Goal: Feedback & Contribution: Leave review/rating

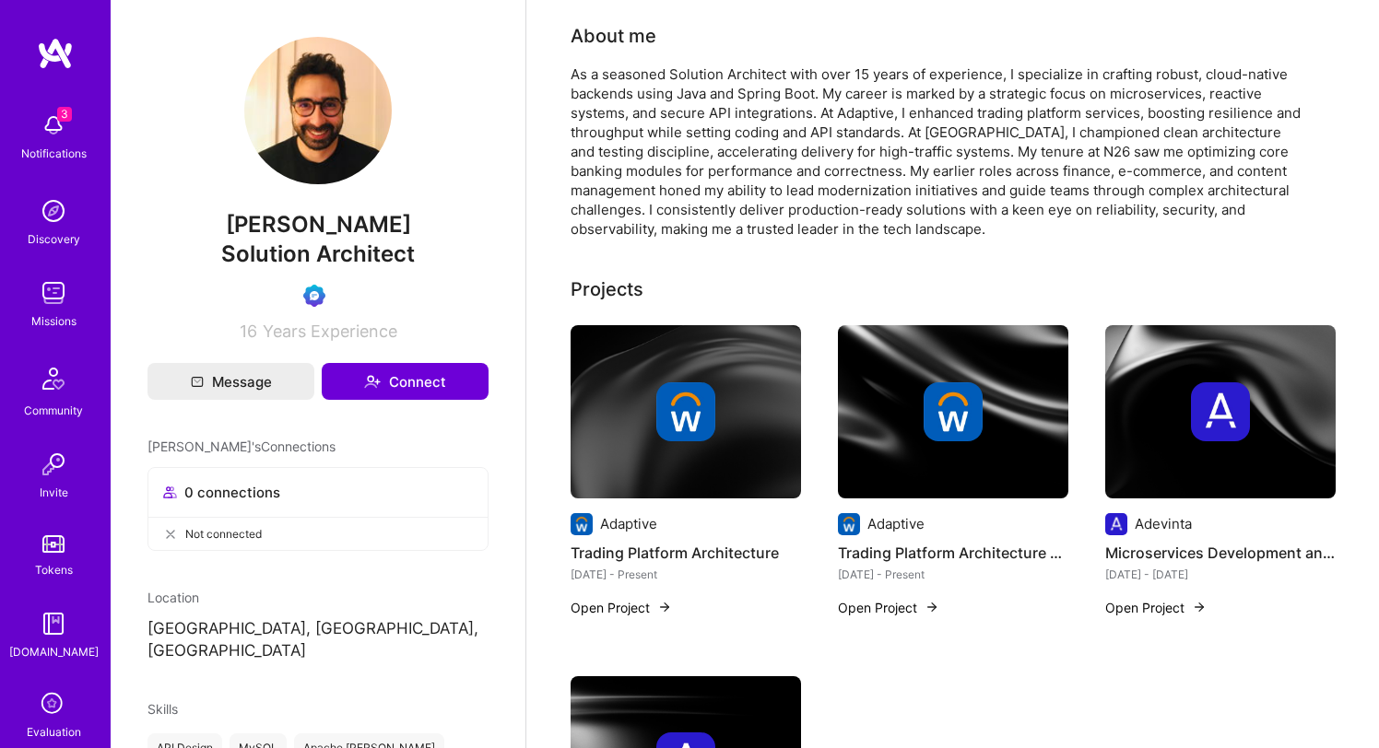
scroll to position [1649, 0]
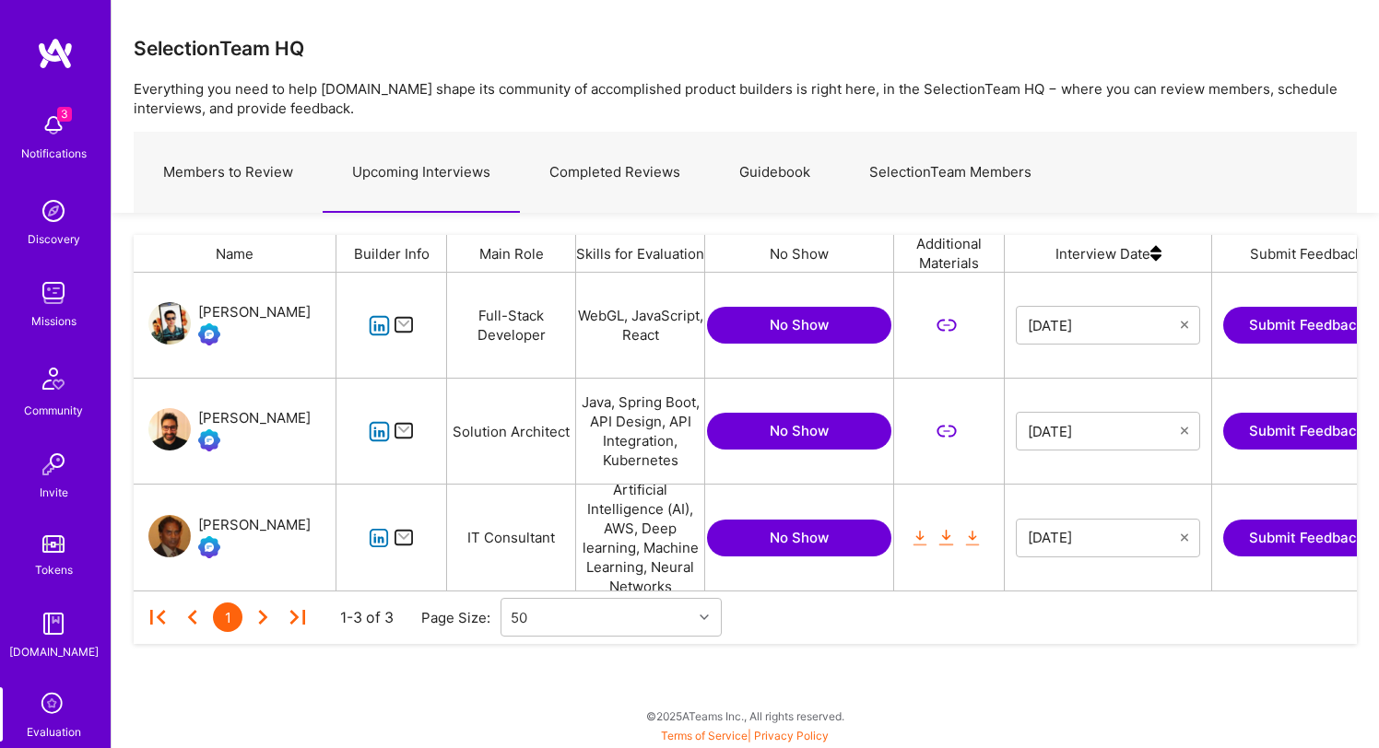
scroll to position [318, 1223]
click at [241, 523] on div "[PERSON_NAME]" at bounding box center [254, 525] width 112 height 22
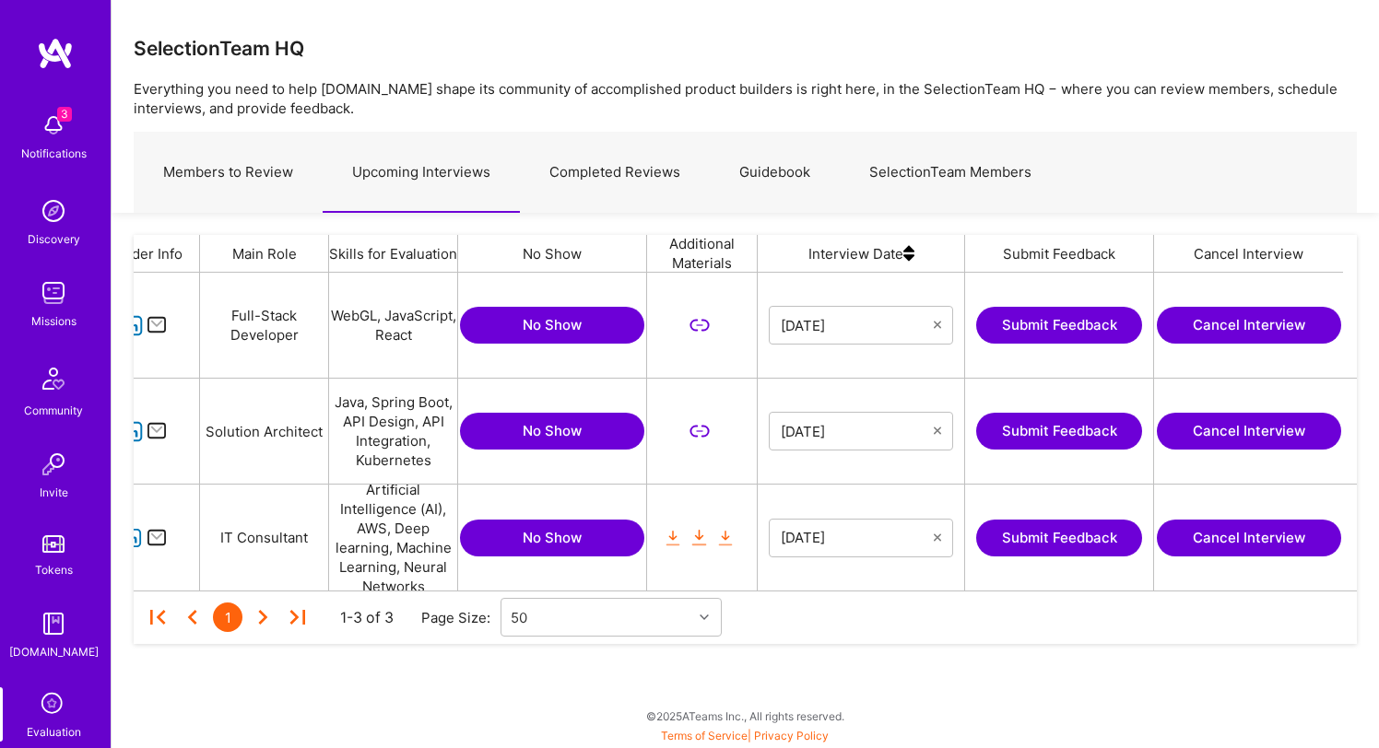
scroll to position [0, 246]
click at [1043, 434] on button "Submit Feedback" at bounding box center [1060, 431] width 166 height 37
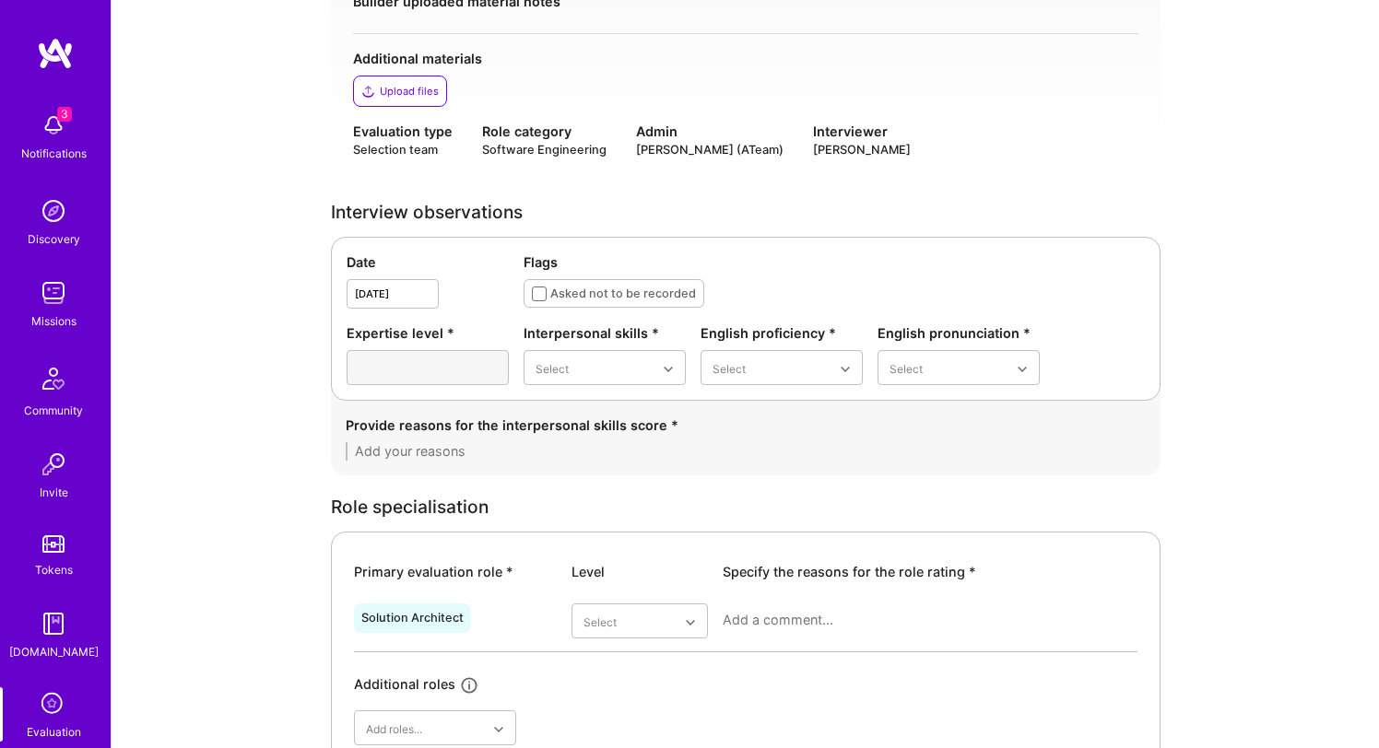
scroll to position [362, 0]
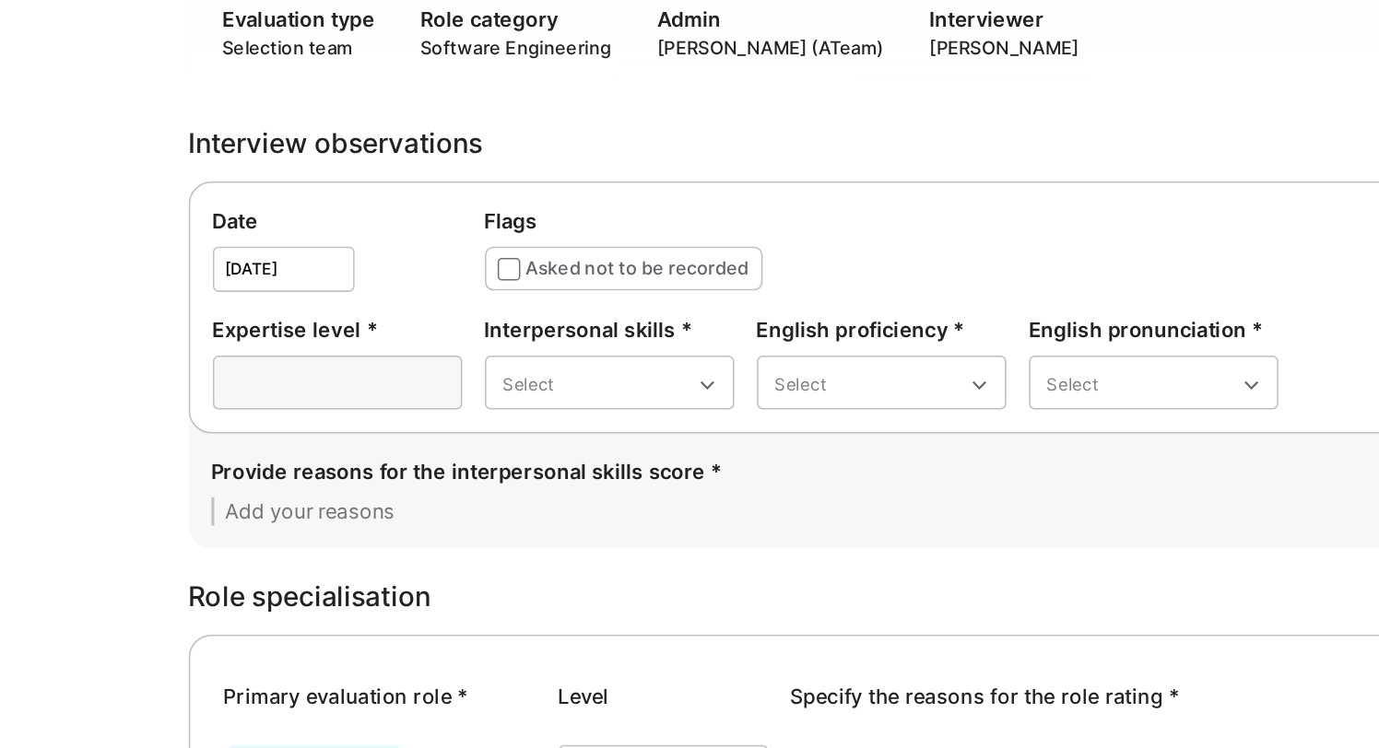
click at [462, 364] on div at bounding box center [428, 365] width 162 height 35
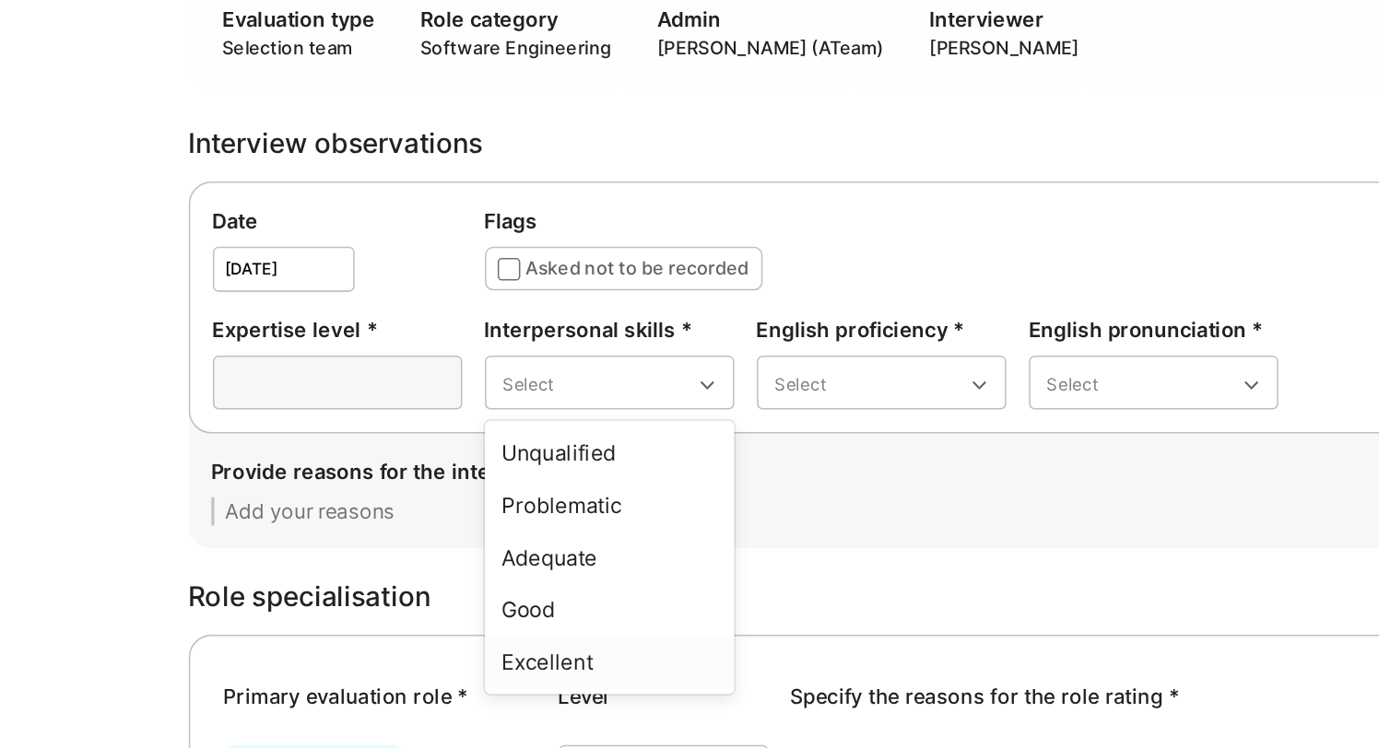
click at [589, 547] on div "Excellent" at bounding box center [605, 548] width 162 height 34
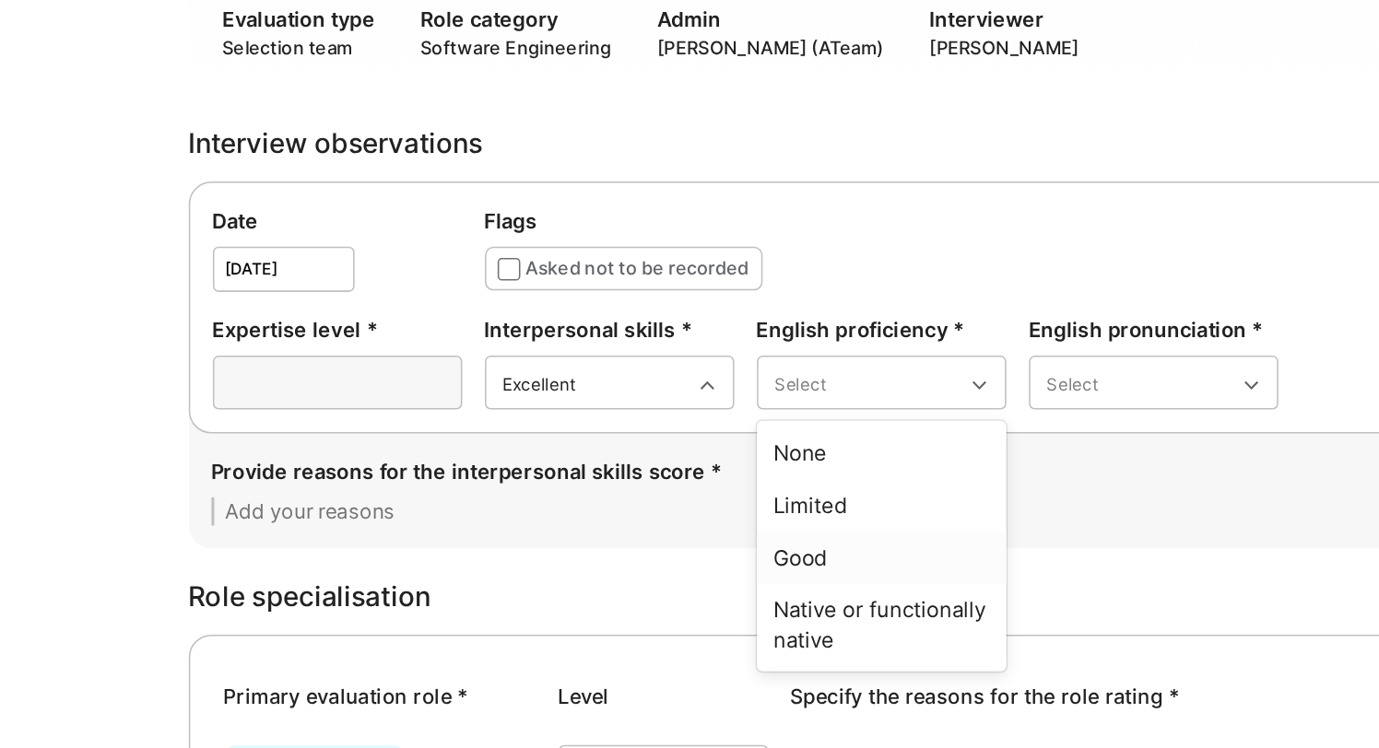
click at [750, 483] on div "Good" at bounding box center [782, 480] width 162 height 34
click at [796, 485] on div "Native or functionally native" at bounding box center [782, 489] width 162 height 53
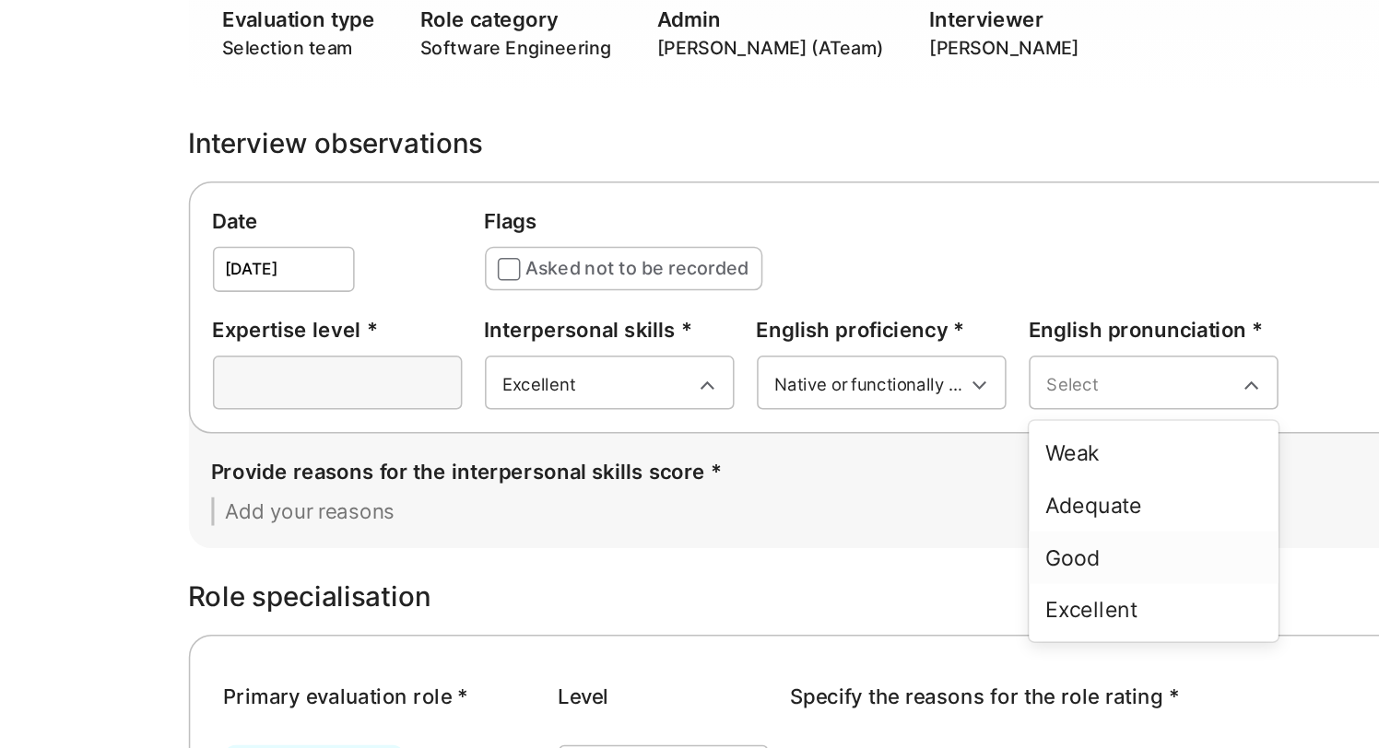
click at [911, 482] on div "Good" at bounding box center [959, 480] width 162 height 34
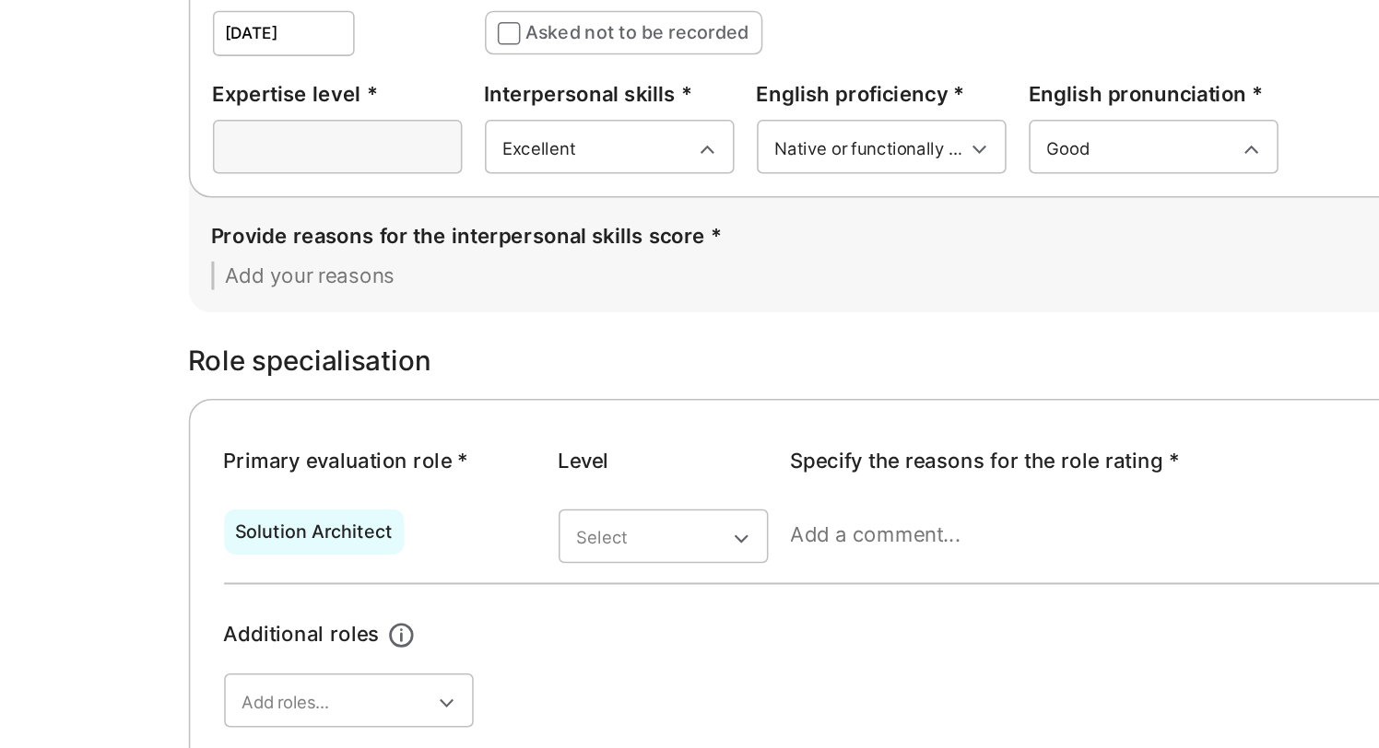
scroll to position [378, 0]
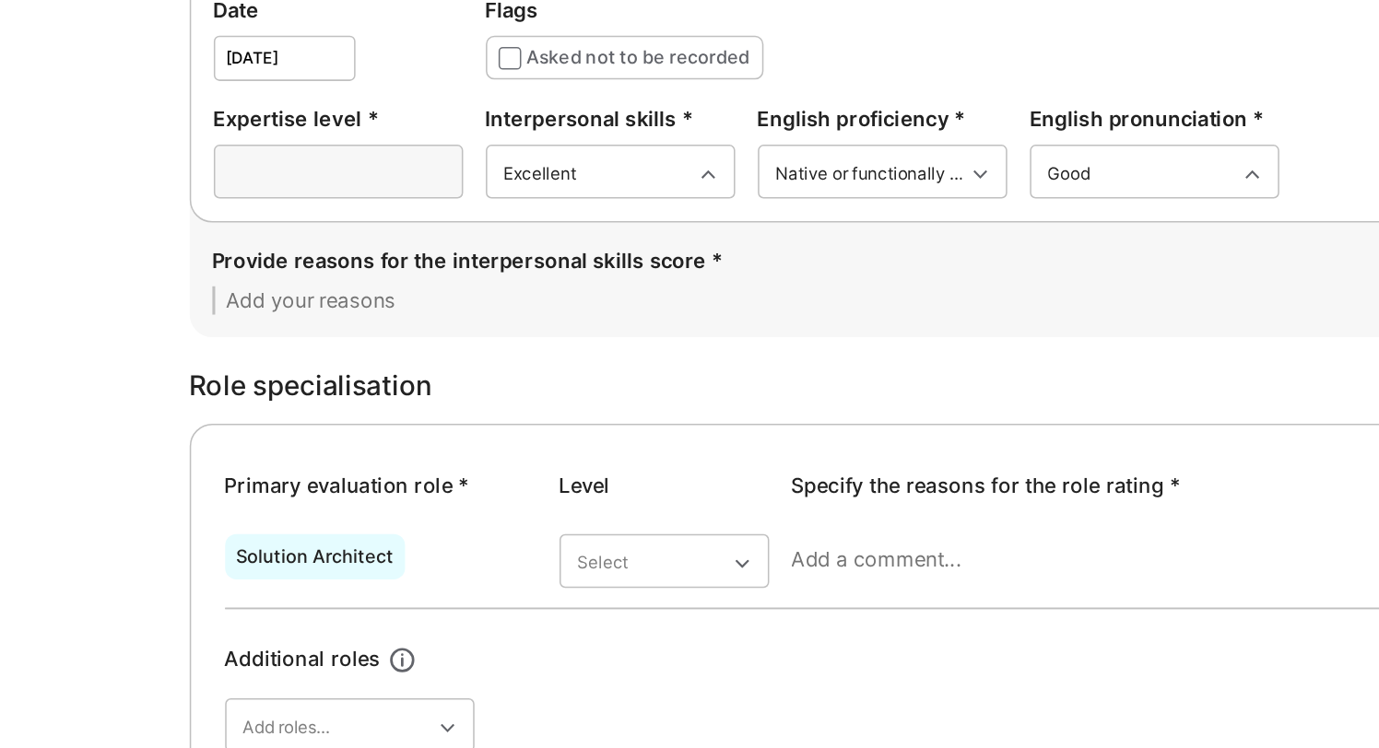
click at [621, 440] on textarea at bounding box center [746, 434] width 800 height 18
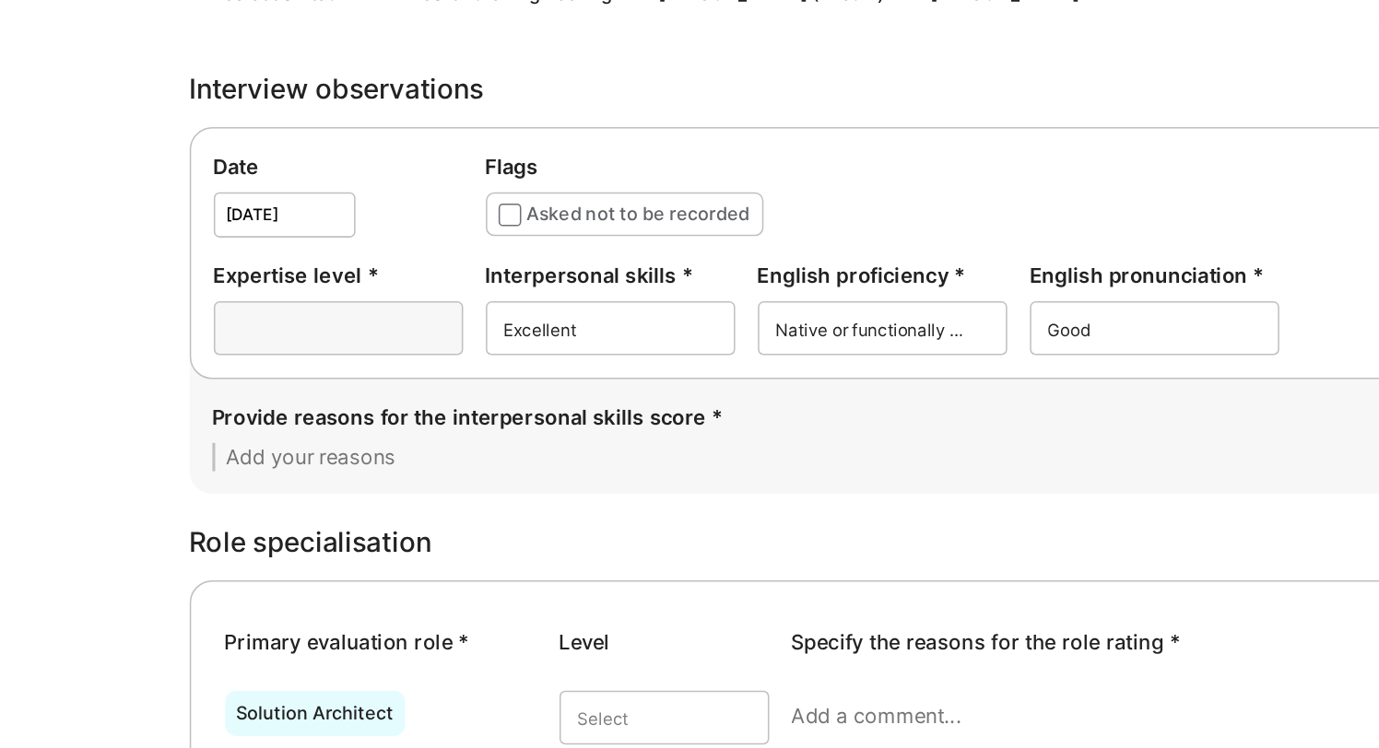
click at [443, 339] on div at bounding box center [428, 350] width 162 height 35
click at [465, 348] on div at bounding box center [428, 350] width 162 height 35
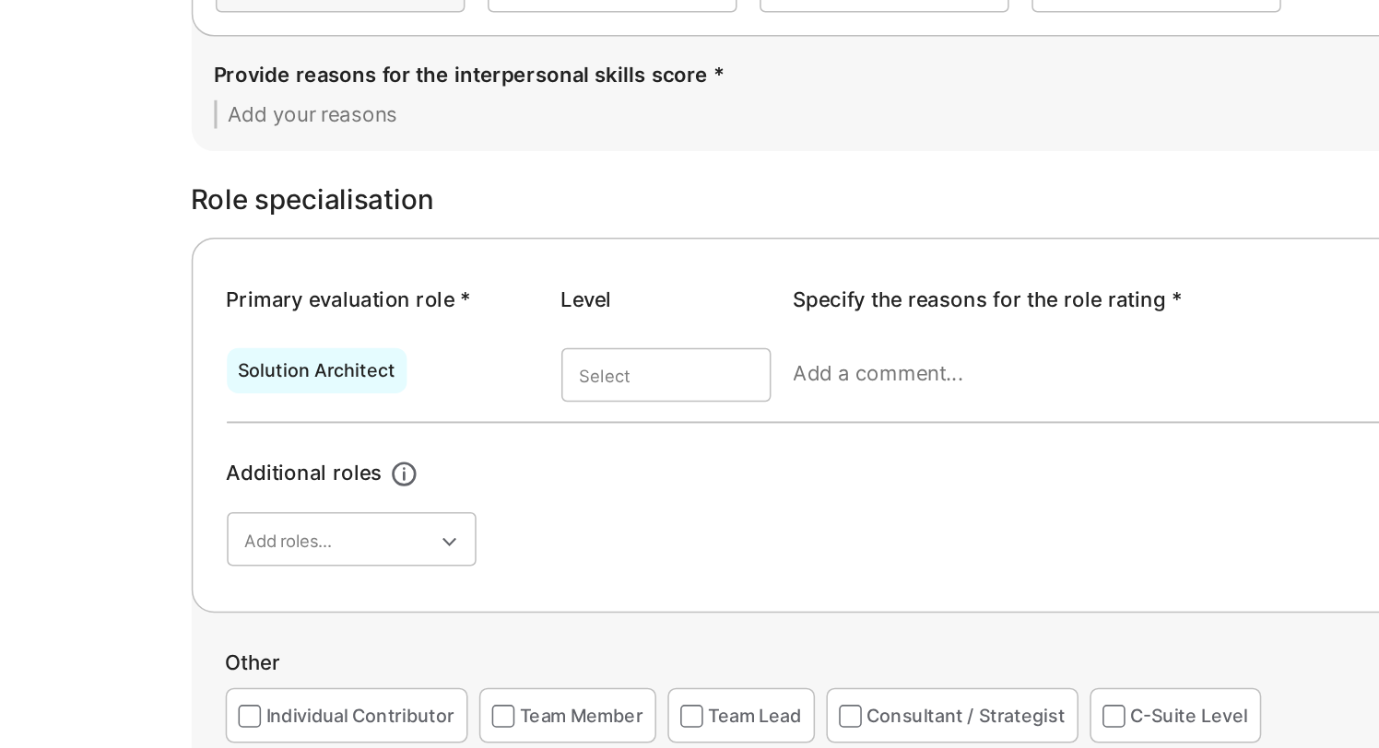
scroll to position [477, 0]
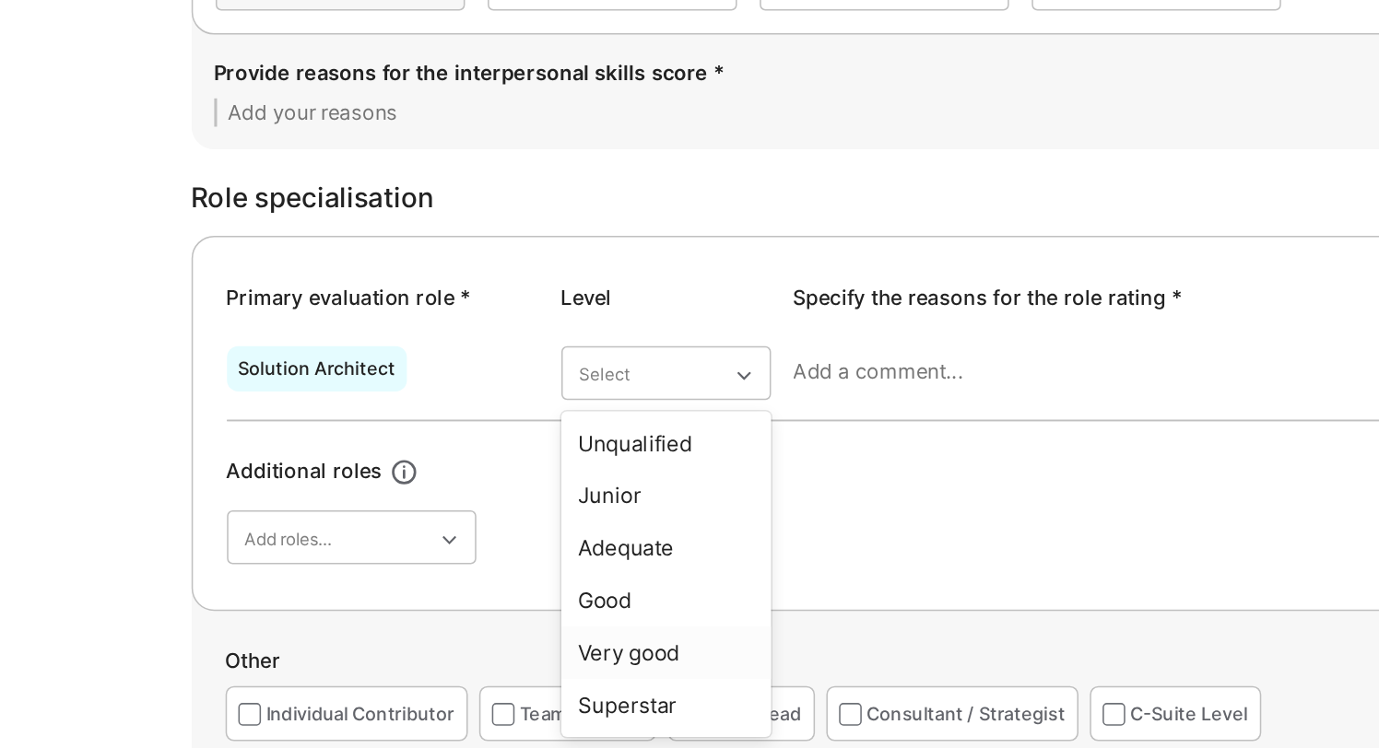
click at [642, 689] on div "Very good" at bounding box center [639, 686] width 136 height 34
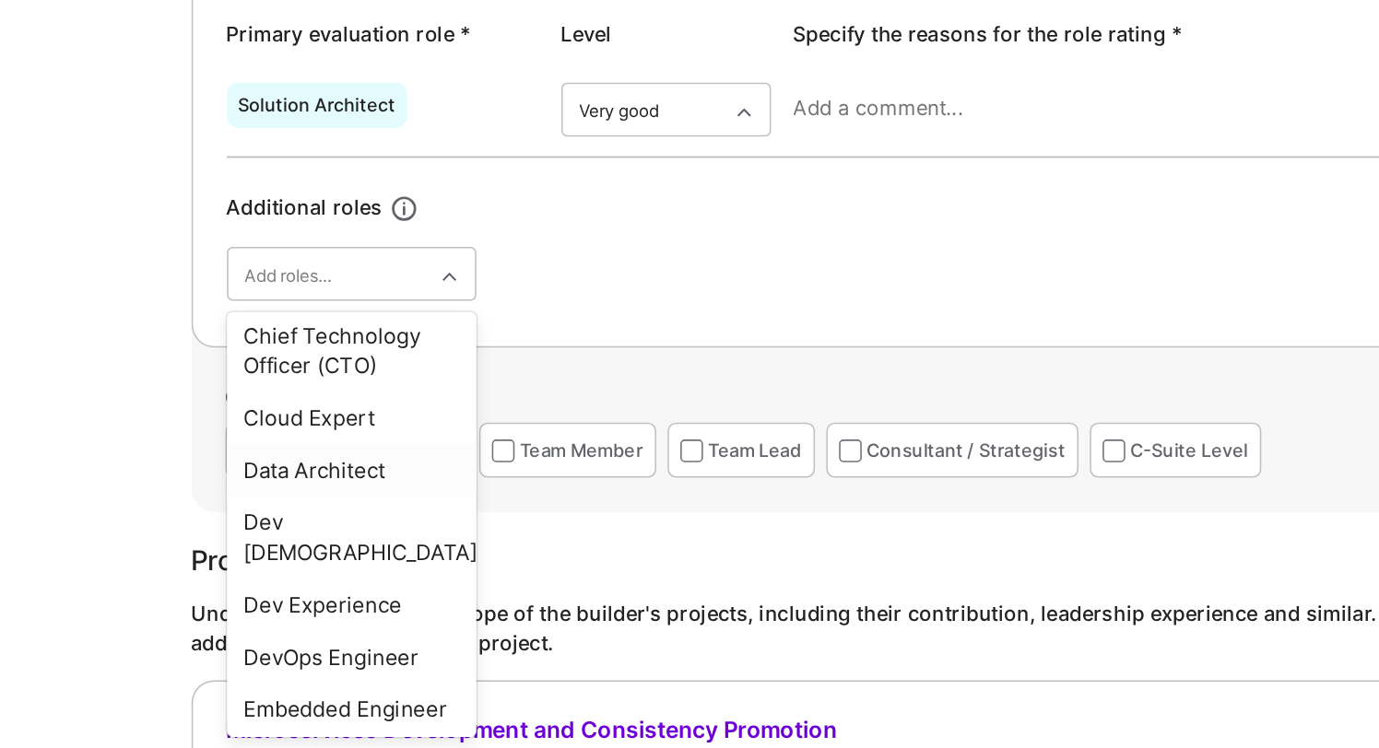
scroll to position [347, 0]
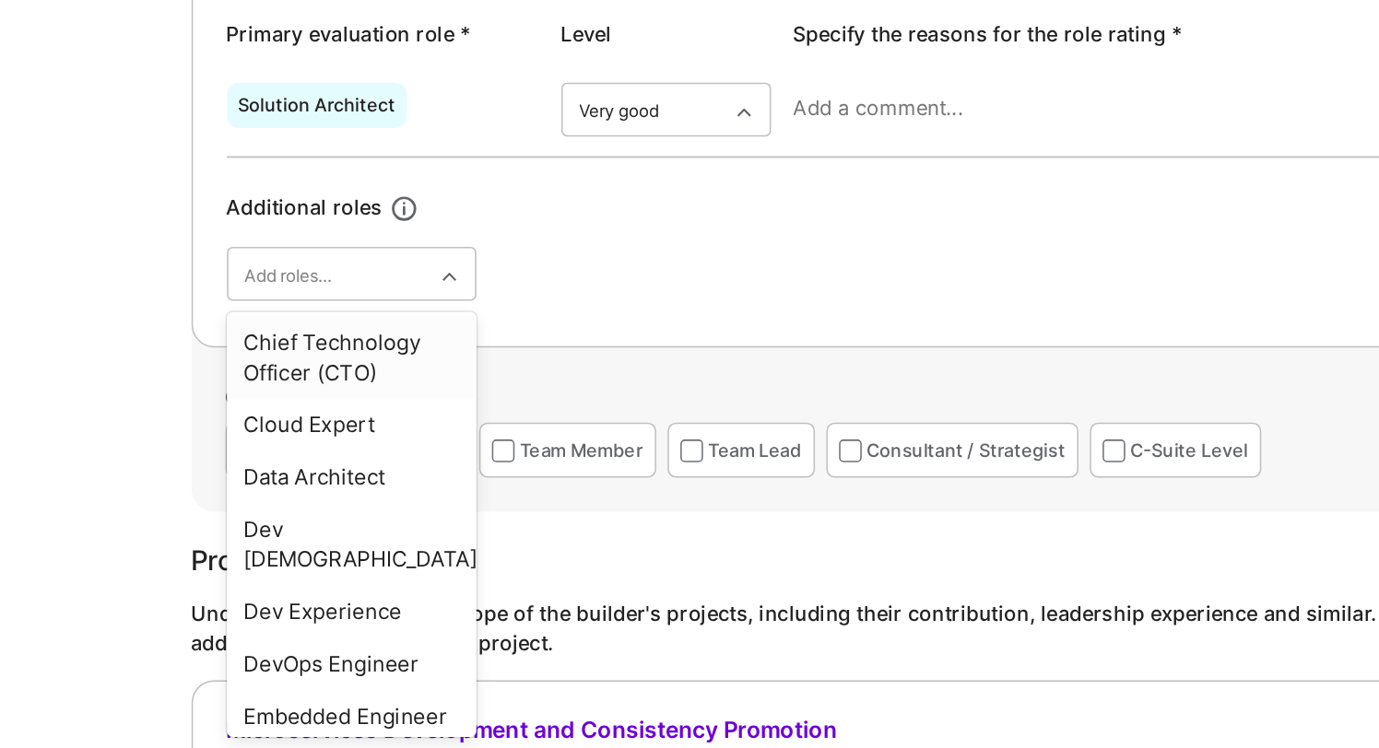
click at [561, 452] on div "Solution Architect option Very good, selected. Select is focused ,type to refin…" at bounding box center [745, 382] width 783 height 149
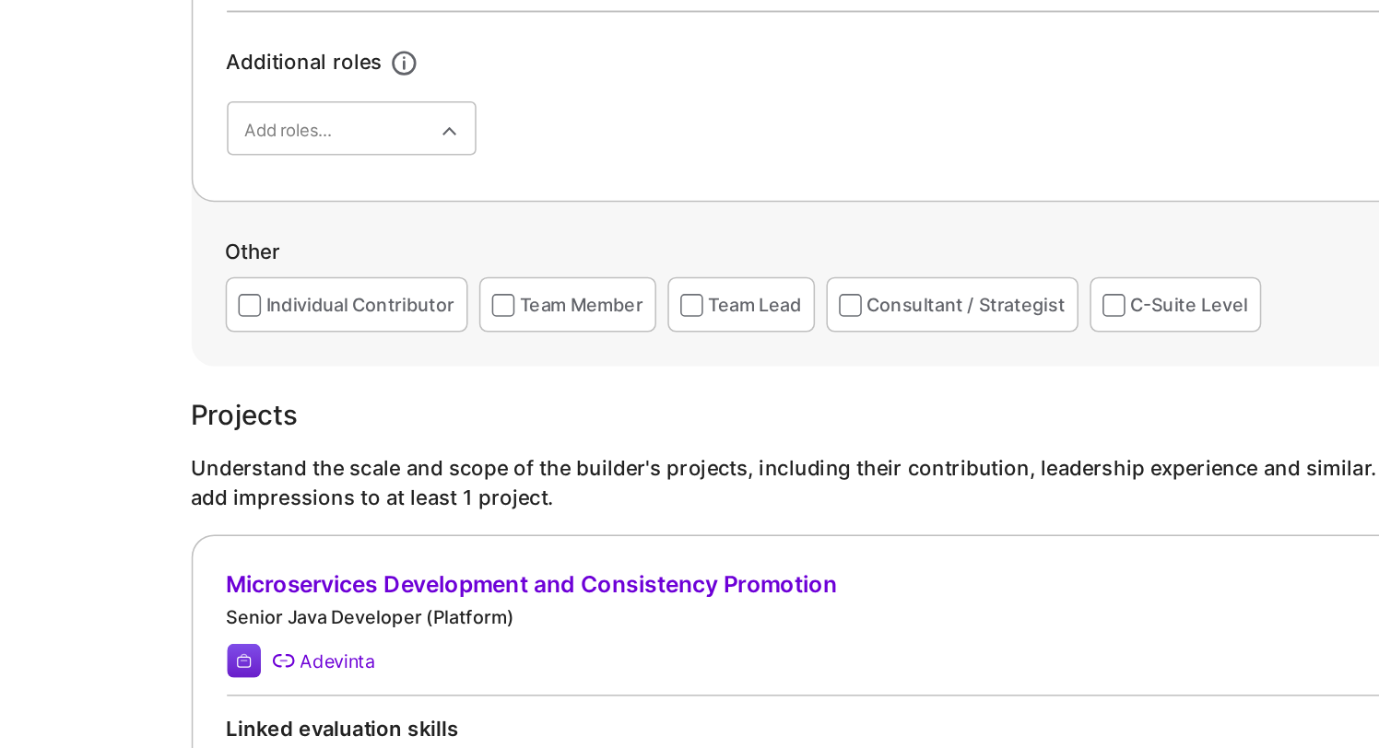
scroll to position [770, 0]
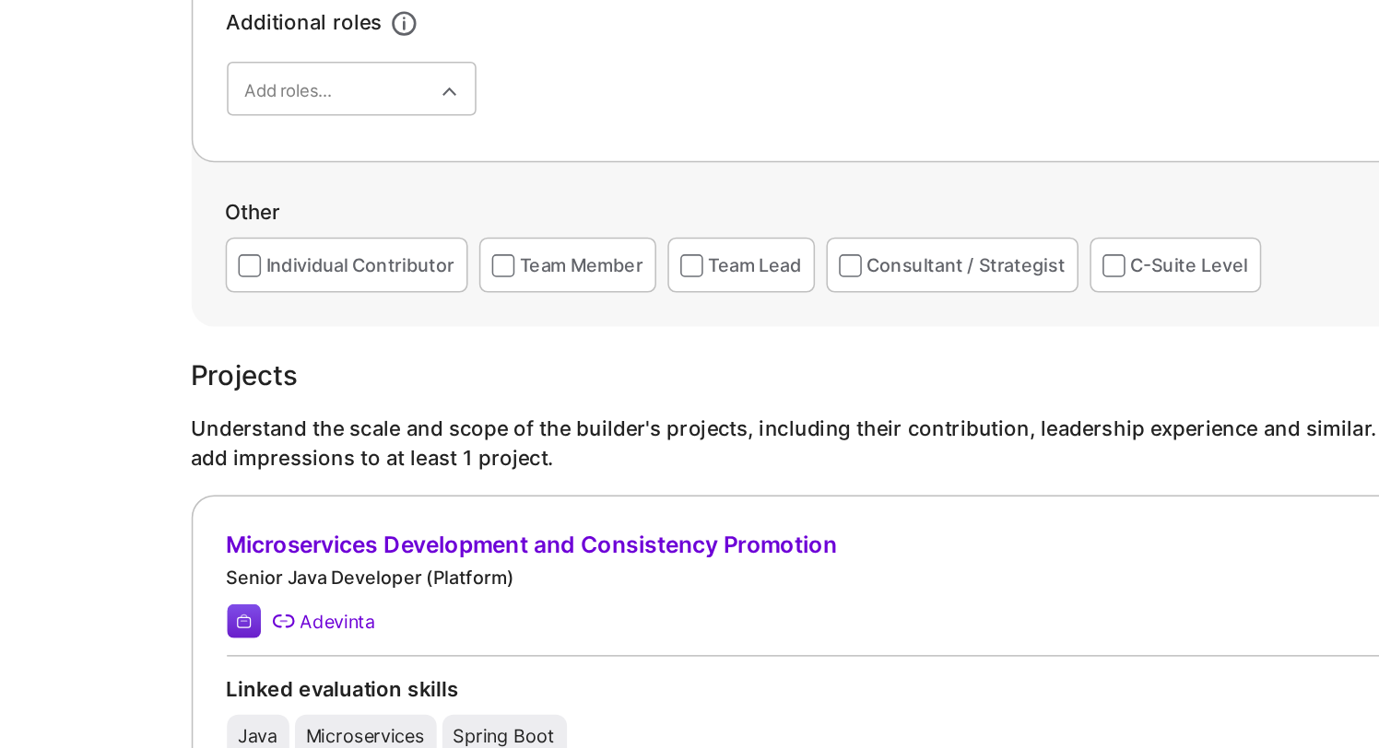
click at [769, 436] on div "Consultant / Strategist" at bounding box center [826, 434] width 164 height 36
click at [755, 434] on span at bounding box center [759, 434] width 15 height 15
click at [0, 0] on input "checkbox" at bounding box center [0, 0] width 0 height 0
click at [534, 431] on span at bounding box center [533, 434] width 15 height 15
click at [0, 0] on input "checkbox" at bounding box center [0, 0] width 0 height 0
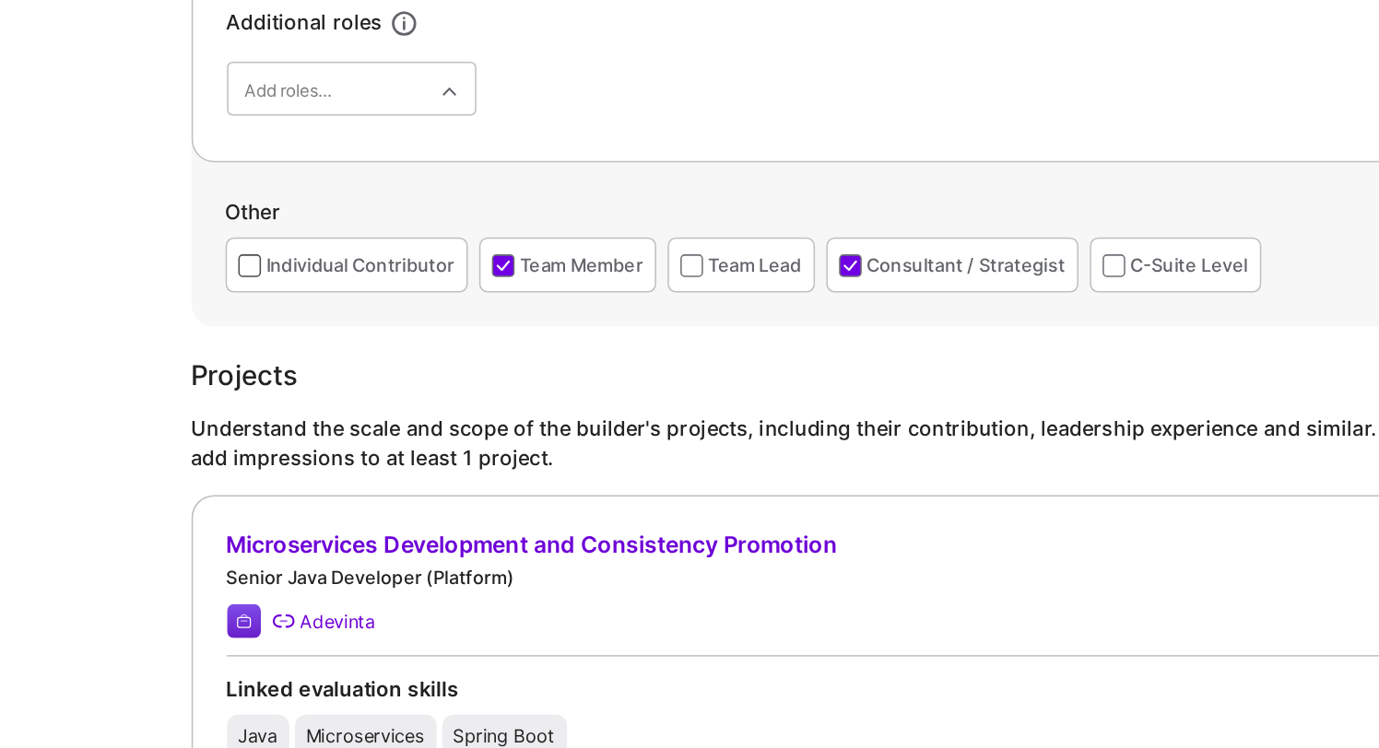
click at [370, 435] on span at bounding box center [368, 434] width 15 height 15
click at [0, 0] on input "checkbox" at bounding box center [0, 0] width 0 height 0
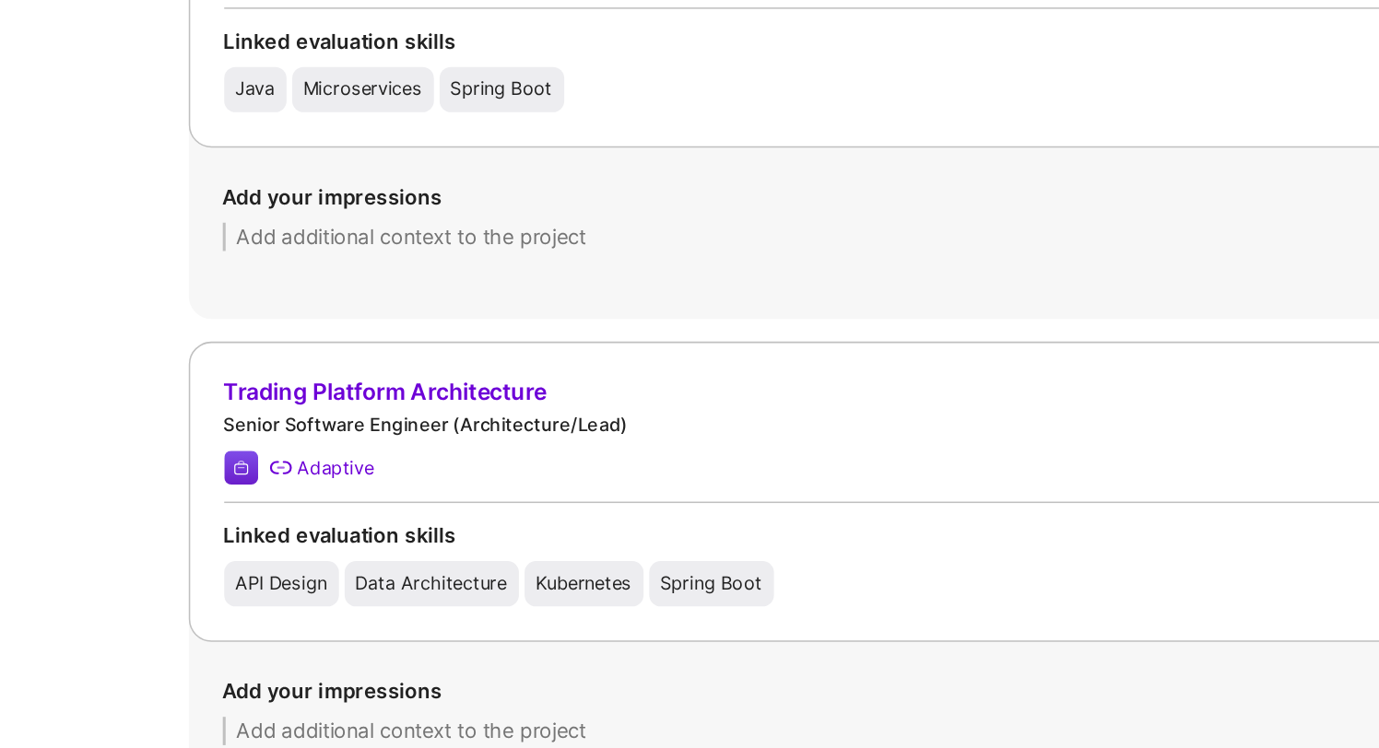
scroll to position [1193, 0]
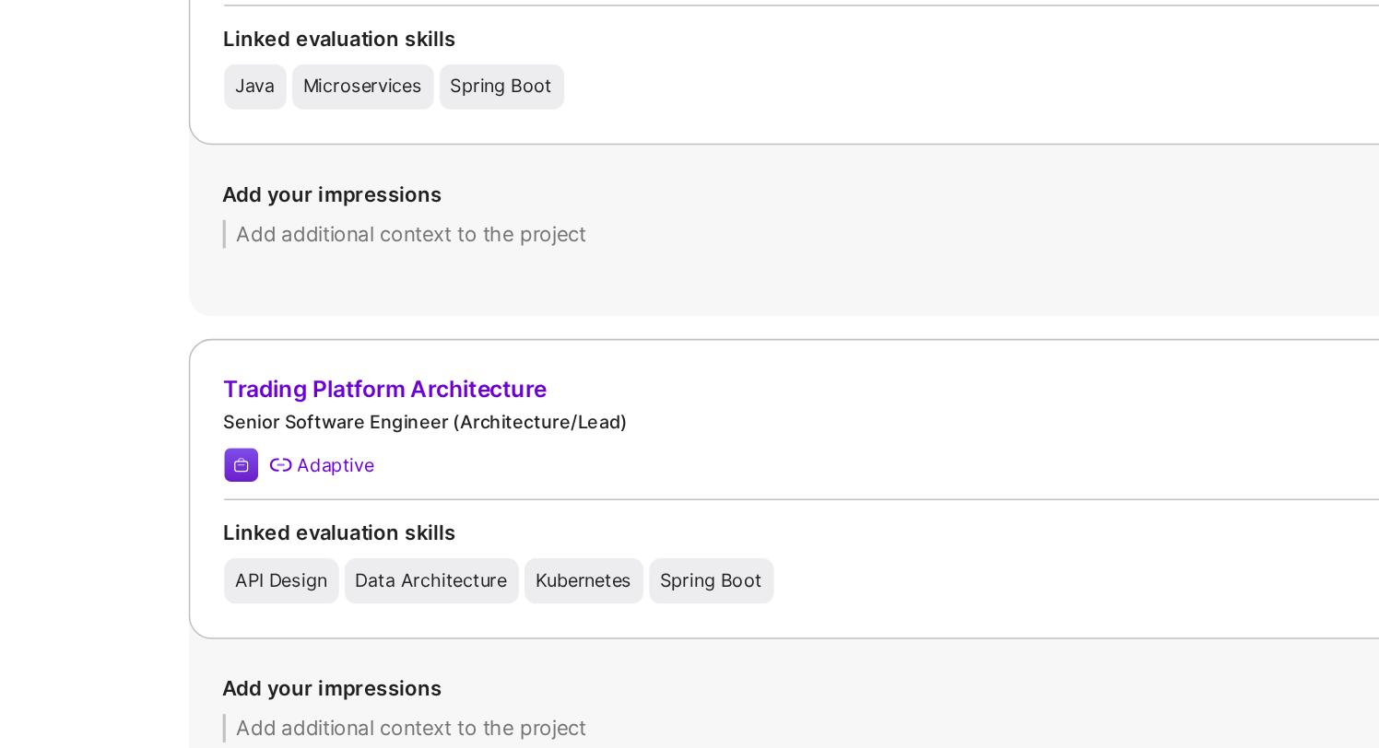
click at [499, 420] on textarea at bounding box center [745, 414] width 785 height 18
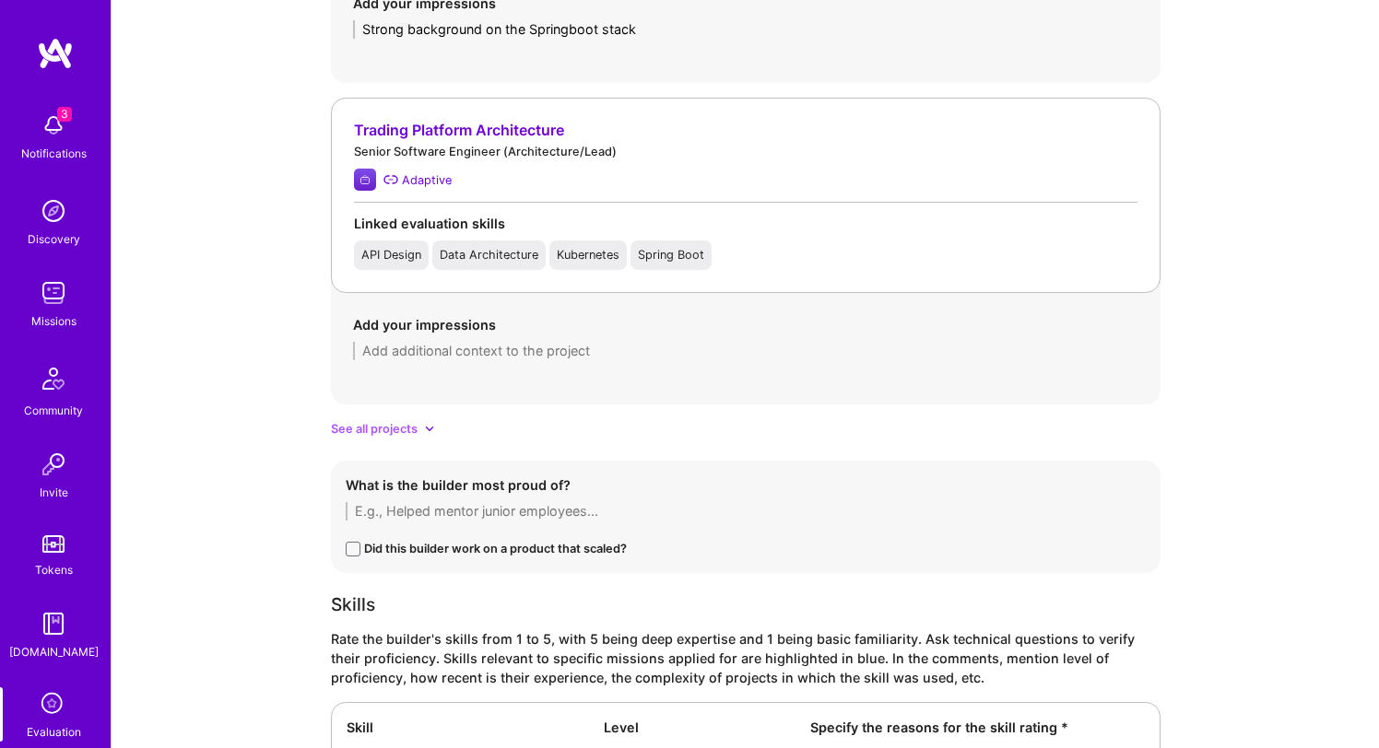
scroll to position [1655, 0]
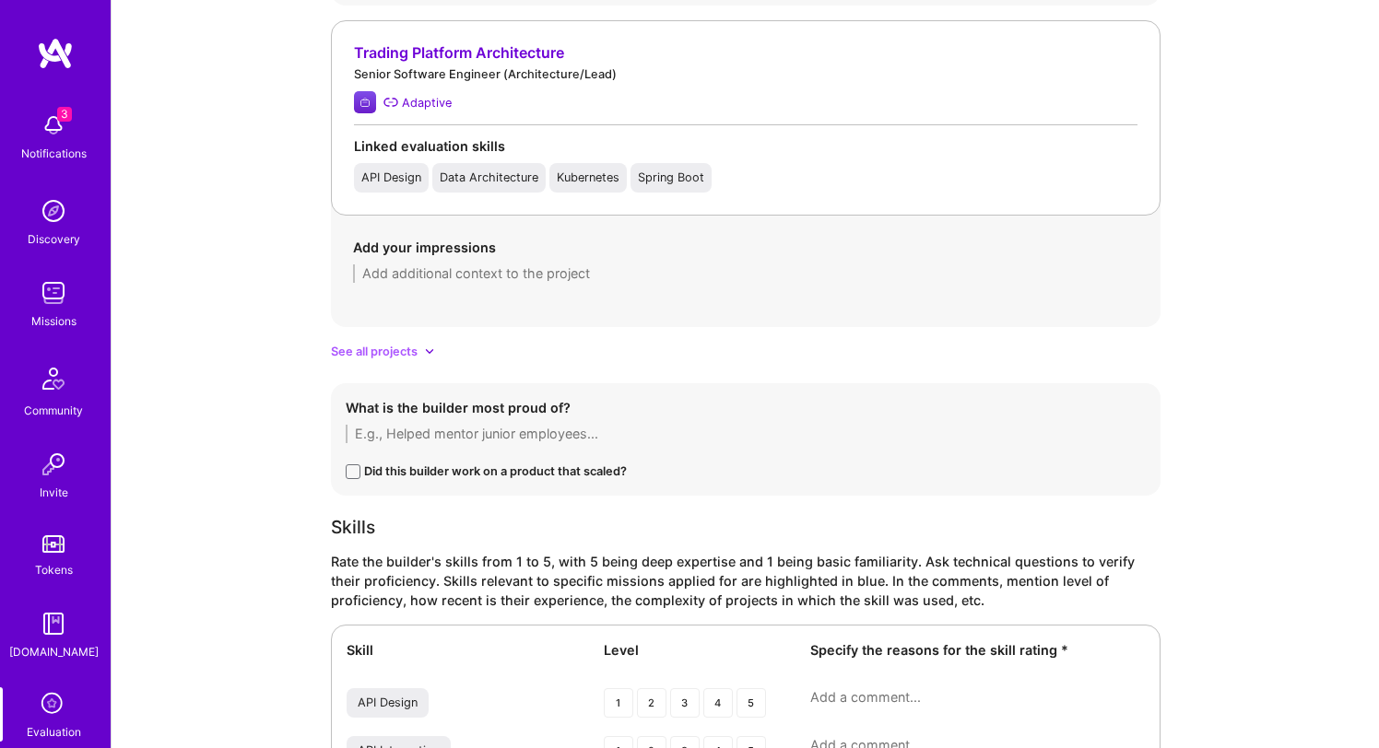
type textarea "Strong background on the Springboot stack"
click at [501, 286] on div "Add your impressions" at bounding box center [746, 260] width 830 height 89
click at [485, 271] on textarea at bounding box center [745, 274] width 785 height 18
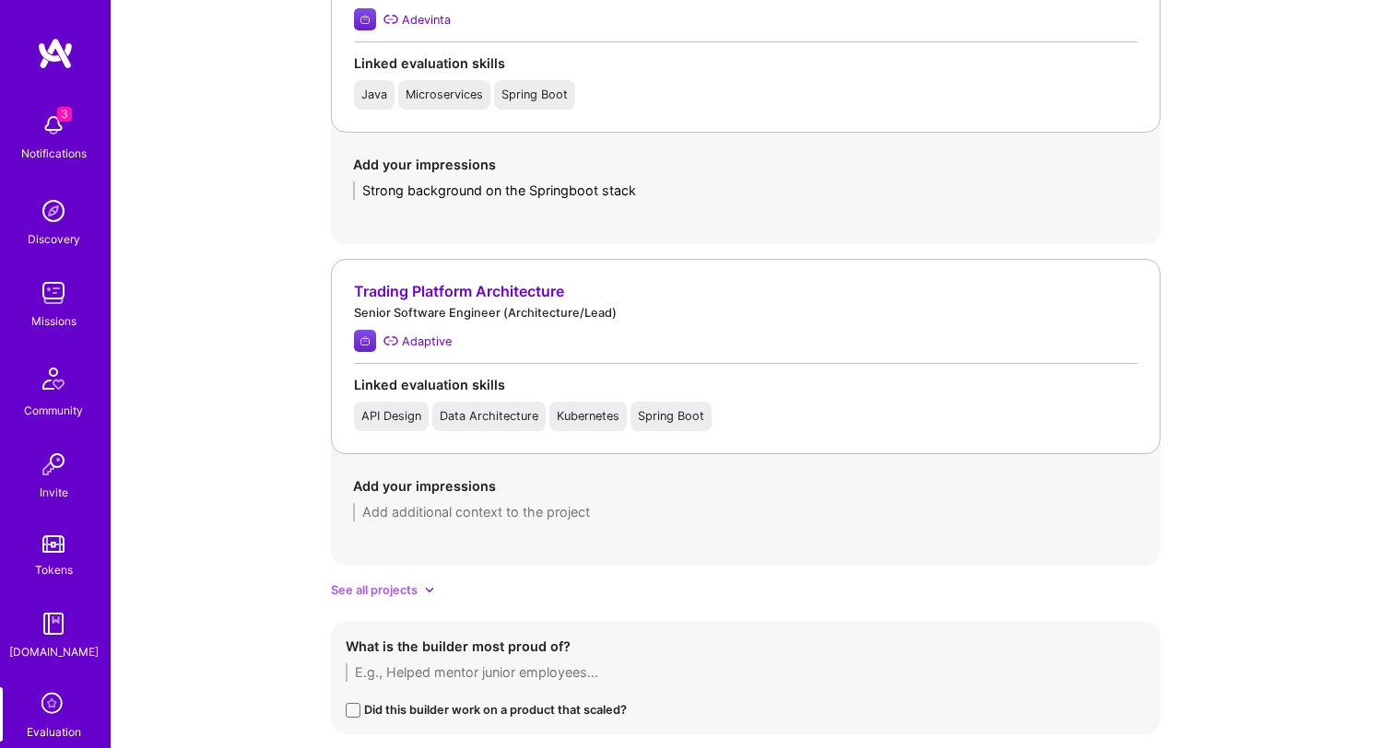
scroll to position [1419, 0]
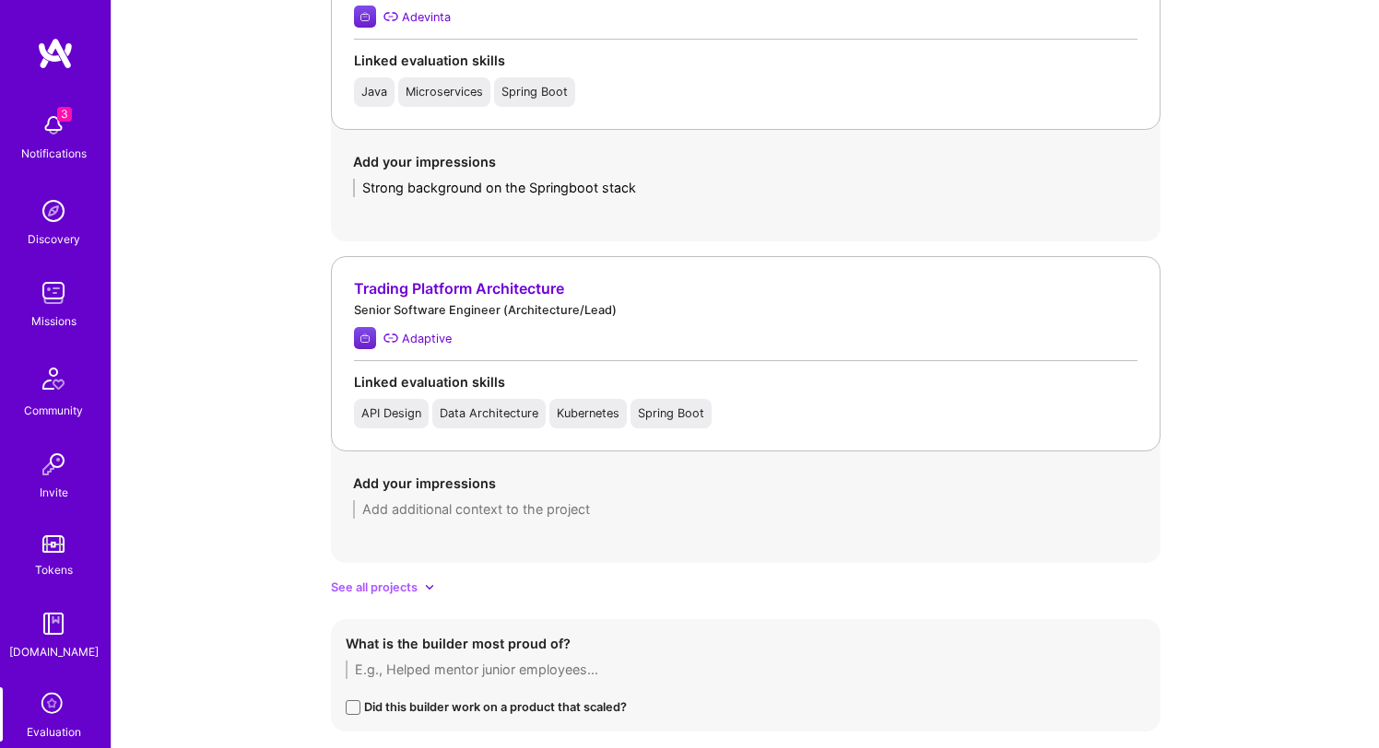
click at [465, 515] on textarea at bounding box center [745, 510] width 785 height 18
click at [465, 517] on textarea at bounding box center [745, 510] width 785 height 18
click at [474, 511] on textarea at bounding box center [745, 510] width 785 height 18
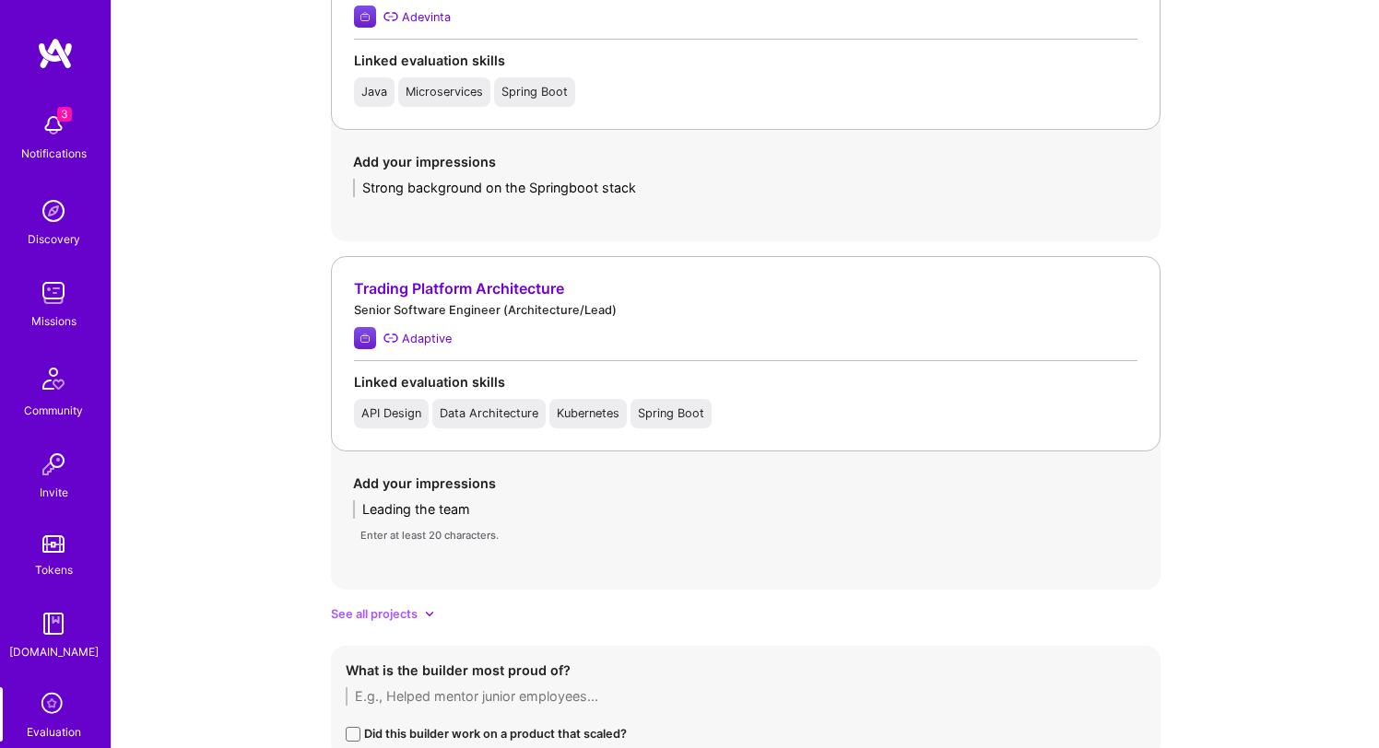
type textarea "Leading the team"
drag, startPoint x: 524, startPoint y: 501, endPoint x: 269, endPoint y: 507, distance: 255.4
click at [268, 507] on div "Evaluation feedback on builder Use this form to document your builder evaluatio…" at bounding box center [745, 320] width 1267 height 3478
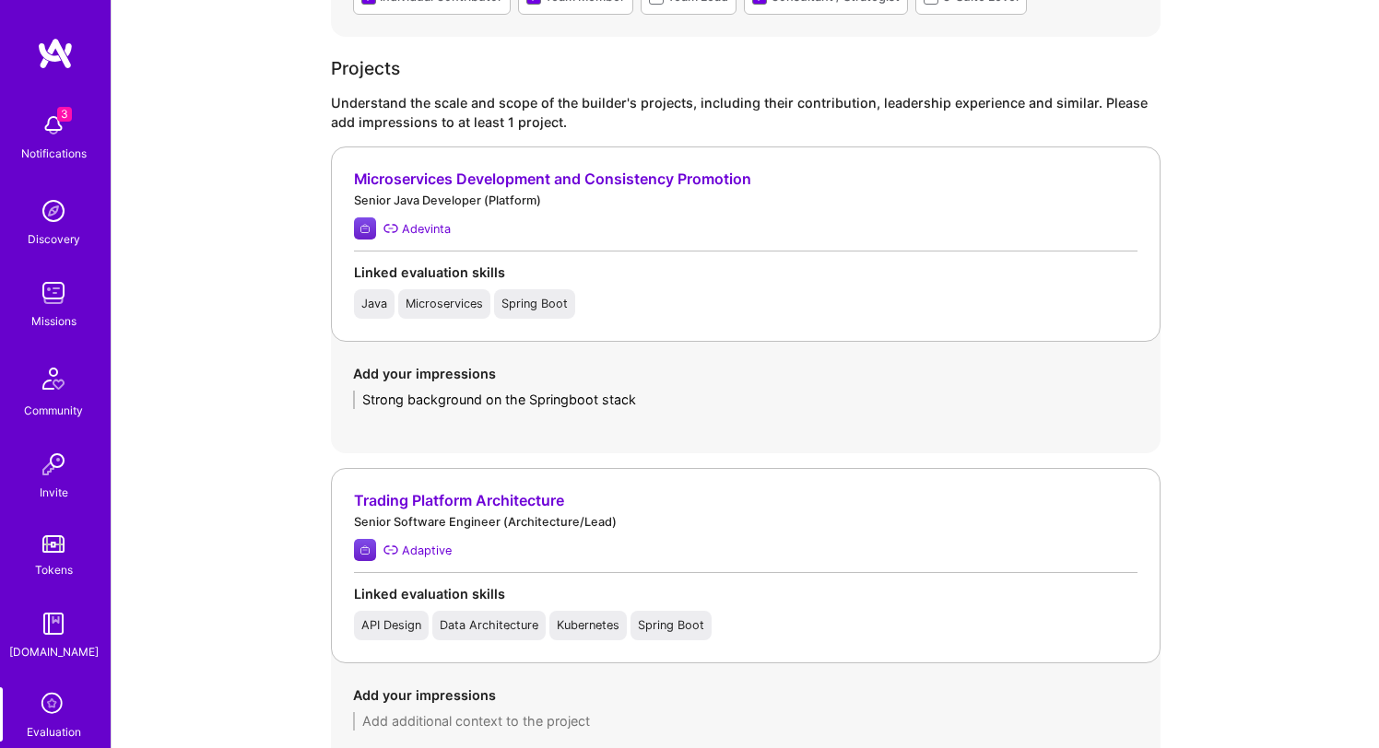
scroll to position [1208, 0]
drag, startPoint x: 663, startPoint y: 395, endPoint x: 307, endPoint y: 392, distance: 355.8
click at [306, 392] on div "Evaluation feedback on builder Use this form to document your builder evaluatio…" at bounding box center [745, 517] width 1267 height 3451
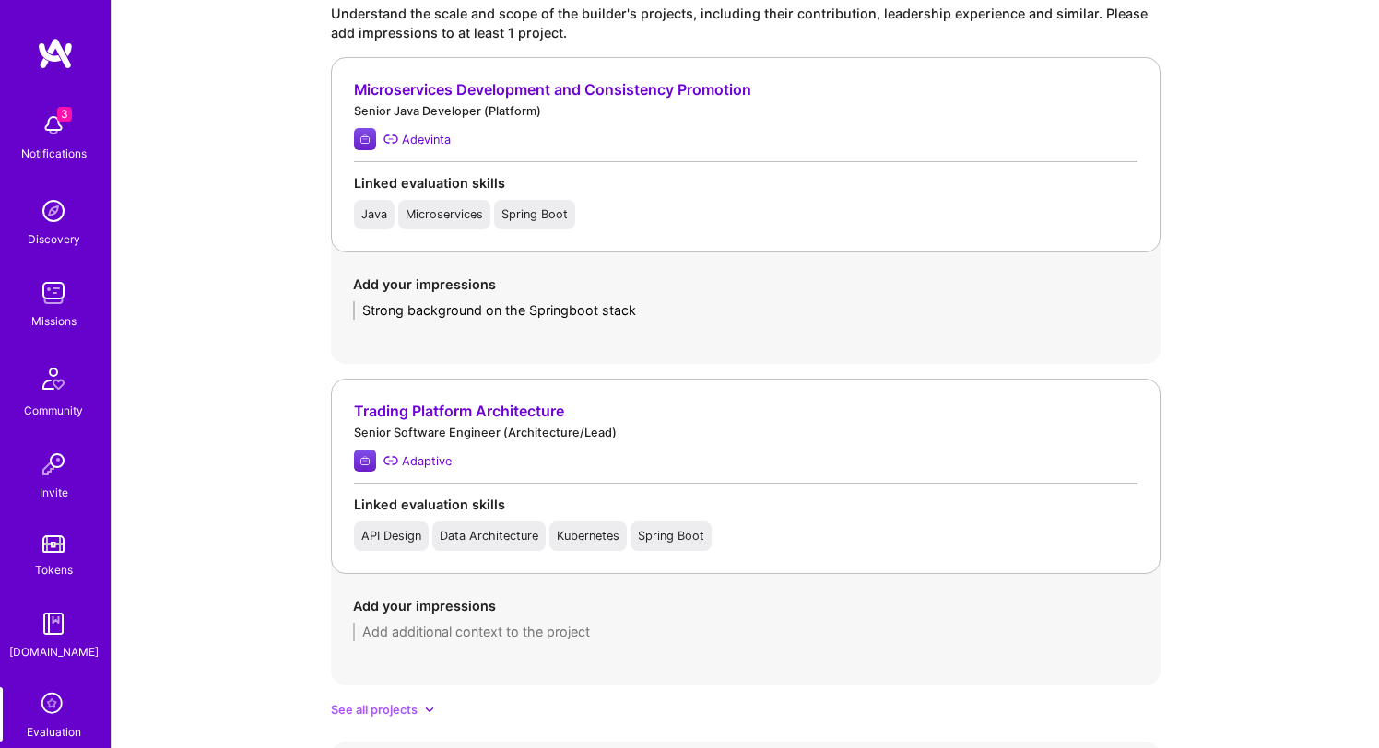
scroll to position [1375, 0]
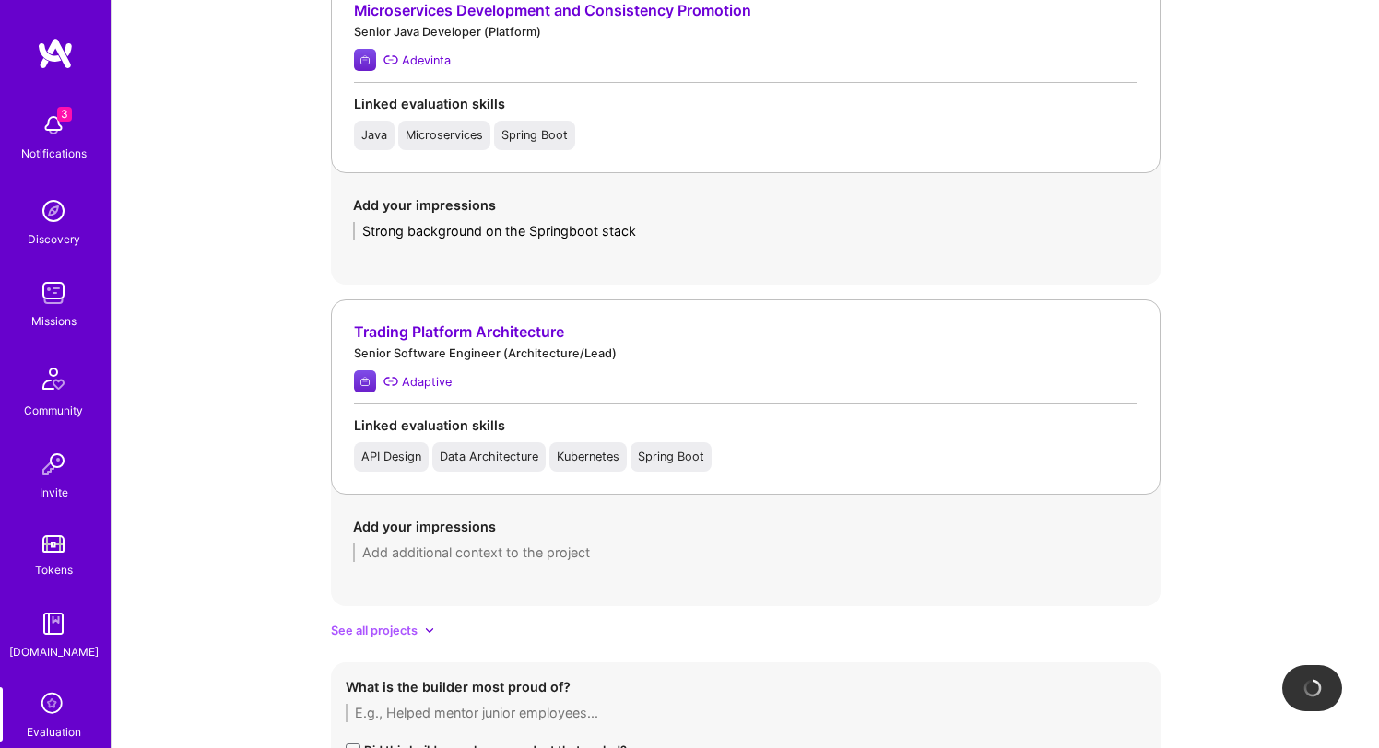
click at [498, 559] on textarea at bounding box center [745, 553] width 785 height 18
click at [497, 552] on textarea at bounding box center [745, 553] width 785 height 18
paste textarea "Strong background on the Springboot stack"
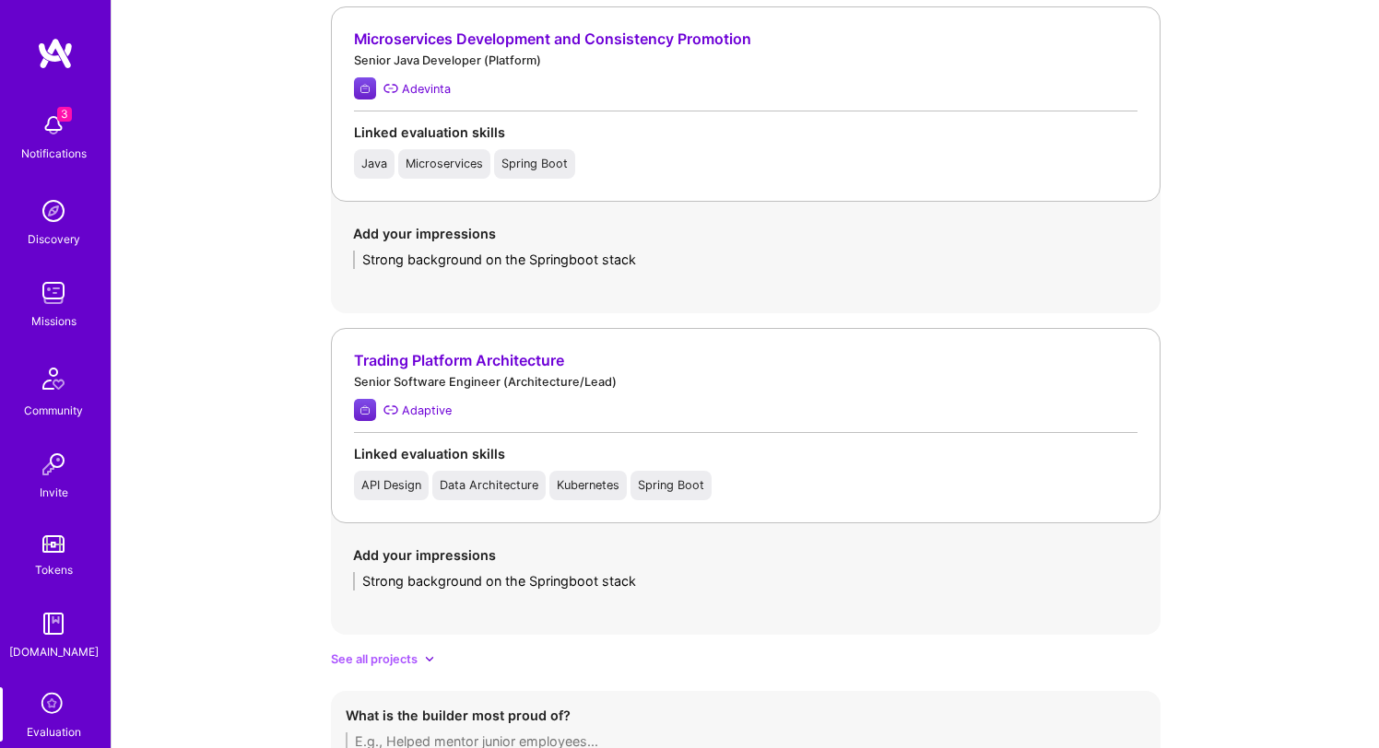
scroll to position [1355, 0]
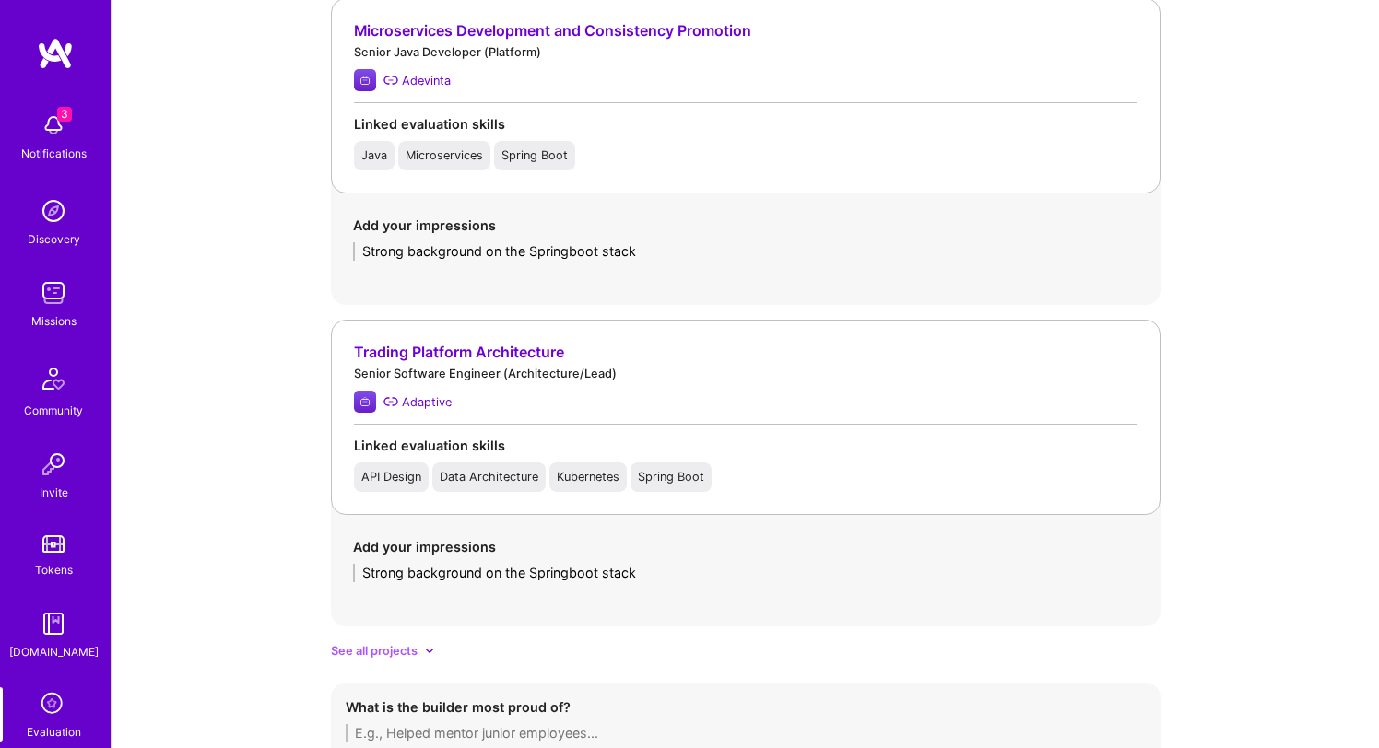
click at [569, 575] on textarea "Strong background on the Springboot stack" at bounding box center [745, 573] width 785 height 18
click at [677, 575] on textarea "Strong background on the Springboot stack" at bounding box center [745, 573] width 785 height 18
type textarea "Strong background on the Springboot stack and great understanding of Microservi…"
click at [721, 600] on div "Add your impressions Strong background on the Springboot stack and great unders…" at bounding box center [746, 559] width 830 height 89
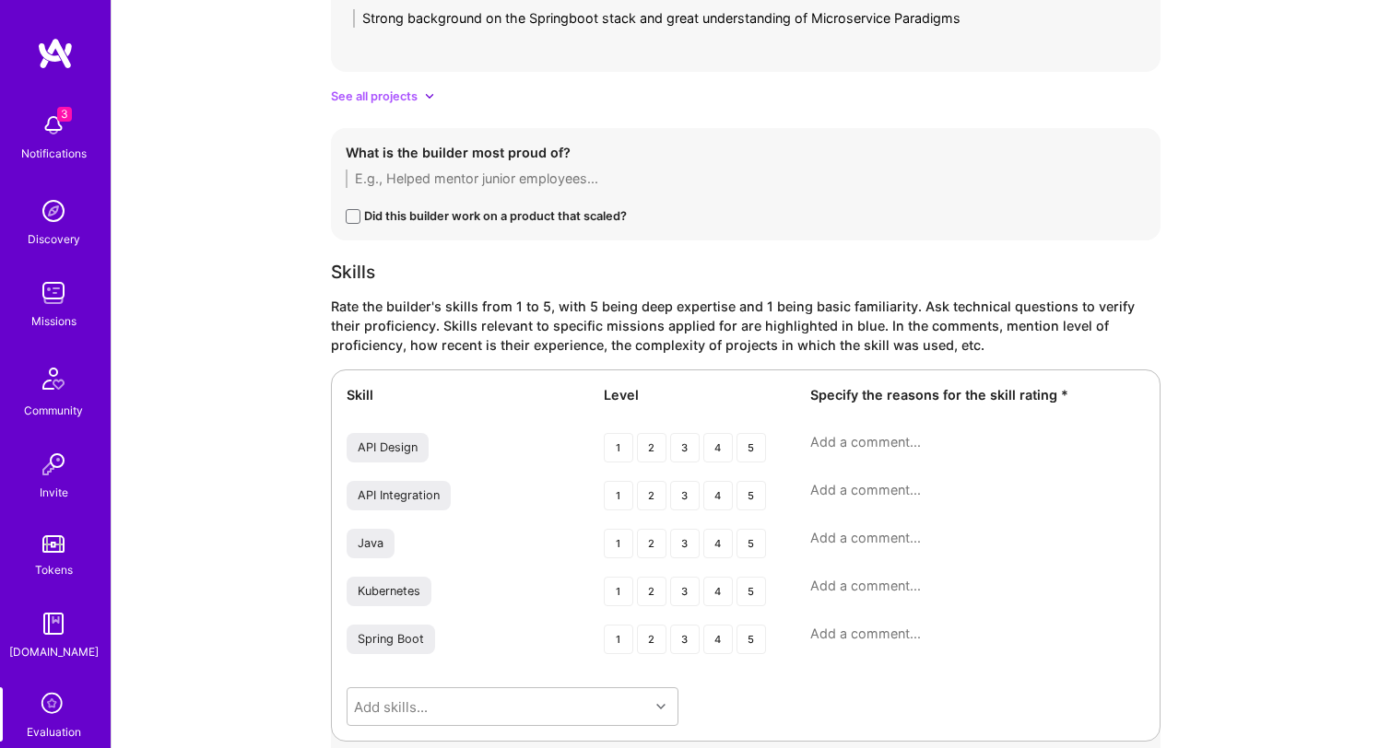
scroll to position [1921, 0]
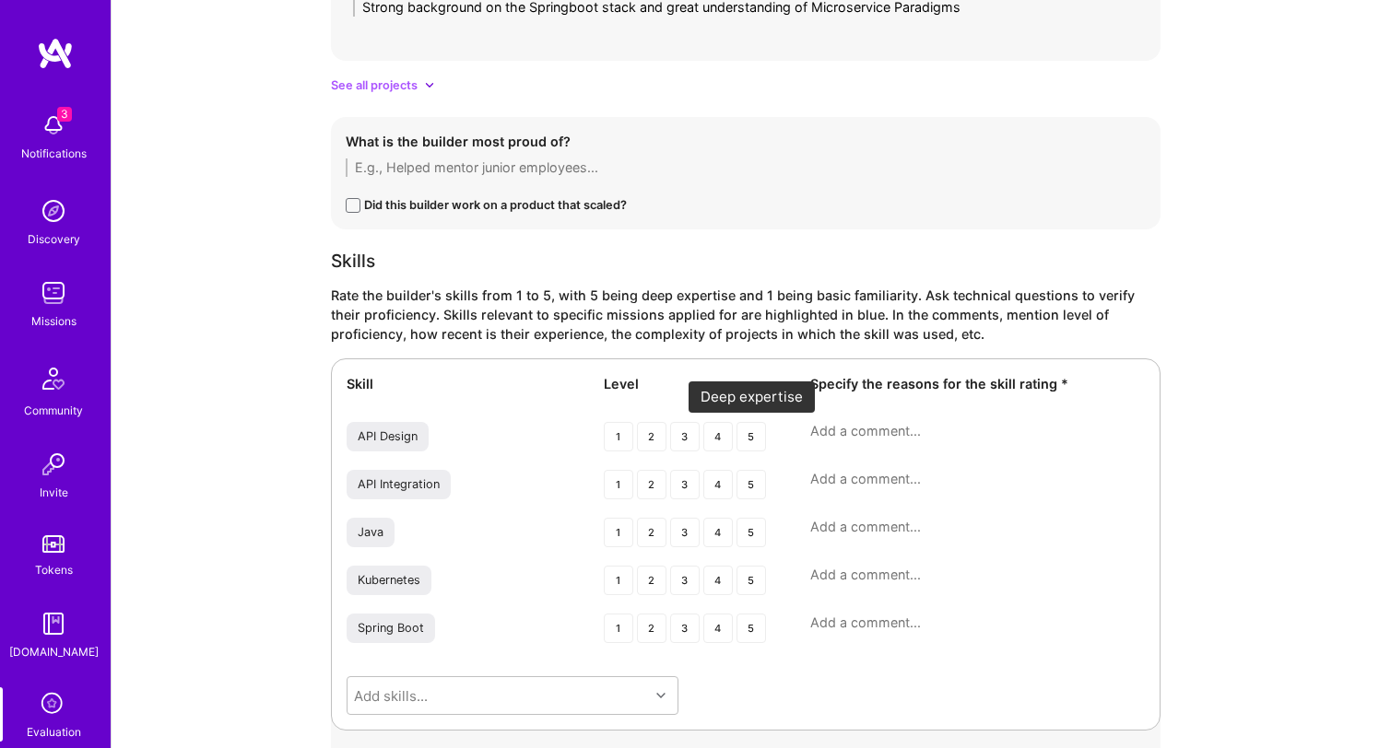
click at [750, 437] on div "5" at bounding box center [750, 436] width 29 height 29
click at [750, 484] on div "5" at bounding box center [750, 484] width 29 height 29
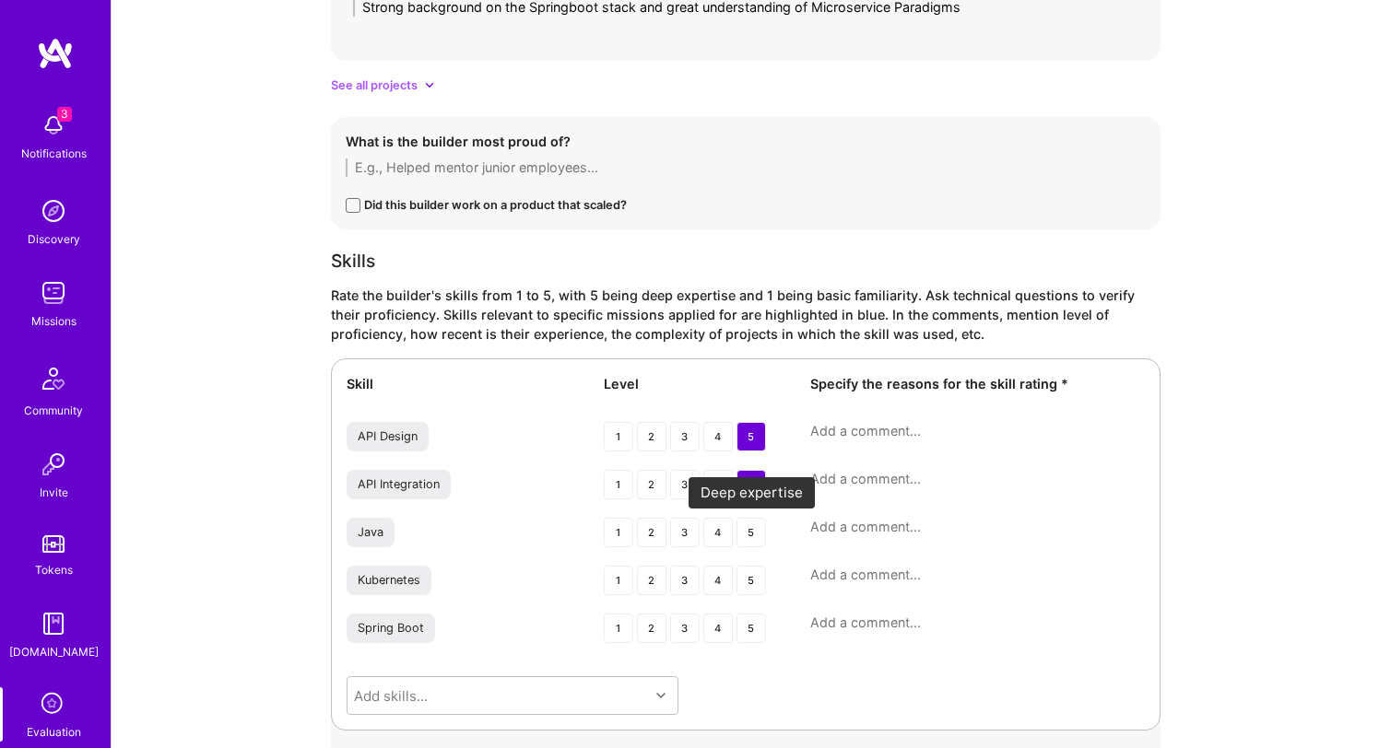
click at [749, 526] on div "5" at bounding box center [750, 532] width 29 height 29
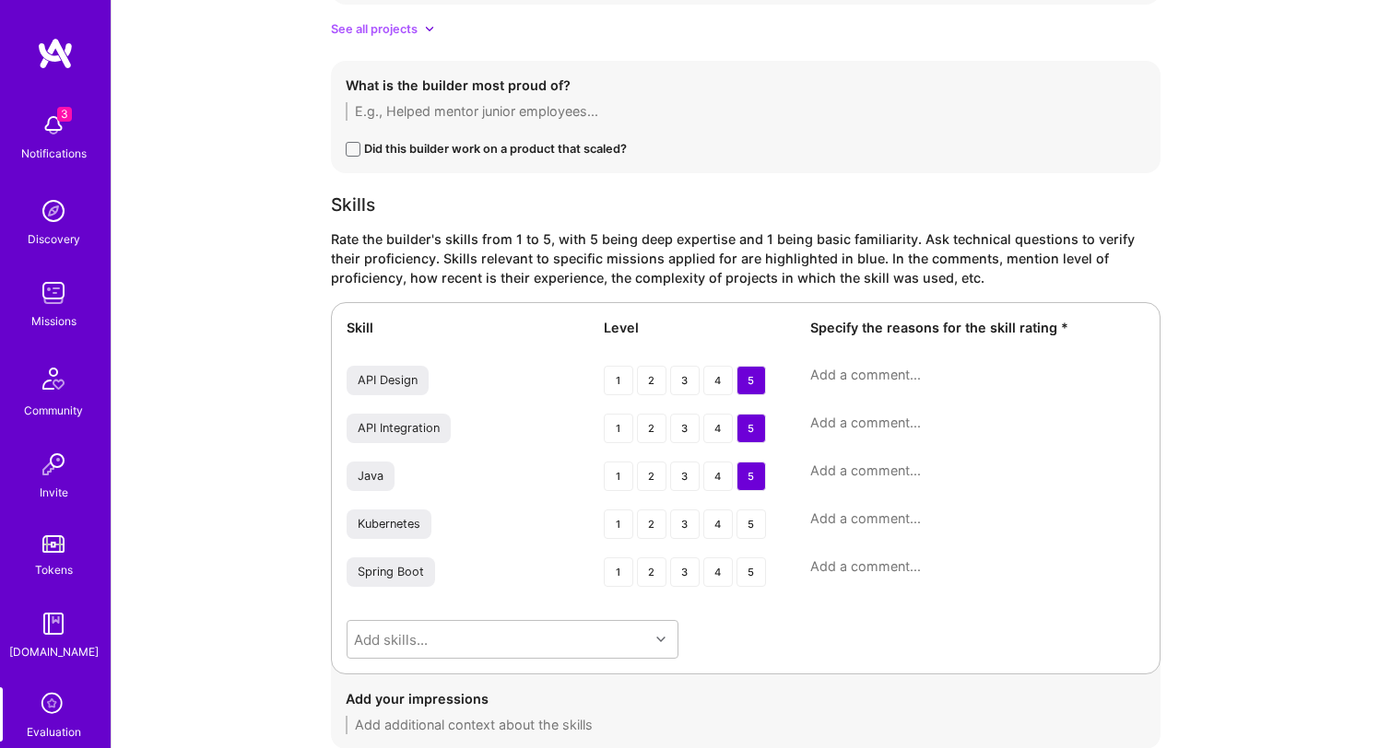
scroll to position [1999, 0]
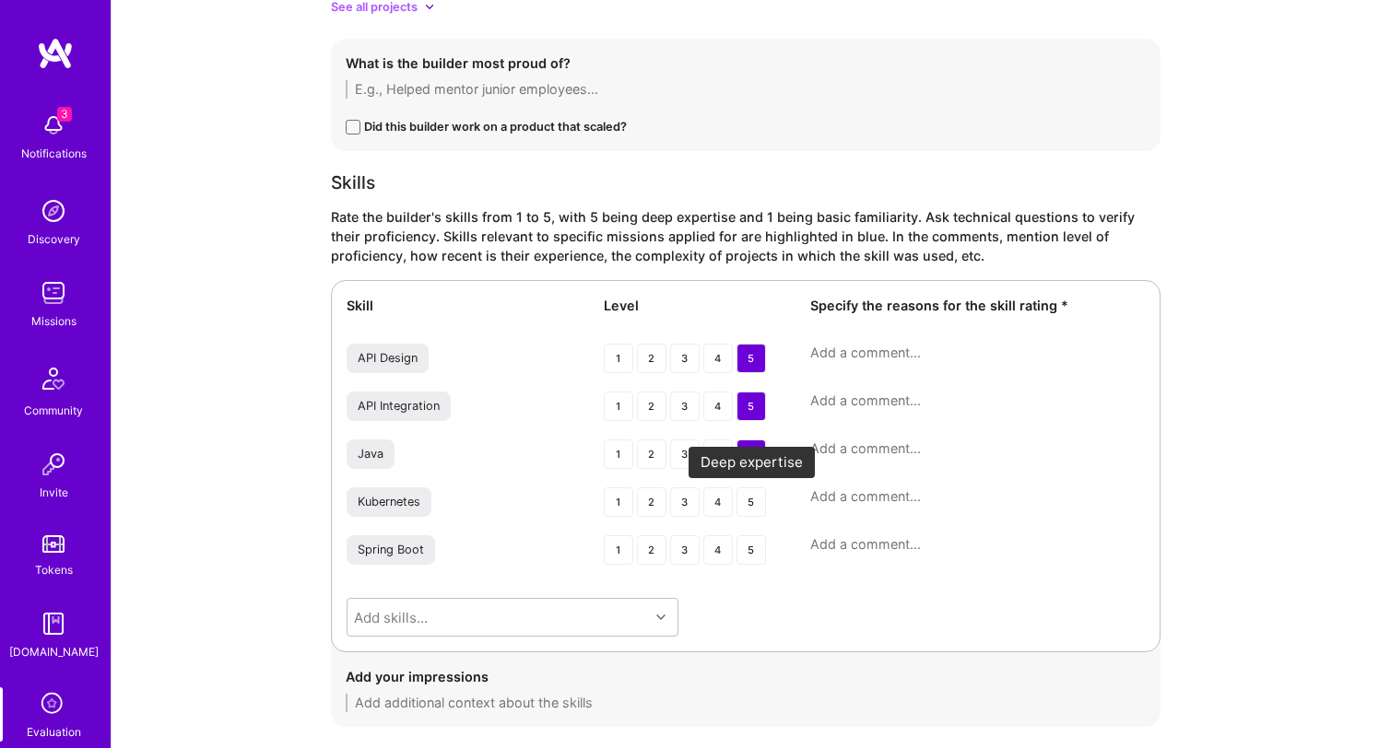
click at [751, 503] on div "5" at bounding box center [750, 502] width 29 height 29
click at [751, 560] on div "5" at bounding box center [750, 550] width 29 height 29
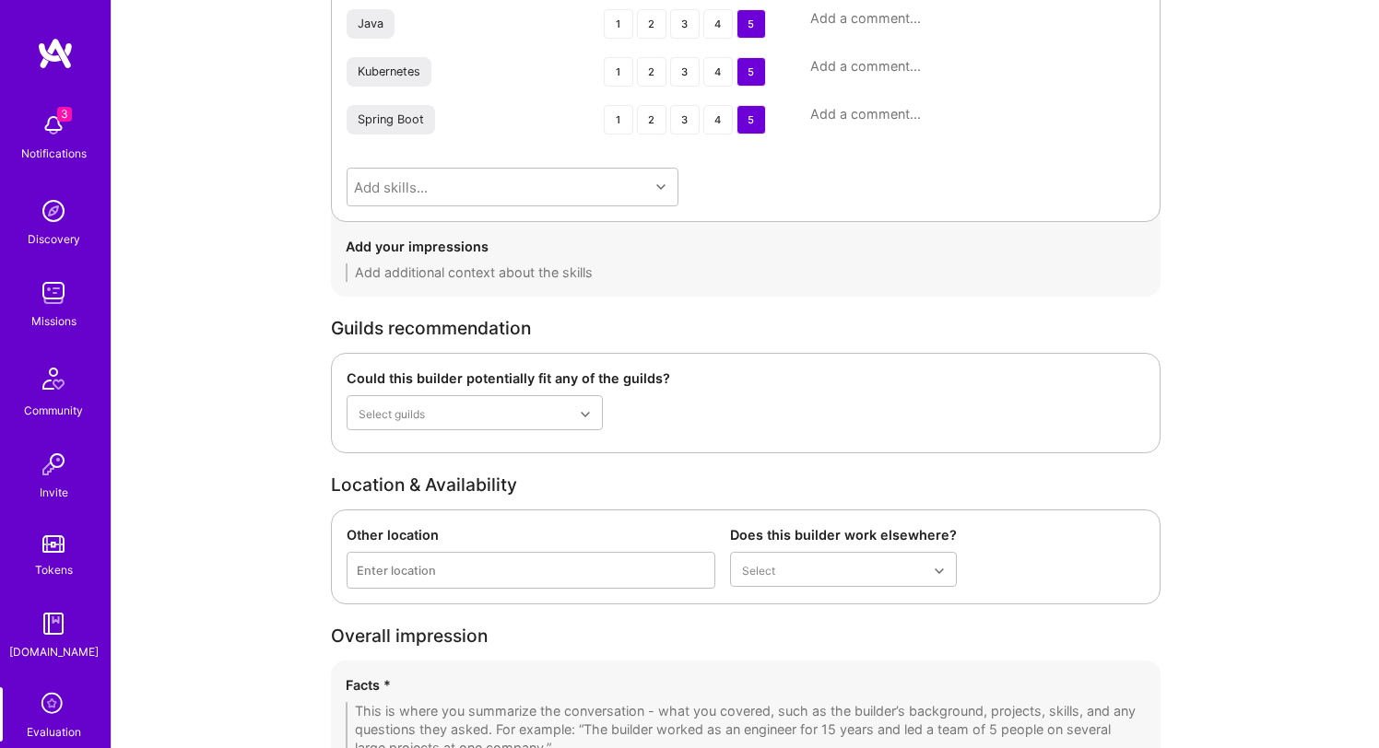
scroll to position [2427, 0]
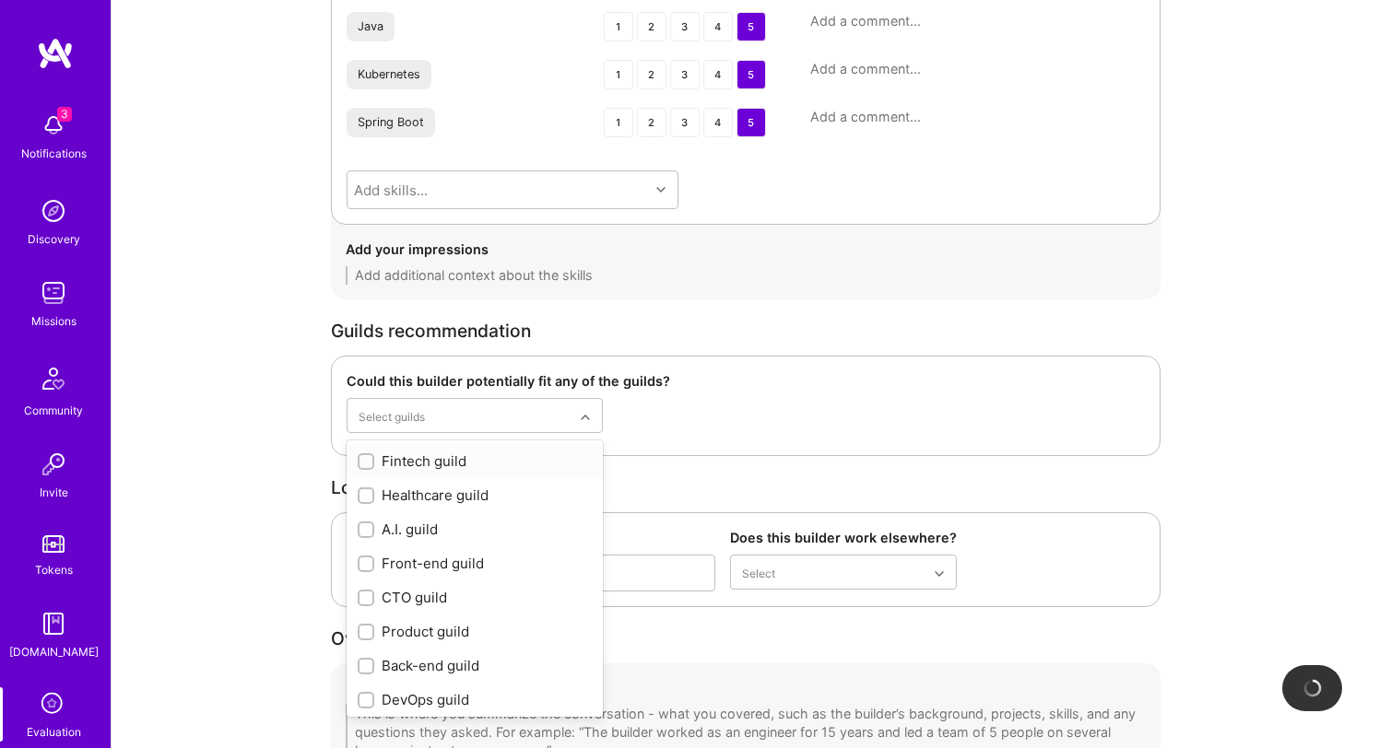
click at [368, 464] on input "checkbox" at bounding box center [367, 462] width 13 height 13
checkbox input "true"
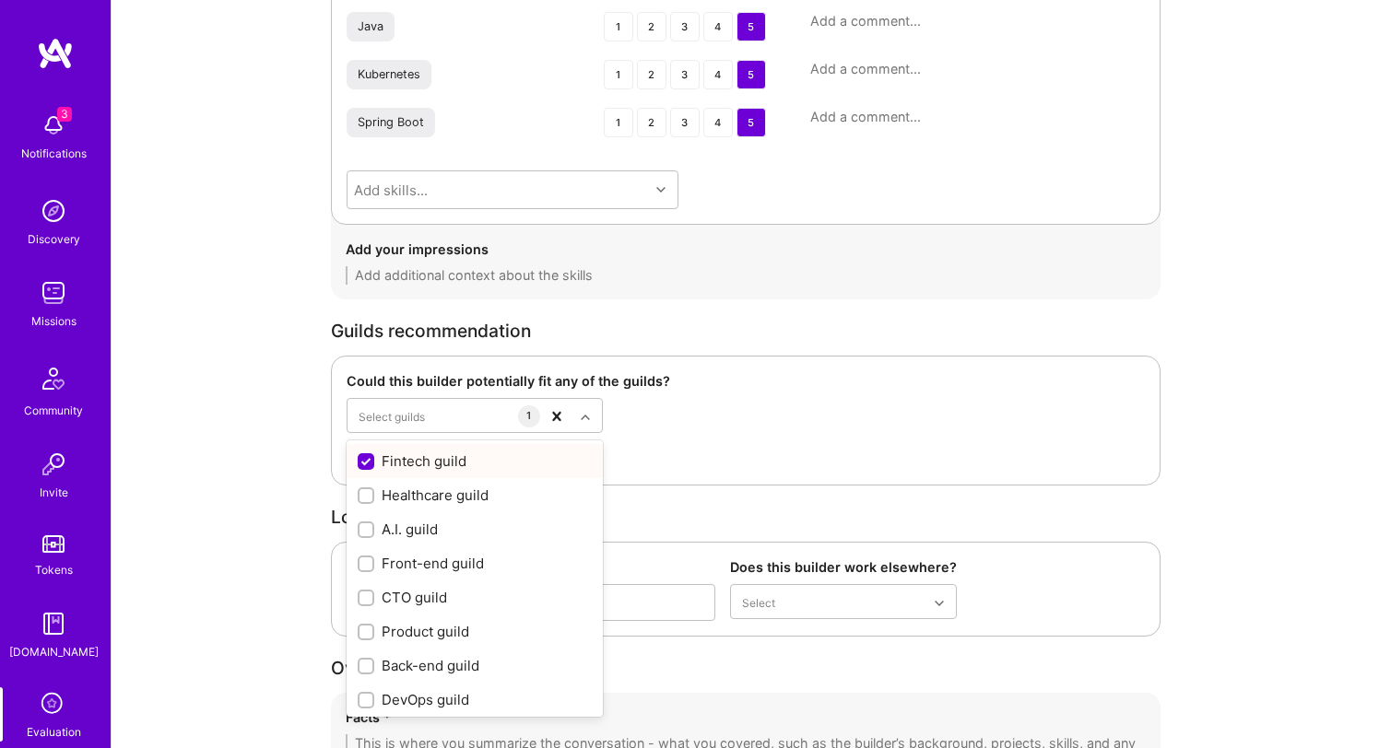
click at [677, 664] on div "Overall impression" at bounding box center [746, 668] width 830 height 19
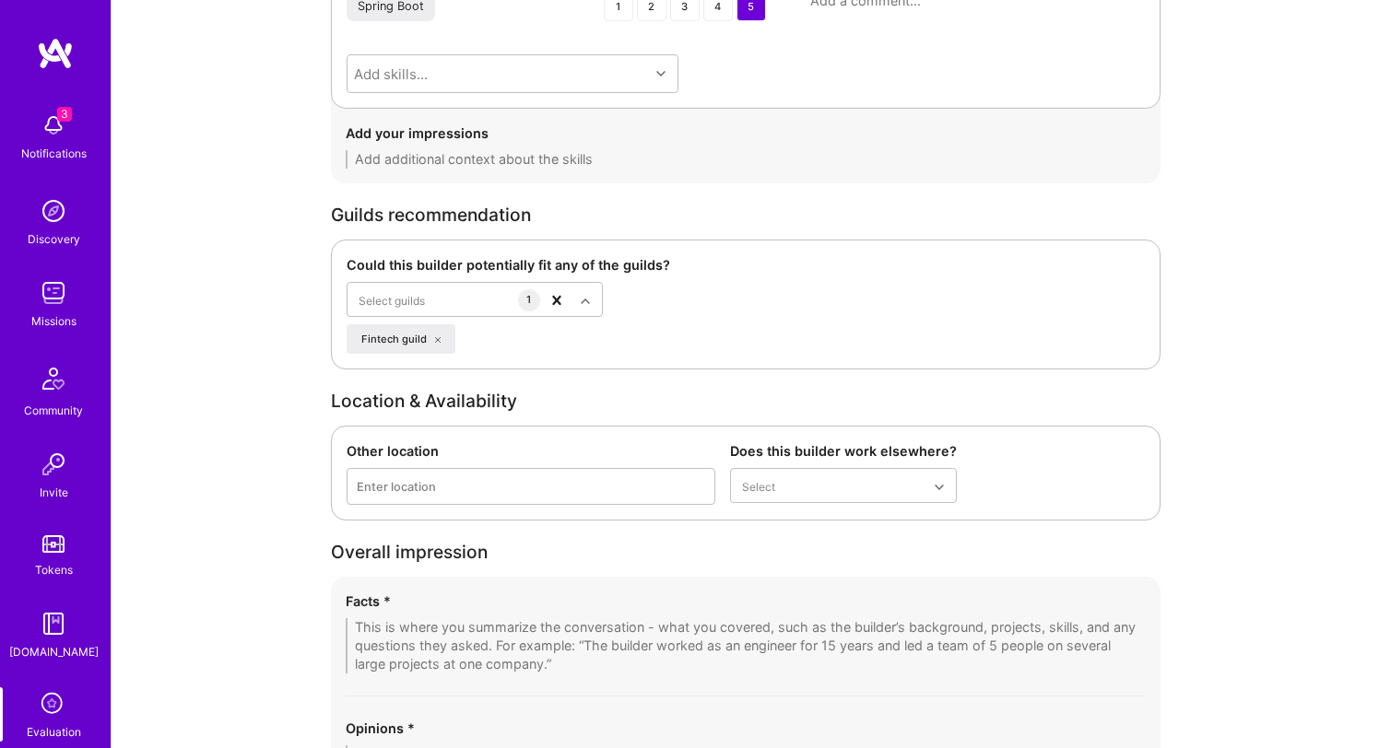
scroll to position [2550, 0]
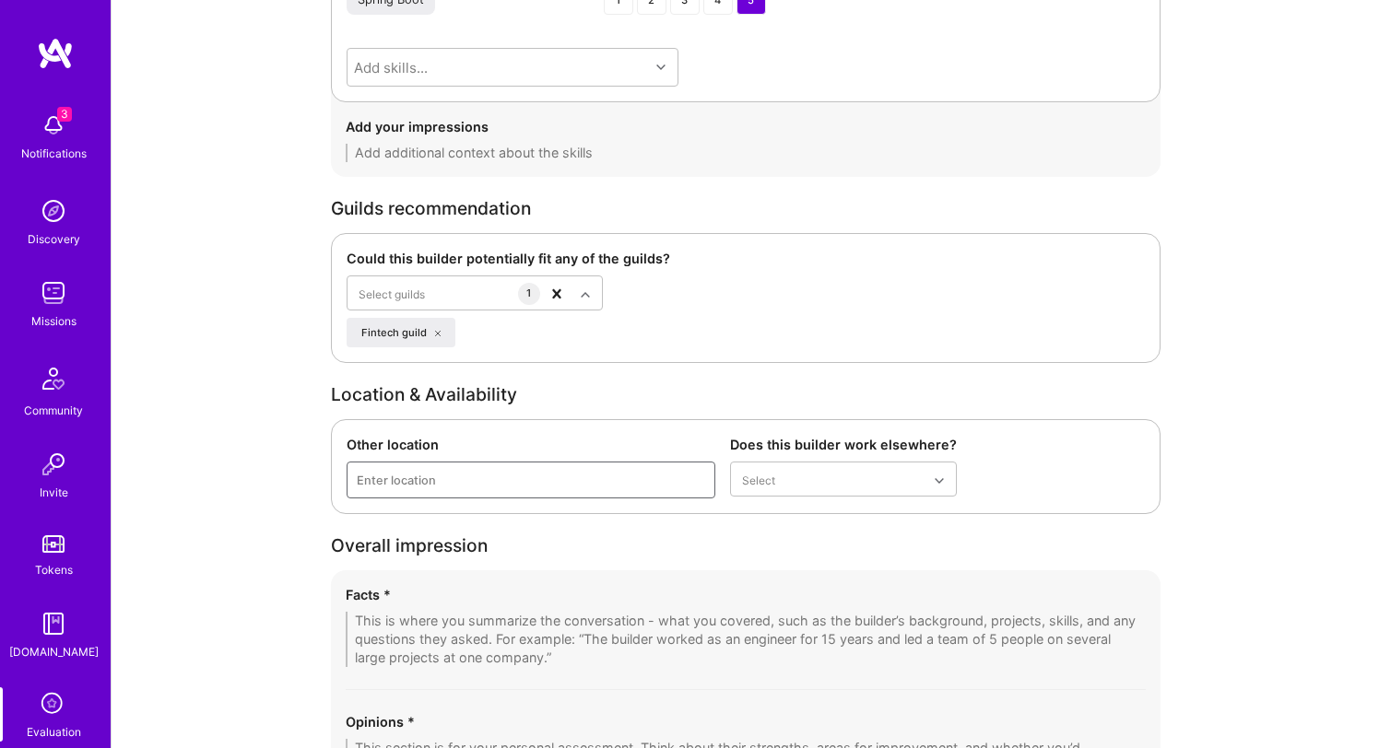
click at [524, 481] on div "Enter location" at bounding box center [531, 480] width 367 height 35
click at [506, 484] on div "Enter location" at bounding box center [531, 480] width 367 height 35
click at [506, 482] on div "Enter location" at bounding box center [531, 480] width 367 height 35
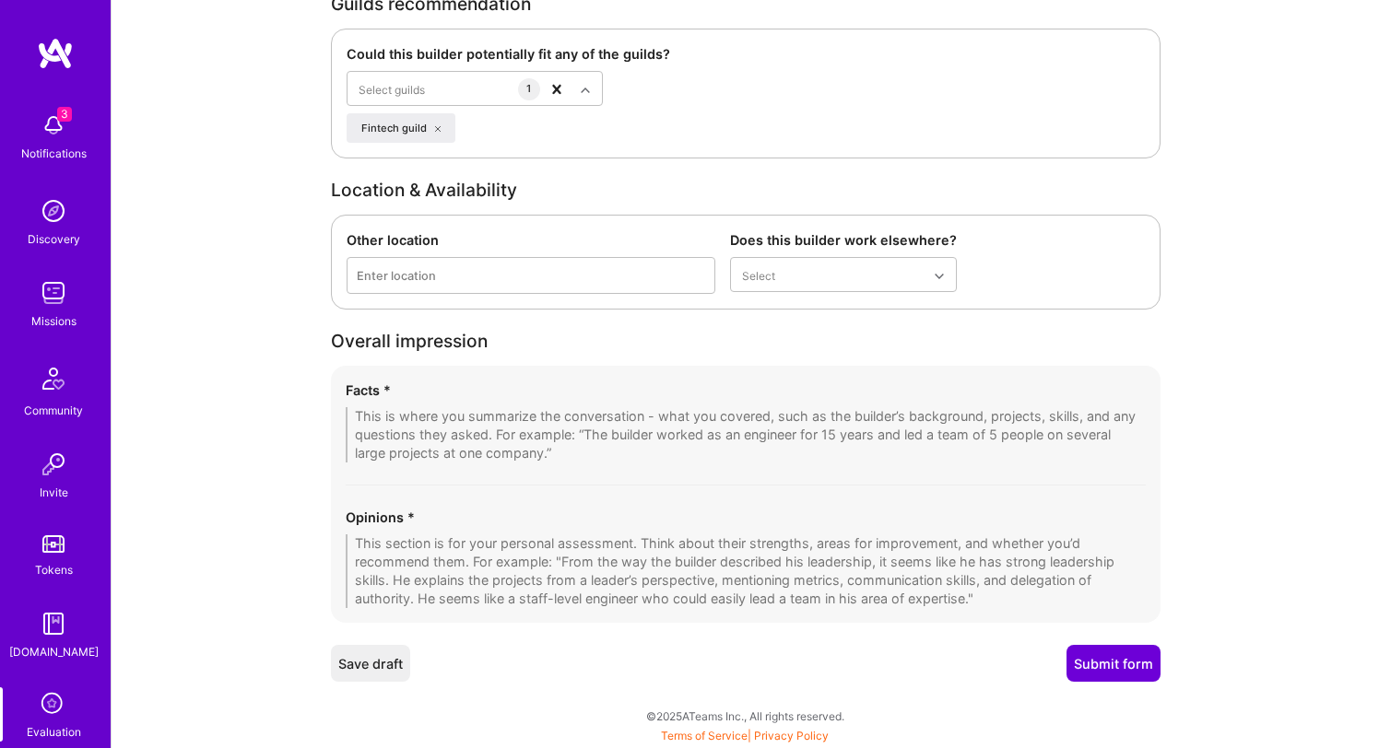
scroll to position [2753, 0]
click at [559, 431] on textarea at bounding box center [746, 435] width 800 height 55
drag, startPoint x: 1016, startPoint y: 601, endPoint x: 360, endPoint y: 409, distance: 682.8
click at [363, 410] on div "Facts * Opinions *" at bounding box center [746, 495] width 830 height 257
drag, startPoint x: 589, startPoint y: 454, endPoint x: 413, endPoint y: 415, distance: 180.5
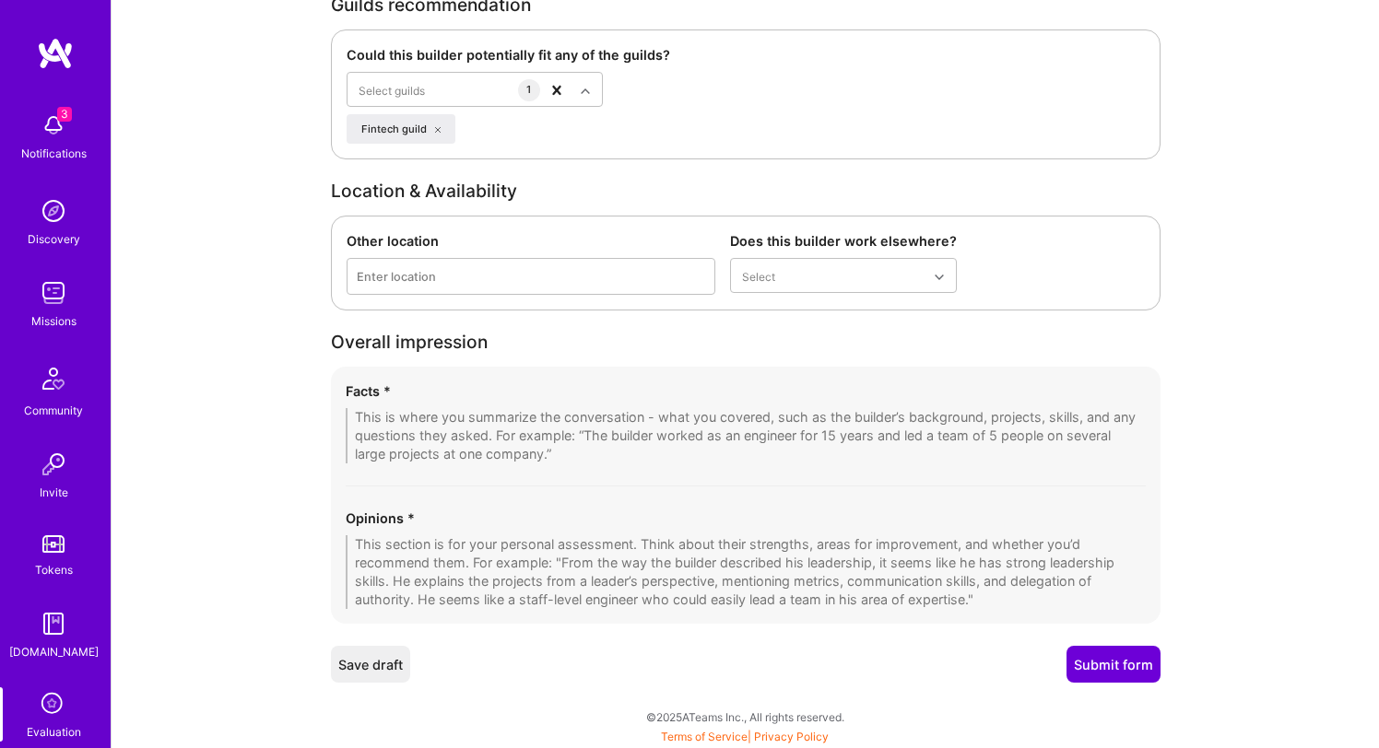
click at [413, 415] on textarea at bounding box center [746, 435] width 800 height 55
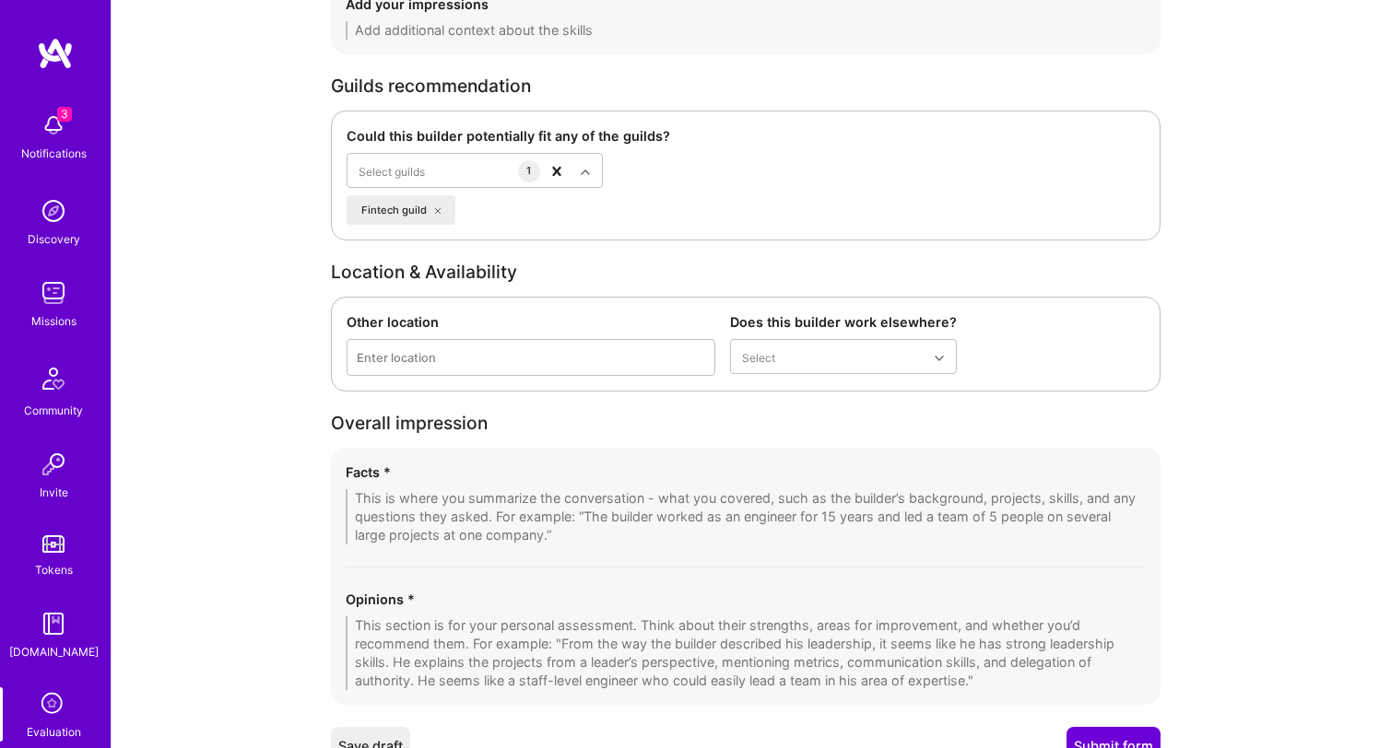
scroll to position [2754, 0]
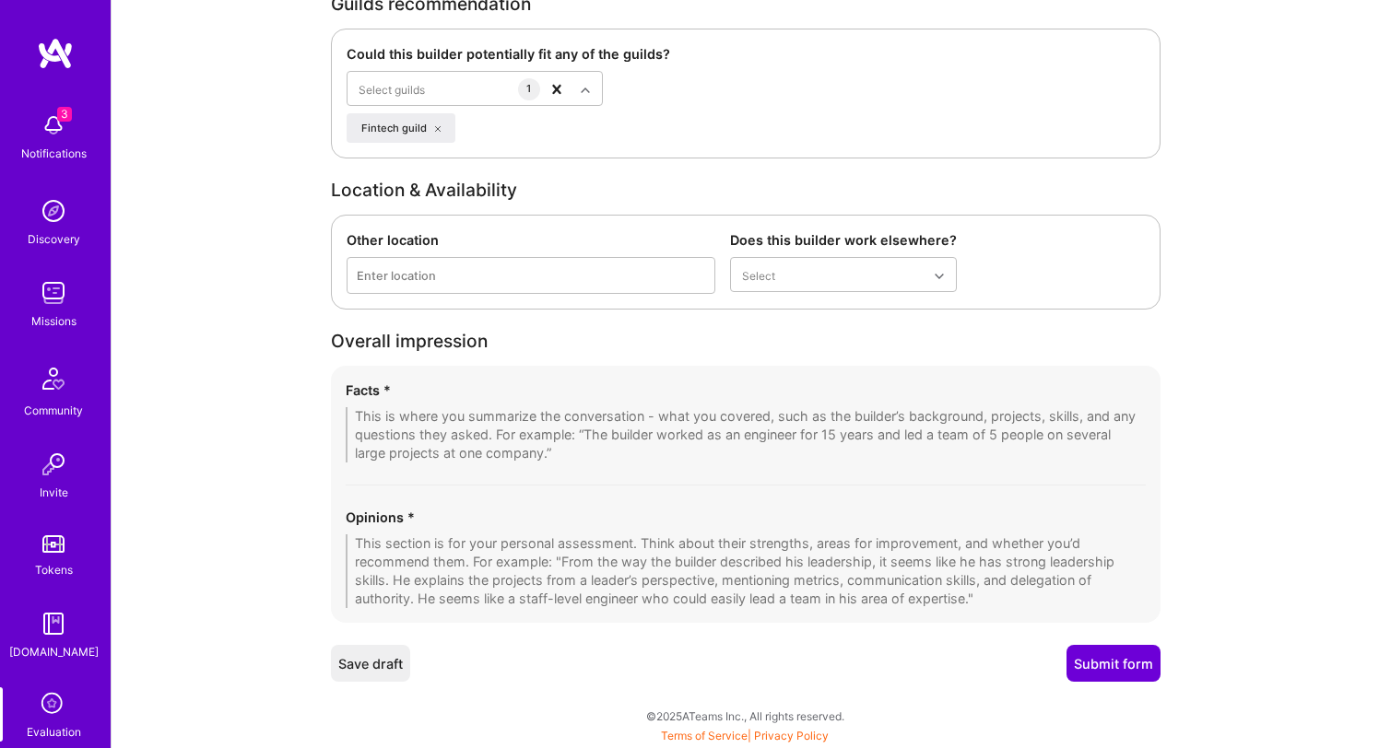
click at [620, 419] on textarea at bounding box center [746, 434] width 800 height 55
paste textarea "Spoke with Gustavo (based in Spain). Background: Strong in the Java ecosystem—n…"
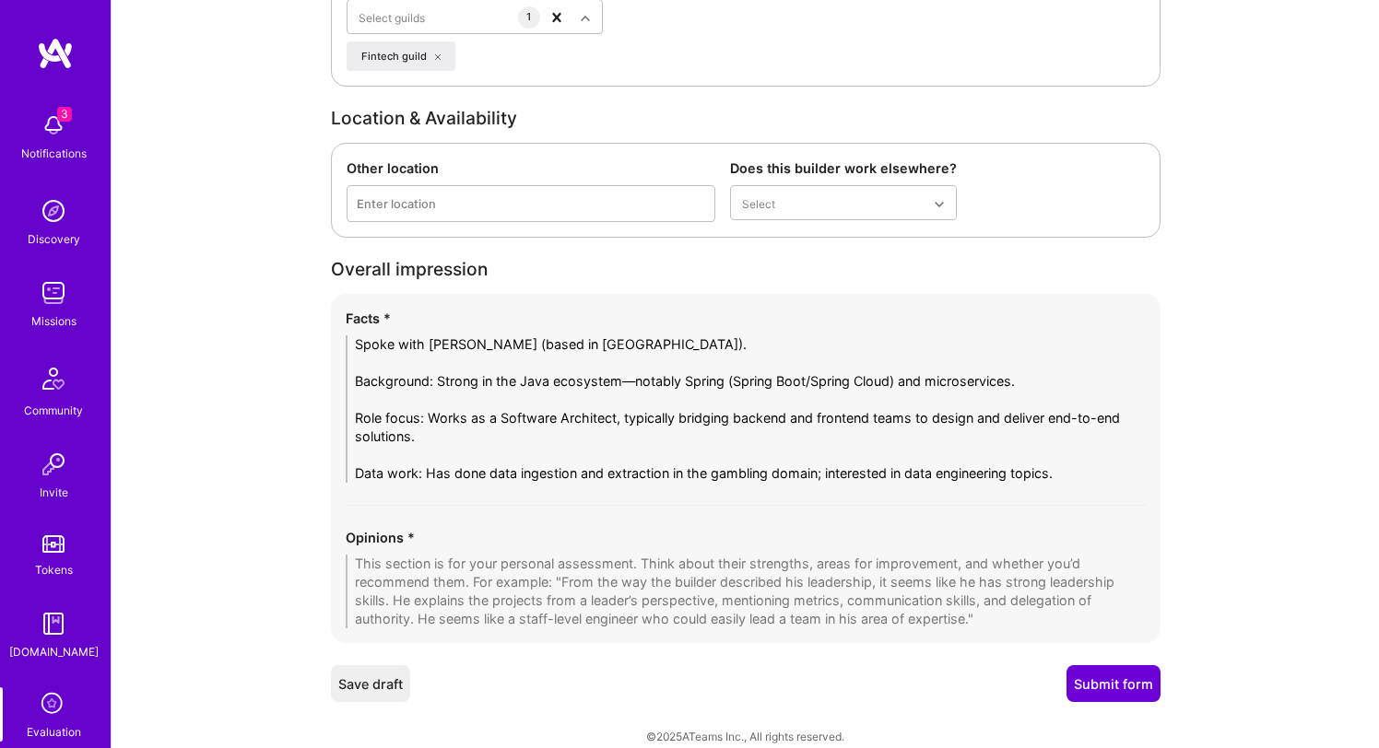
scroll to position [2846, 0]
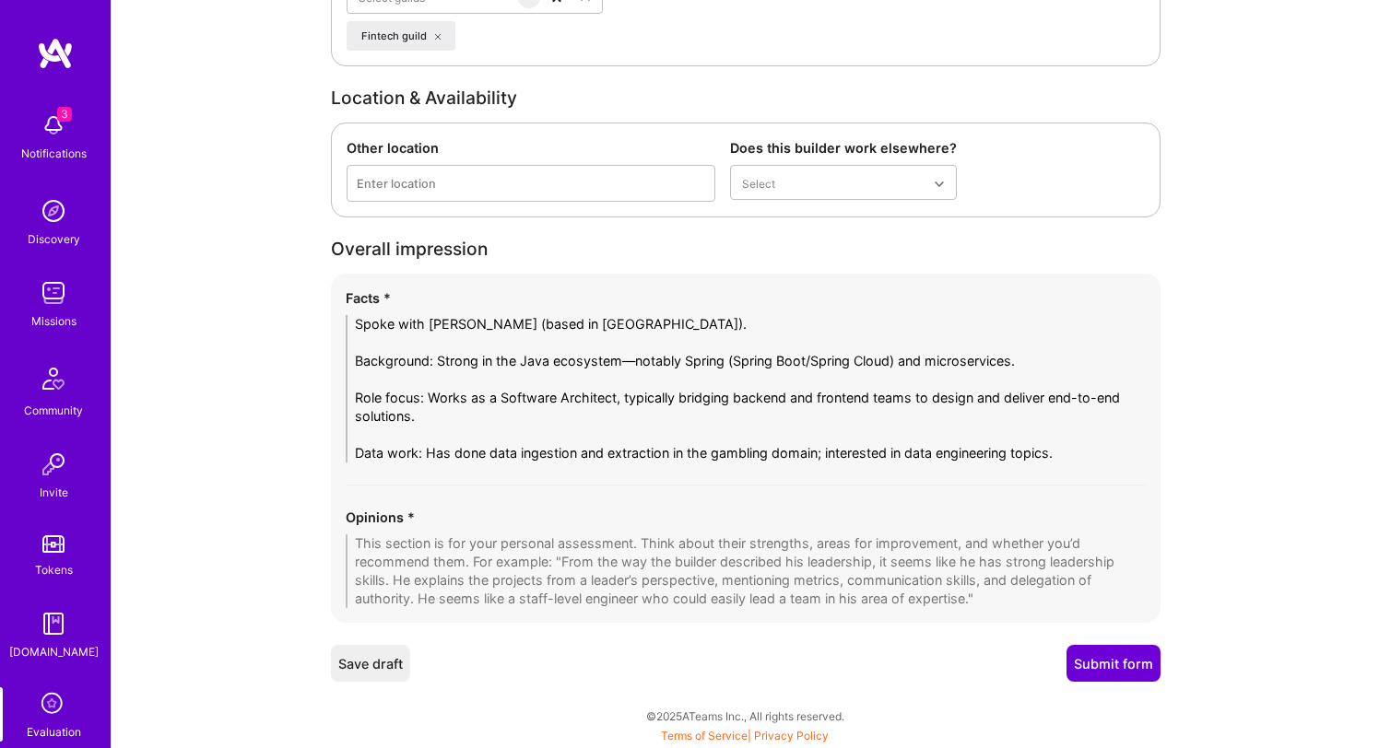
type textarea "Spoke with Gustavo (based in Spain). Background: Strong in the Java ecosystem—n…"
click at [503, 550] on textarea at bounding box center [746, 572] width 800 height 74
paste textarea "Strengths: Deep Java/Spring microservices expertise; solid system design thinki…"
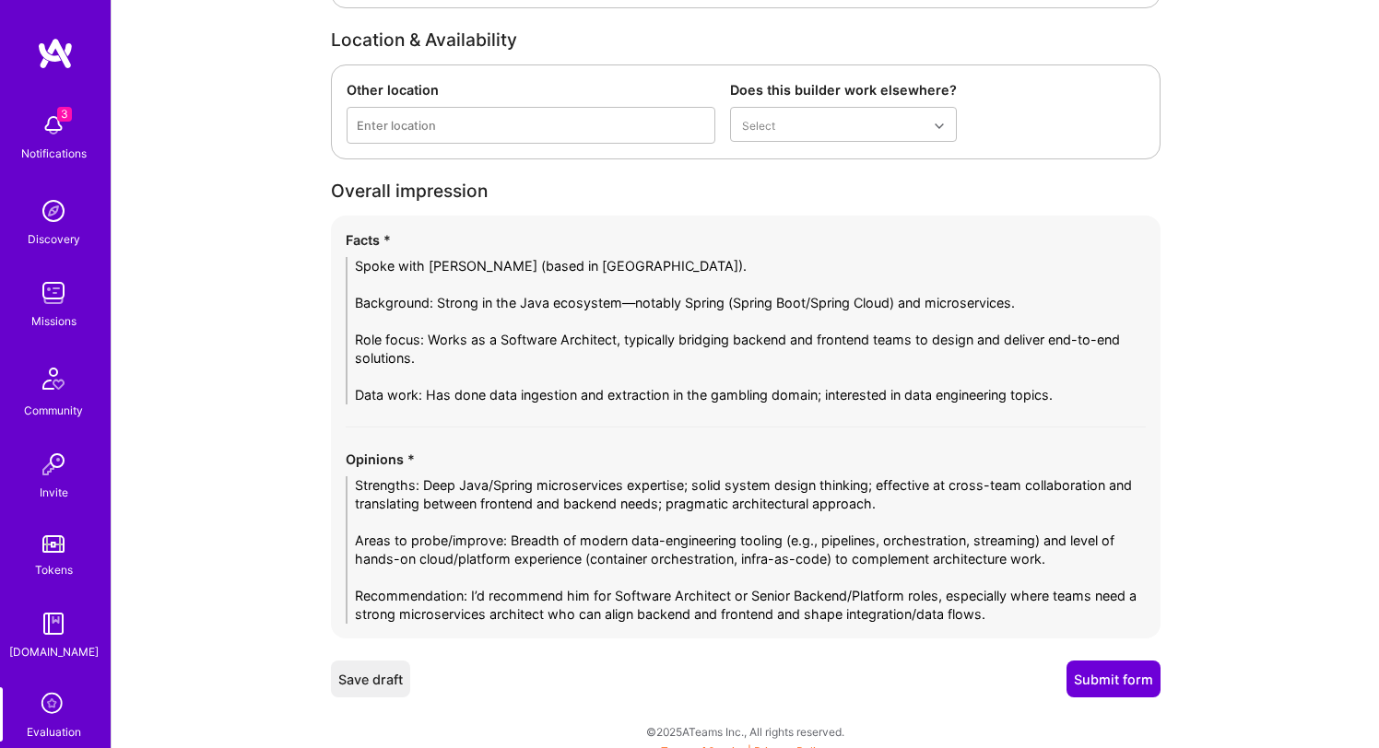
scroll to position [2920, 0]
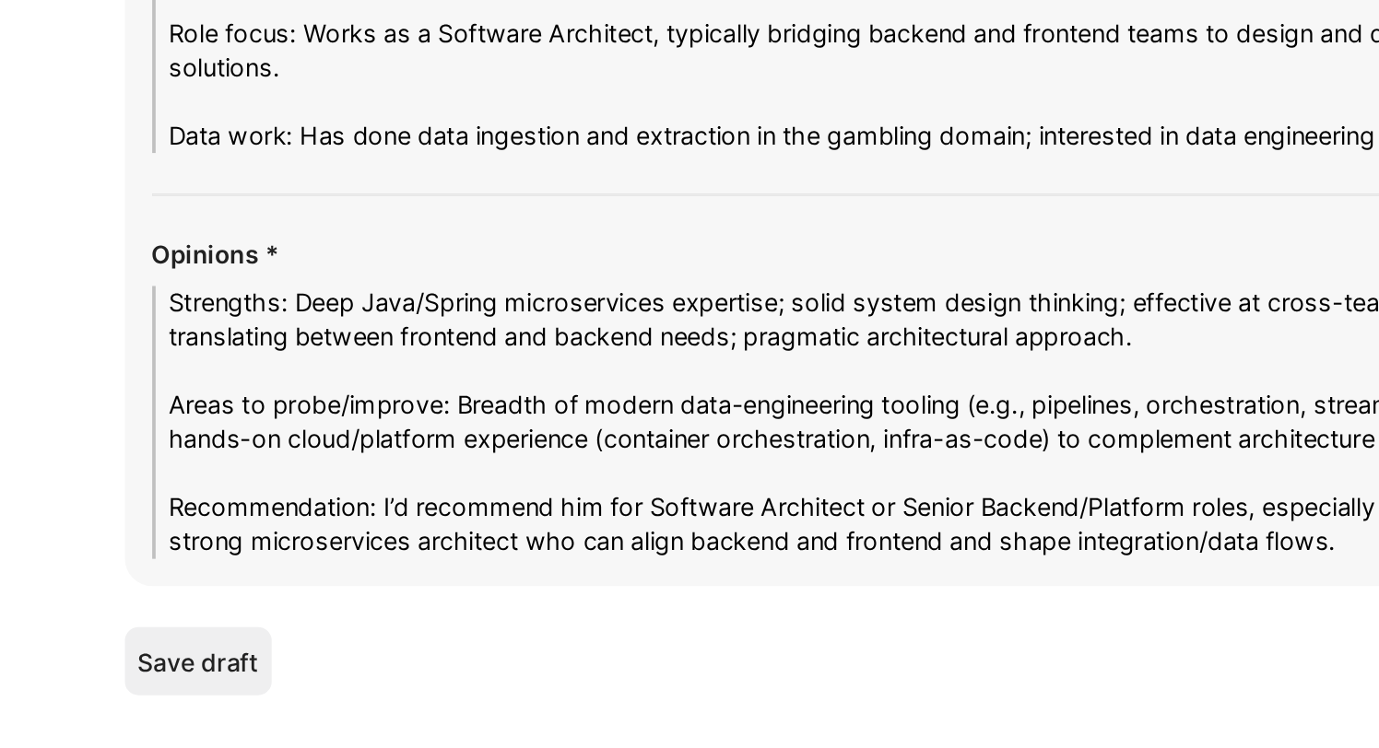
type textarea "Strengths: Deep Java/Spring microservices expertise; solid system design thinki…"
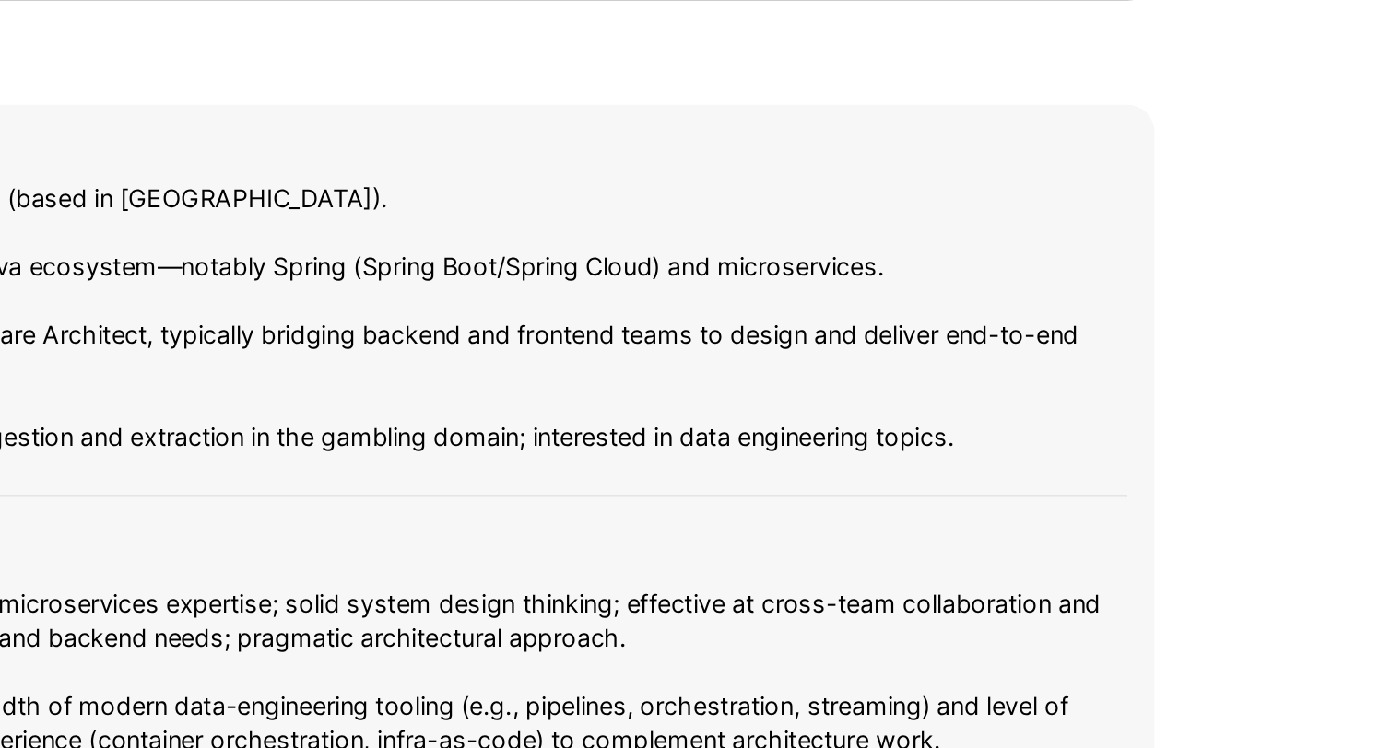
click at [1088, 367] on textarea "Spoke with Gustavo (based in Spain). Background: Strong in the Java ecosystem—n…" at bounding box center [746, 314] width 800 height 147
click at [1090, 387] on textarea "Spoke with Gustavo (based in Spain). Background: Strong in the Java ecosystem—n…" at bounding box center [746, 314] width 800 height 147
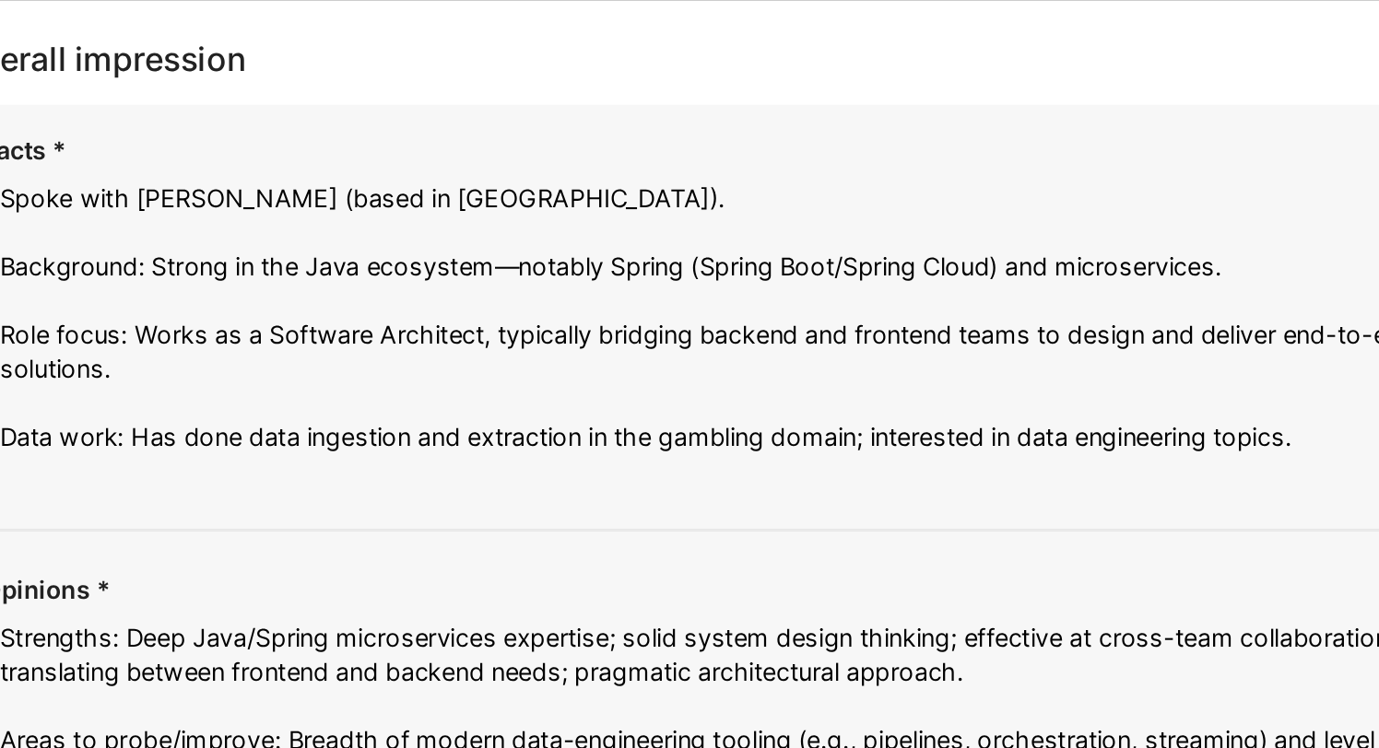
scroll to position [0, 0]
paste textarea "Platform: Hands-on with Kubernetes and container orchestration for deploying an…"
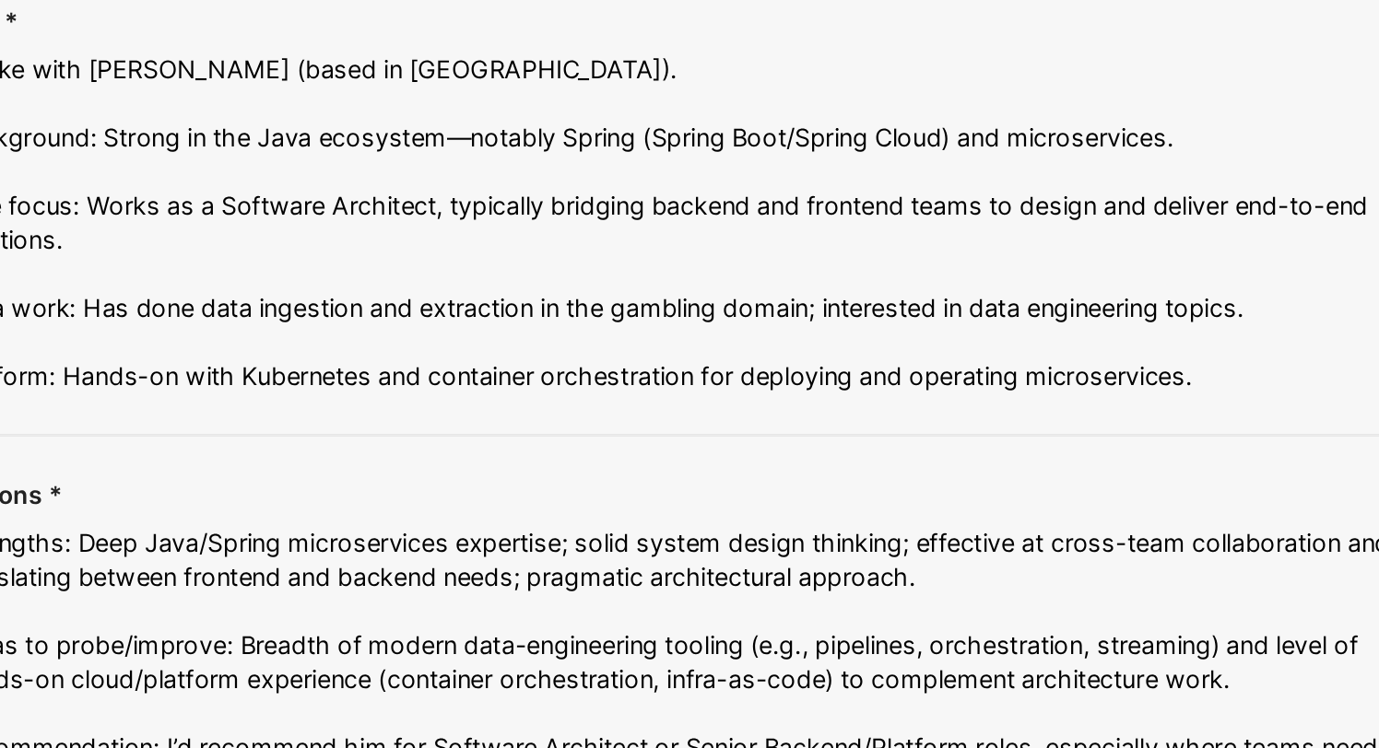
type textarea "Spoke with Gustavo (based in Spain). Background: Strong in the Java ecosystem—n…"
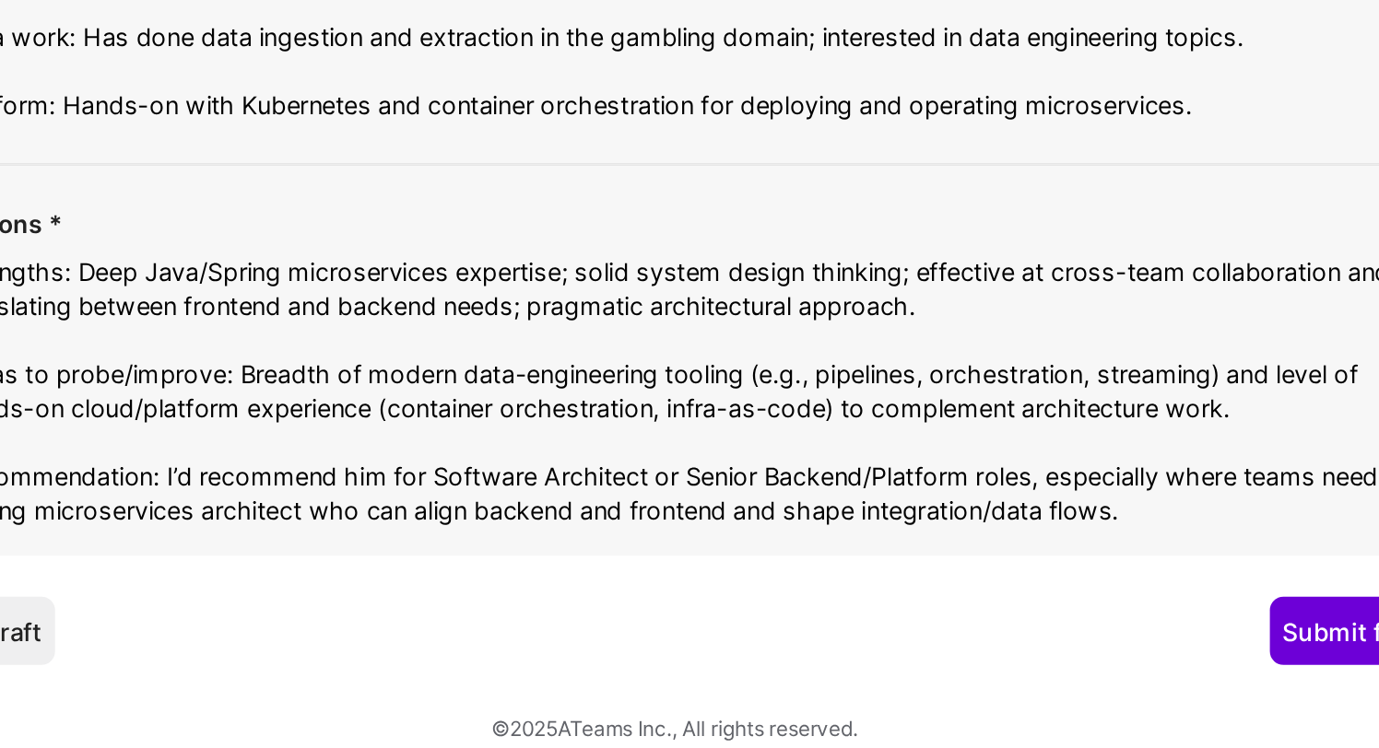
scroll to position [2957, 0]
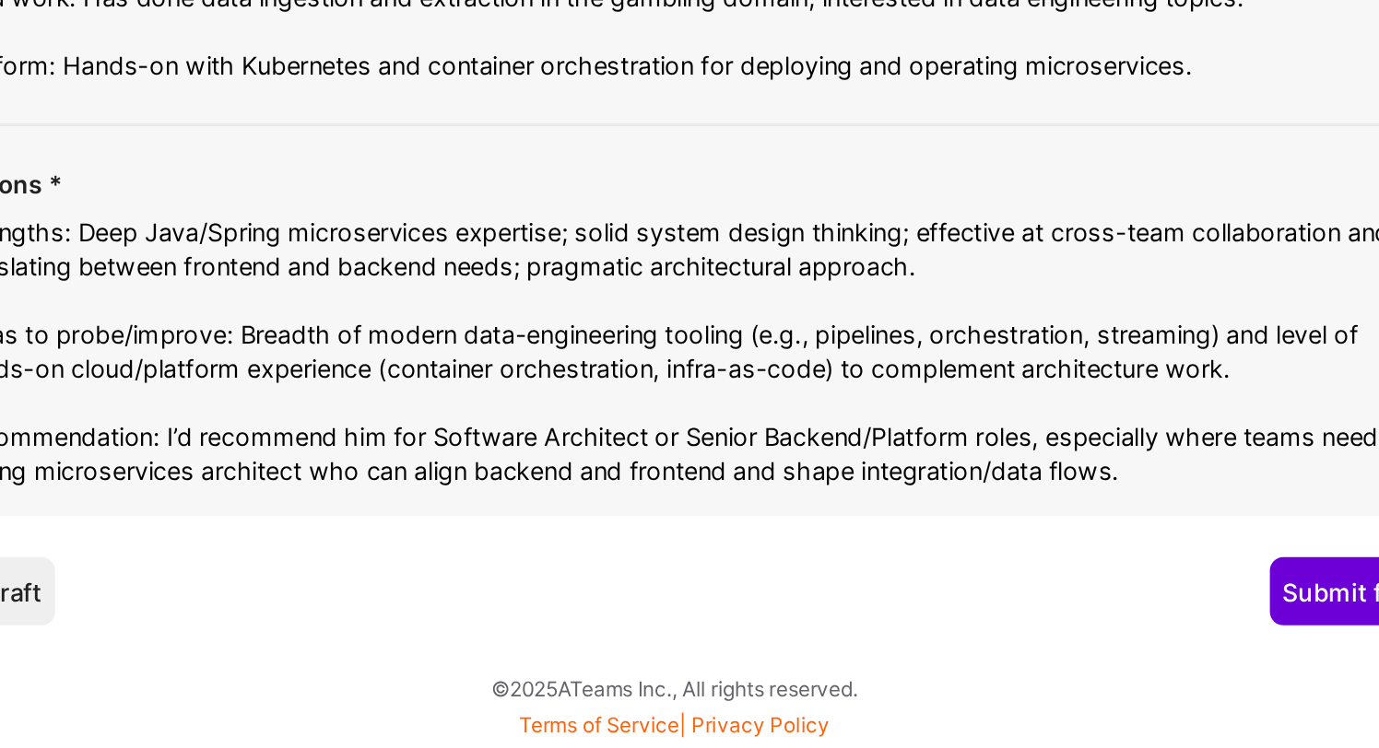
drag, startPoint x: 1071, startPoint y: 542, endPoint x: 386, endPoint y: 512, distance: 685.5
click at [386, 512] on textarea "Strengths: Deep Java/Spring microservices expertise; solid system design thinki…" at bounding box center [746, 534] width 800 height 147
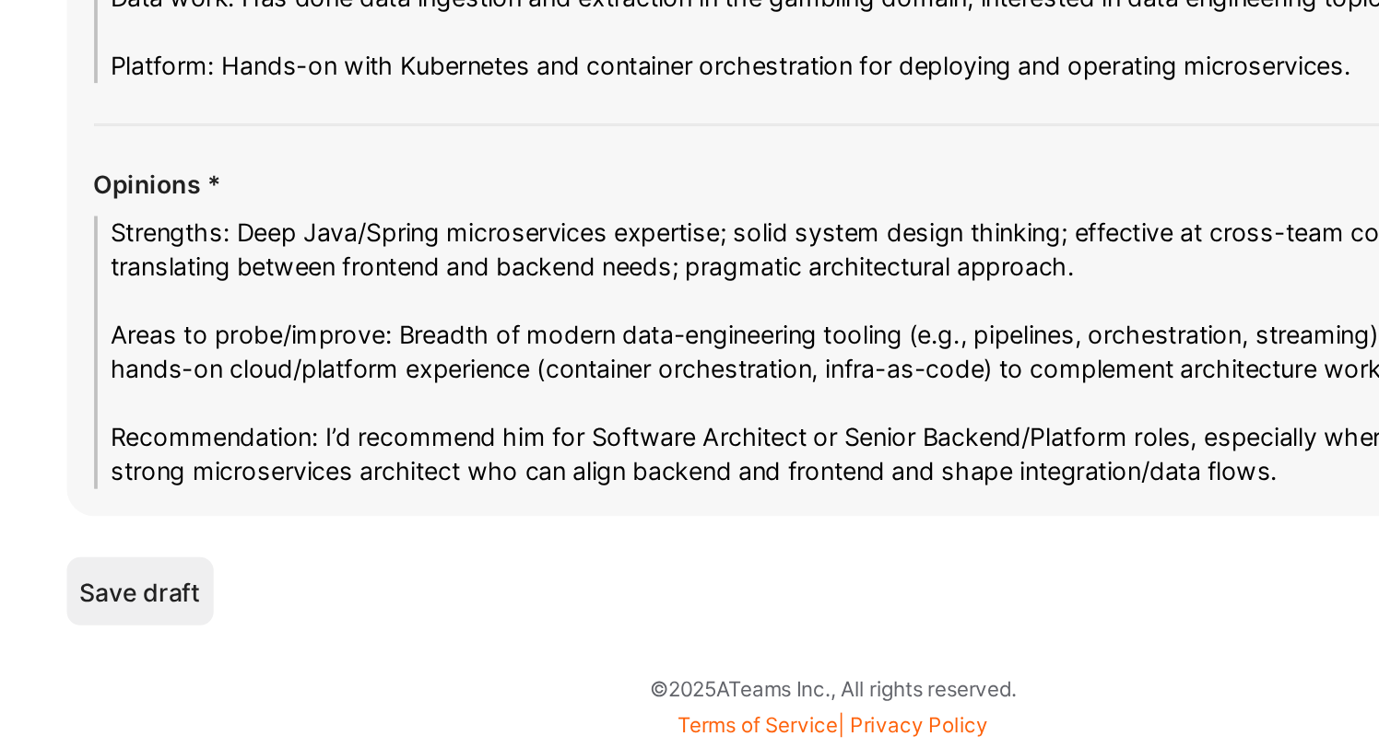
paste textarea "Areas to probe/improve: Depth with infra-as-code (e.g., Terraform), observabili…"
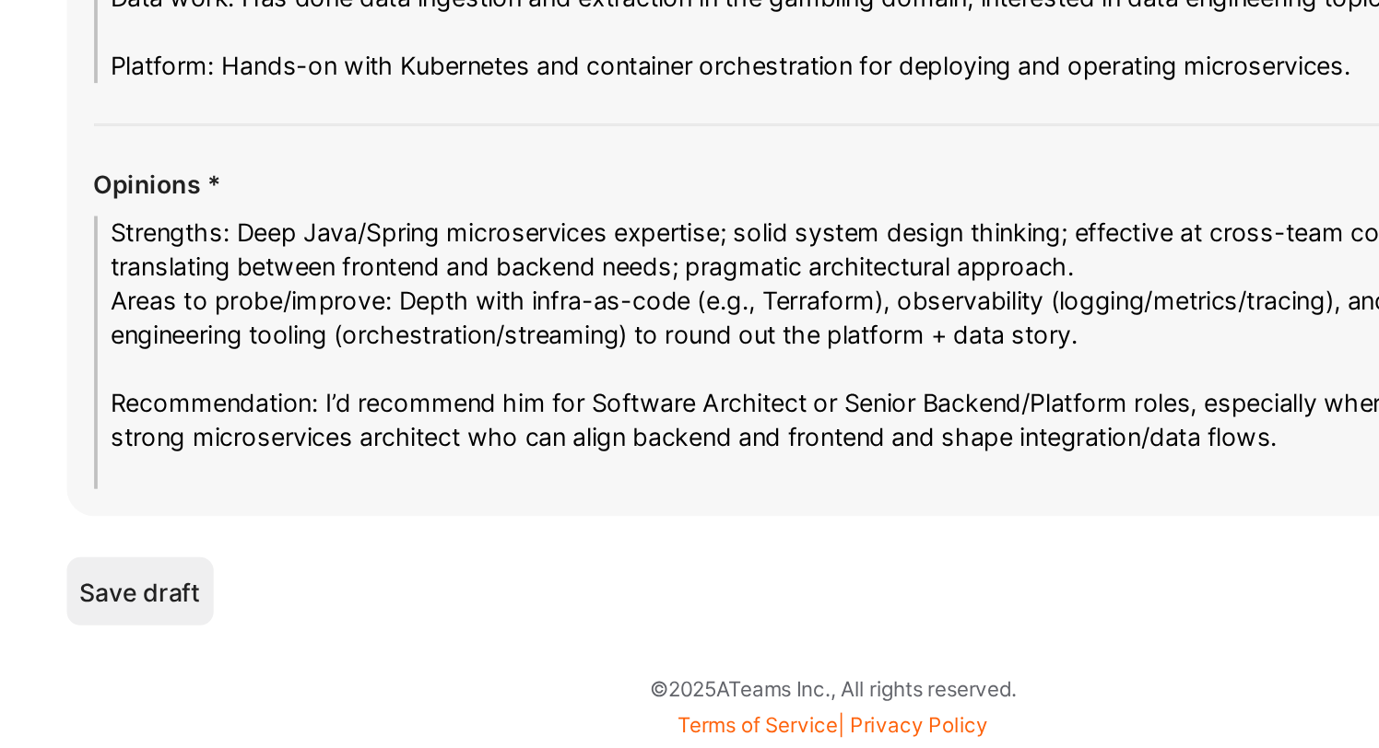
scroll to position [2939, 0]
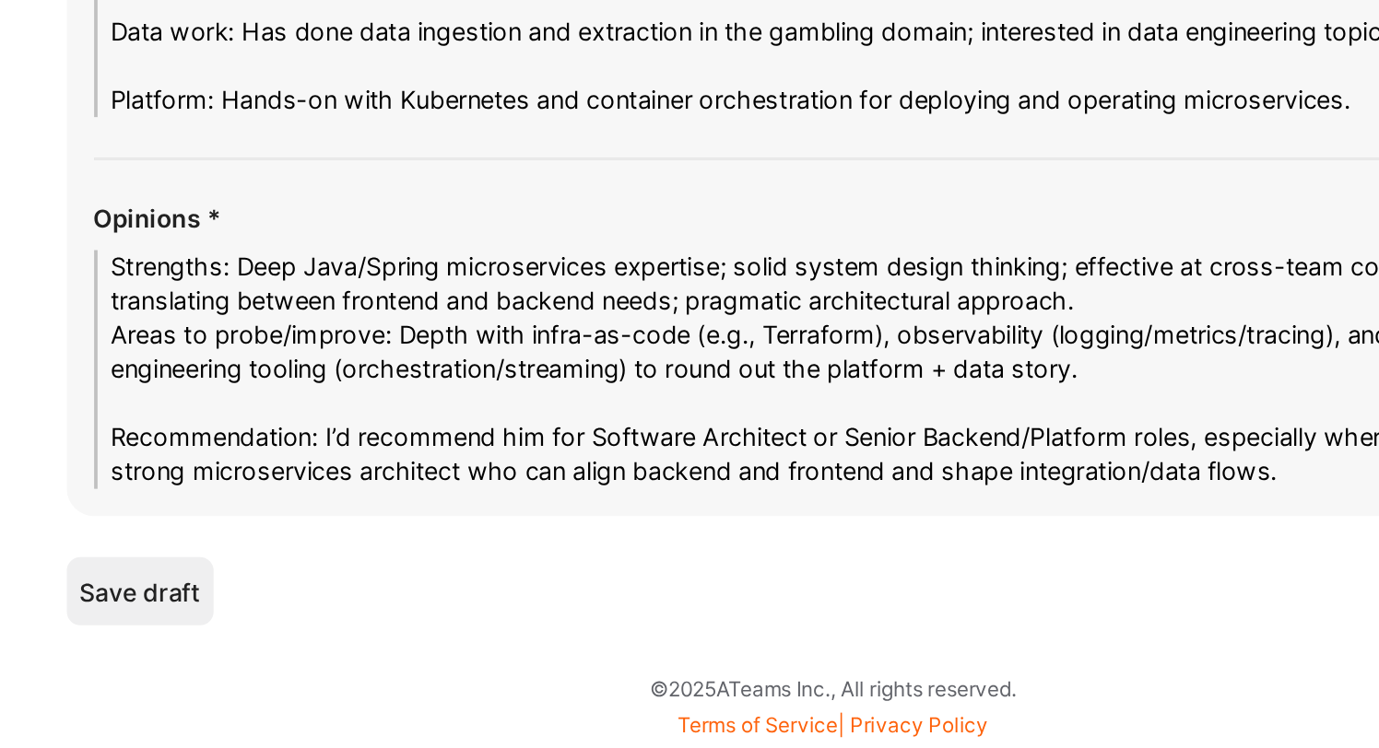
click at [921, 505] on textarea "Strengths: Deep Java/Spring microservices expertise; solid system design thinki…" at bounding box center [746, 543] width 800 height 129
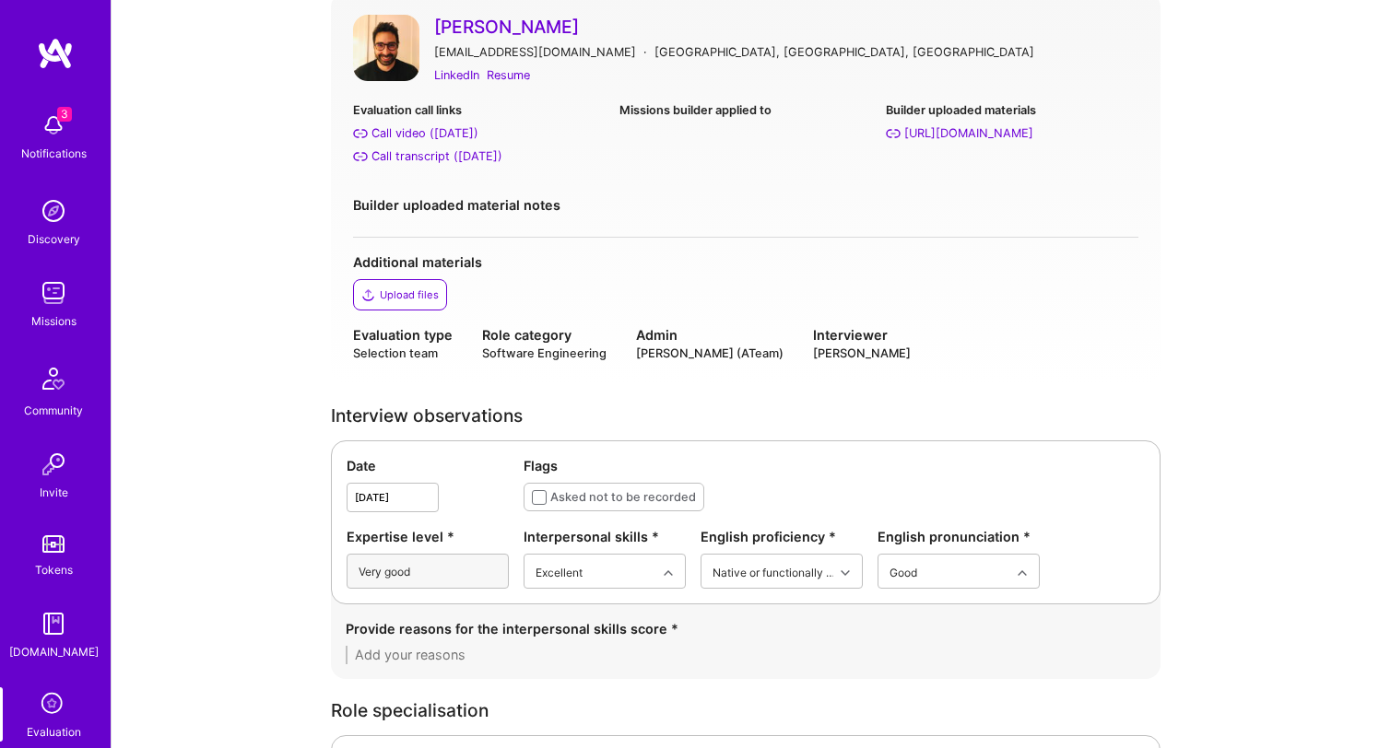
scroll to position [191, 0]
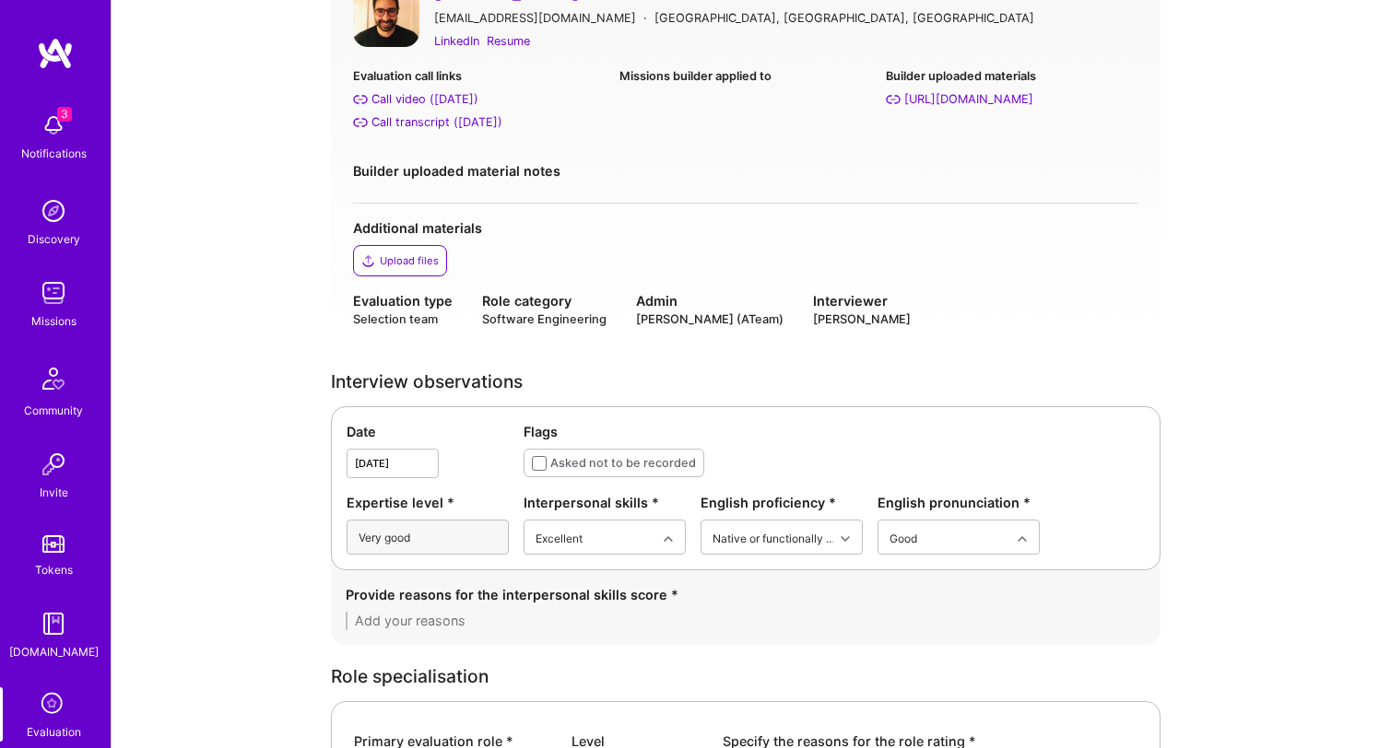
type textarea "Strengths: Deep Java/Spring microservices expertise; solid system design thinki…"
click at [456, 526] on div "Very good" at bounding box center [428, 537] width 162 height 35
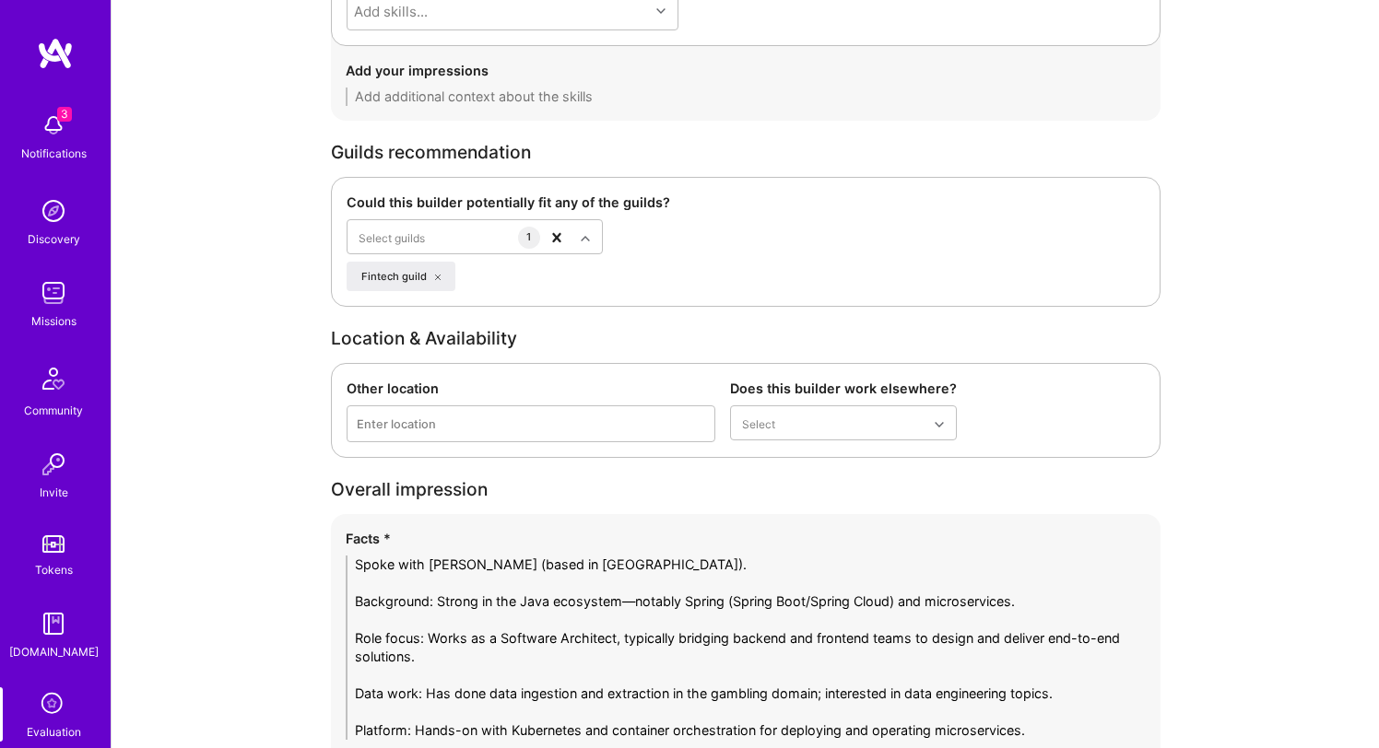
scroll to position [2957, 0]
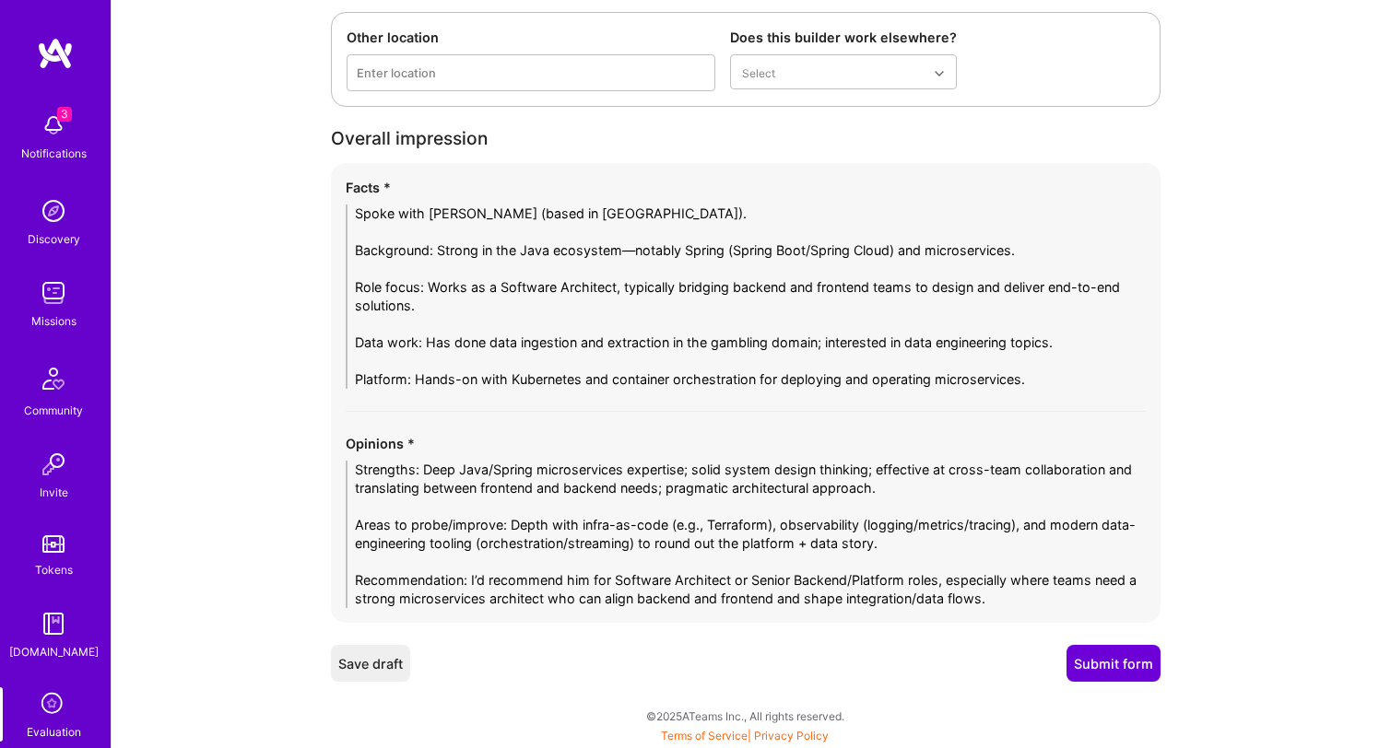
click at [1092, 659] on button "Submit form" at bounding box center [1113, 663] width 94 height 37
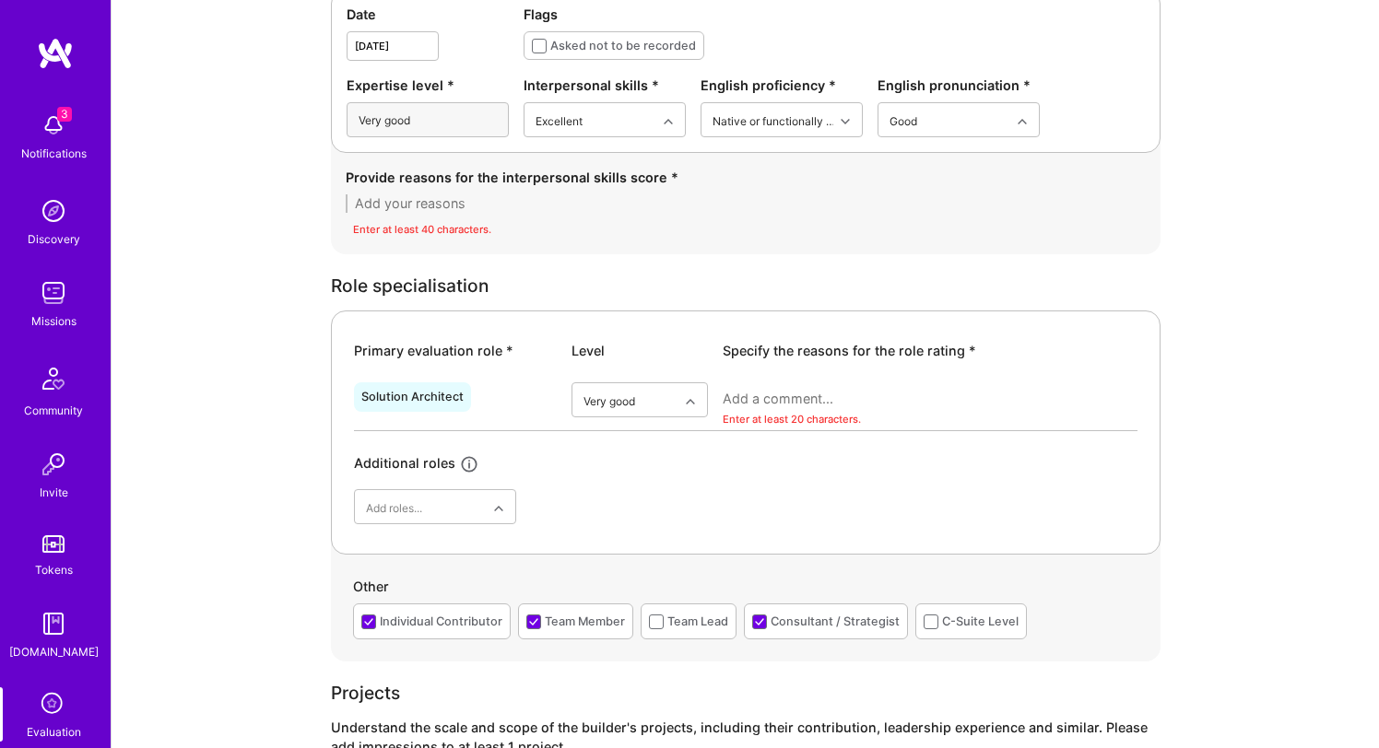
scroll to position [607, 0]
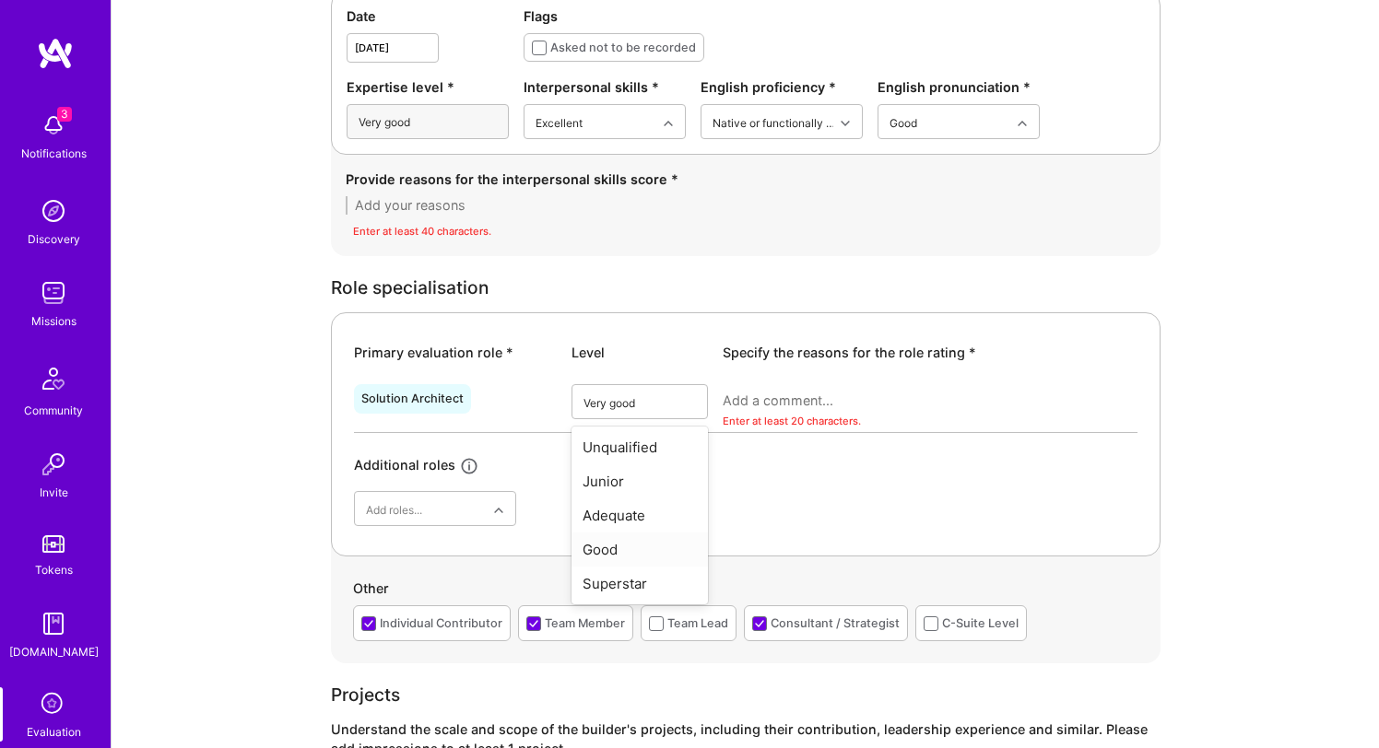
click at [780, 505] on div "Solution Architect option Very good, selected. option Good focused, 4 of 6. 5 r…" at bounding box center [745, 451] width 783 height 149
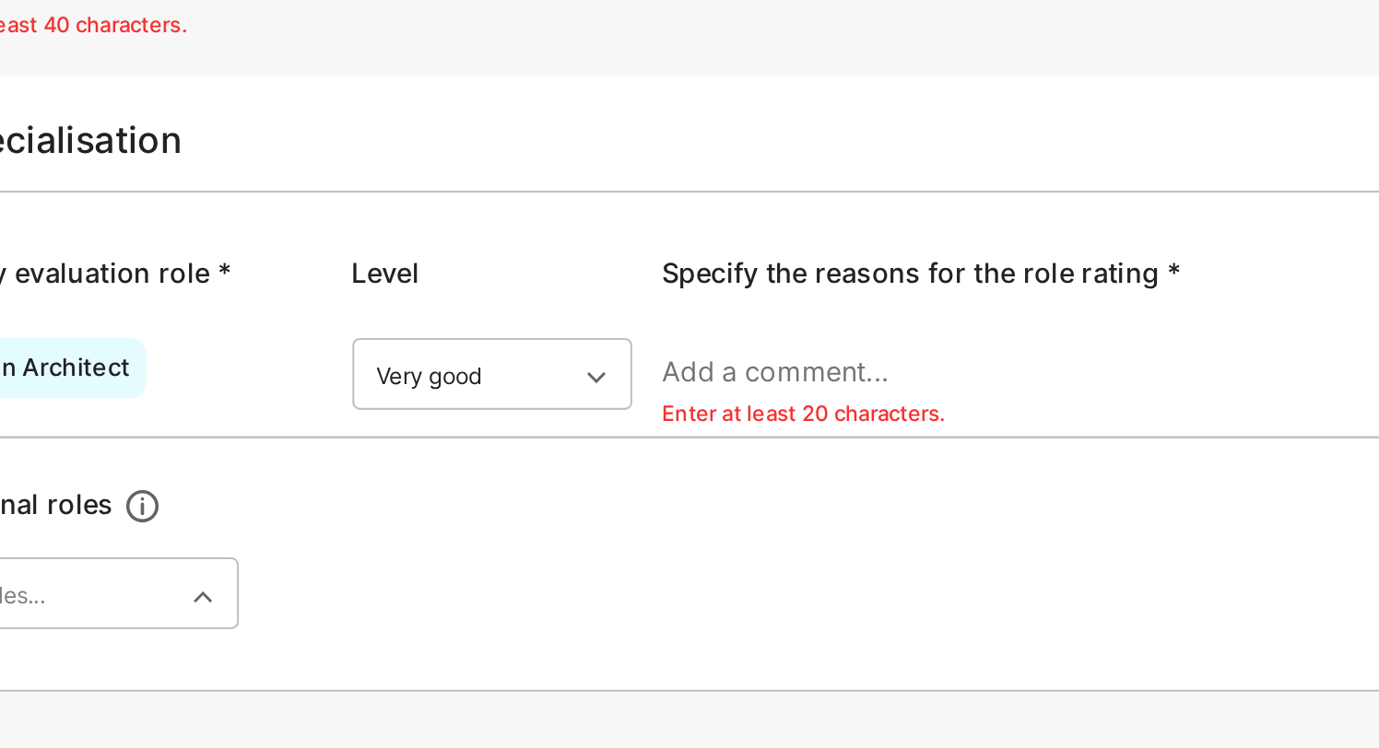
click at [793, 408] on textarea at bounding box center [930, 401] width 415 height 18
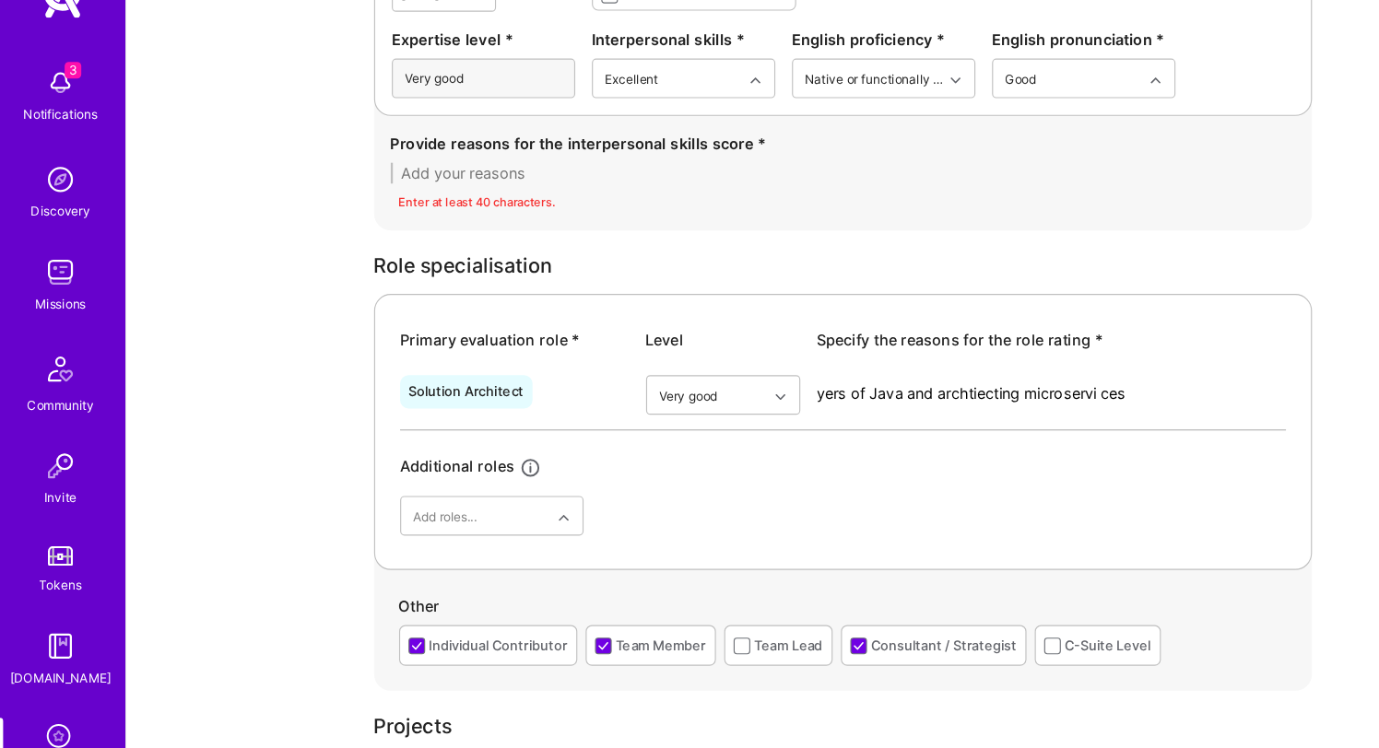
click at [931, 399] on textarea "yers of Java and archtiecting microservi ces" at bounding box center [930, 401] width 415 height 18
click at [977, 401] on textarea "yers of Java and archtiecting microservi ces" at bounding box center [930, 401] width 415 height 18
click at [869, 402] on textarea "yers of Java and archtiecting microservices" at bounding box center [930, 401] width 415 height 18
click at [1005, 399] on textarea "yers of Java and architecting microservices" at bounding box center [930, 401] width 415 height 18
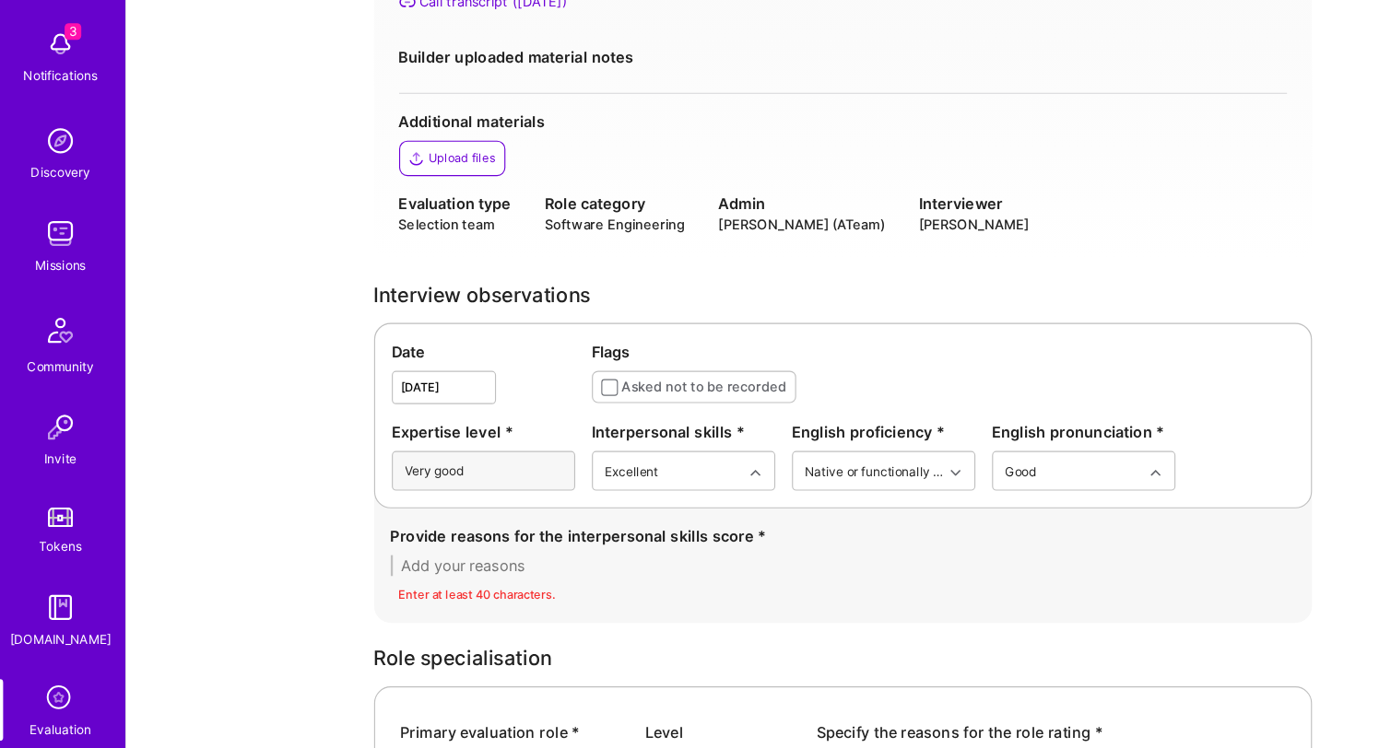
scroll to position [228, 0]
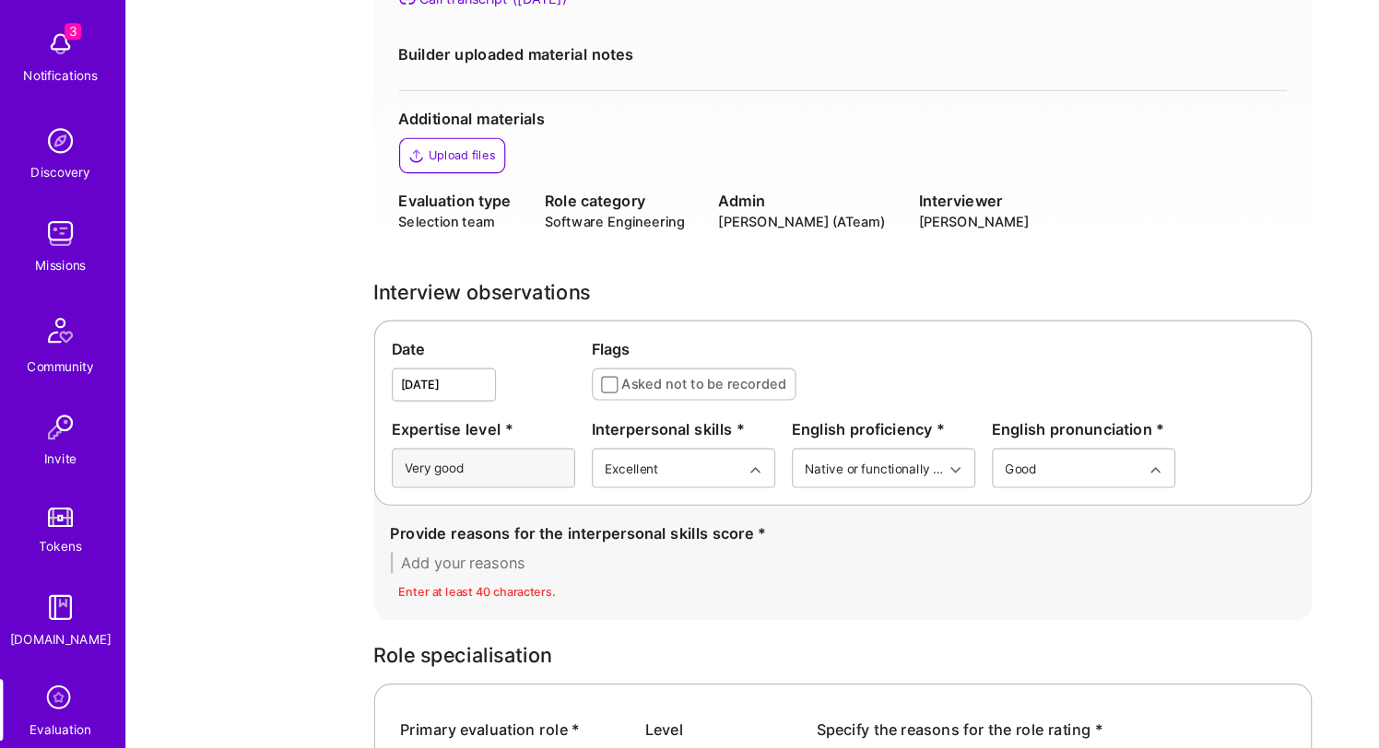
type textarea "yers of Java and architecting microservices solutions"
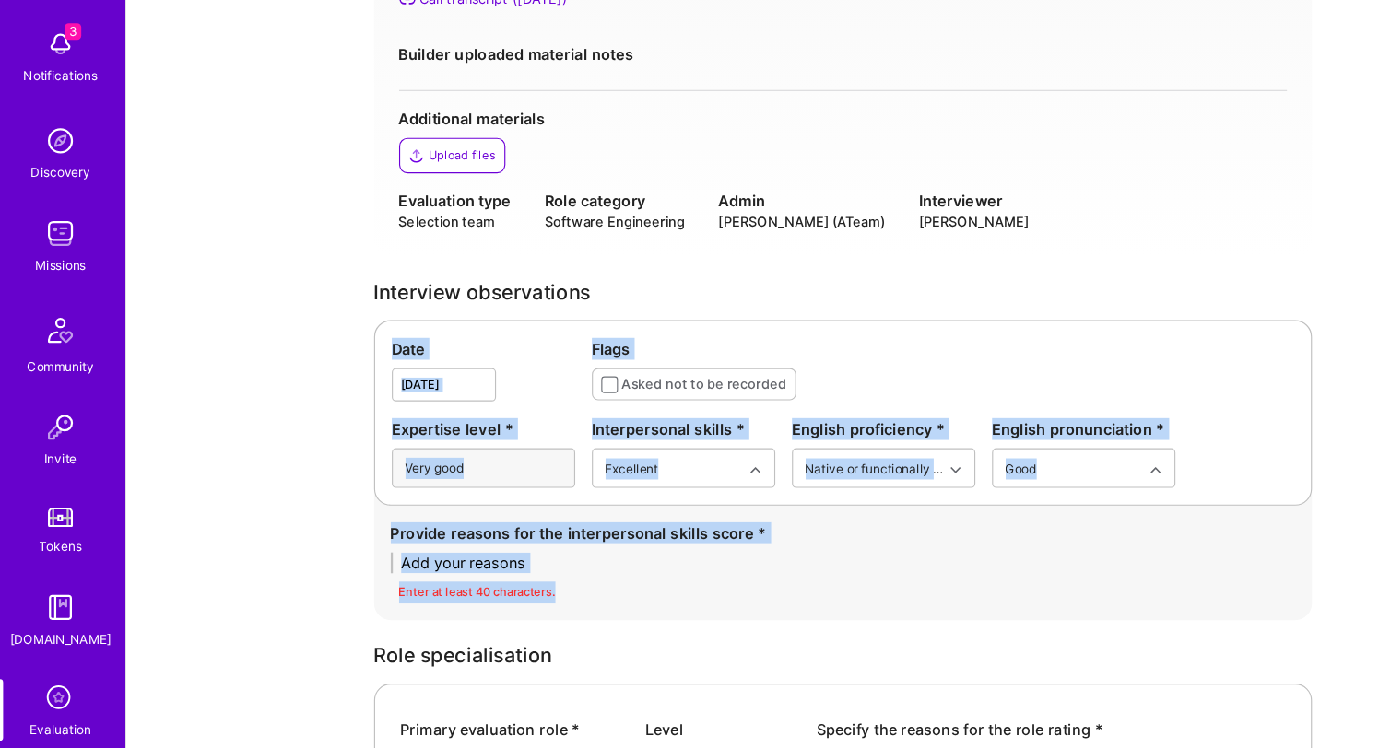
drag, startPoint x: 546, startPoint y: 610, endPoint x: 321, endPoint y: 396, distance: 310.3
copy div "Date Flags Asked not to be recorded Expertise level * Very good Interpersonal s…"
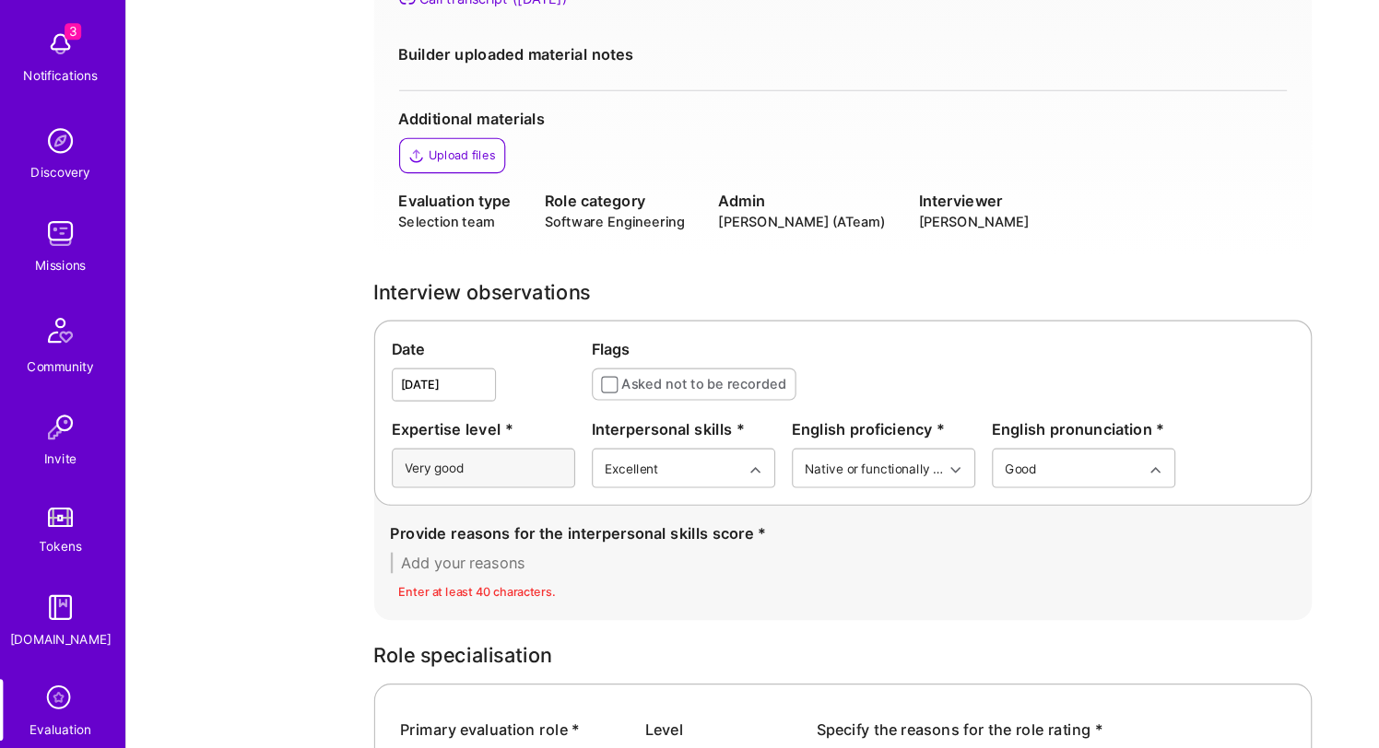
click at [586, 617] on div "Enter at least 40 characters." at bounding box center [746, 610] width 800 height 19
click at [518, 595] on div "Provide reasons for the interpersonal skills score * Enter at least 40 characte…" at bounding box center [746, 584] width 800 height 72
click at [489, 578] on textarea at bounding box center [746, 584] width 800 height 18
paste textarea "“Gustavo communicates clearly and confidently, engages well in discussion, and …"
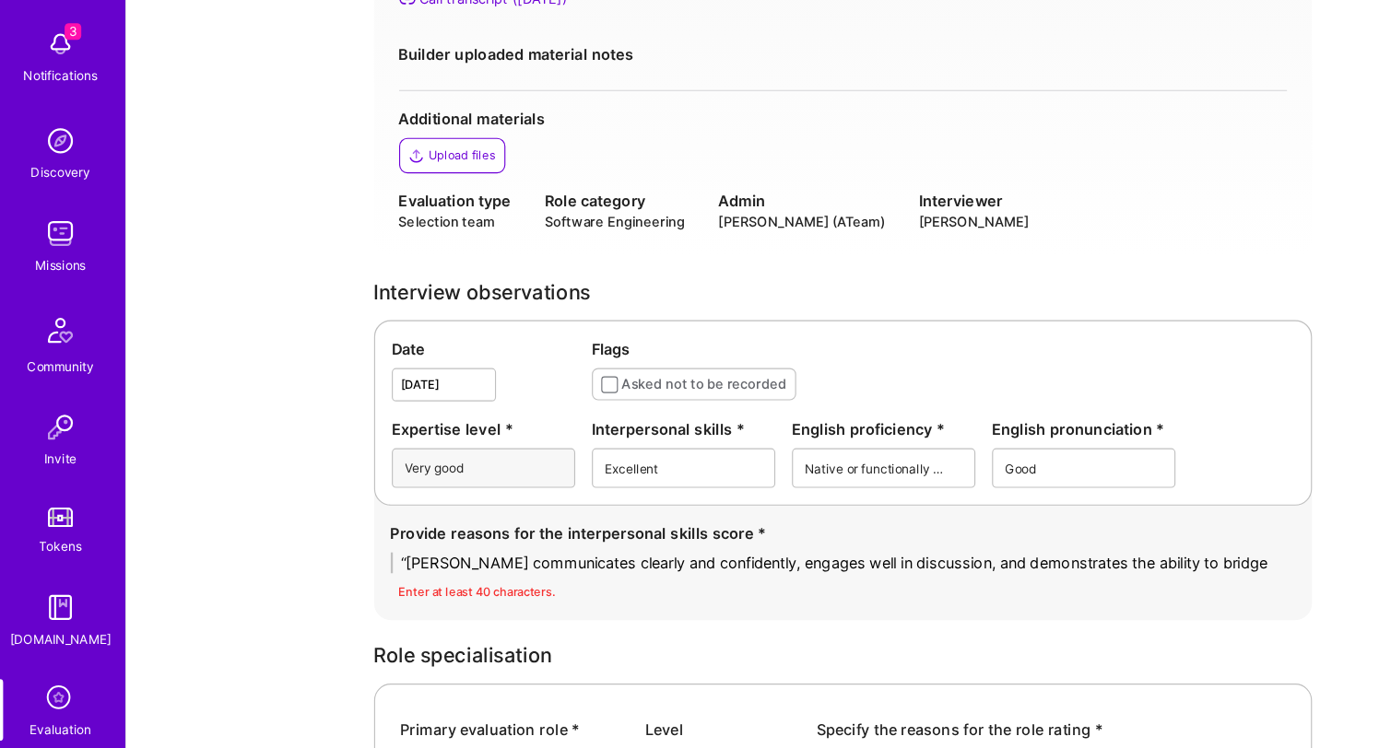
scroll to position [0, 0]
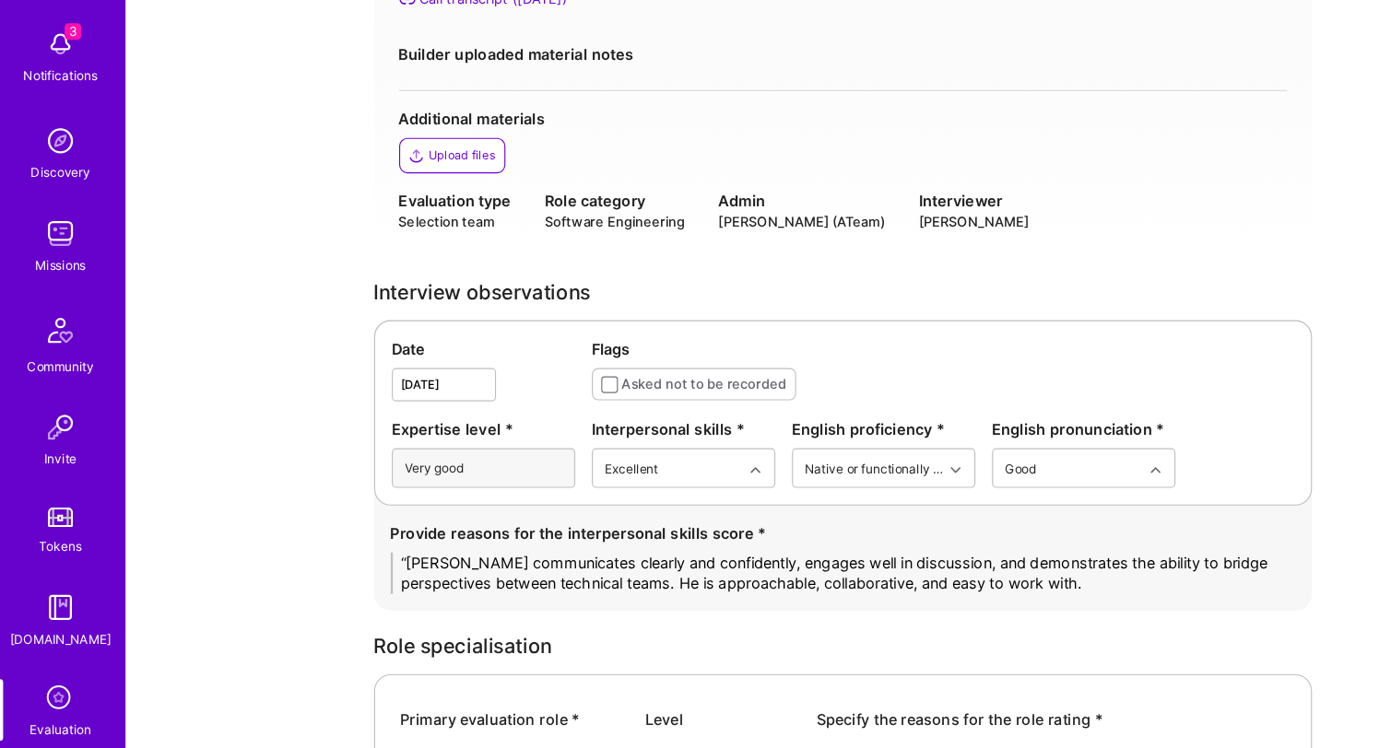
drag, startPoint x: 361, startPoint y: 582, endPoint x: 338, endPoint y: 578, distance: 23.3
click at [339, 578] on div "Provide reasons for the interpersonal skills score * “Gustavo communicates clea…" at bounding box center [746, 580] width 830 height 93
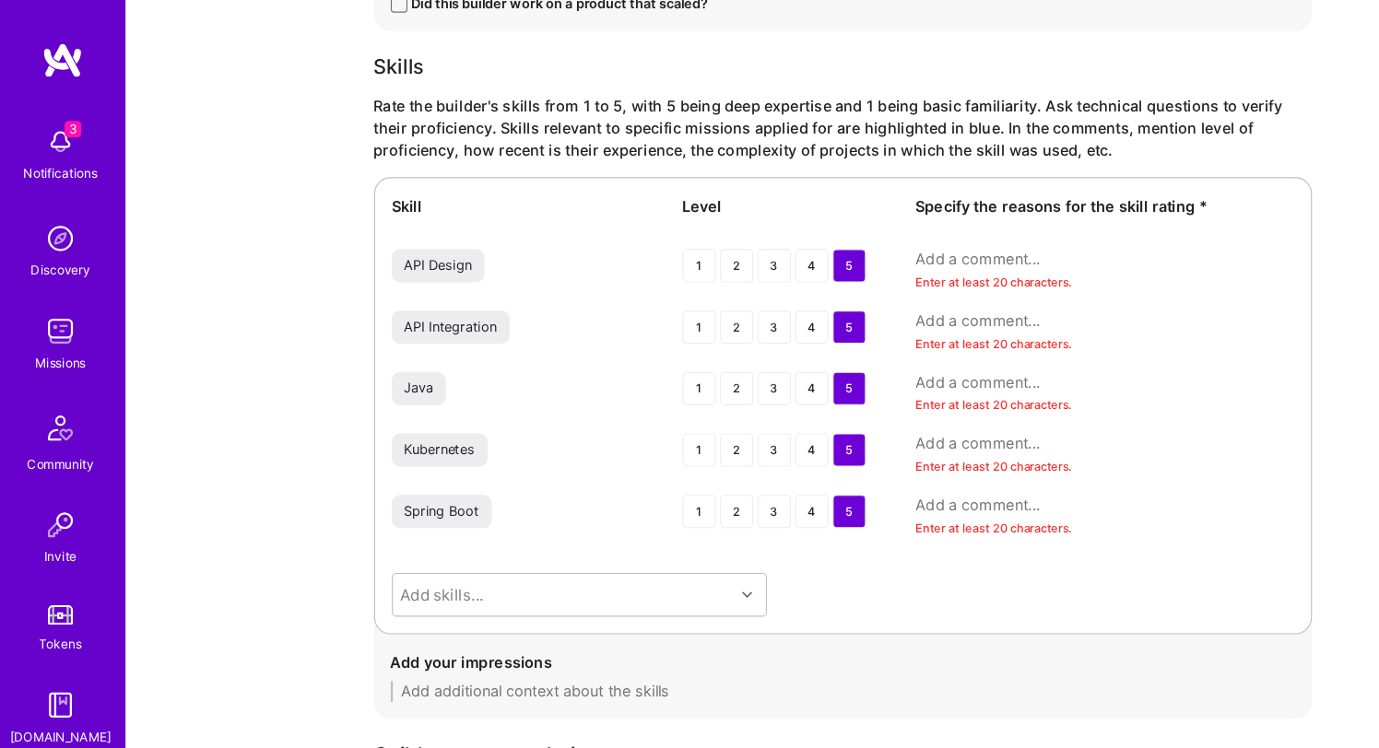
scroll to position [2138, 0]
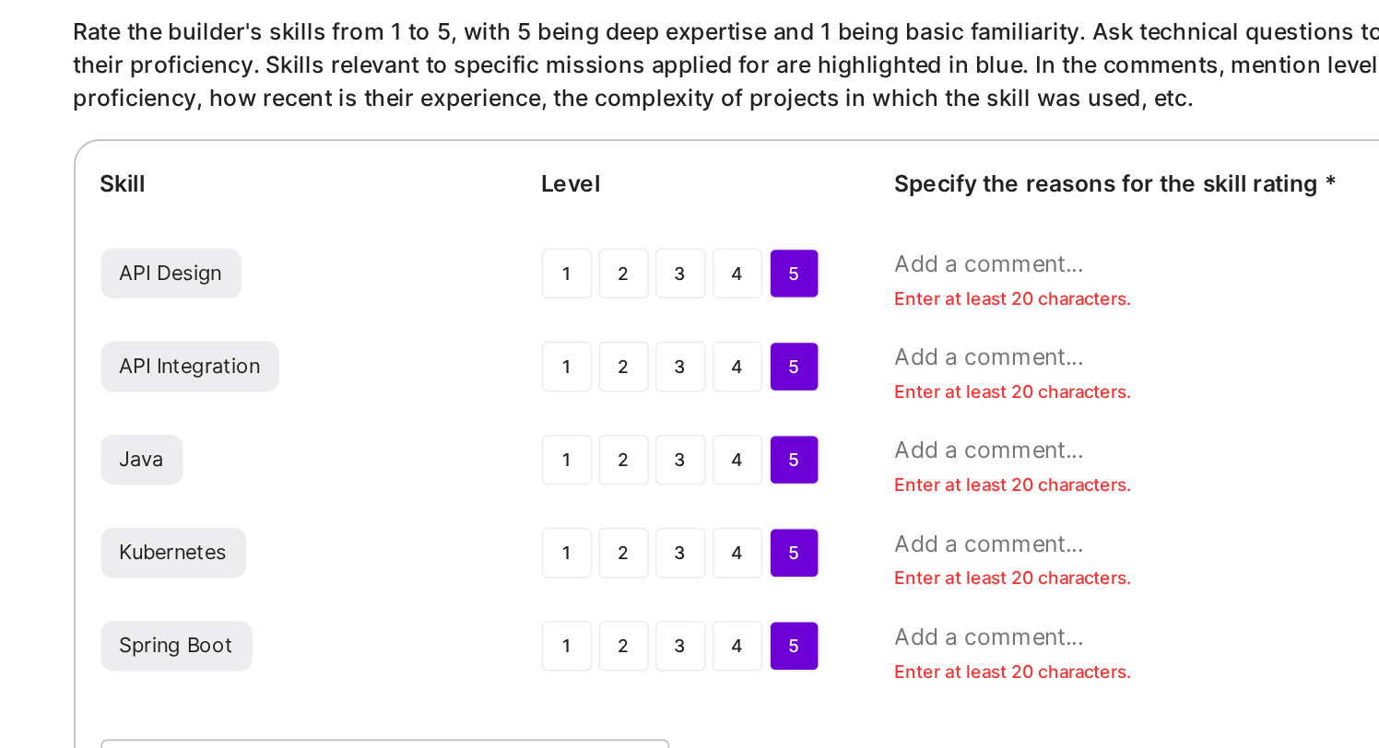
type textarea "Gustavo communicates clearly and confidently, engages well in discussion, and d…"
click at [901, 227] on textarea at bounding box center [977, 233] width 335 height 18
click at [901, 228] on textarea at bounding box center [977, 233] width 335 height 18
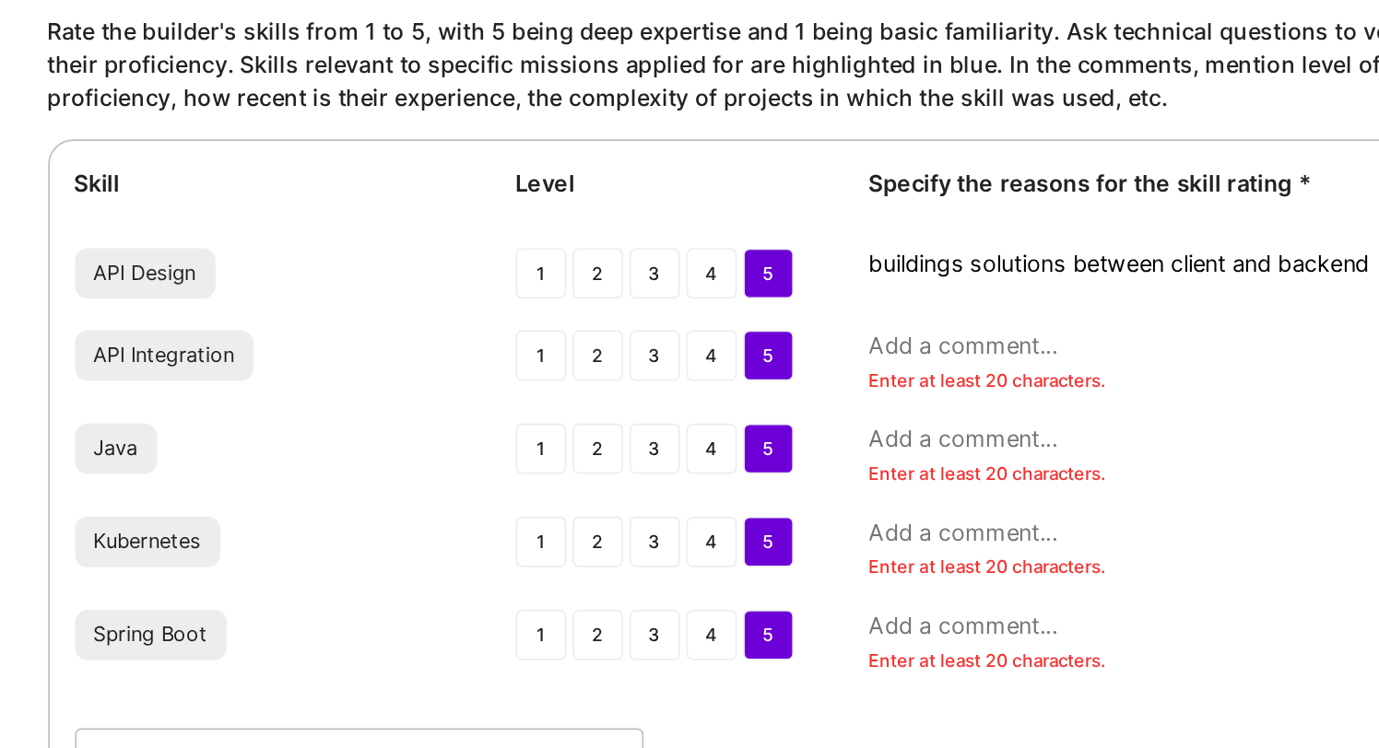
type textarea "buildings solutions between client and backend"
click at [900, 278] on textarea at bounding box center [977, 281] width 335 height 18
click at [906, 282] on textarea at bounding box center [977, 281] width 335 height 18
type textarea "same as above"
click at [876, 336] on textarea at bounding box center [977, 335] width 335 height 18
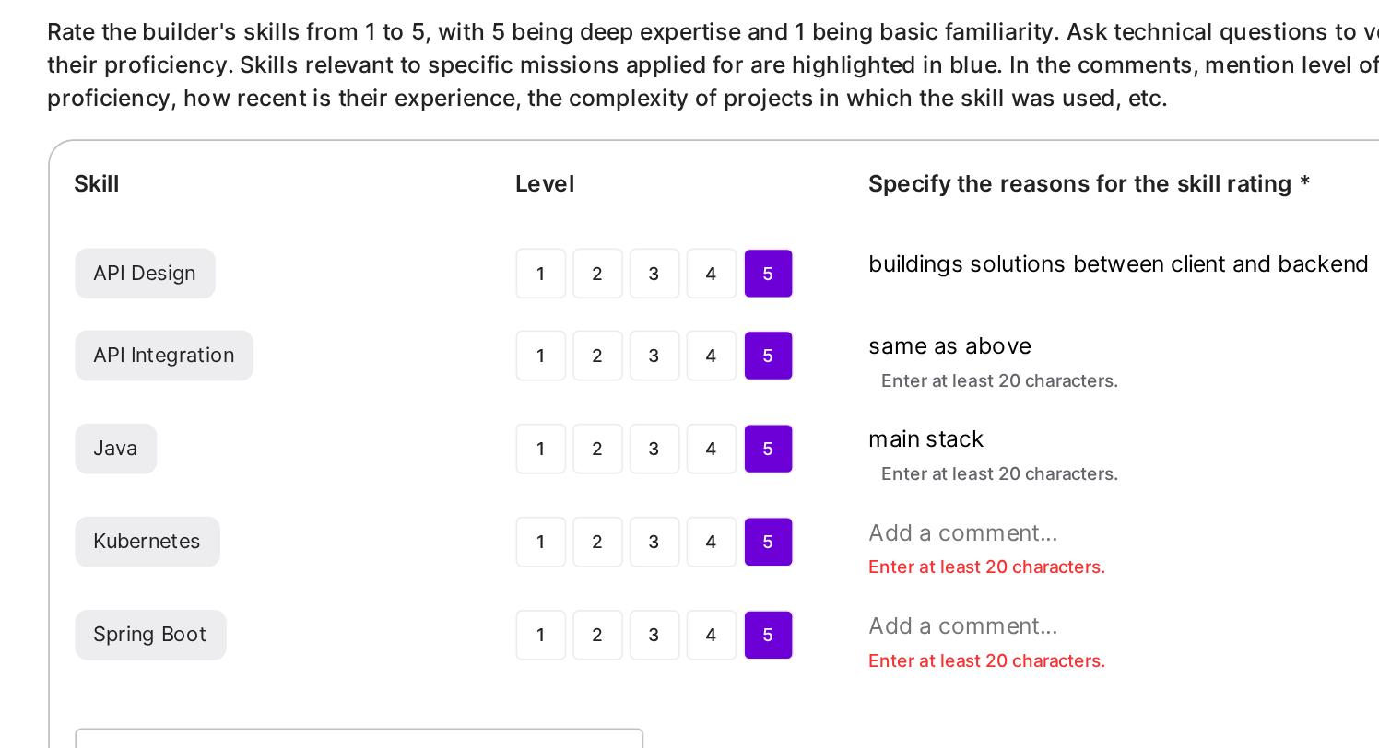
type textarea "main stack"
click at [866, 390] on textarea at bounding box center [977, 390] width 335 height 18
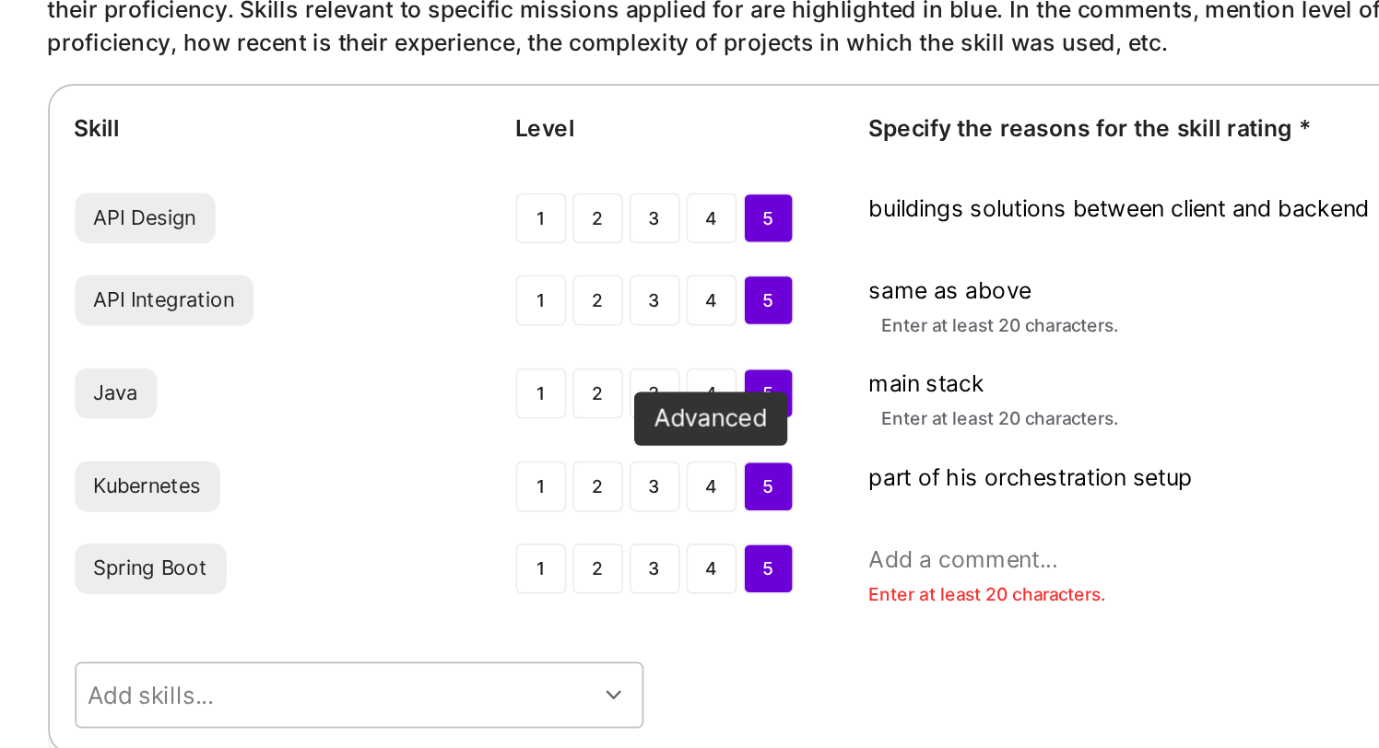
type textarea "part of his orchestration setup"
click at [709, 403] on div "4" at bounding box center [717, 395] width 29 height 29
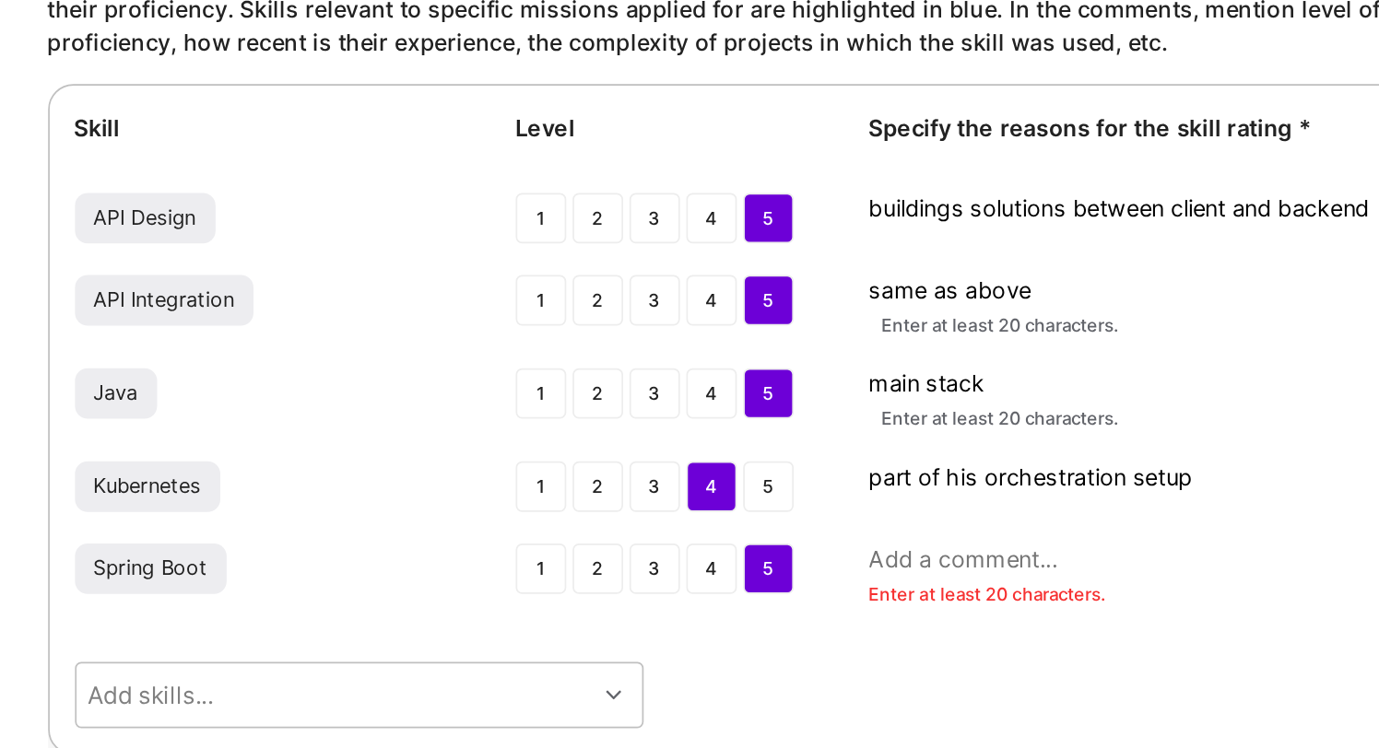
click at [857, 439] on textarea at bounding box center [977, 438] width 335 height 18
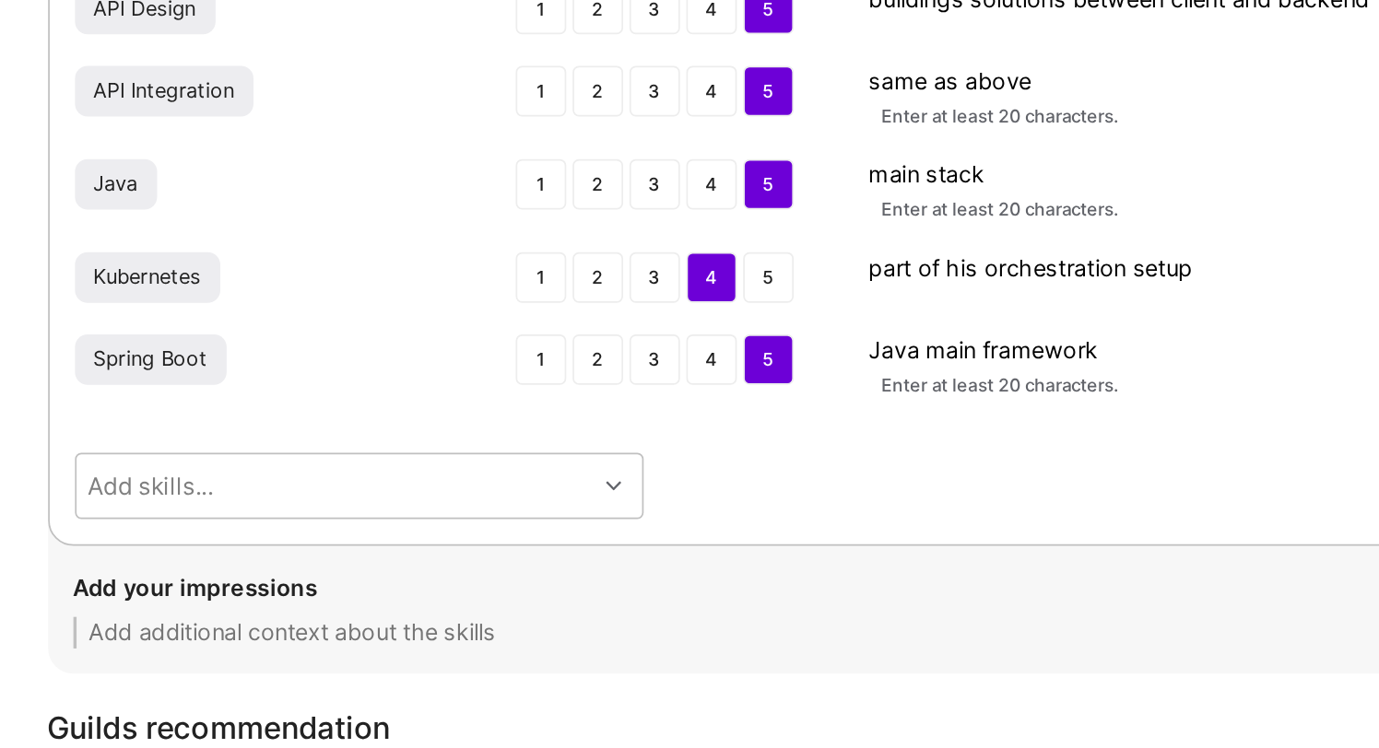
click at [824, 440] on textarea "Java main framework" at bounding box center [977, 438] width 335 height 18
click at [957, 430] on textarea "main Java framework" at bounding box center [977, 438] width 335 height 18
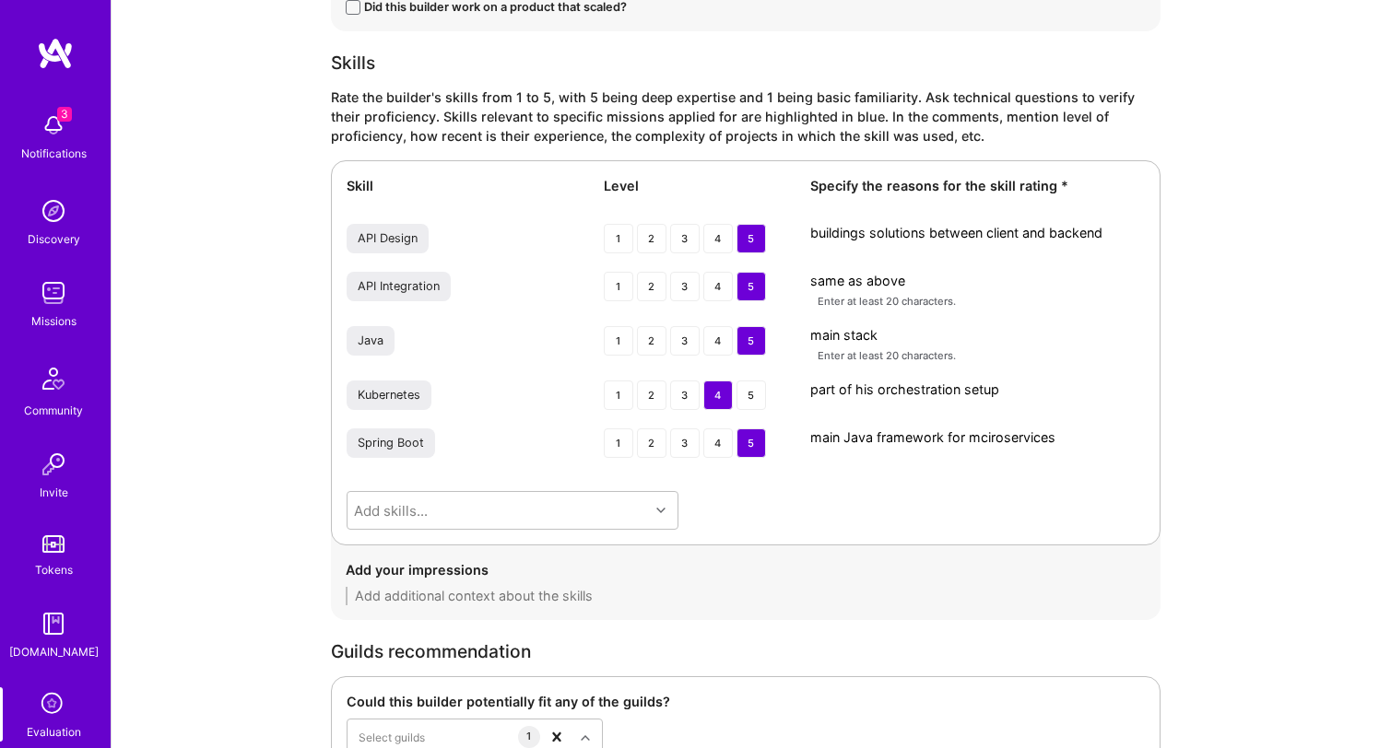
click at [1001, 435] on textarea "main Java framework for mciroservices" at bounding box center [977, 438] width 335 height 18
type textarea "main Java framework for microservices"
click at [946, 518] on div "Skill Level Specify the reasons for the skill rating * API Design 1 2 3 4 5 bui…" at bounding box center [746, 352] width 830 height 385
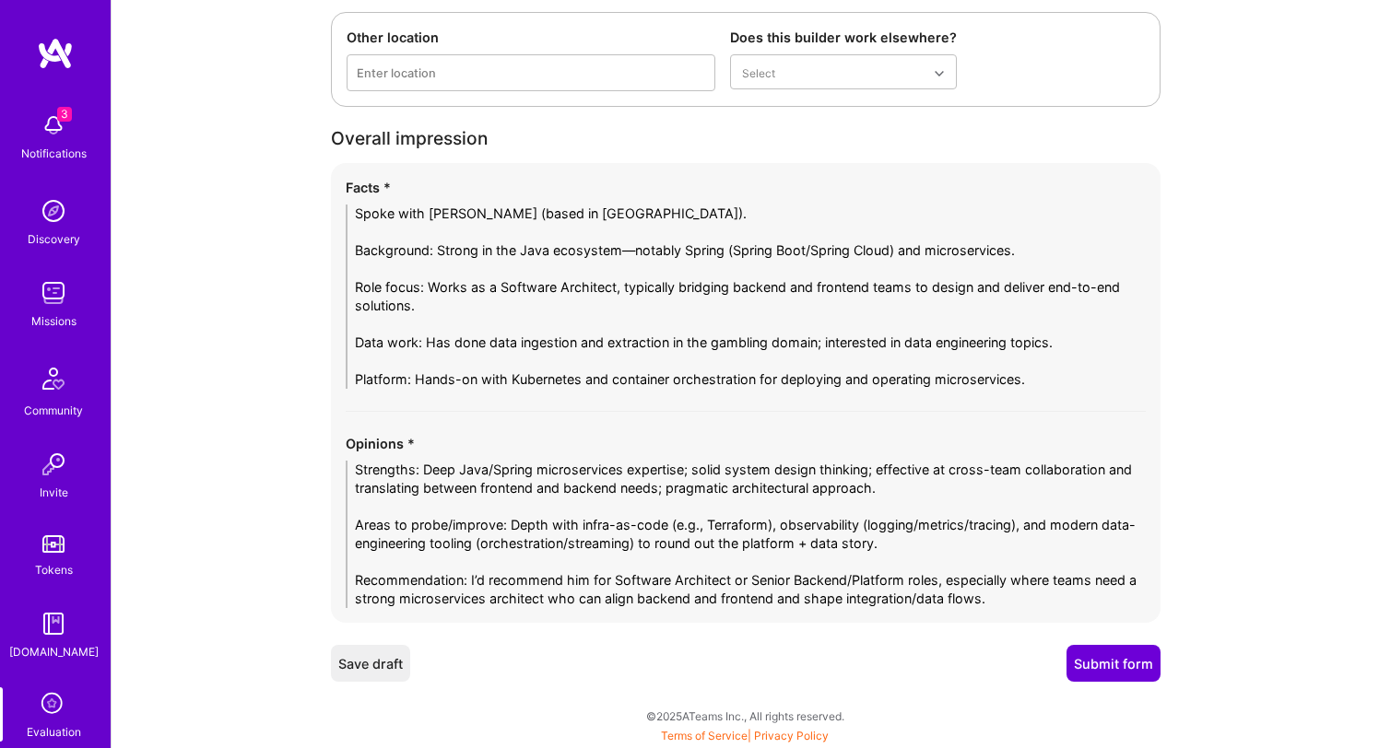
click at [1115, 680] on button "Submit form" at bounding box center [1113, 663] width 94 height 37
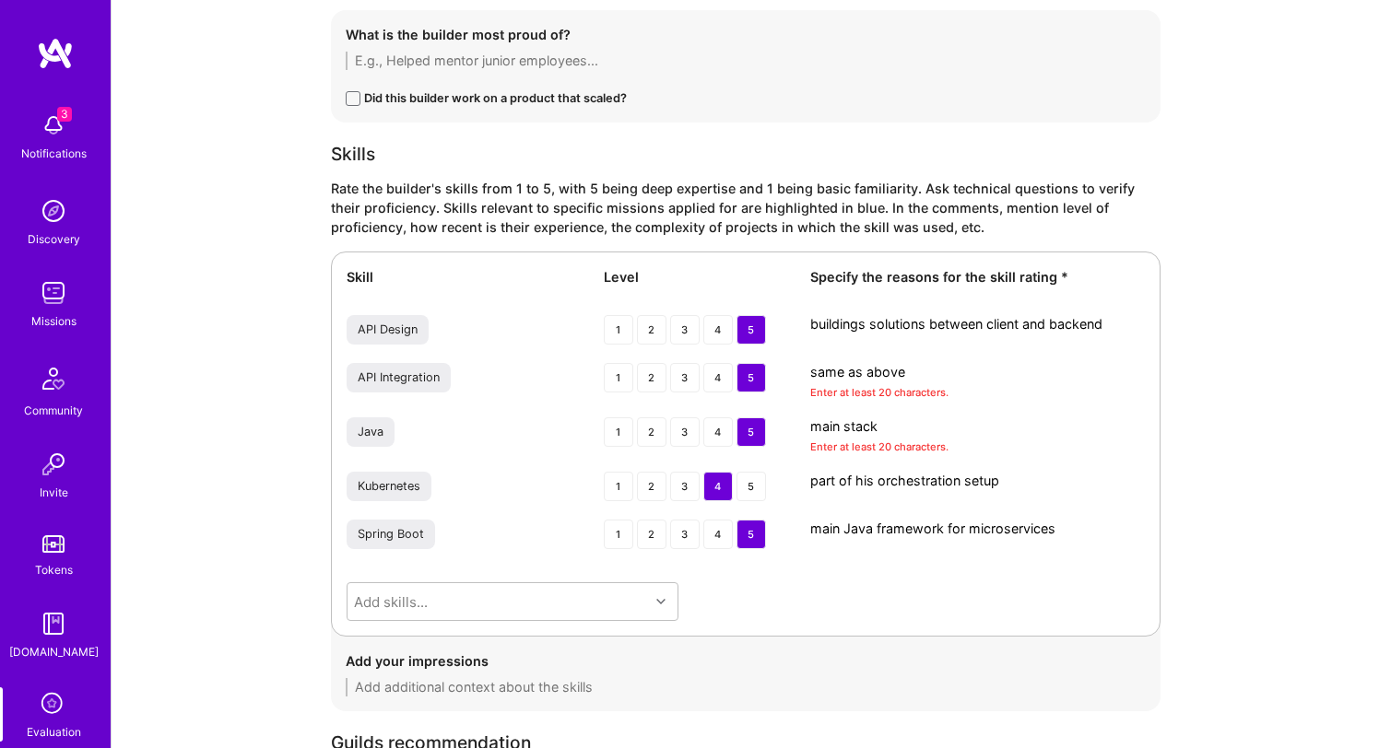
scroll to position [2044, 0]
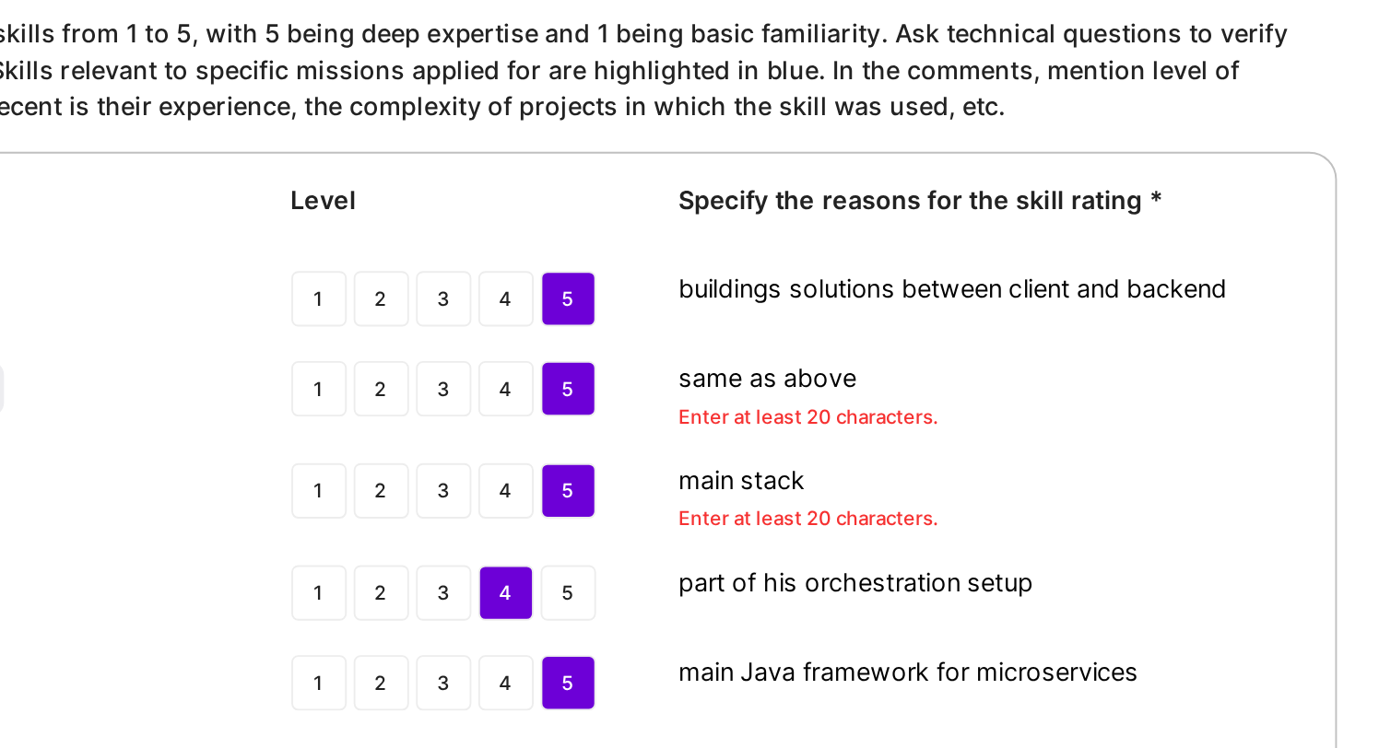
click at [928, 378] on textarea "same as above" at bounding box center [977, 374] width 335 height 18
click at [1003, 324] on textarea "buildings solutions between client and backend" at bounding box center [977, 326] width 335 height 18
click at [938, 379] on textarea "same as above" at bounding box center [977, 374] width 335 height 18
paste textarea "buildings solutions between client and backend"
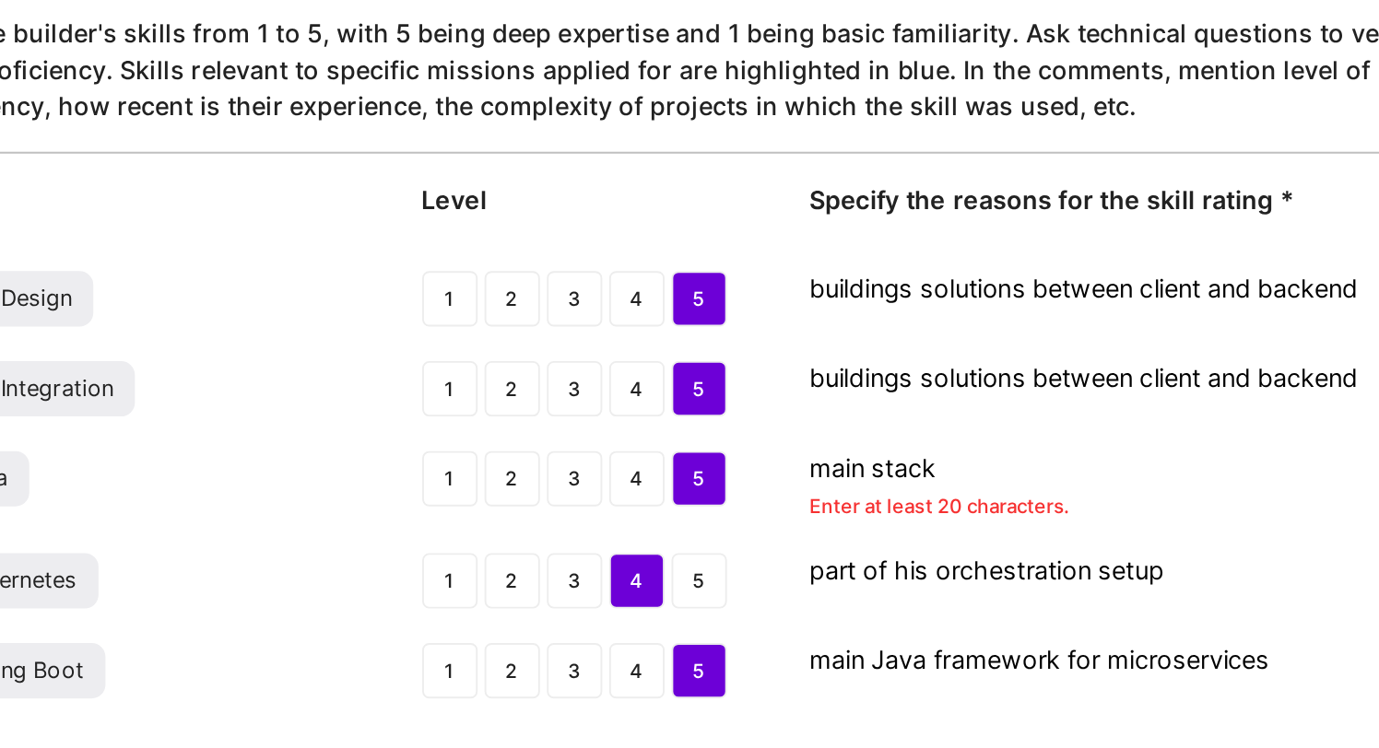
type textarea "buildings solutions between client and backend"
drag, startPoint x: 884, startPoint y: 425, endPoint x: 772, endPoint y: 422, distance: 112.5
click at [772, 422] on div "Java 1 2 3 4 5 main stack Enter at least 20 characters." at bounding box center [746, 433] width 798 height 40
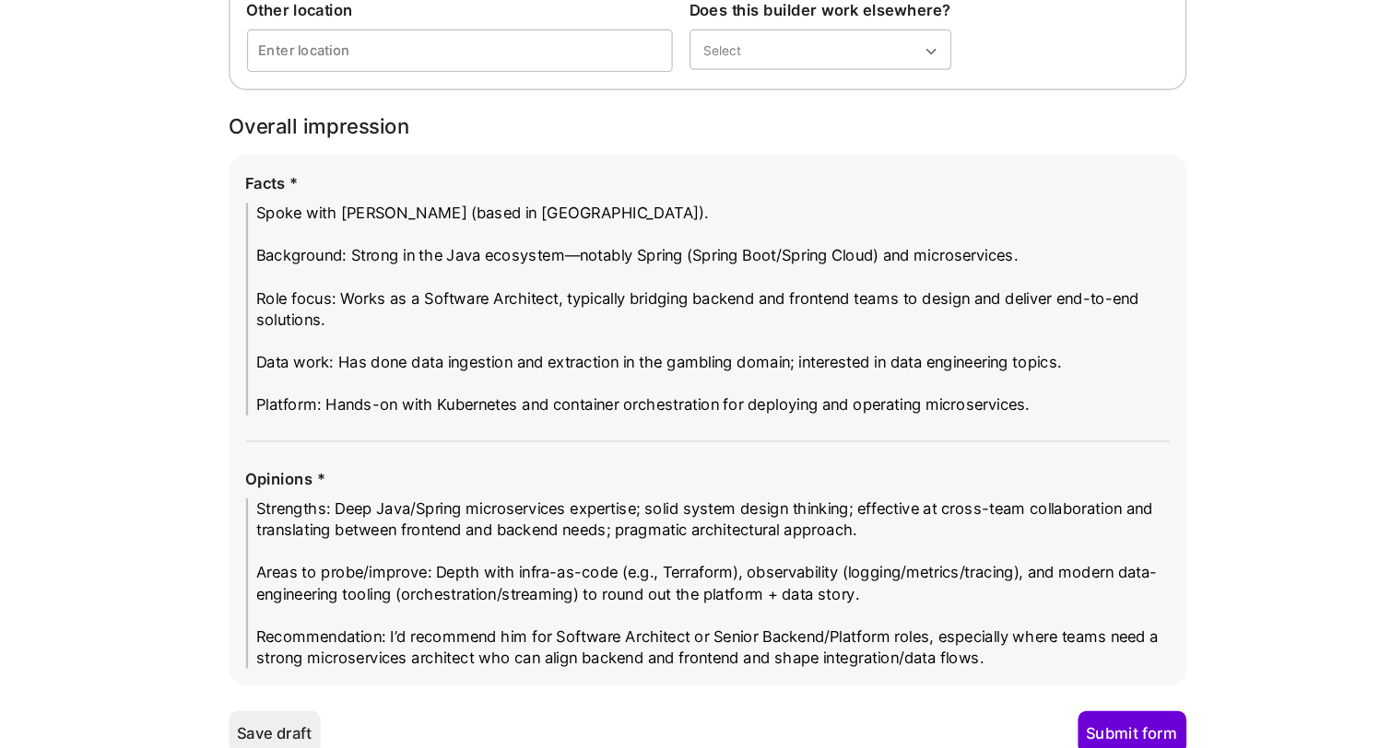
scroll to position [2975, 0]
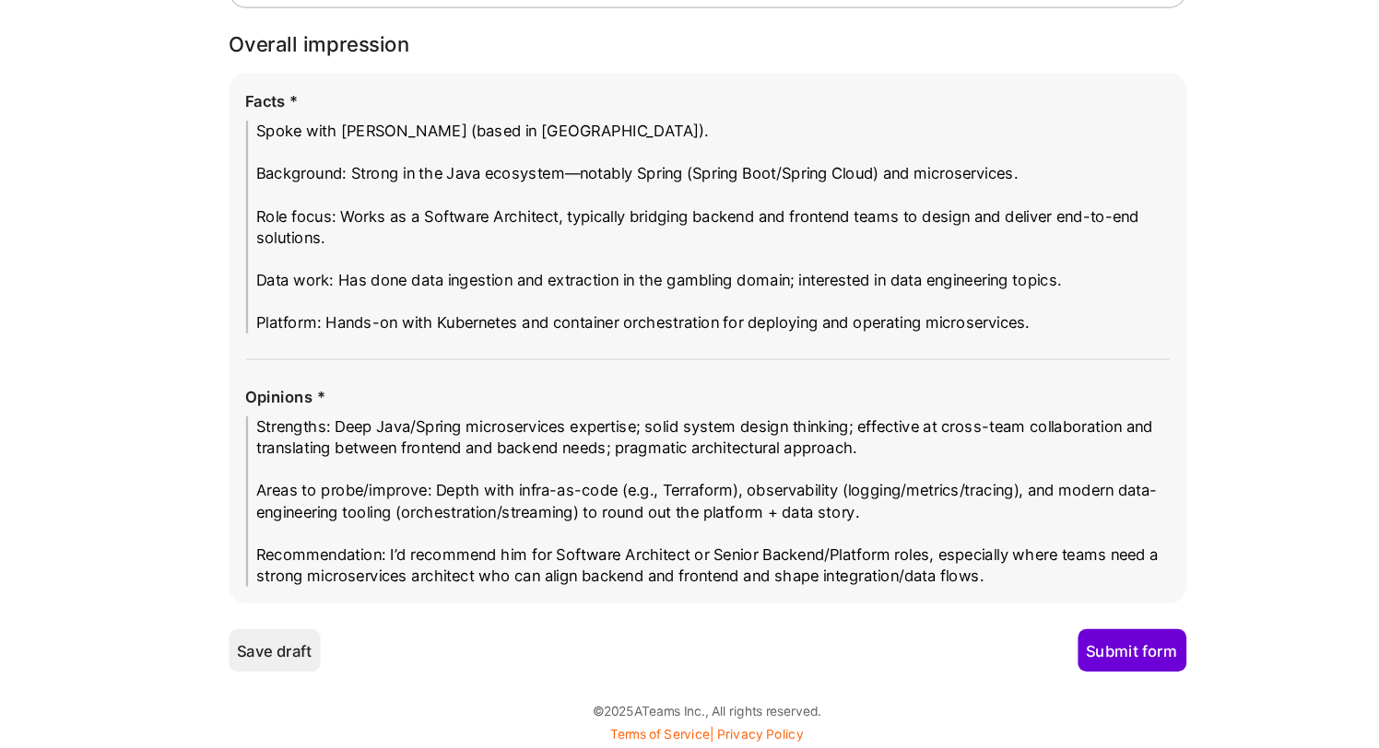
type textarea "Java is his main stack"
click at [1092, 680] on button "Submit form" at bounding box center [1113, 663] width 94 height 37
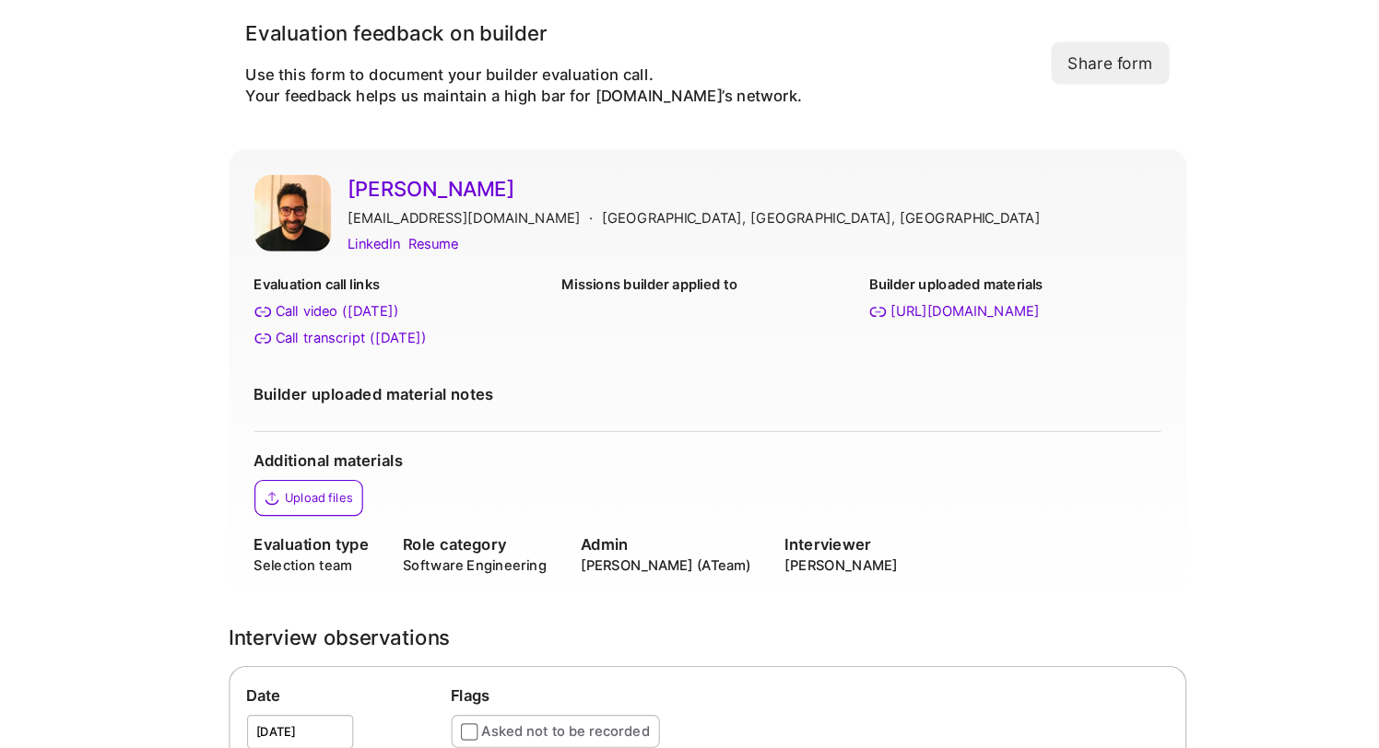
scroll to position [0, 0]
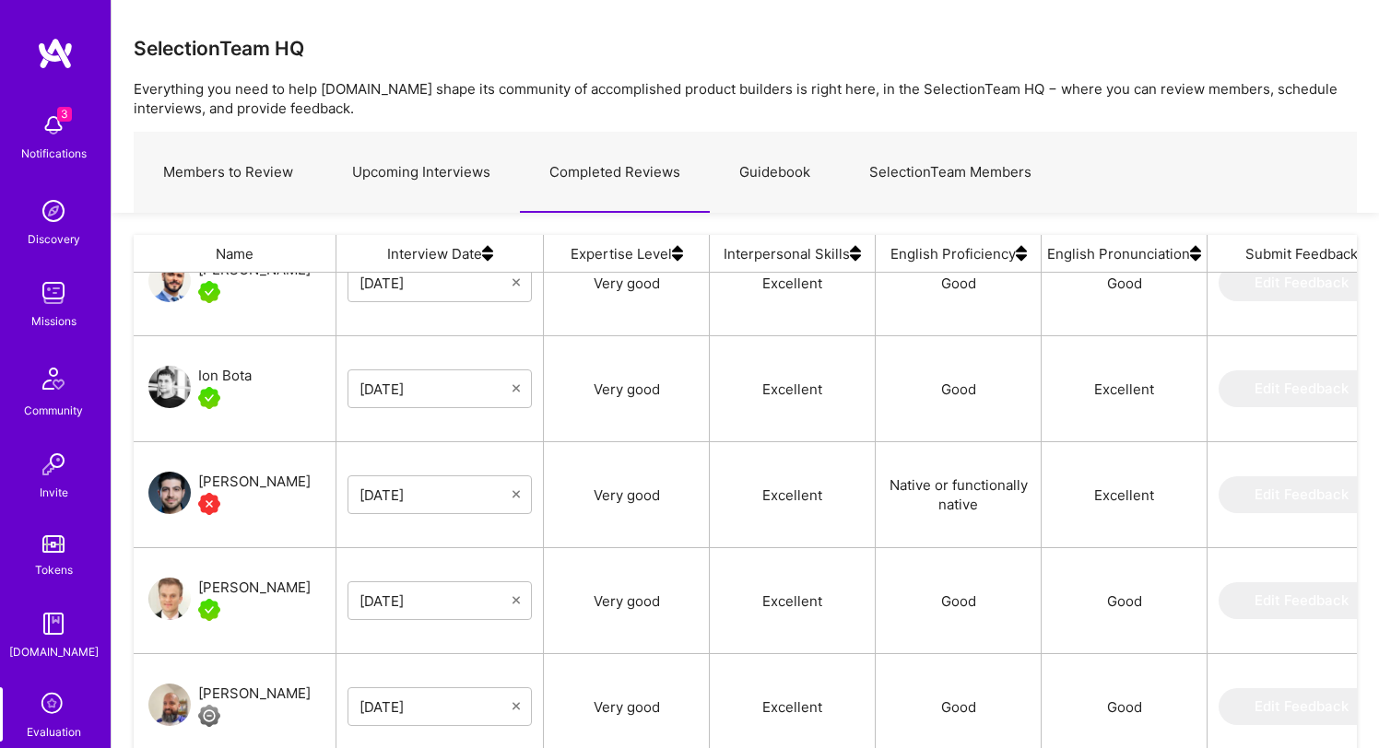
scroll to position [171, 0]
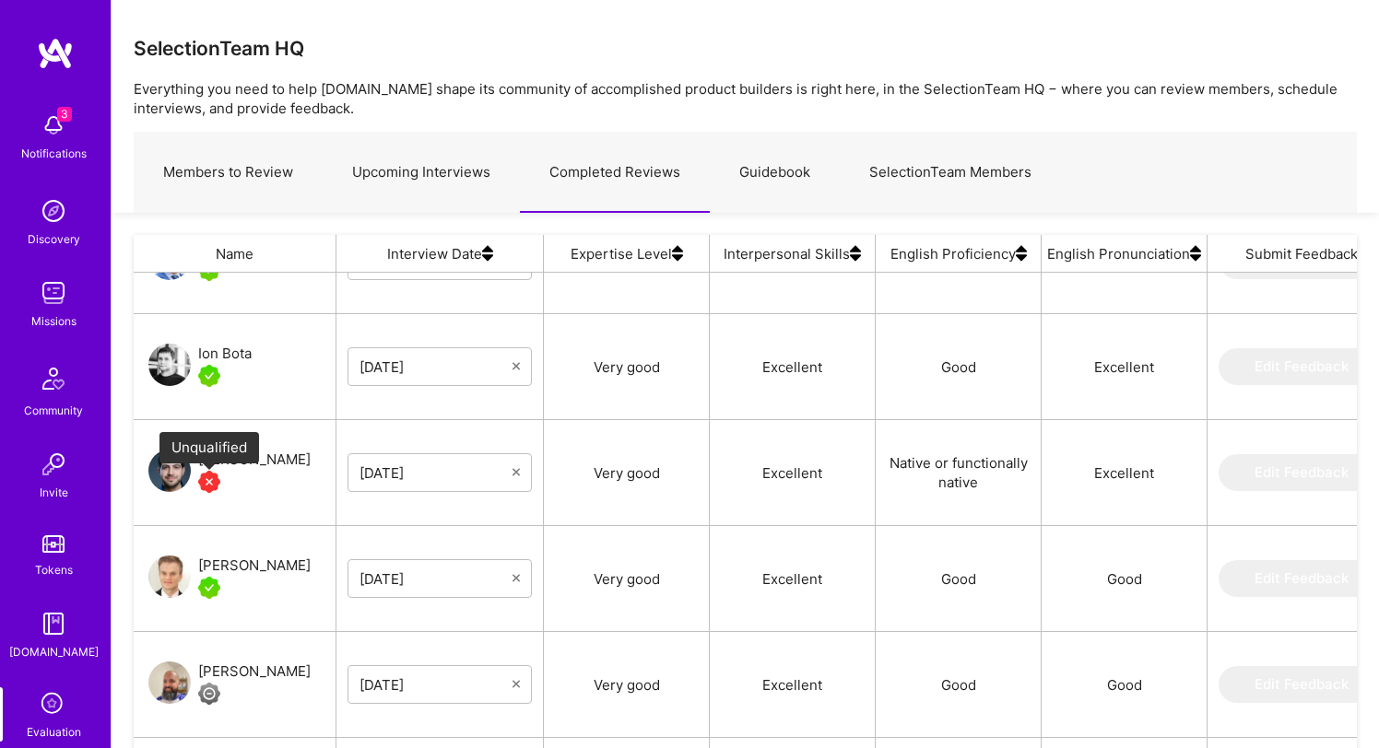
click at [211, 485] on img "grid" at bounding box center [209, 482] width 22 height 22
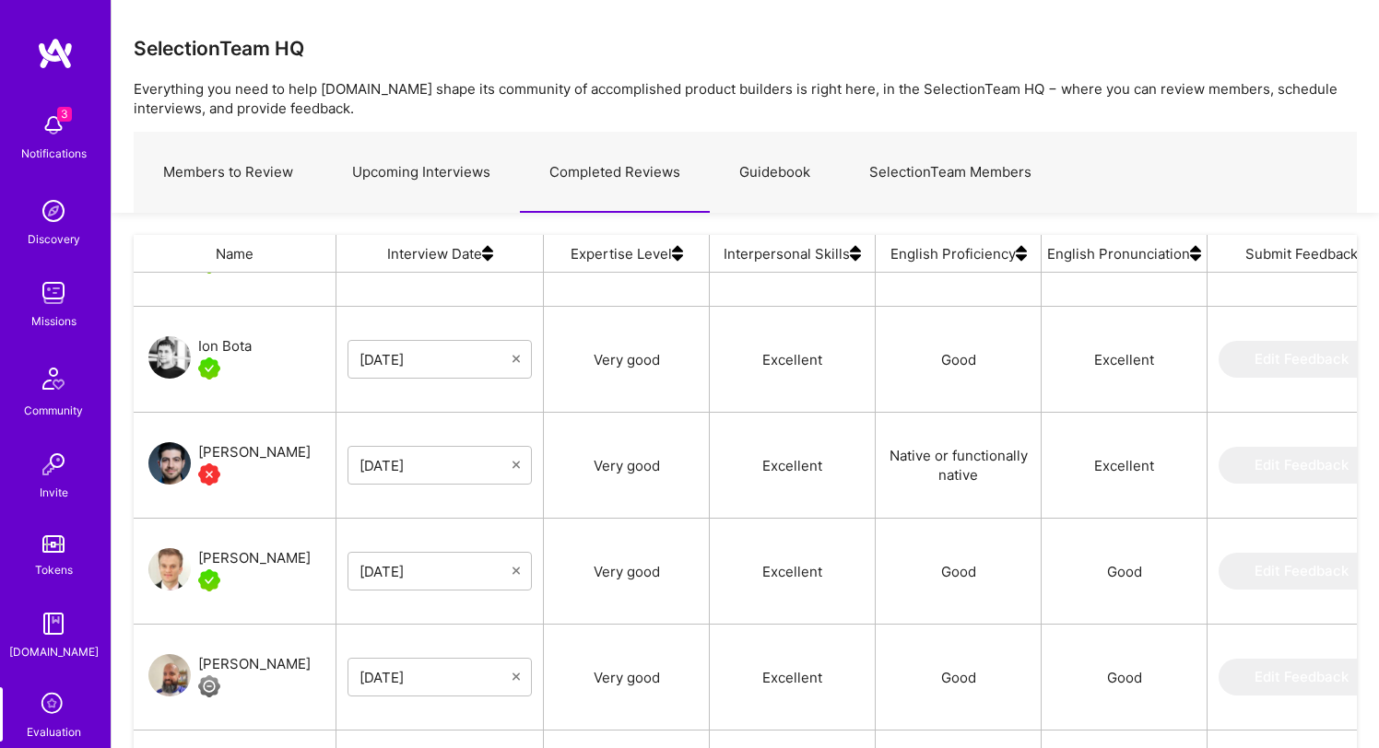
scroll to position [183, 0]
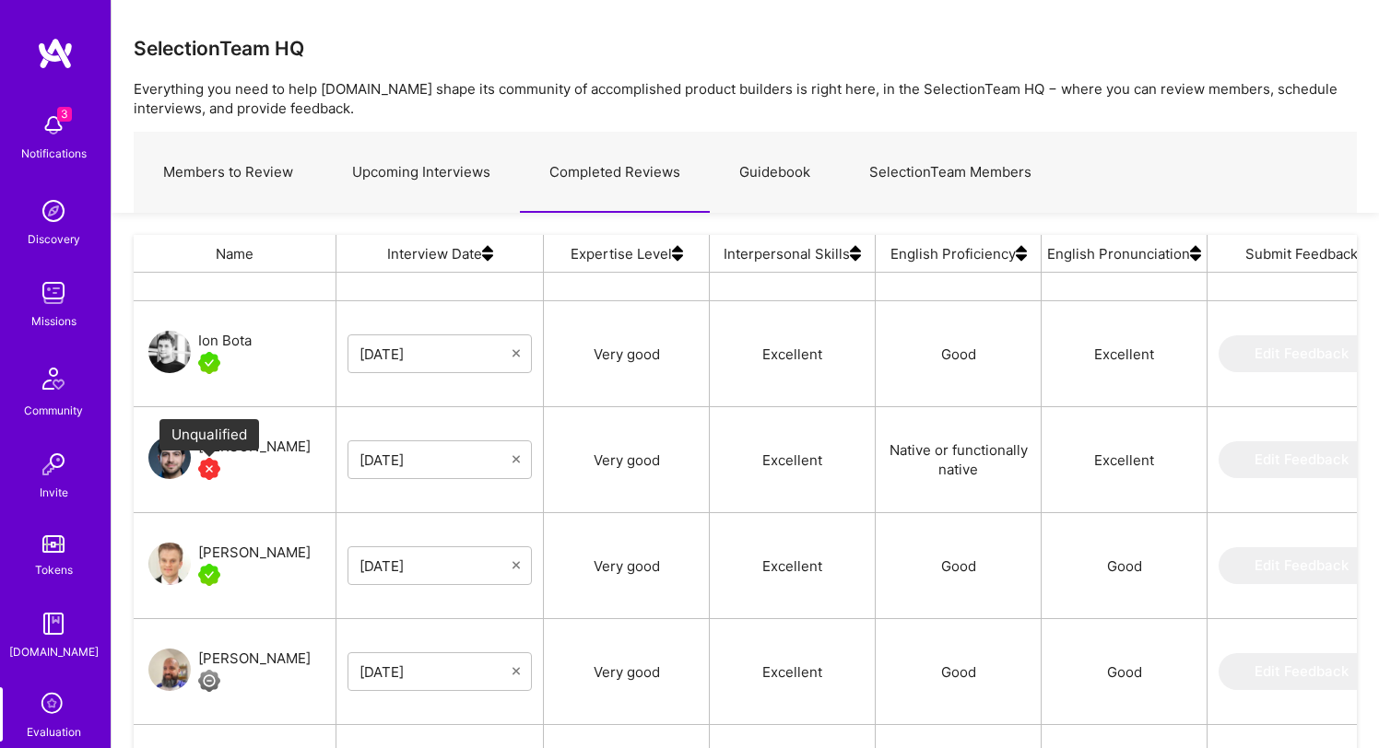
click at [210, 470] on img "grid" at bounding box center [209, 469] width 22 height 22
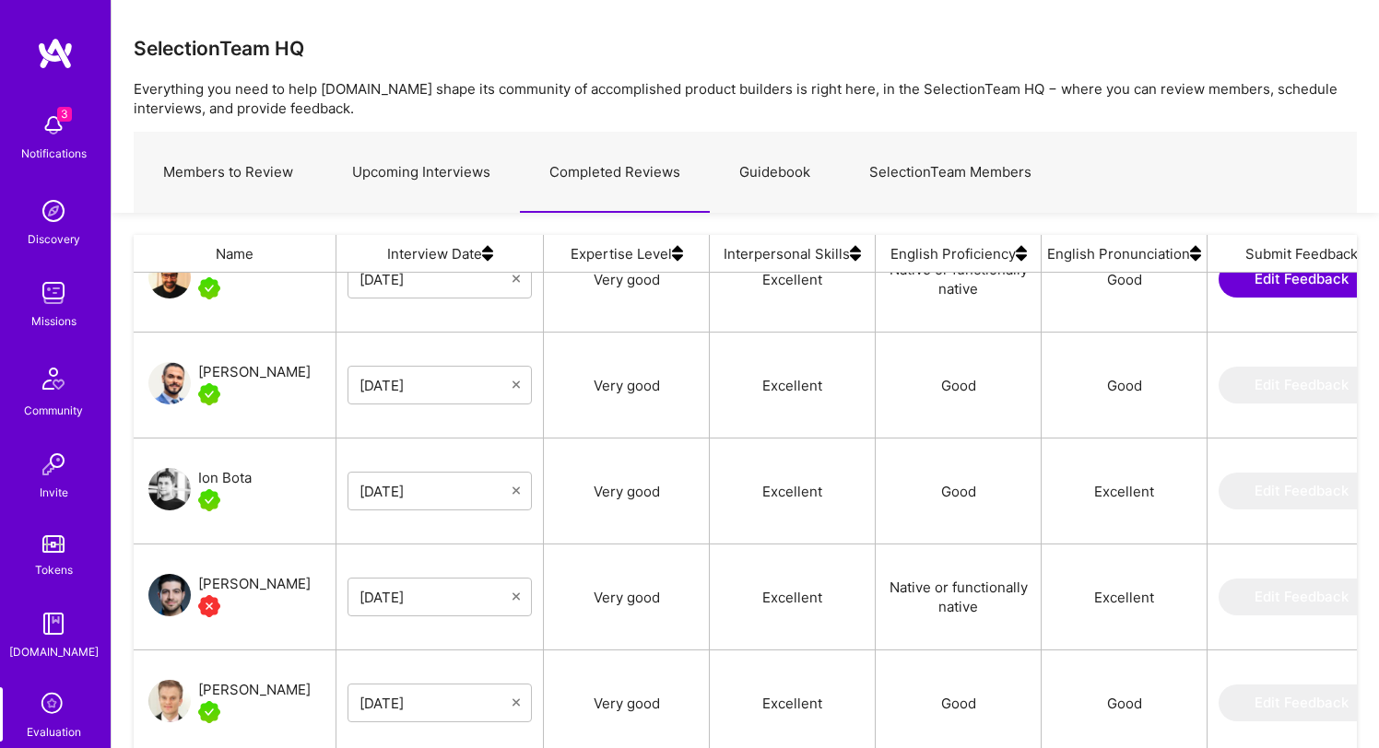
scroll to position [0, 0]
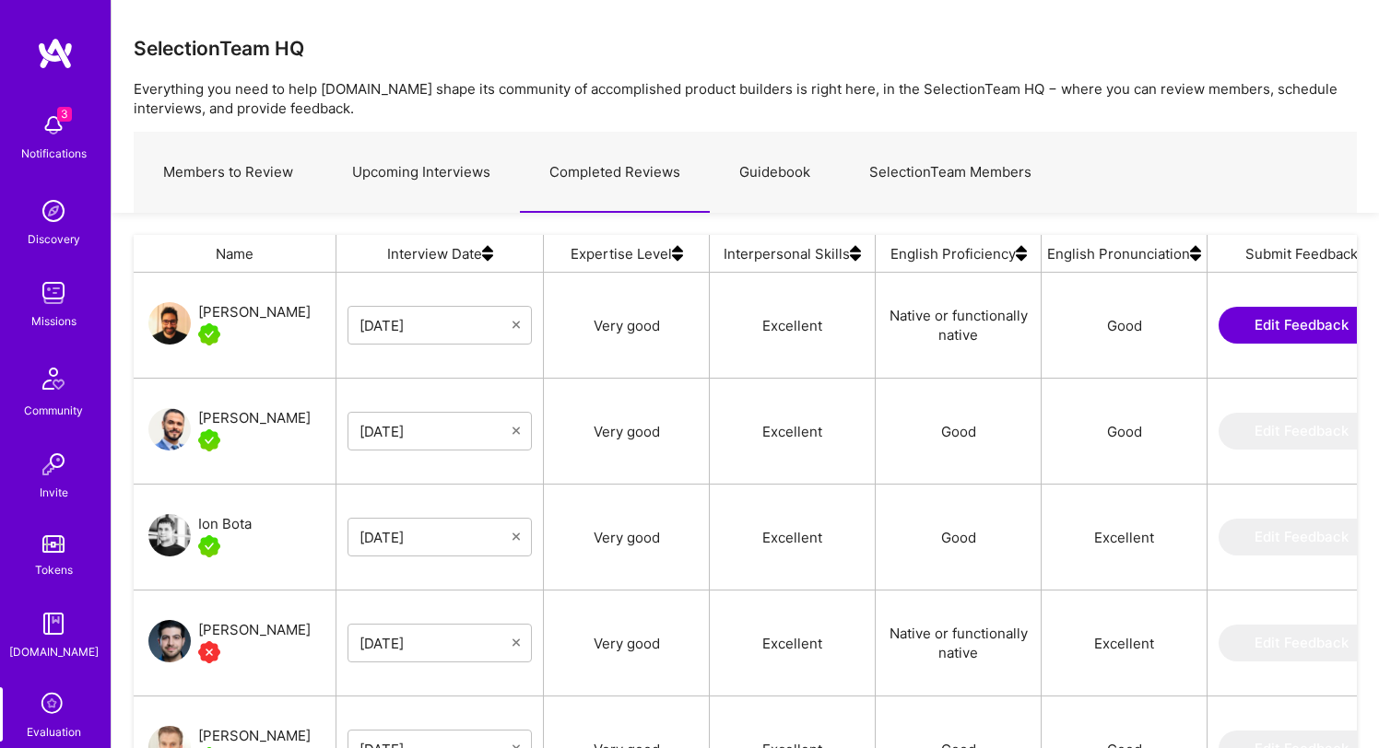
click at [455, 183] on link "Upcoming Interviews" at bounding box center [421, 173] width 197 height 80
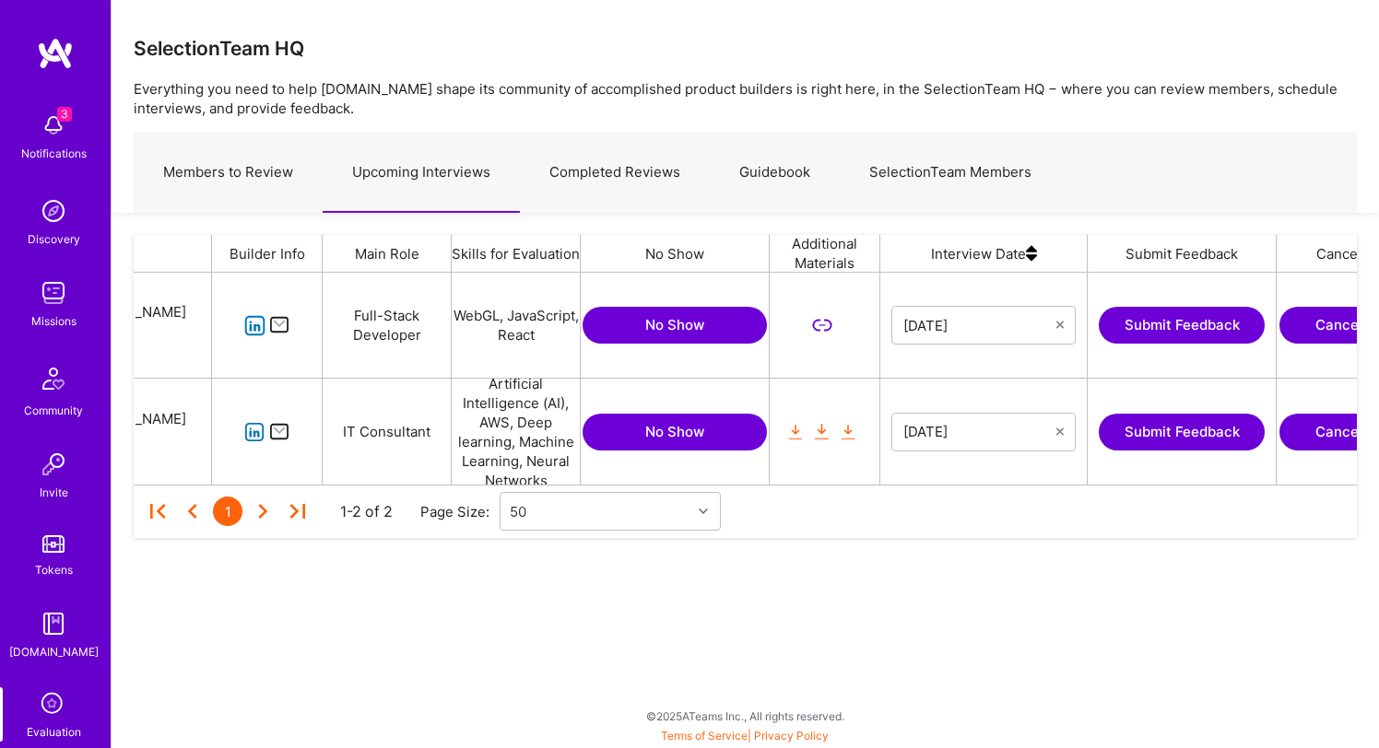
scroll to position [0, 247]
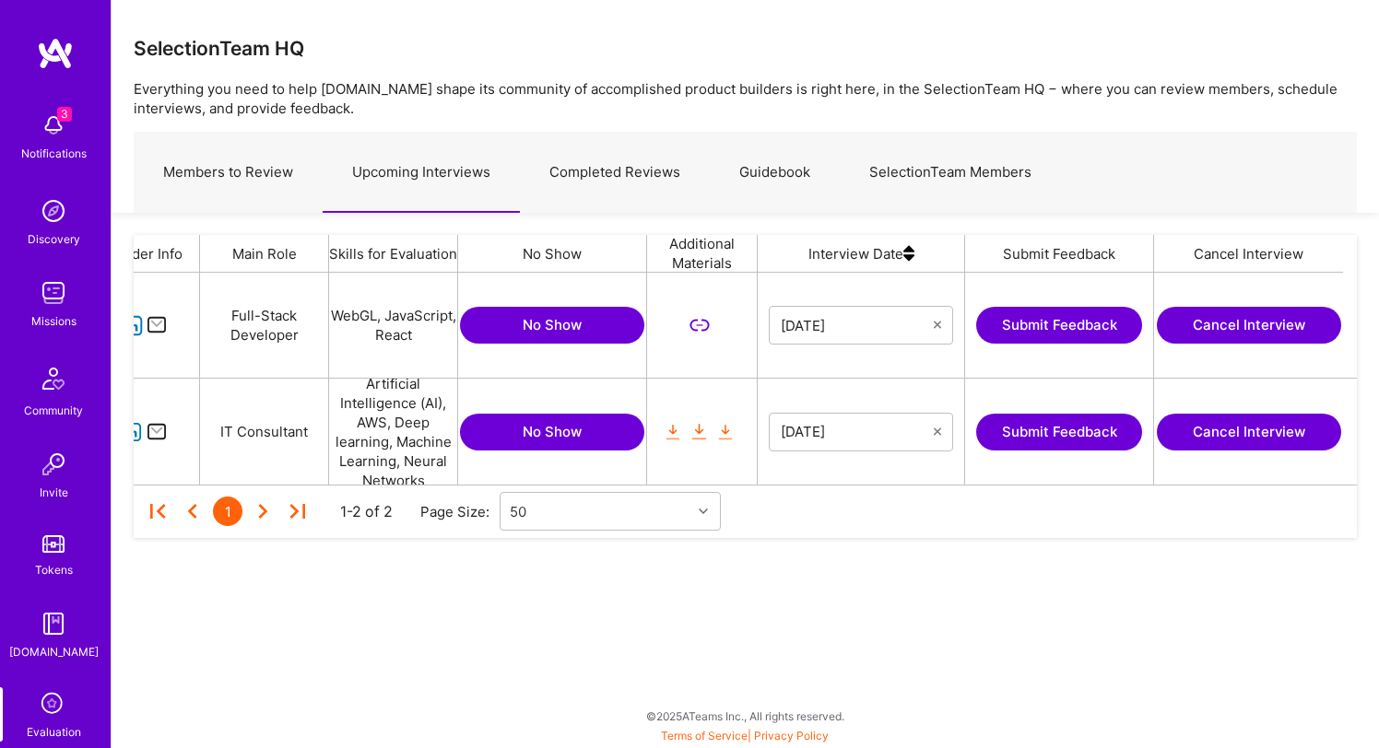
click at [1043, 434] on button "Submit Feedback" at bounding box center [1059, 432] width 166 height 37
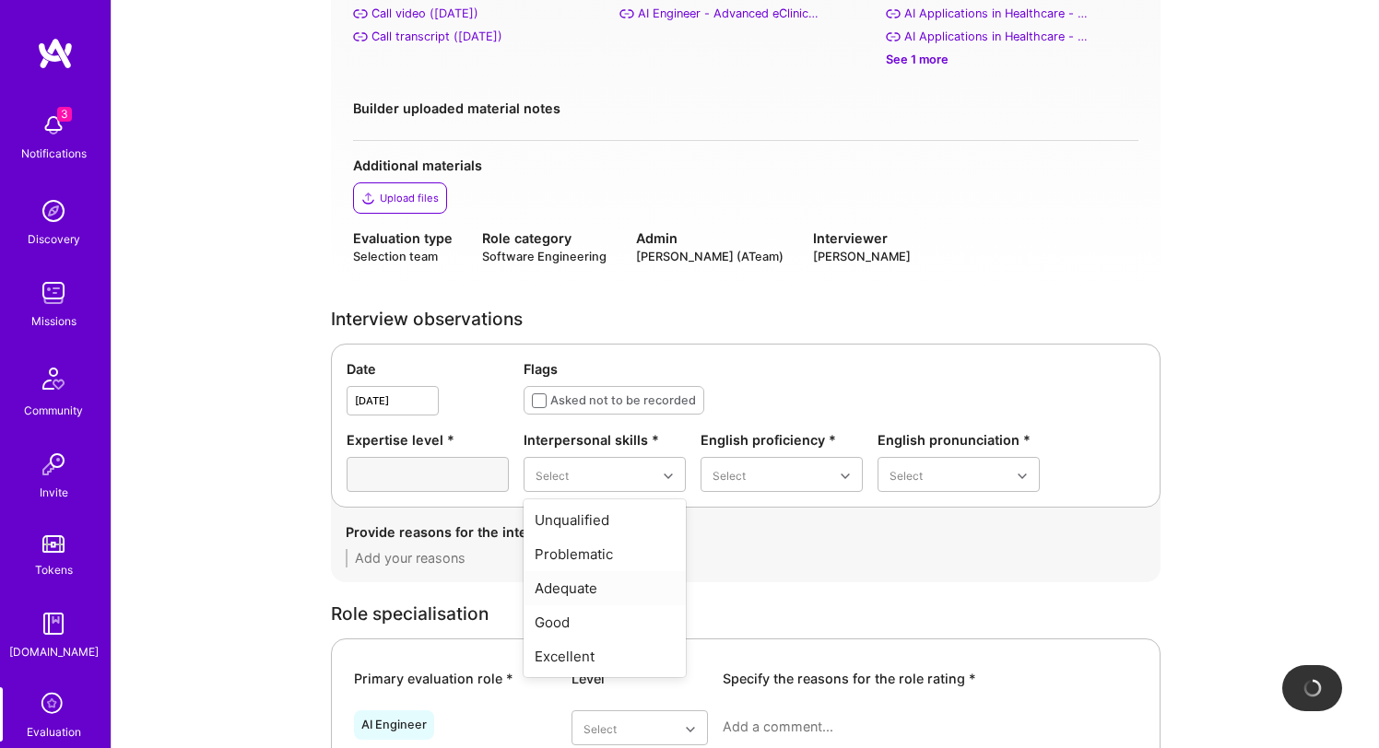
scroll to position [282, 0]
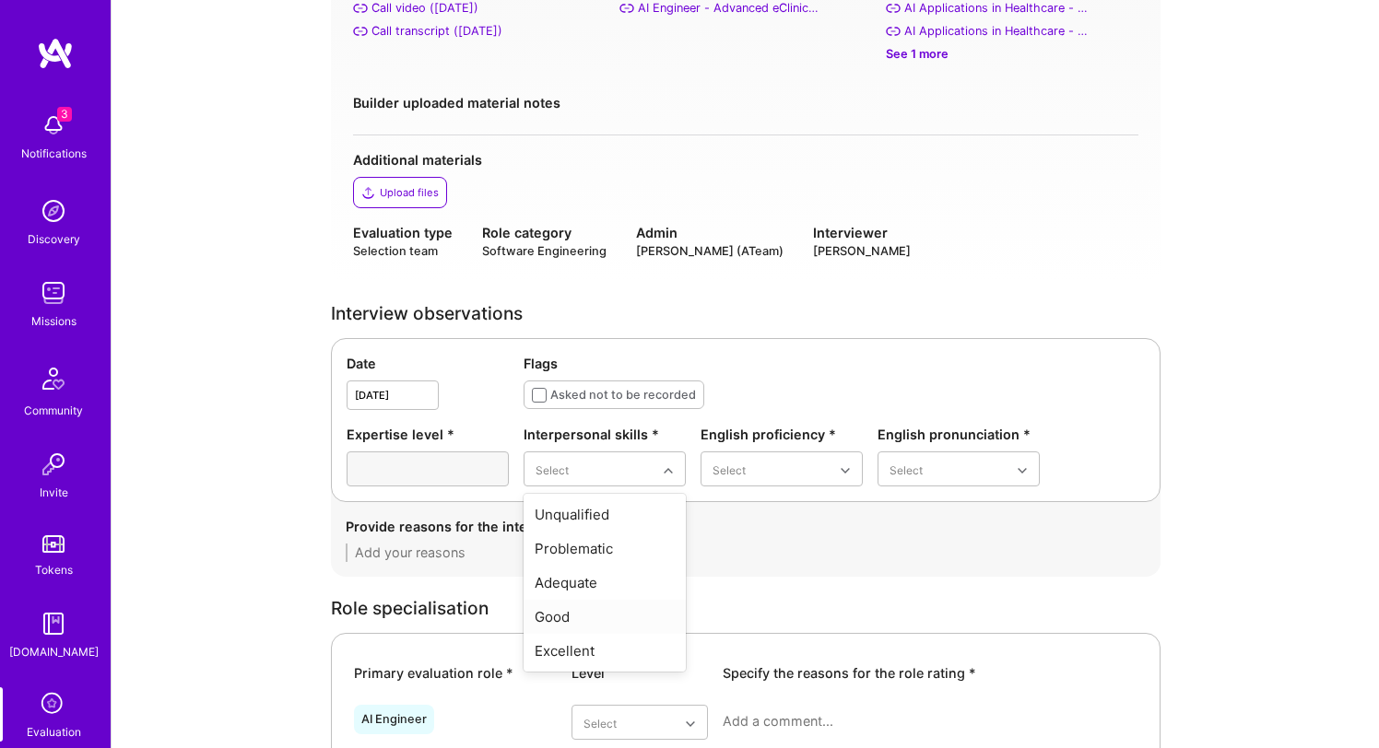
click at [580, 621] on div "Good" at bounding box center [605, 617] width 162 height 34
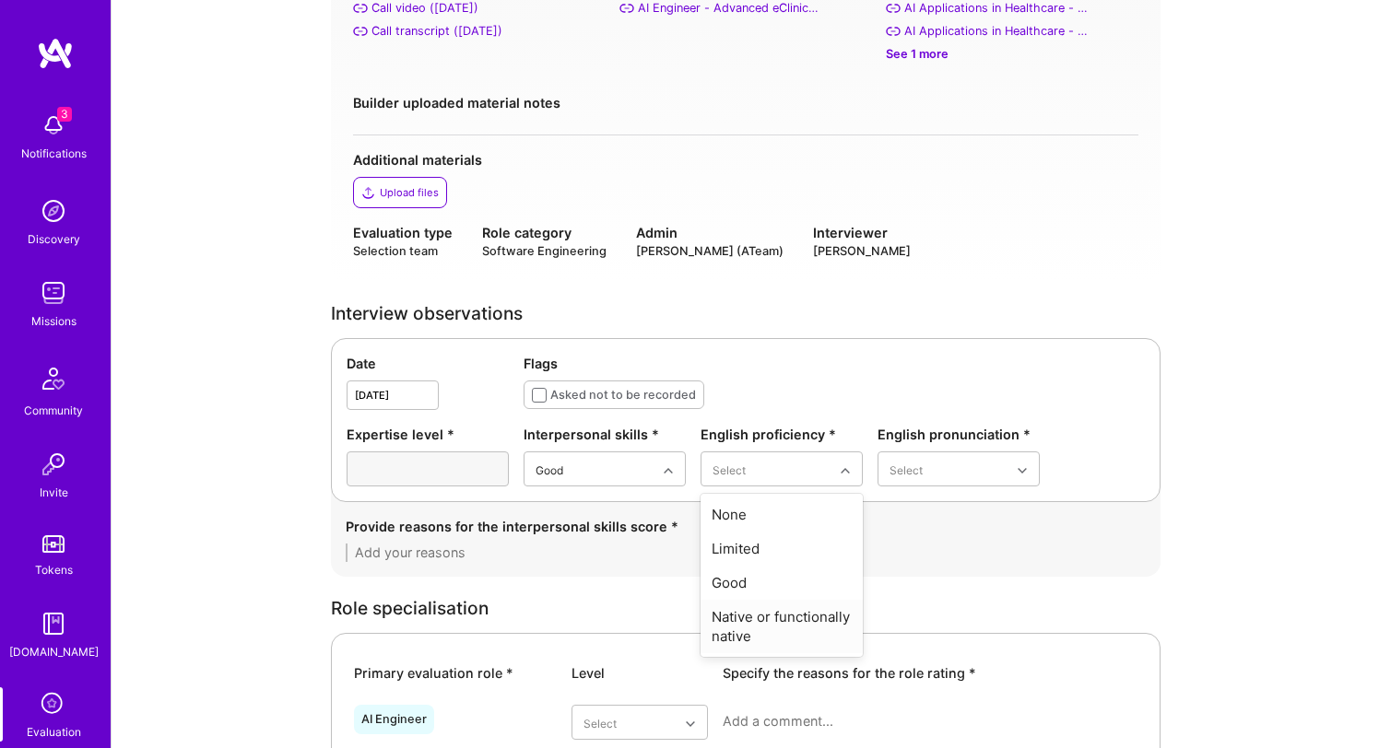
click at [764, 625] on div "Native or functionally native" at bounding box center [782, 626] width 162 height 53
click at [948, 579] on div "Good" at bounding box center [959, 583] width 162 height 34
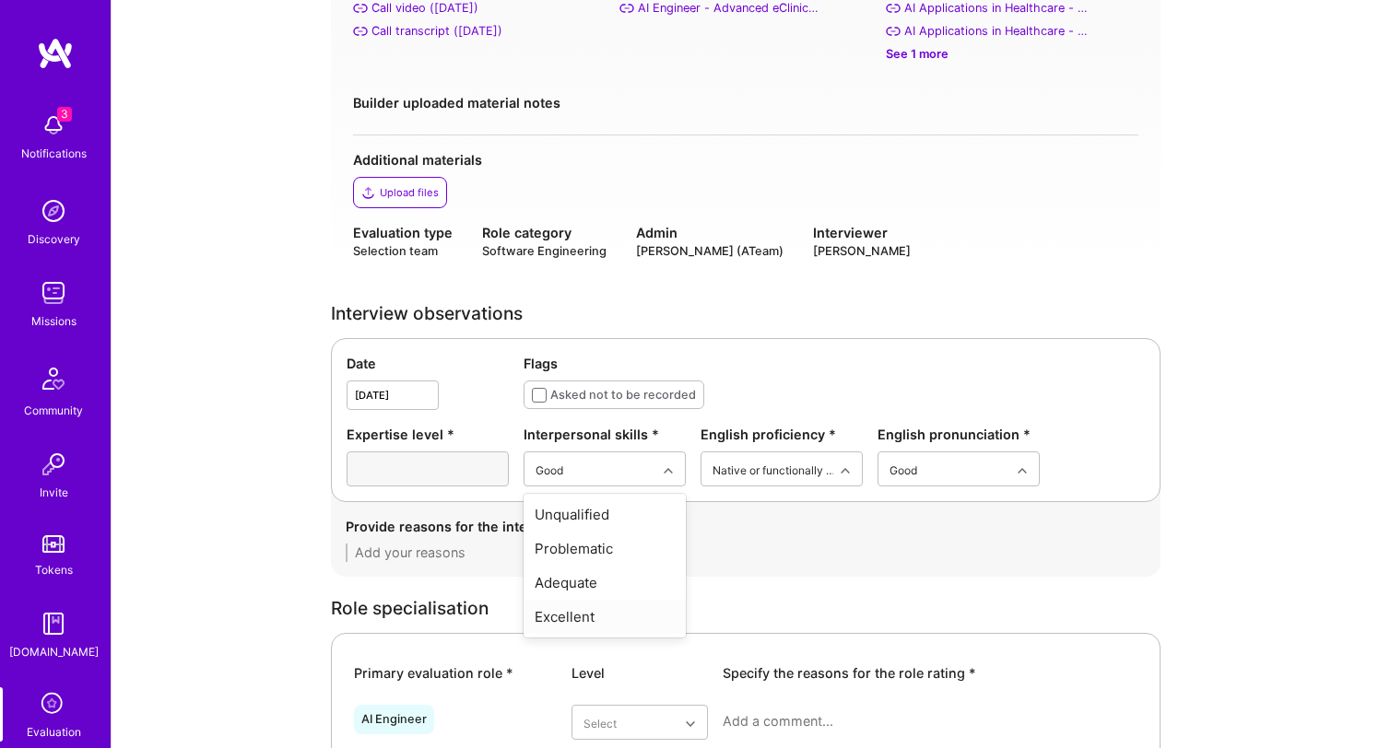
click at [610, 614] on div "Excellent" at bounding box center [605, 617] width 162 height 34
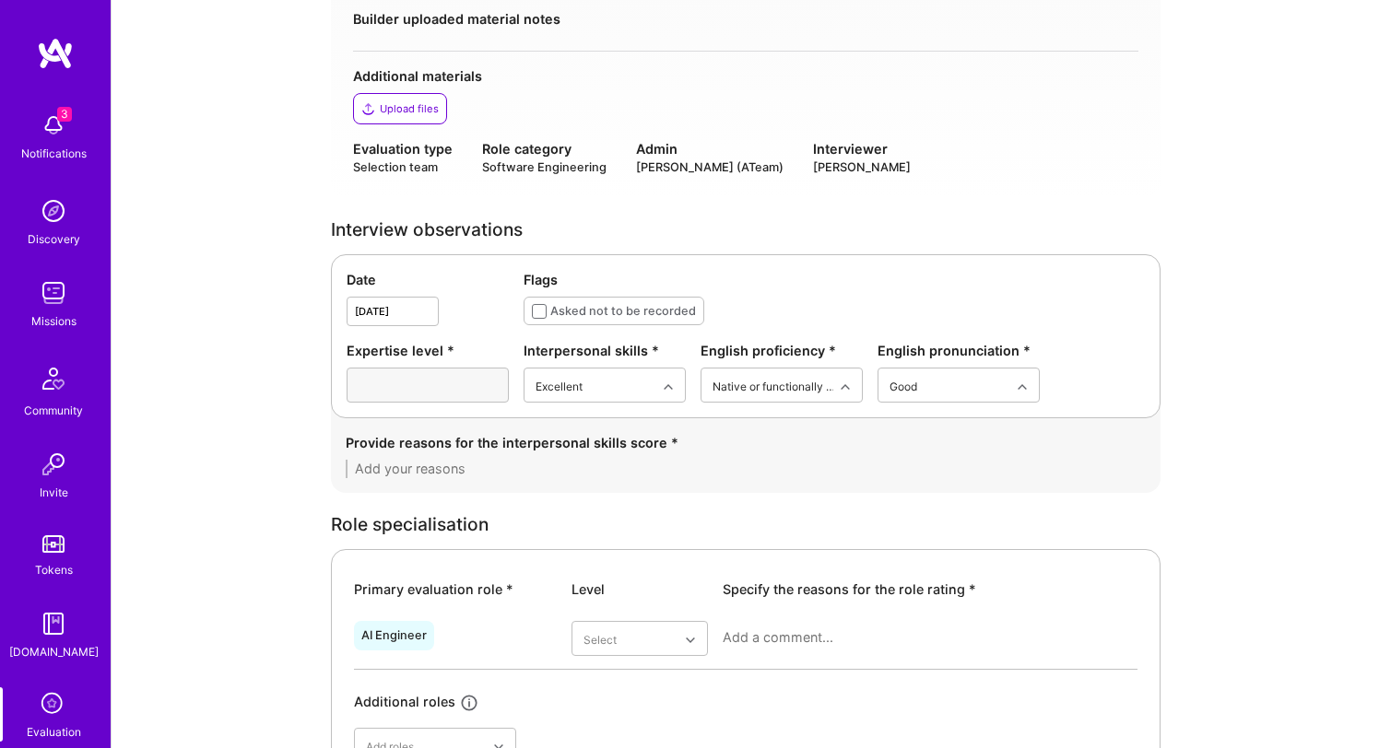
scroll to position [341, 0]
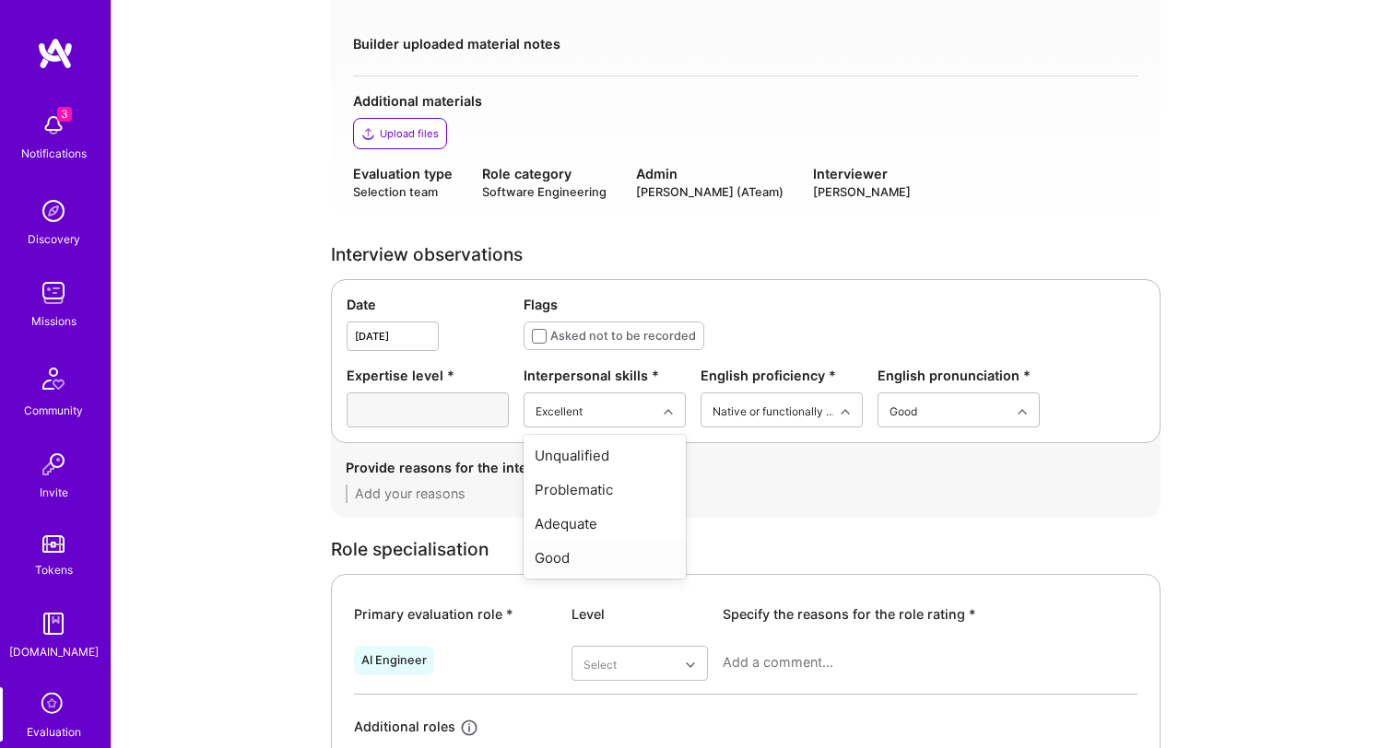
click at [611, 560] on div "Good" at bounding box center [605, 558] width 162 height 34
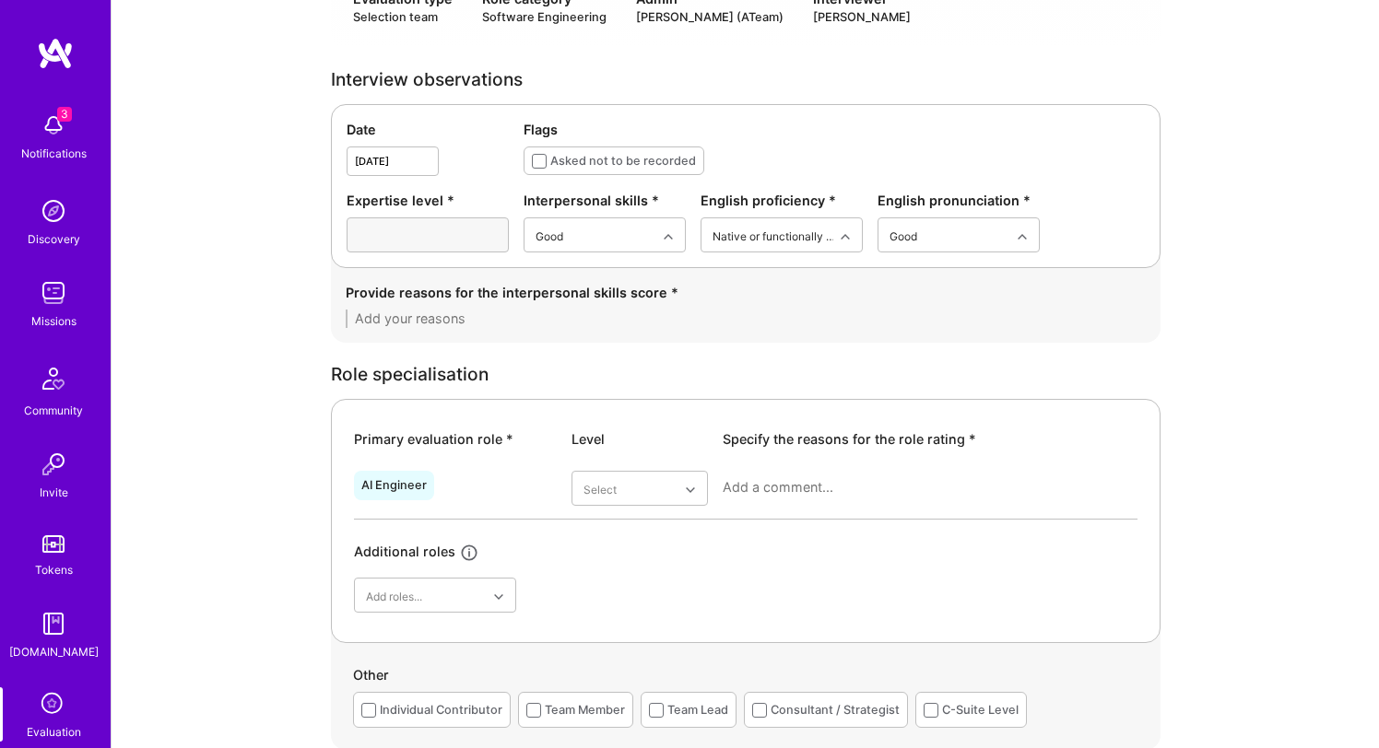
scroll to position [510, 0]
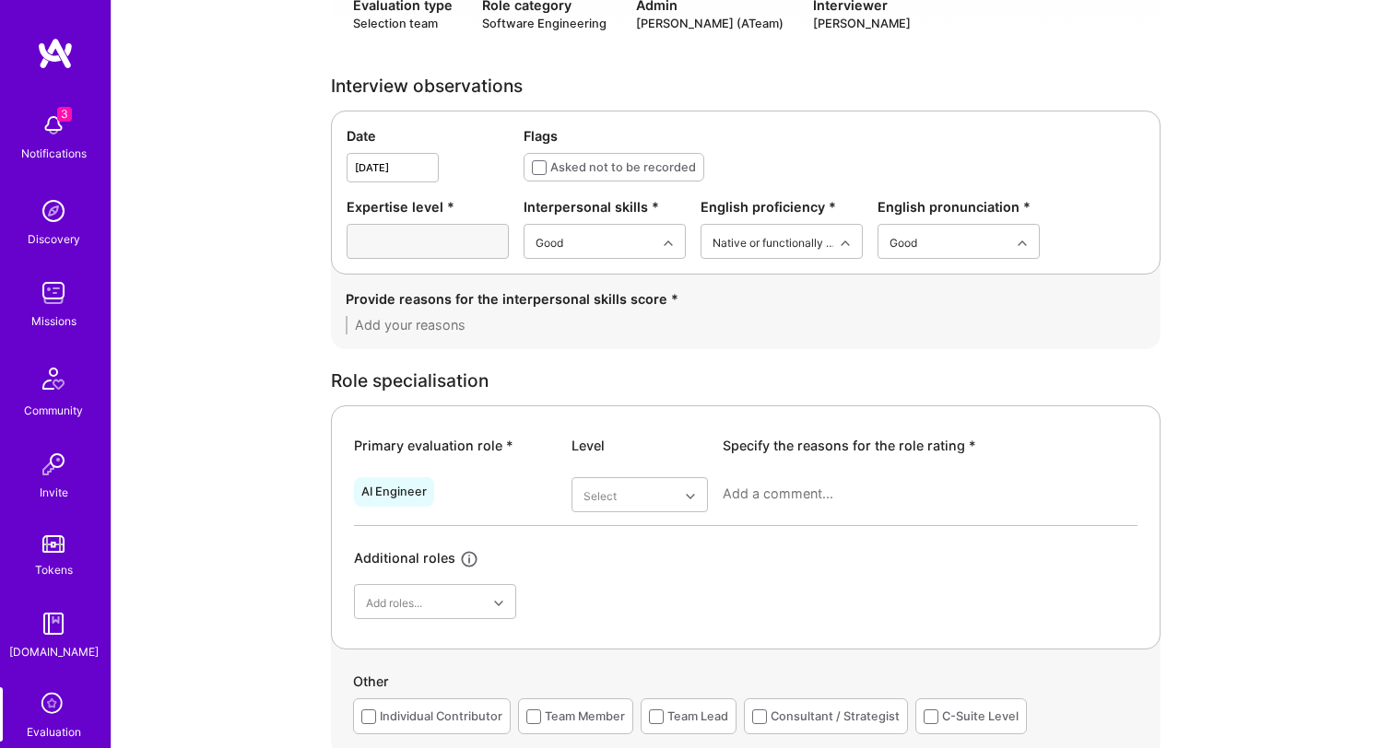
click at [607, 265] on div "Date Sep 23,2025 Flags Asked not to be recorded Expertise level * Interpersonal…" at bounding box center [746, 193] width 830 height 164
click at [592, 386] on div "Excellent" at bounding box center [605, 389] width 162 height 34
click at [642, 672] on div "Very good" at bounding box center [639, 677] width 136 height 34
click at [768, 506] on div at bounding box center [930, 501] width 415 height 48
click at [785, 494] on textarea at bounding box center [930, 494] width 415 height 18
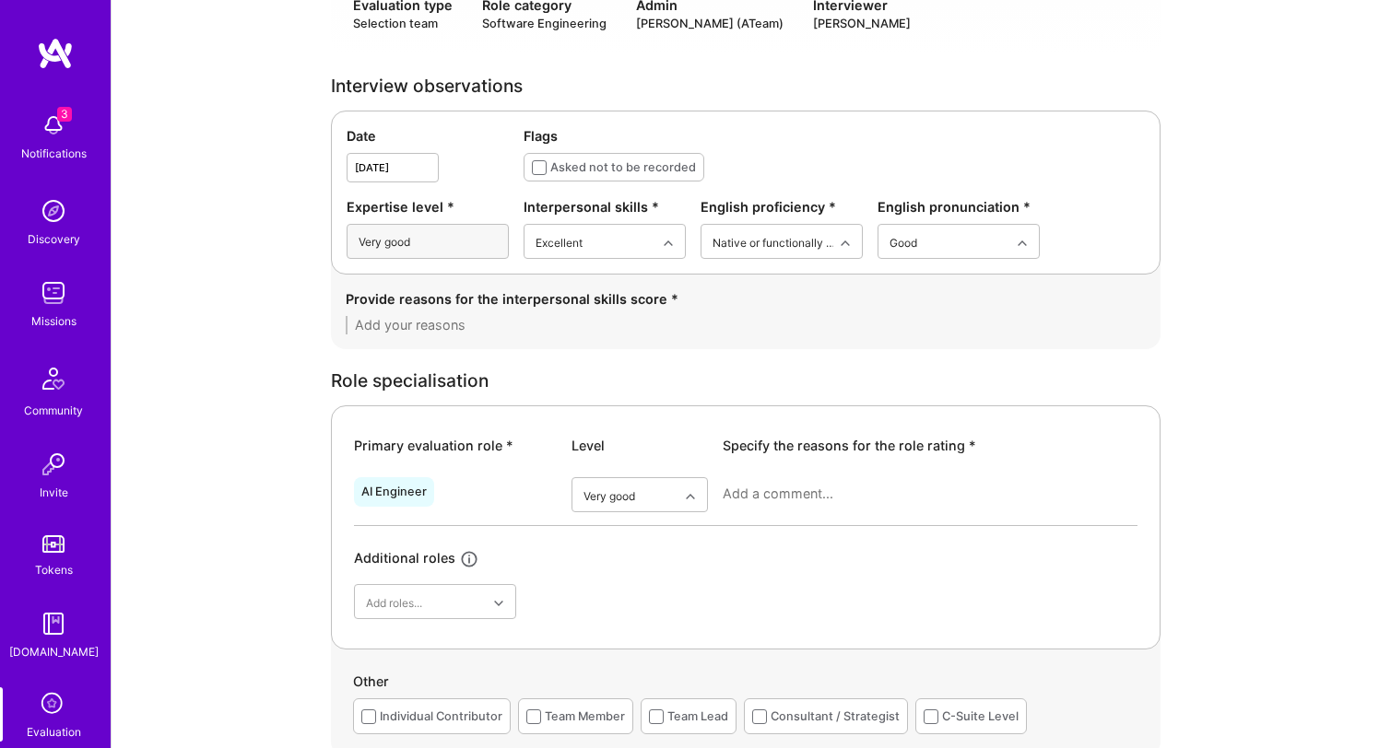
click at [761, 490] on textarea at bounding box center [930, 494] width 415 height 18
paste textarea "Associate Professor"
click at [902, 498] on textarea "Associate Professor at" at bounding box center [930, 494] width 415 height 18
paste textarea "ucumberlands"
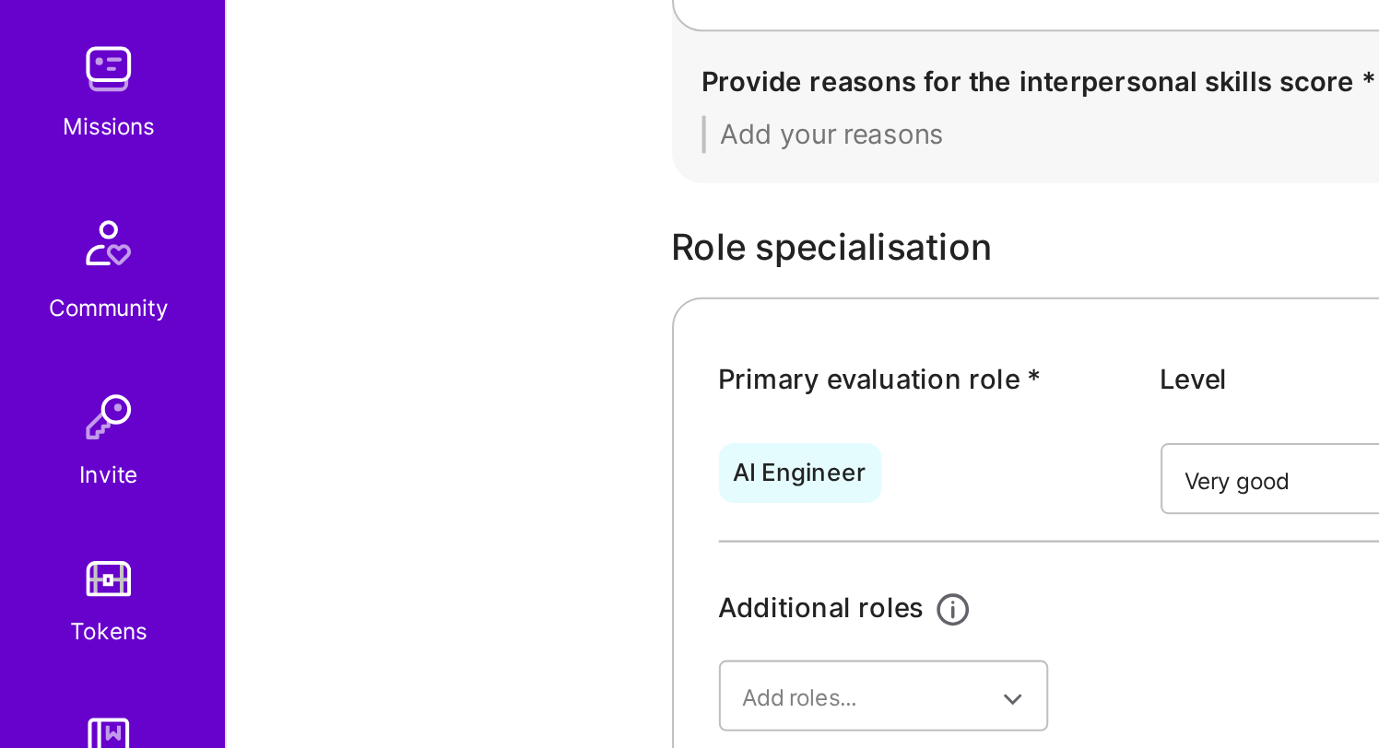
type textarea "Associate Professor at ucumberlands on AI, worked with Nasa"
click at [452, 518] on div "AI Engineer" at bounding box center [455, 501] width 203 height 48
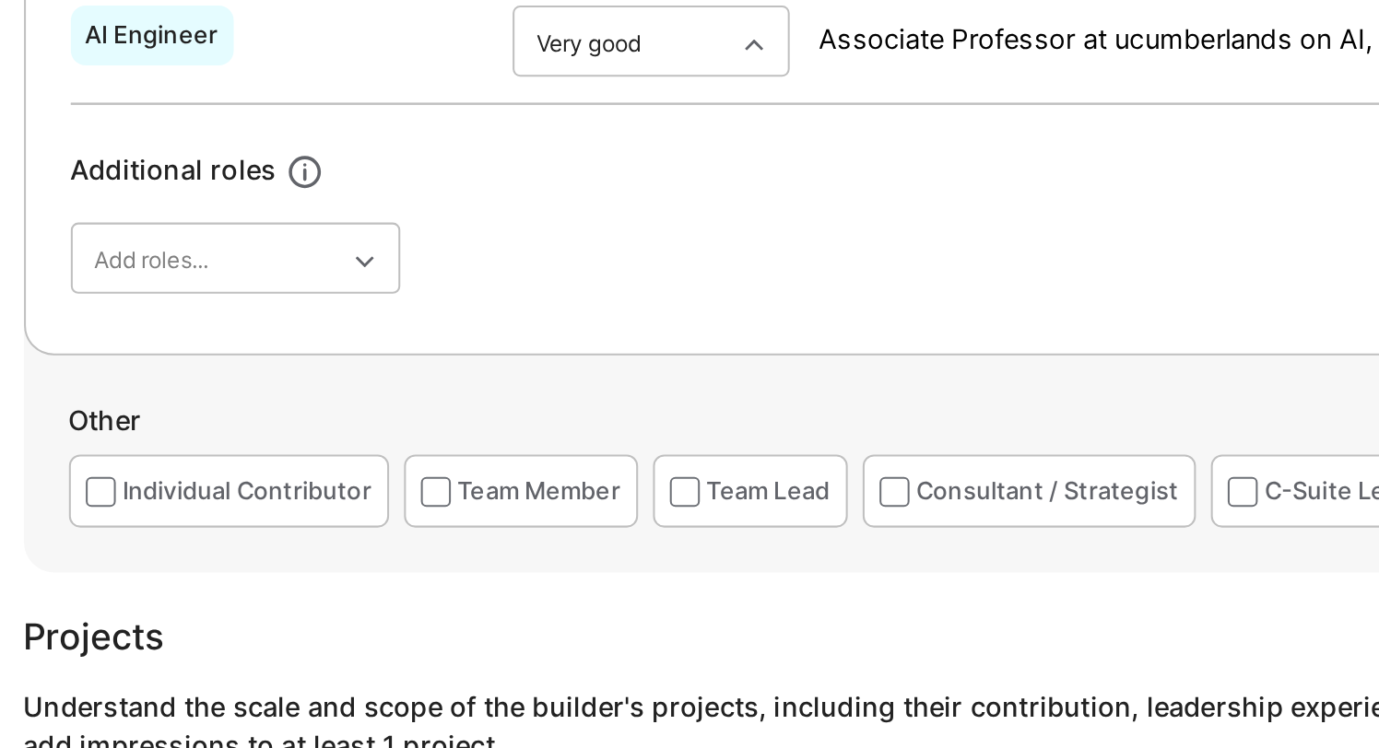
scroll to position [617, 0]
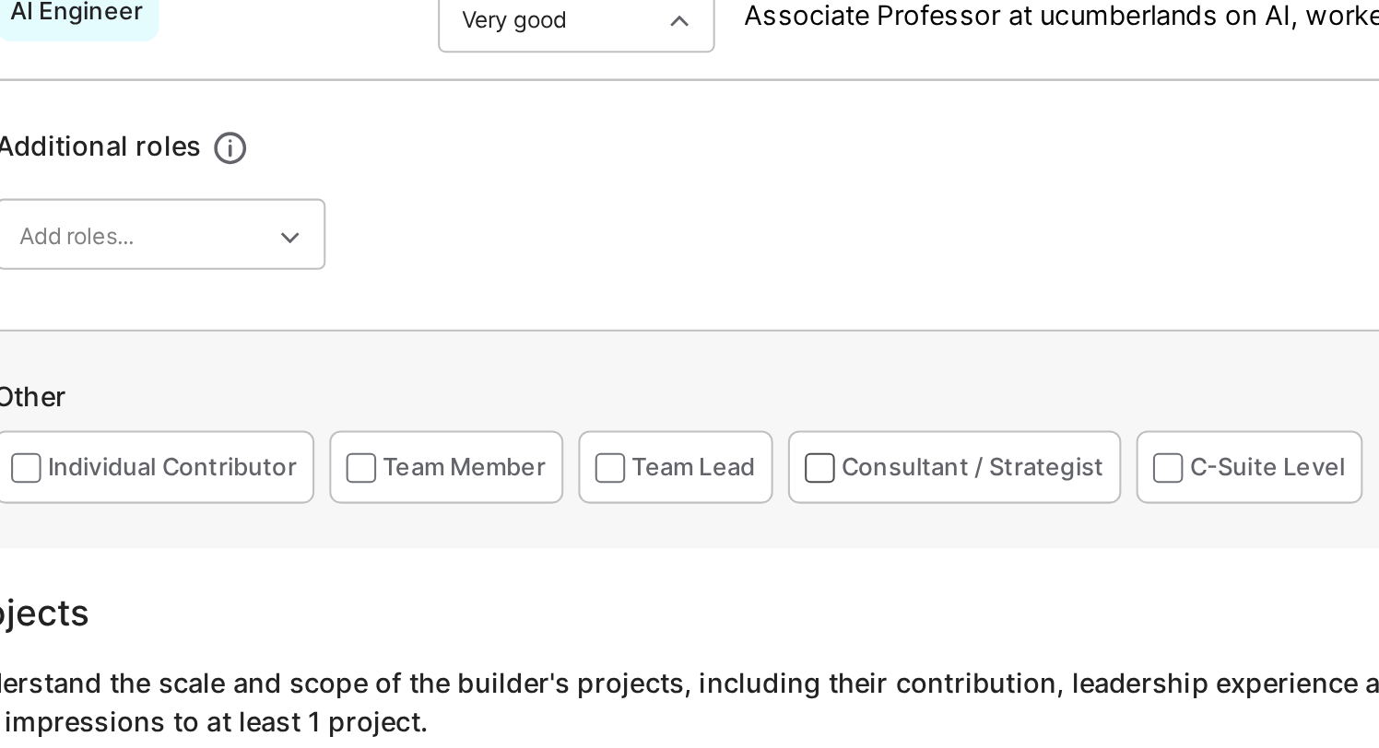
click at [760, 605] on span at bounding box center [759, 610] width 15 height 15
click at [0, 0] on input "checkbox" at bounding box center [0, 0] width 0 height 0
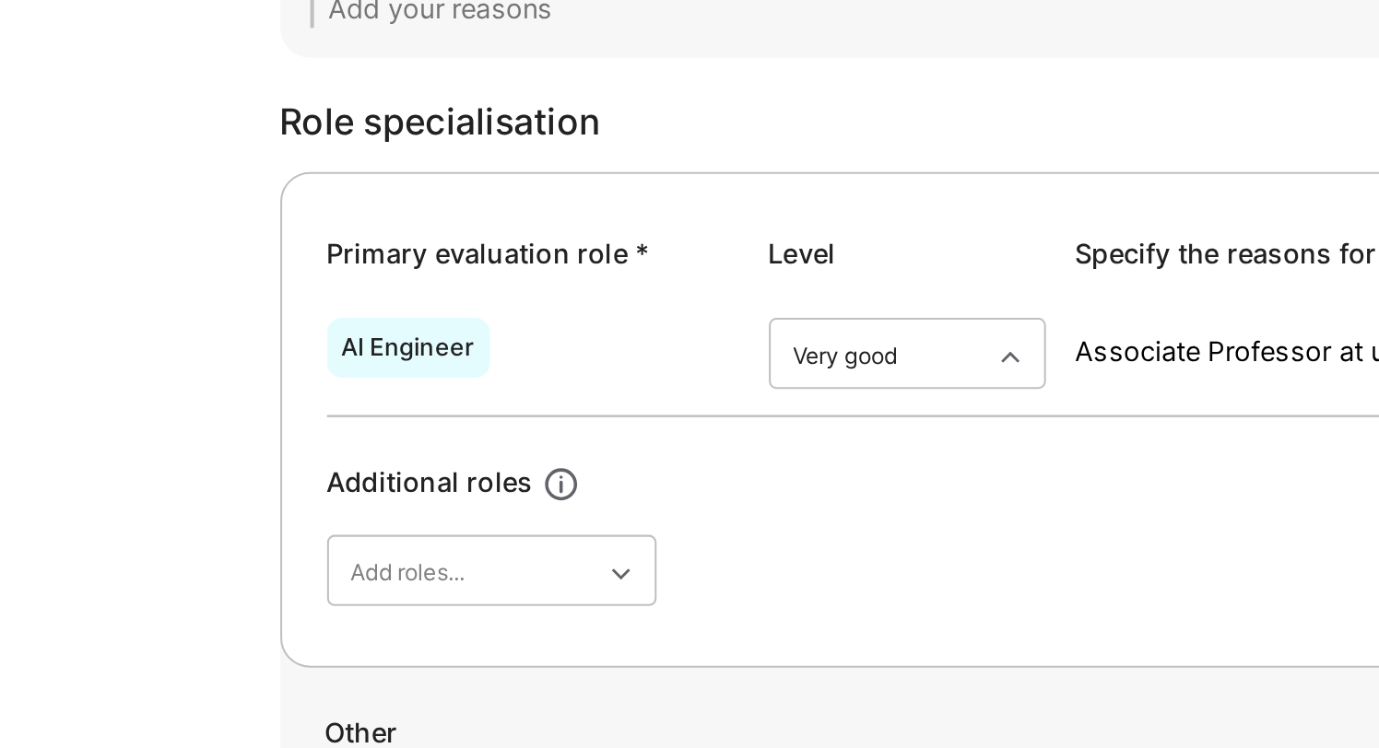
click at [398, 383] on div "AI Engineer" at bounding box center [393, 385] width 65 height 15
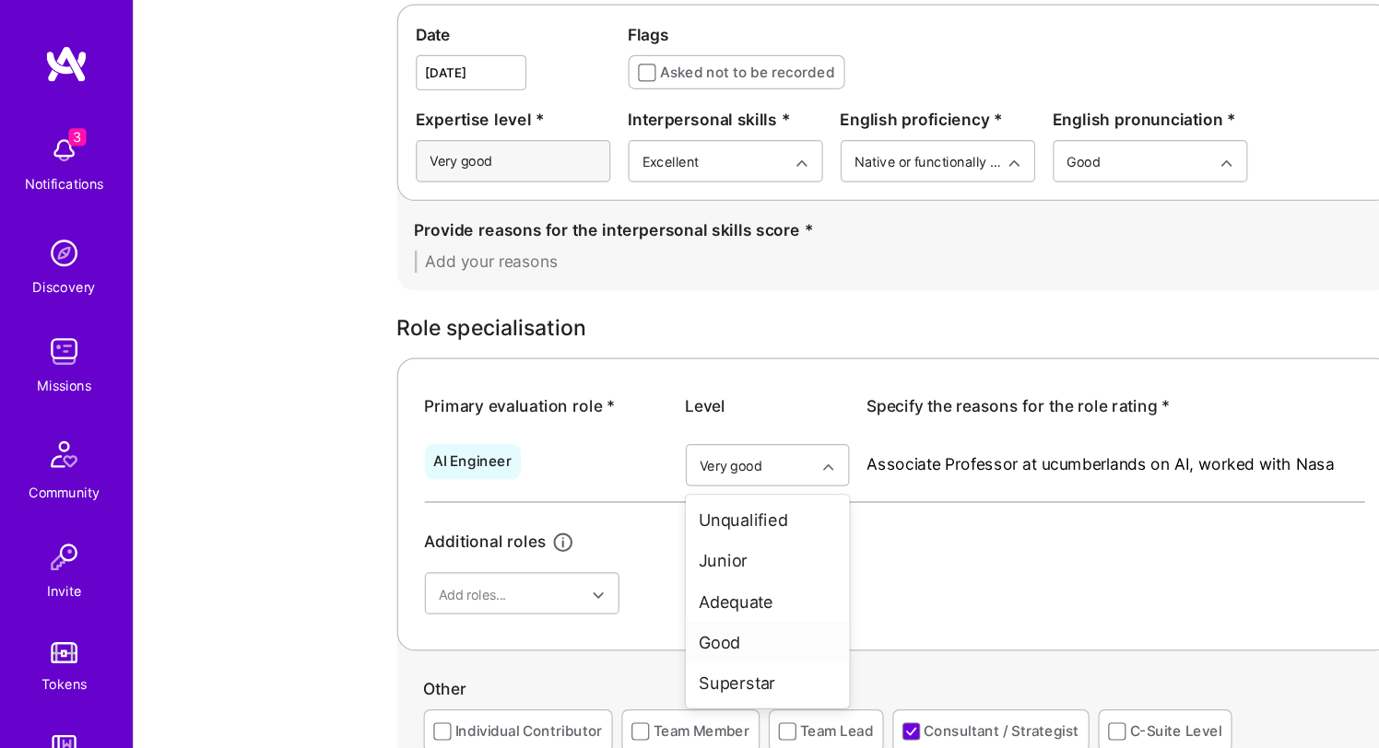
click at [832, 481] on div "AI Engineer option Very good, selected. option Good focused, 4 of 6. 5 results …" at bounding box center [745, 437] width 783 height 149
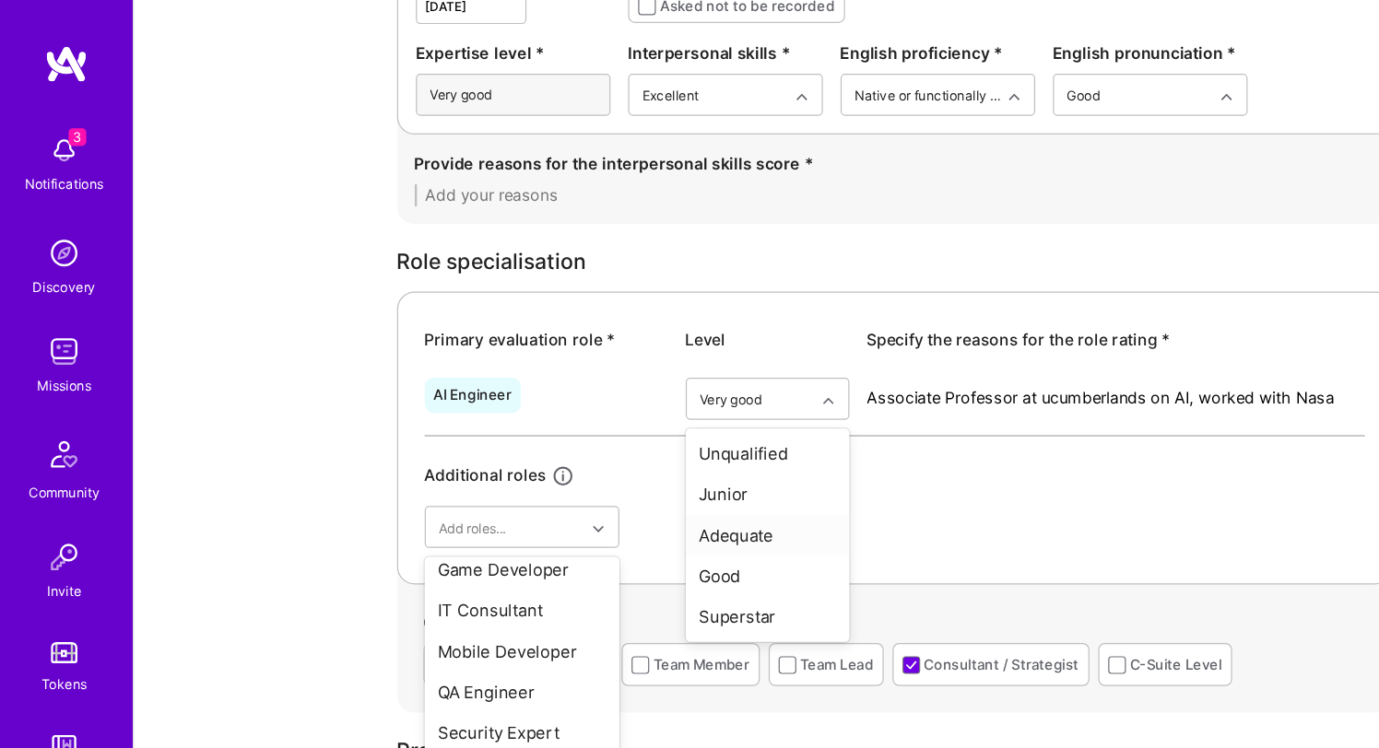
scroll to position [713, 0]
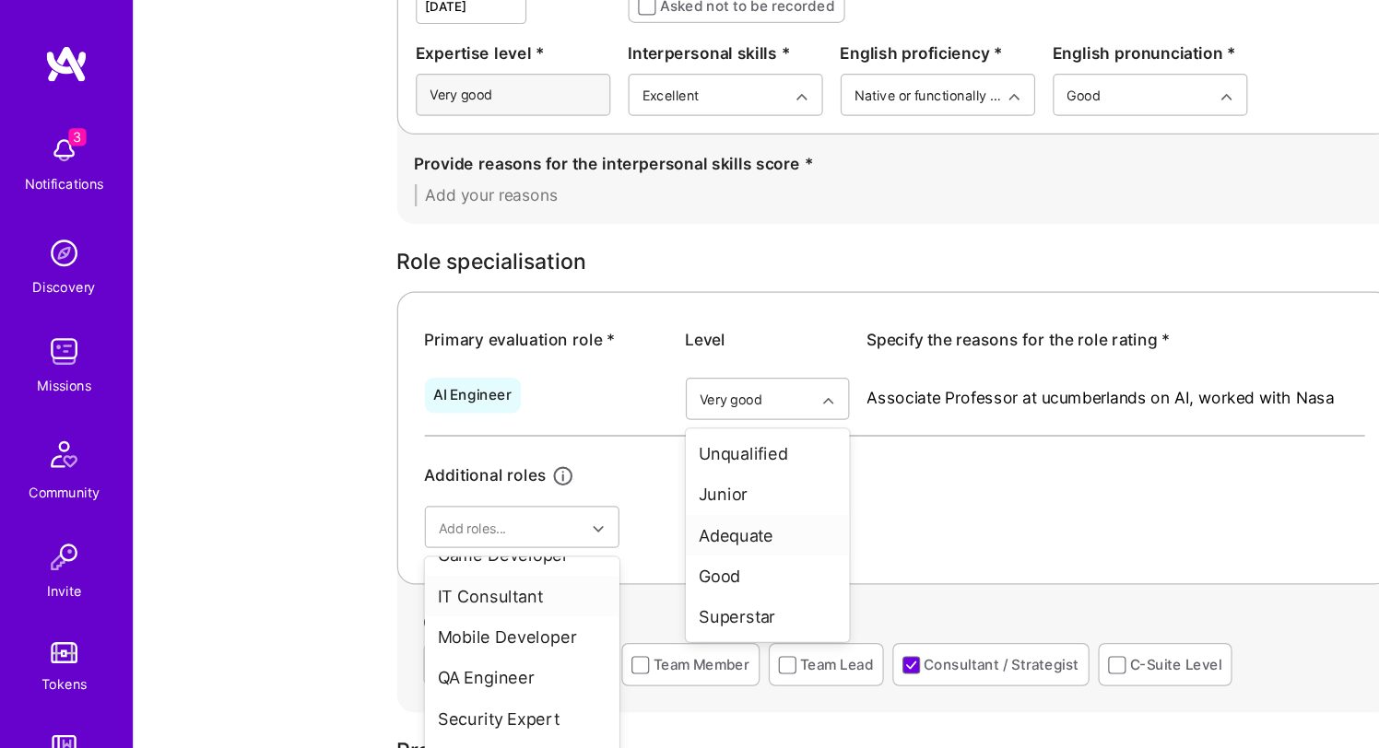
click at [431, 480] on div "IT Consultant" at bounding box center [435, 497] width 162 height 34
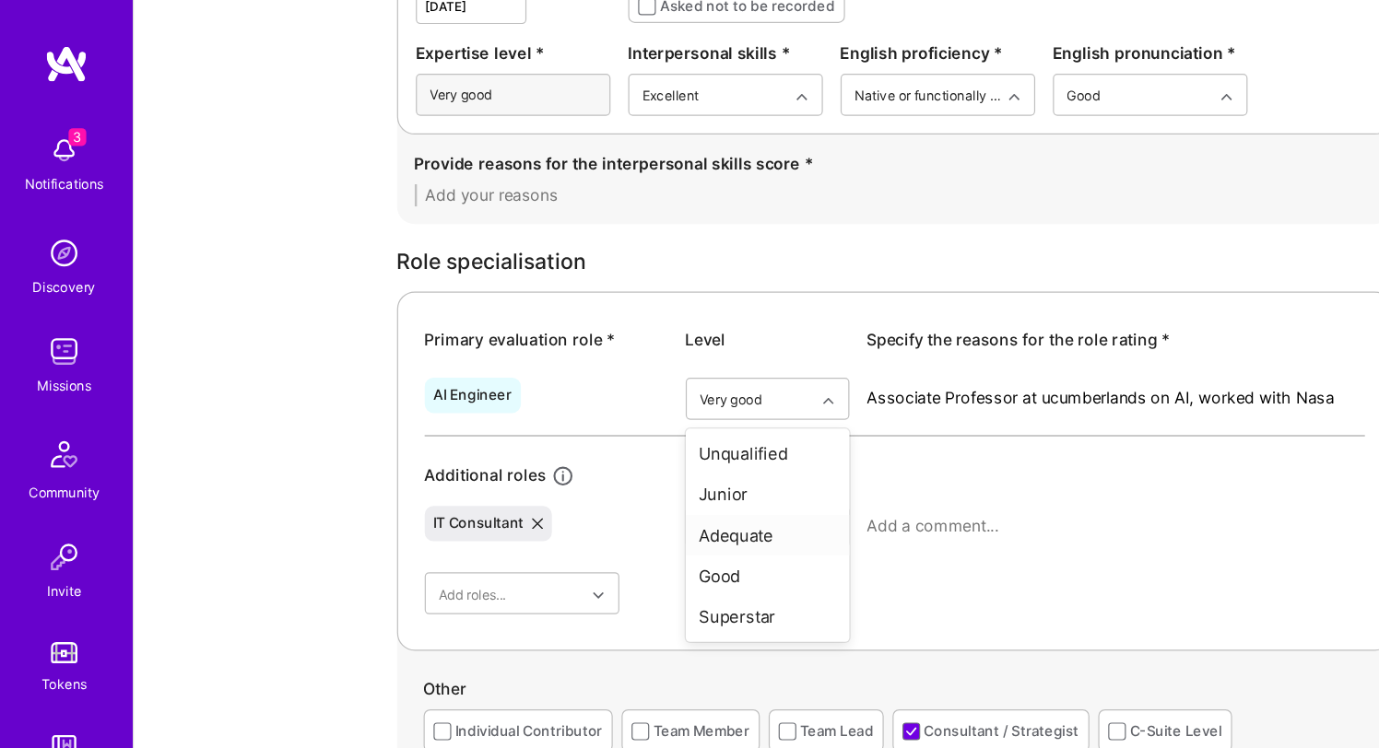
click at [508, 441] on div "IT Consultant" at bounding box center [455, 446] width 203 height 48
click at [469, 513] on div "Primary evaluation role * Level Specify the reasons for the role rating * AI En…" at bounding box center [746, 393] width 830 height 300
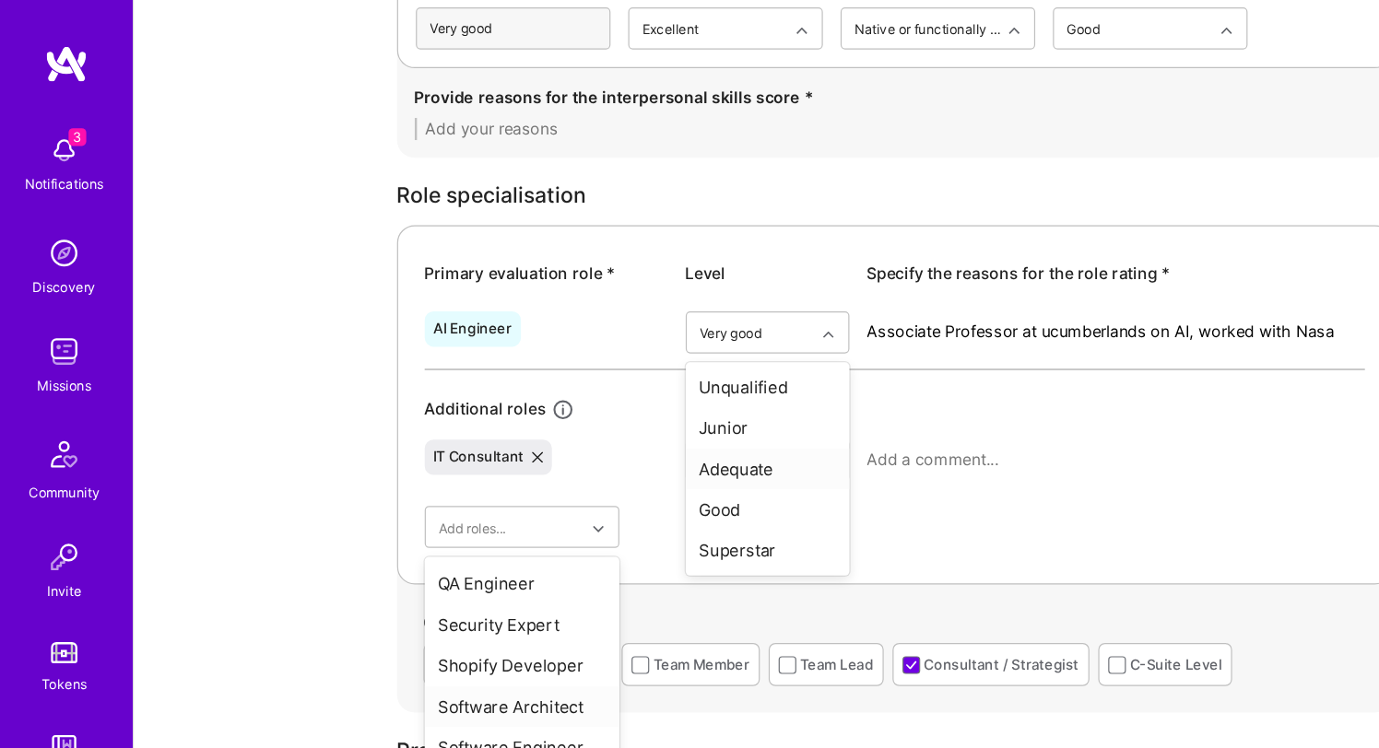
scroll to position [755, 0]
click at [428, 507] on div "Security Expert" at bounding box center [435, 524] width 162 height 34
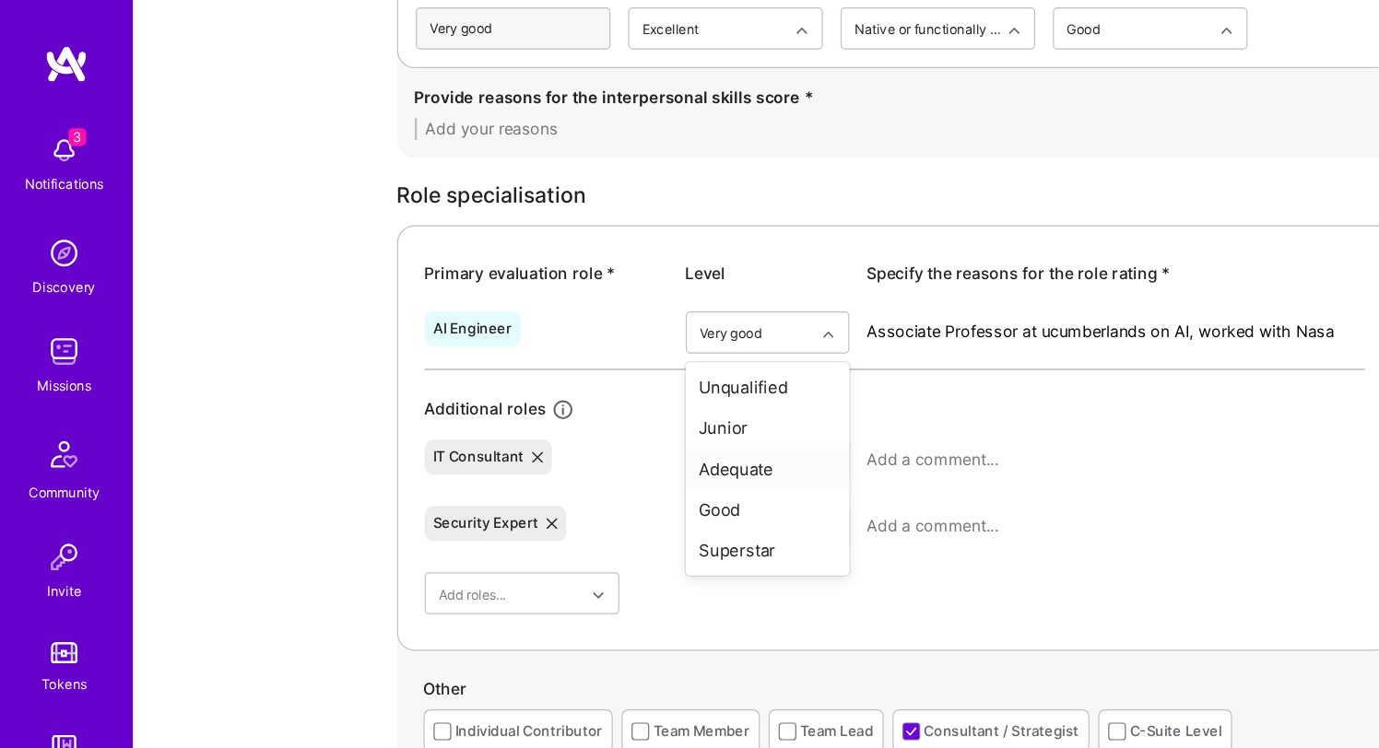
click at [810, 291] on div "Associate Professor at ucumberlands on AI, worked with Nasa" at bounding box center [930, 284] width 415 height 48
click at [783, 277] on textarea "Associate Professor at ucumberlands on AI, worked with Nasa" at bounding box center [930, 276] width 415 height 18
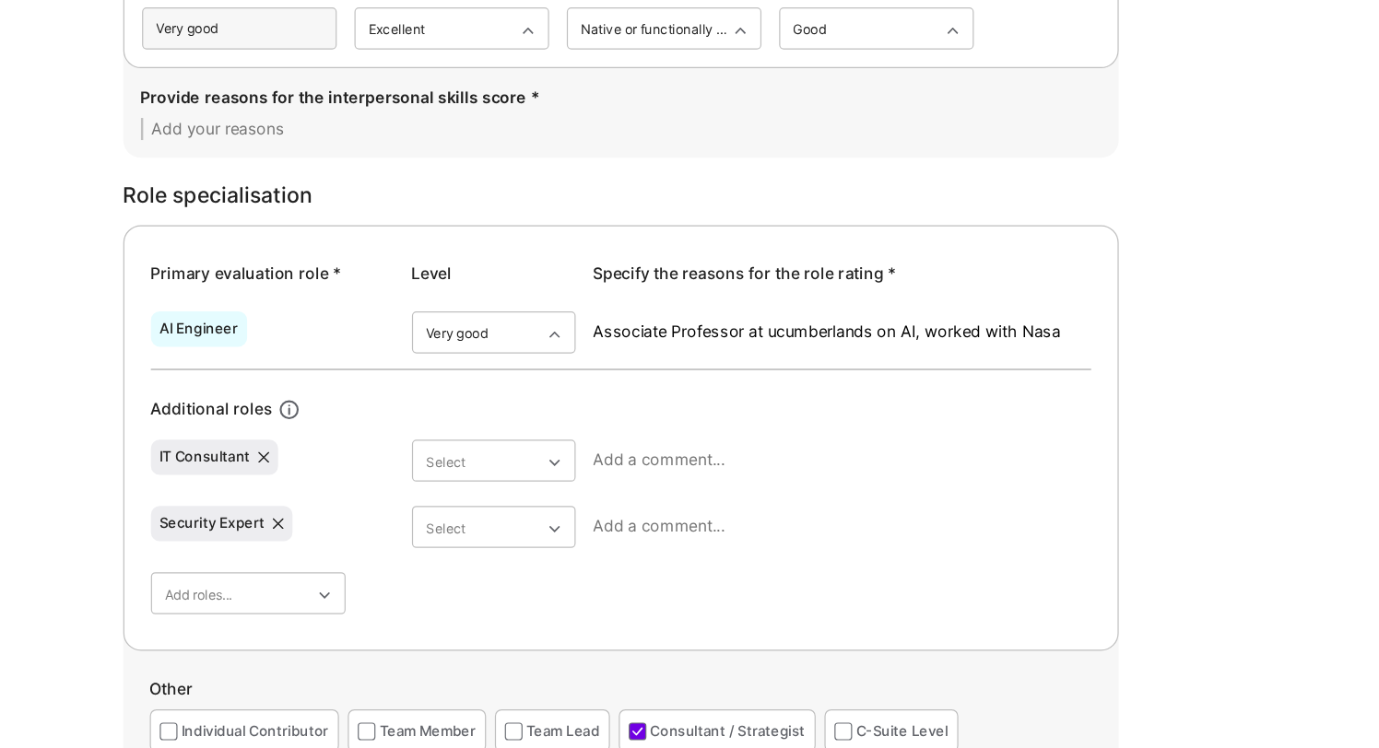
scroll to position [727, 0]
click at [626, 421] on div "Good" at bounding box center [639, 425] width 136 height 34
click at [669, 299] on div "option Good, selected. Select is focused ,type to refine list, press Down to op…" at bounding box center [639, 284] width 136 height 48
click at [1071, 280] on textarea "Associate Professor at ucumberlands on AI, worked with Nasa" at bounding box center [930, 276] width 415 height 18
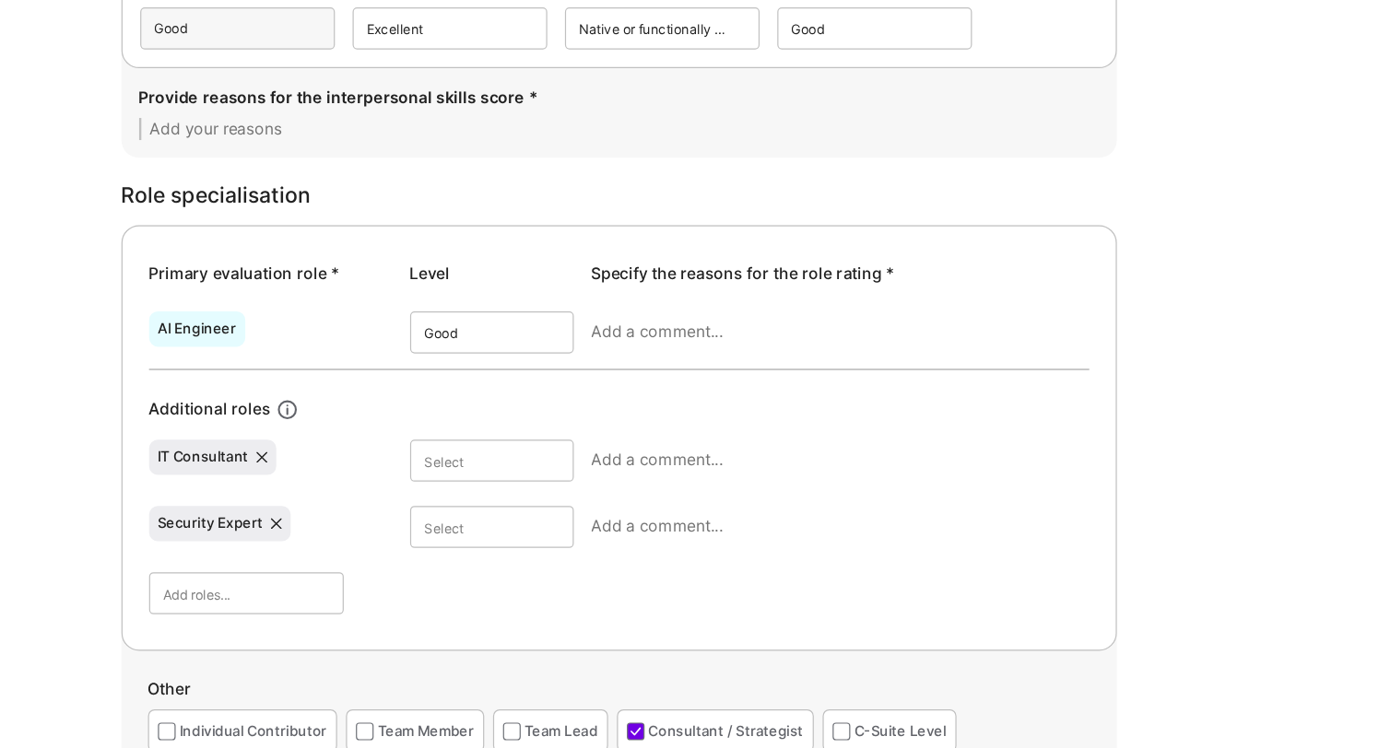
type textarea "K"
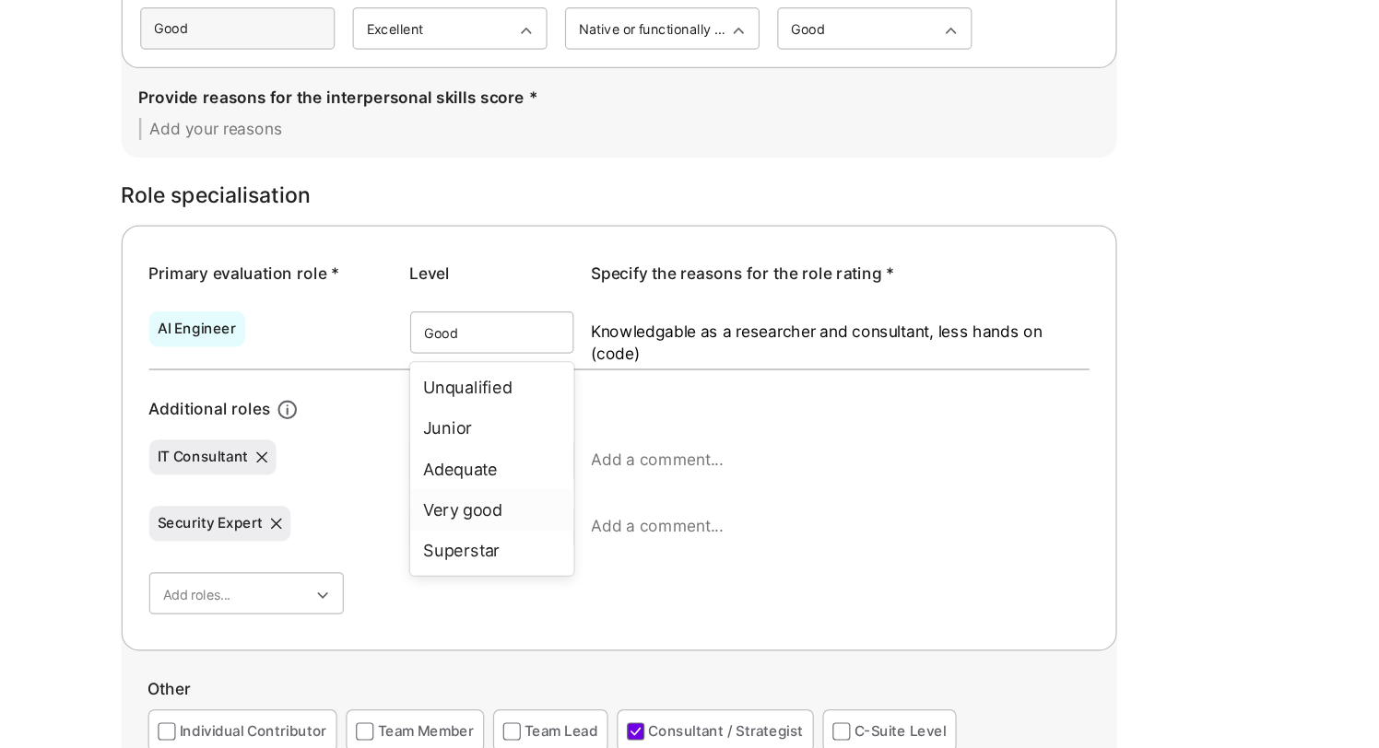
click at [840, 503] on div "AI Engineer option Good, selected. option Very good focused, 5 of 6. 5 results …" at bounding box center [745, 383] width 783 height 260
click at [418, 287] on div "AI Engineer" at bounding box center [394, 274] width 80 height 29
click at [418, 281] on div "AI Engineer" at bounding box center [393, 274] width 65 height 15
click at [901, 378] on textarea at bounding box center [930, 383] width 415 height 18
click at [813, 295] on textarea "Knowledgable as a researcher and consultant, less hands on (code)" at bounding box center [930, 285] width 415 height 37
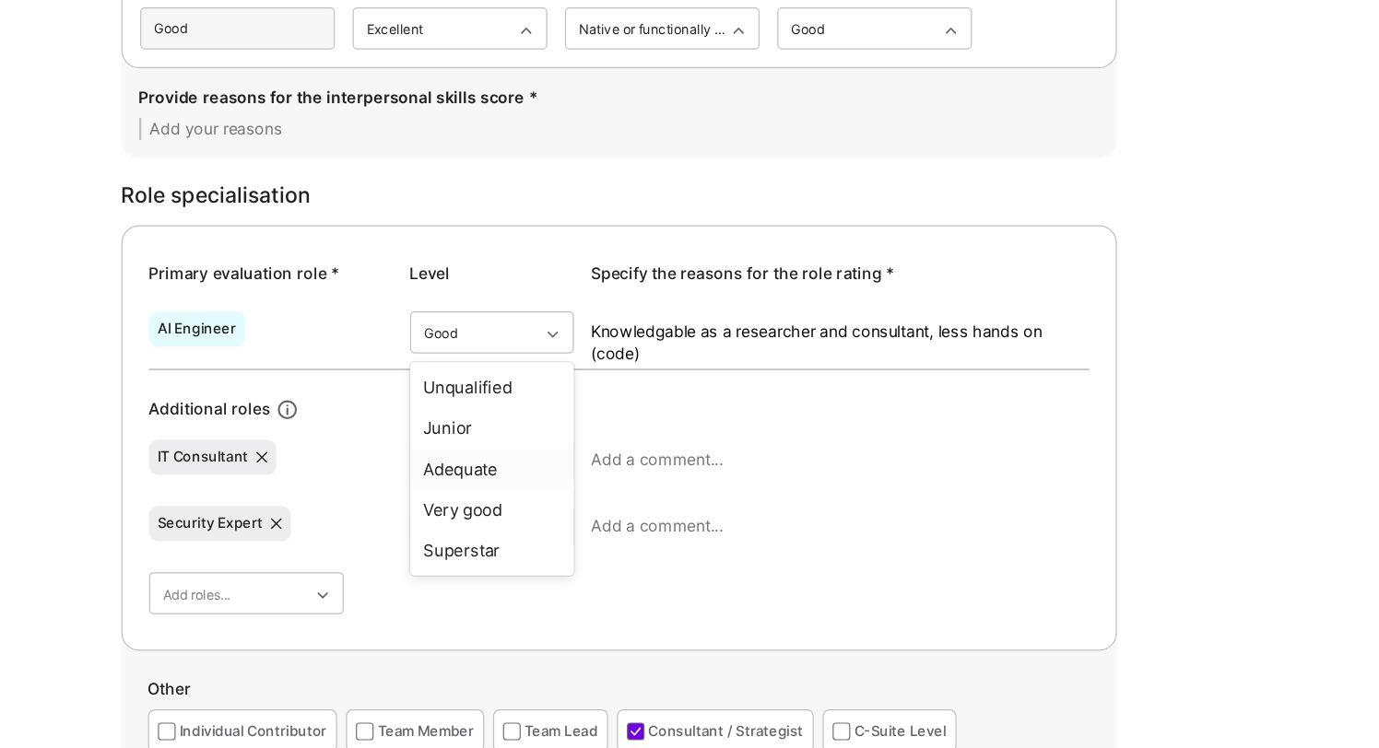
click at [789, 342] on div "Additional roles" at bounding box center [745, 341] width 783 height 21
click at [806, 300] on textarea "Knowledgable as a researcher and consultant, less hands on (code)" at bounding box center [930, 285] width 415 height 37
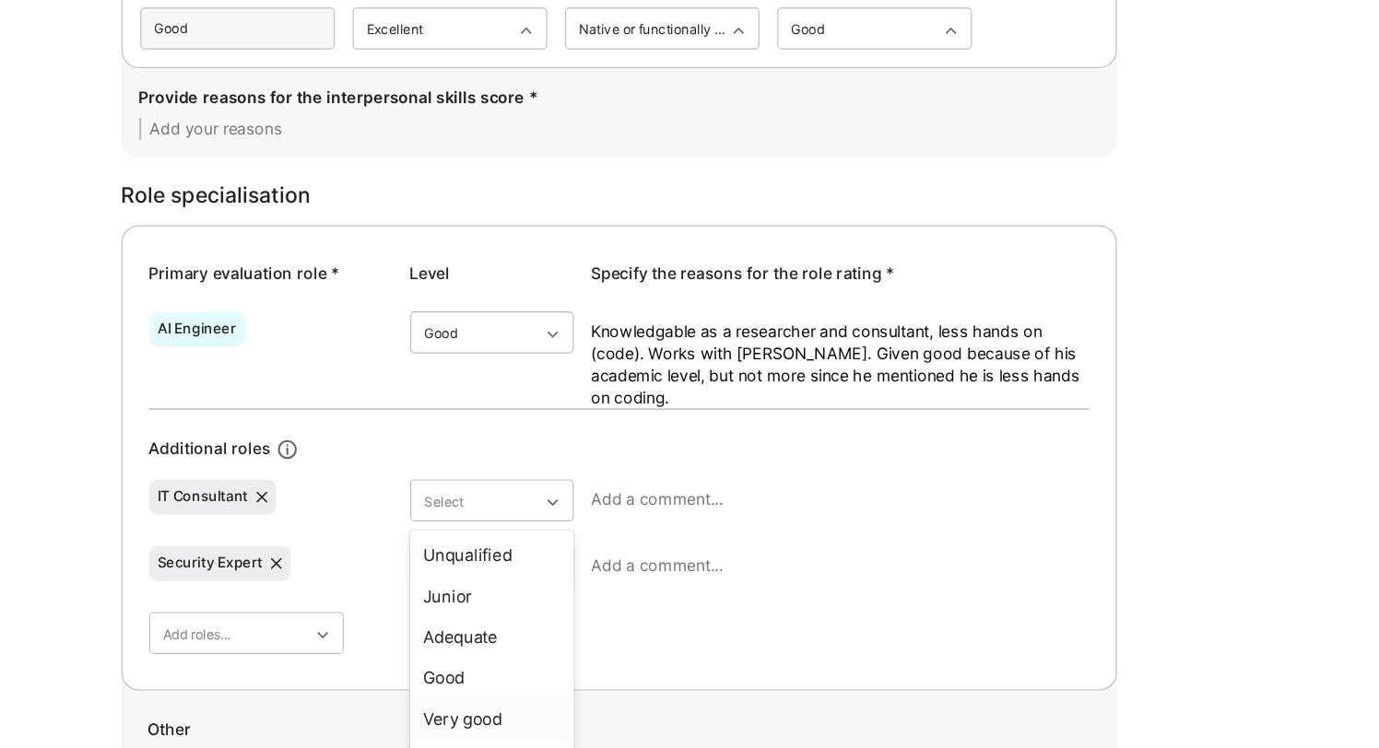
type textarea "Knowledgable as a researcher and consultant, less hands on (code). Works with P…"
click at [623, 592] on div "Very good" at bounding box center [639, 600] width 136 height 34
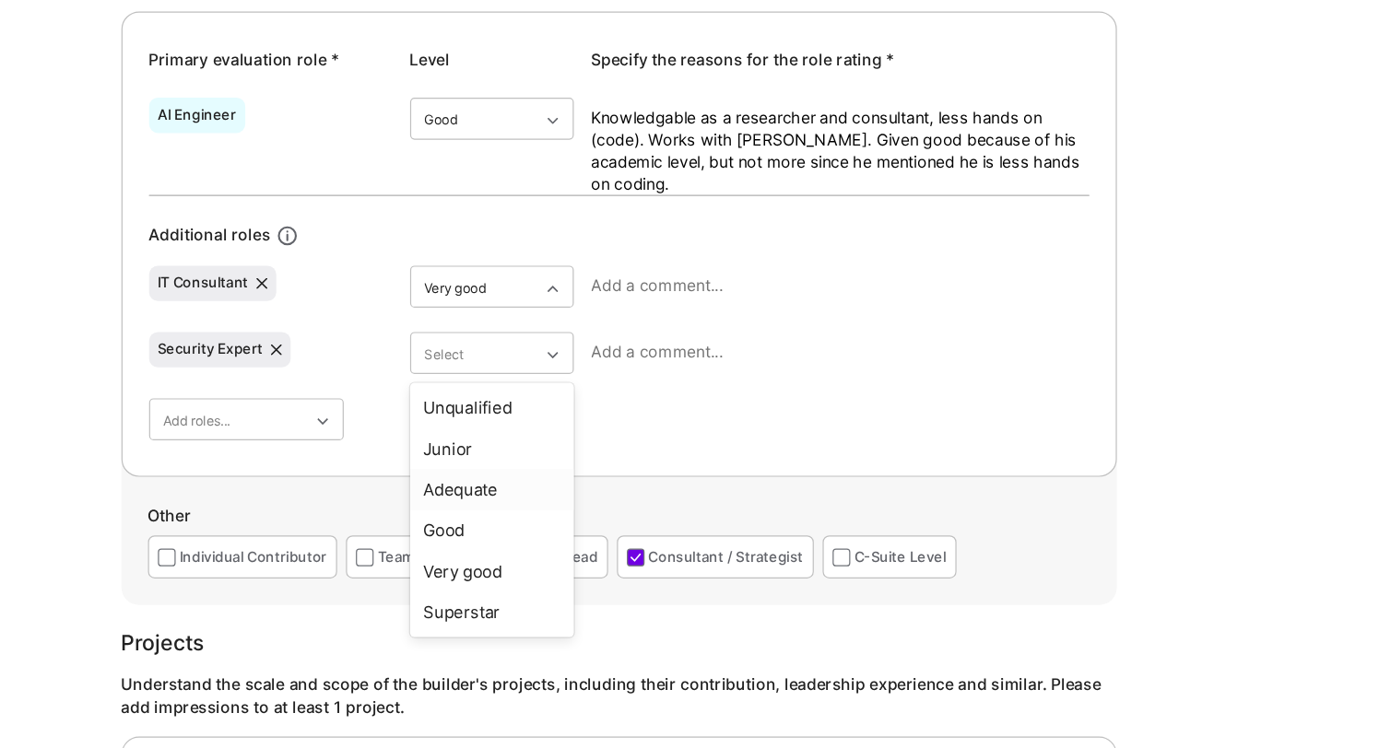
scroll to position [808, 0]
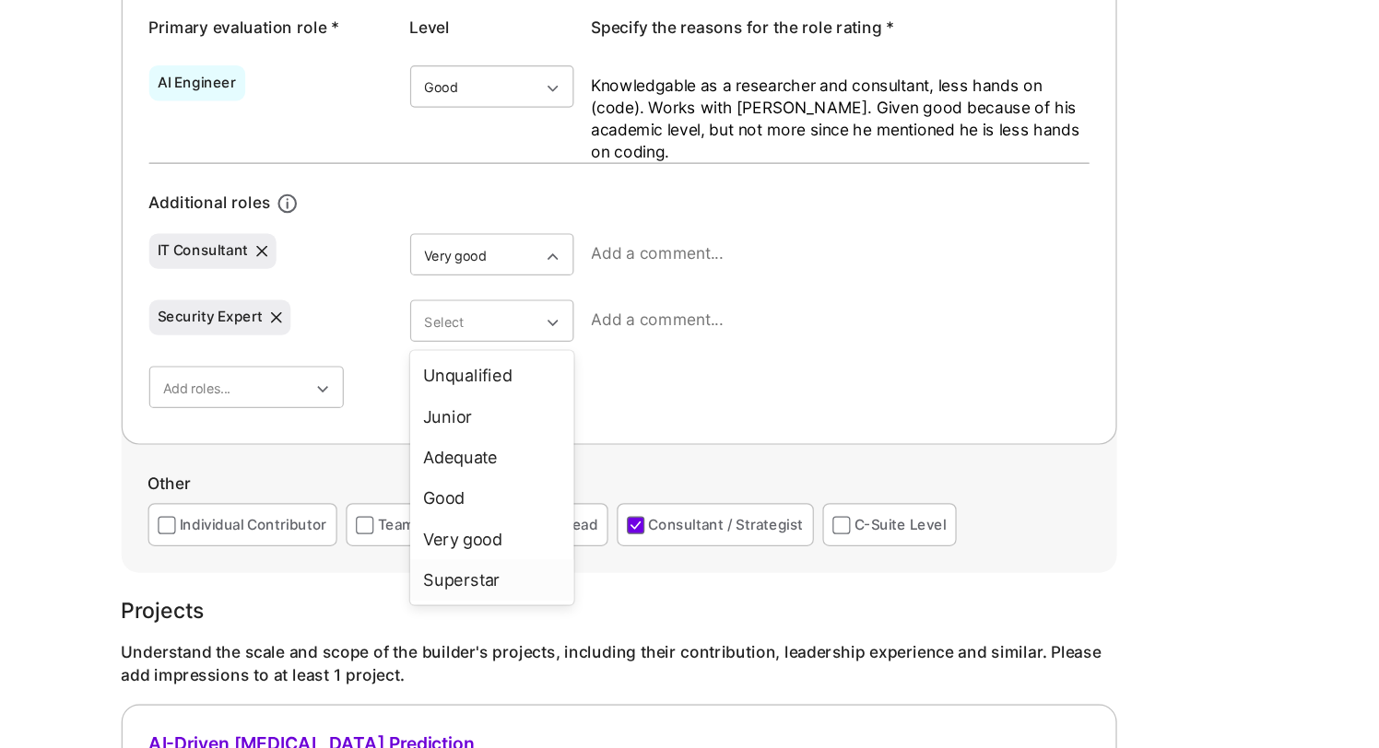
click at [647, 608] on div "Superstar" at bounding box center [639, 608] width 136 height 34
click at [784, 406] on div at bounding box center [930, 398] width 415 height 48
click at [784, 395] on textarea at bounding box center [930, 391] width 415 height 18
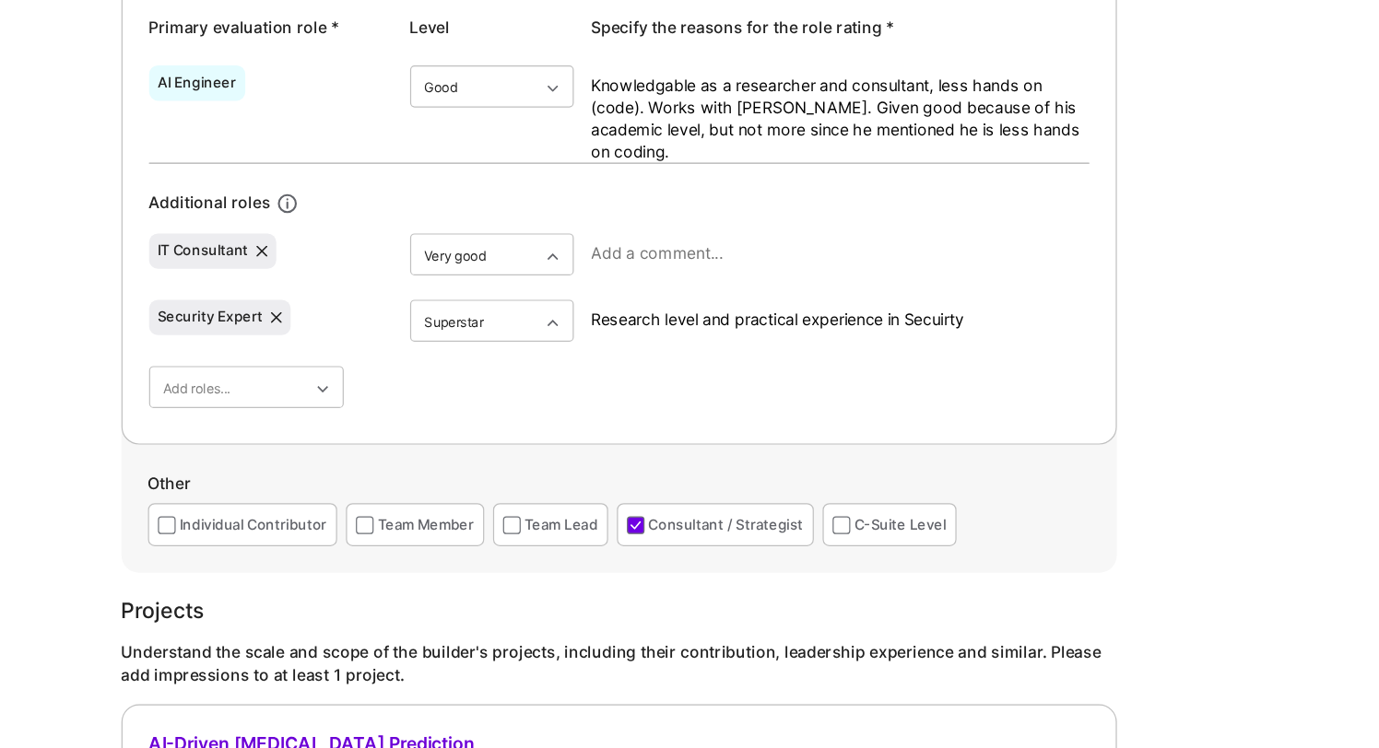
type textarea "Research level and practical experience in Secuirty"
click at [850, 223] on textarea "Knowledgable as a researcher and consultant, less hands on (code). Works with P…" at bounding box center [930, 223] width 415 height 74
click at [872, 210] on textarea "Knowledgable as a researcher and consultant, less hands on (code). Works with P…" at bounding box center [930, 223] width 415 height 74
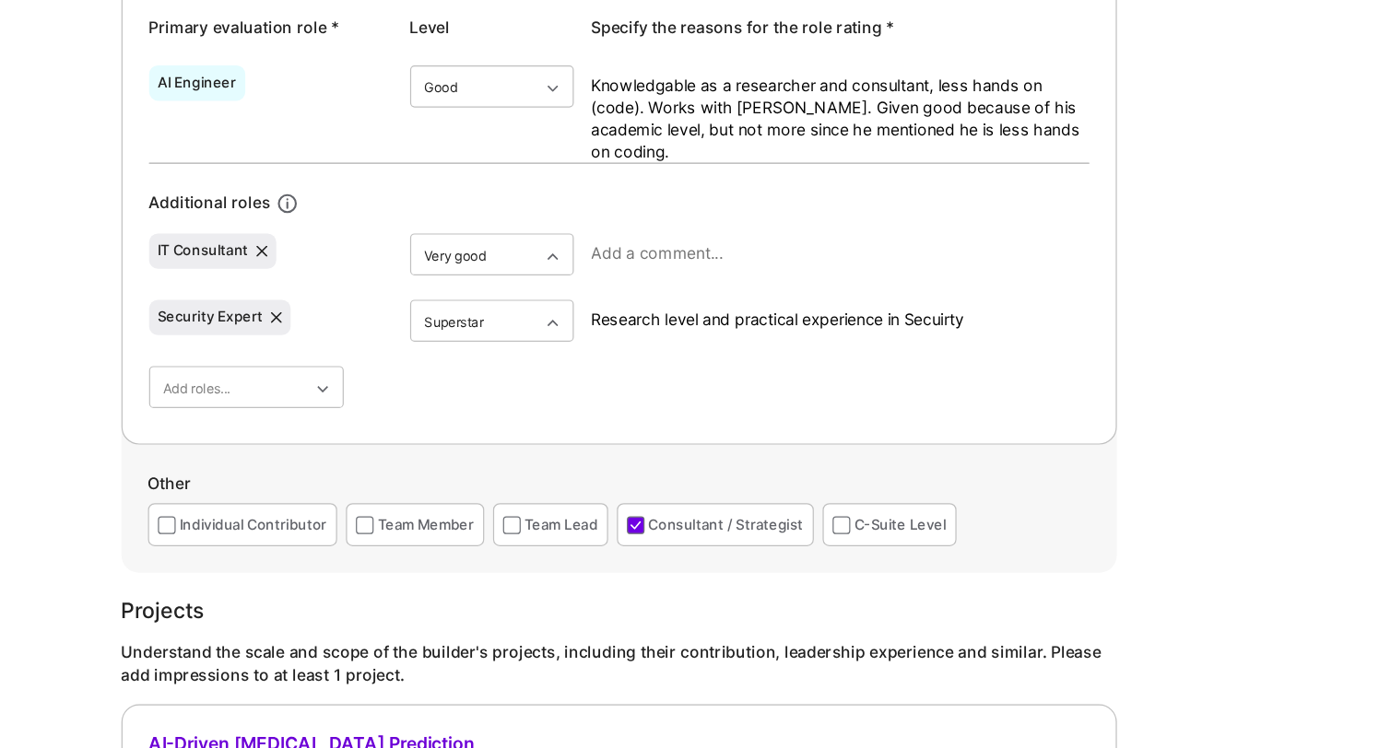
click at [872, 210] on textarea "Knowledgable as a researcher and consultant, less hands on (code). Works with P…" at bounding box center [930, 223] width 415 height 74
click at [872, 213] on textarea "Knowledgable as a researcher and consultant, less hands on (code). Works with P…" at bounding box center [930, 223] width 415 height 74
type textarea "Knowledgable as a researcher and consultant, less hands on (code). Works with P…"
click at [880, 392] on textarea "Research level and practical experience in Secuirty" at bounding box center [930, 391] width 415 height 18
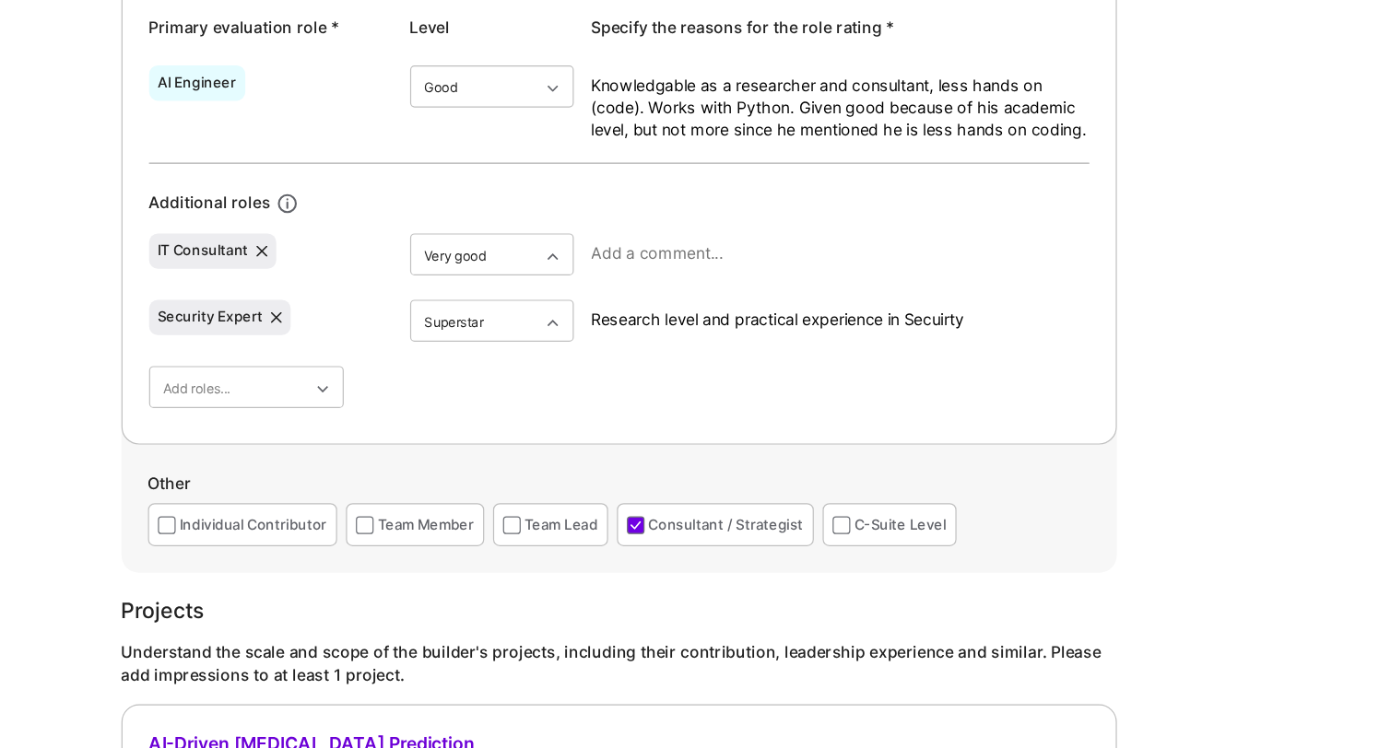
click at [1076, 391] on textarea "Research level and practical experience in Secuirty" at bounding box center [930, 391] width 415 height 18
click at [1013, 388] on textarea "Research level and practical experience in Secuirty" at bounding box center [930, 391] width 415 height 18
click at [1074, 384] on textarea "Research level and practical experience in Security" at bounding box center [930, 391] width 415 height 18
click at [1074, 391] on textarea "Research level and practical experience in Security" at bounding box center [930, 391] width 415 height 18
type textarea "Research level and practical experience in Security paradigms"
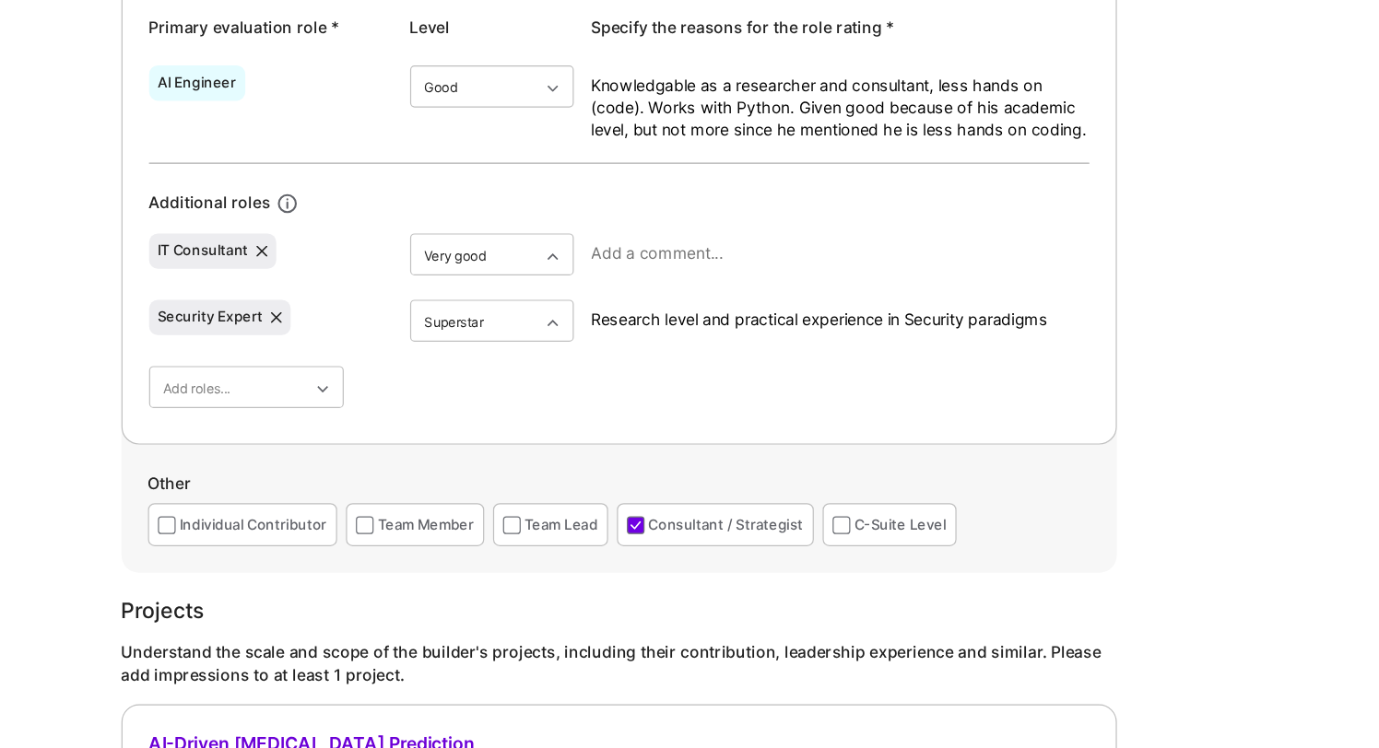
click at [890, 332] on textarea at bounding box center [930, 335] width 415 height 18
click at [889, 387] on textarea "Research level and practical experience in Security paradigms" at bounding box center [930, 391] width 415 height 18
click at [865, 335] on textarea at bounding box center [930, 335] width 415 height 18
paste textarea "Research level and practical experience in Security paradigms"
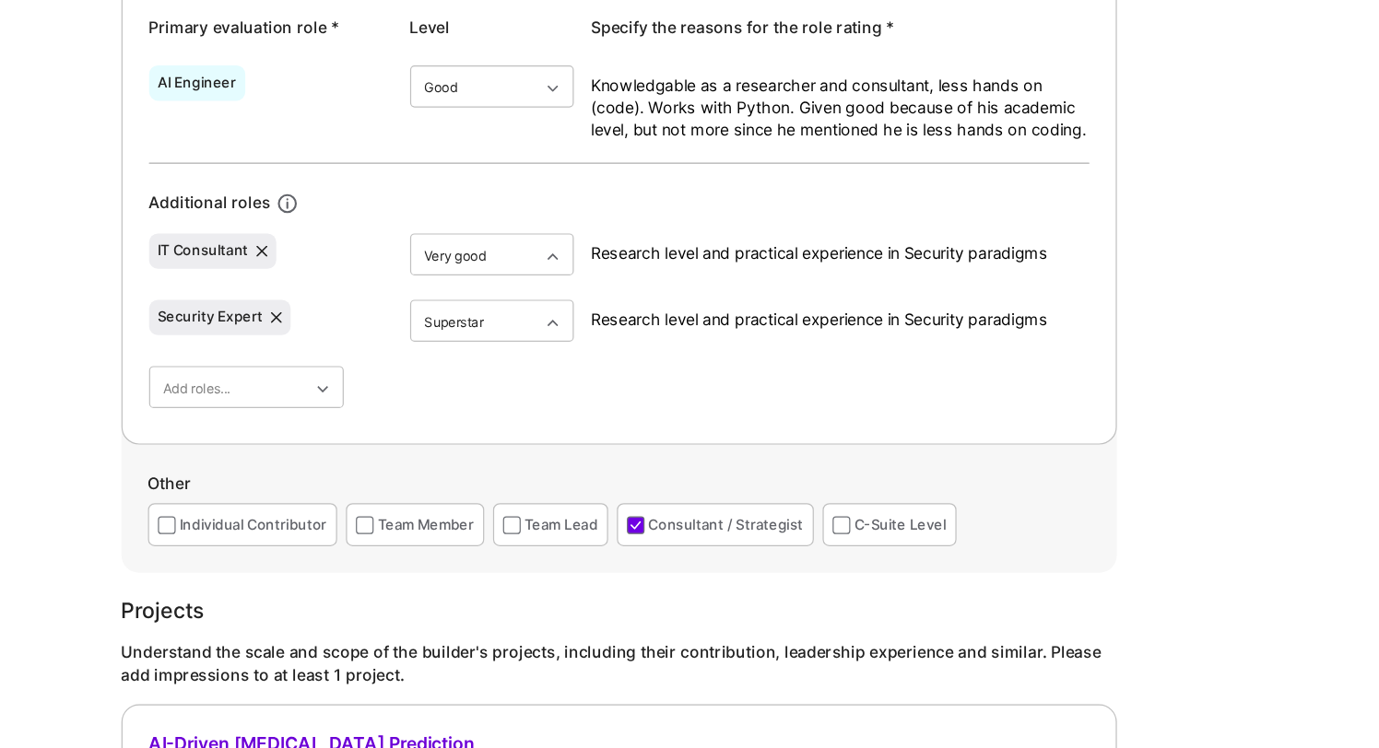
type textarea "Research level and practical experience in Security paradigms"
click at [811, 462] on div "AI Engineer Good Knowledgable as a researcher and consultant, less hands on (co…" at bounding box center [745, 317] width 783 height 293
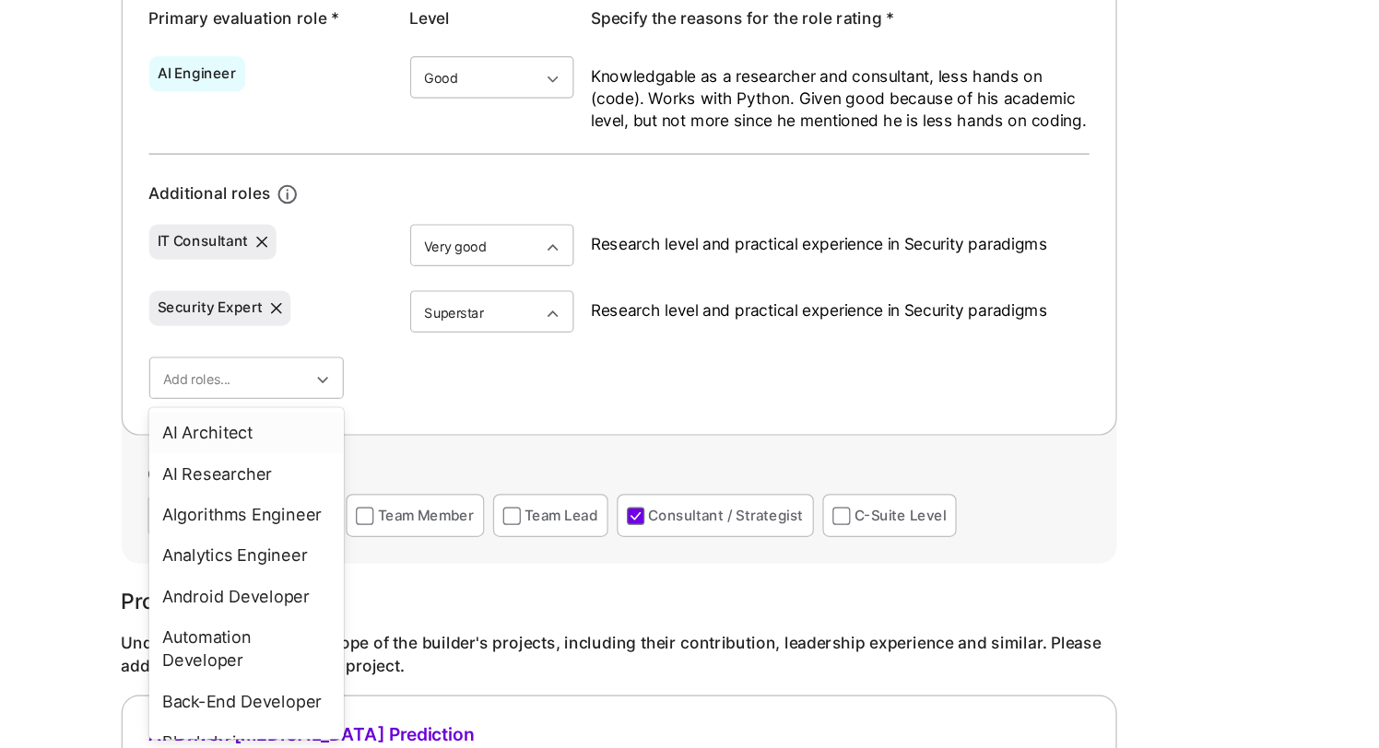
scroll to position [816, 0]
click at [657, 561] on div "Very good" at bounding box center [639, 566] width 136 height 34
click at [769, 459] on div "Primary evaluation role * Level Specify the reasons for the role rating * AI En…" at bounding box center [746, 294] width 830 height 388
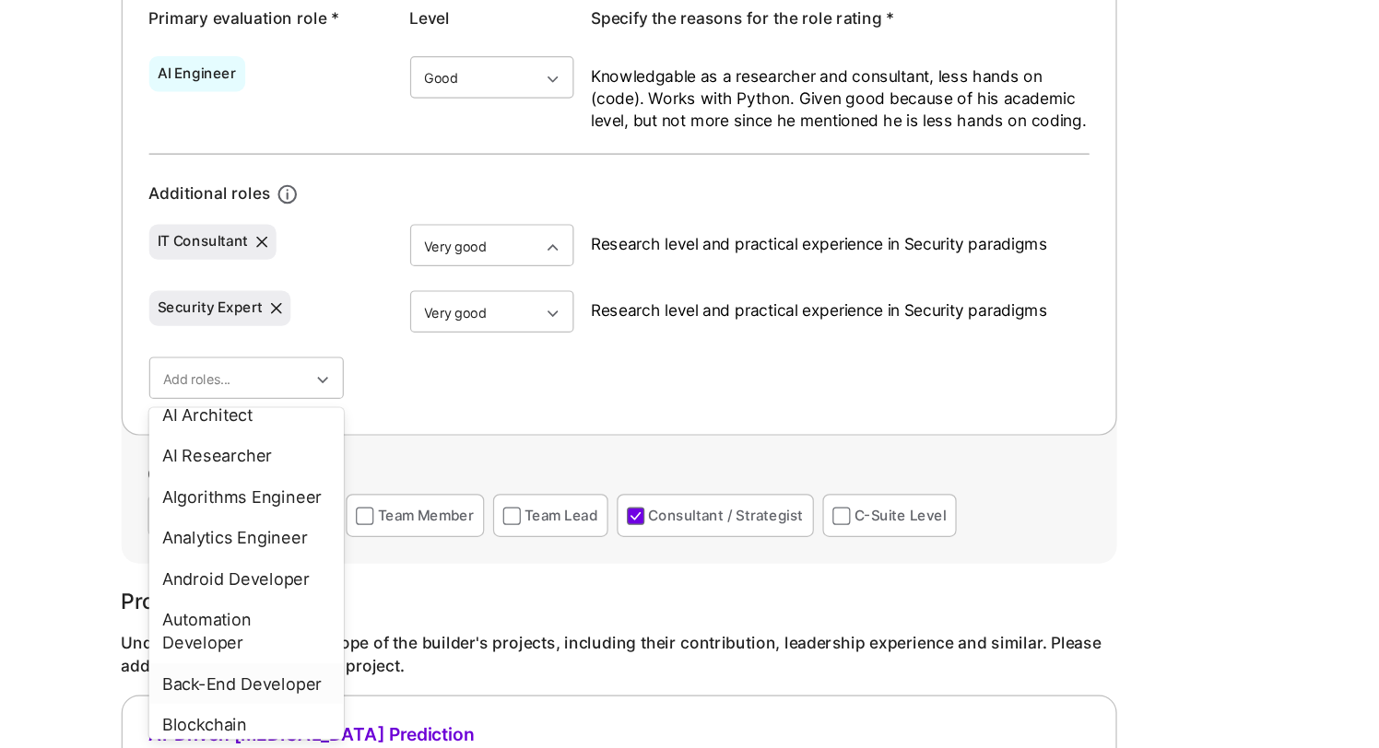
scroll to position [0, 0]
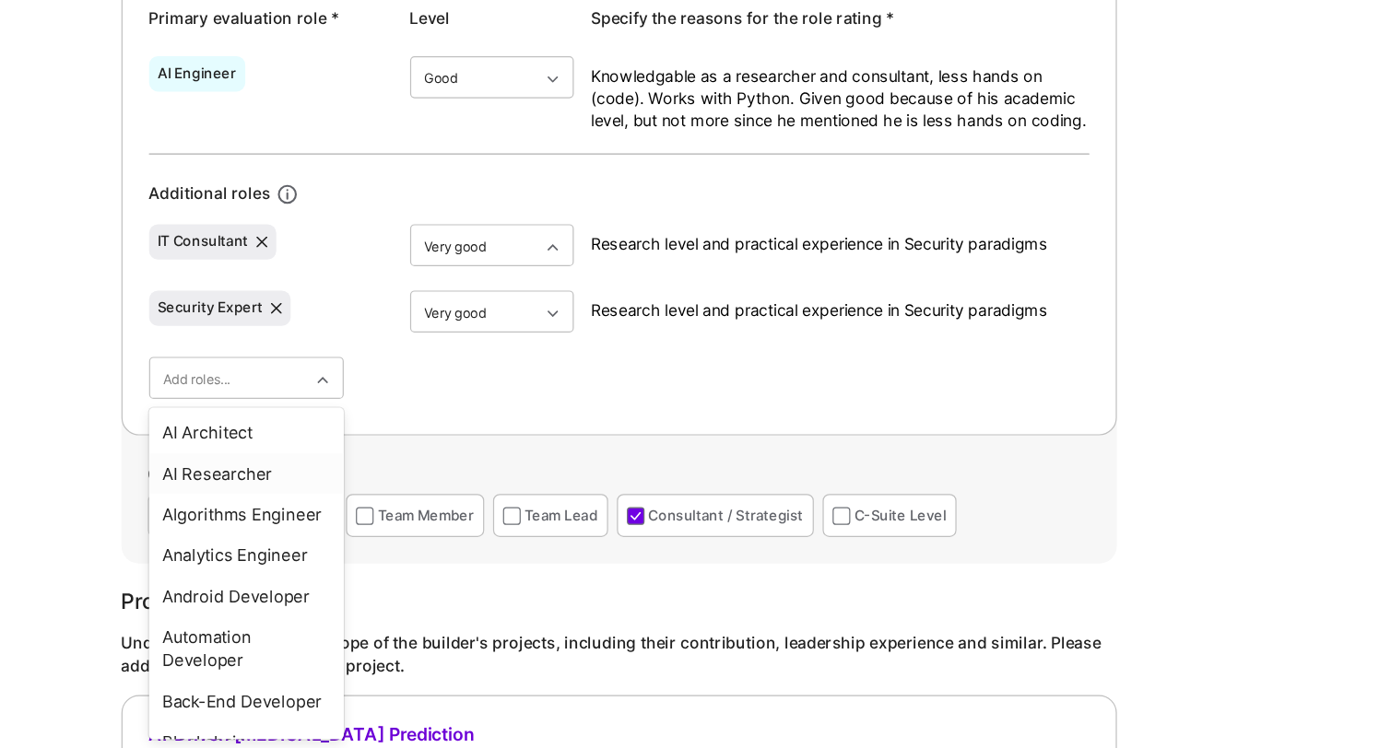
click at [426, 518] on div "AI Researcher" at bounding box center [435, 519] width 162 height 34
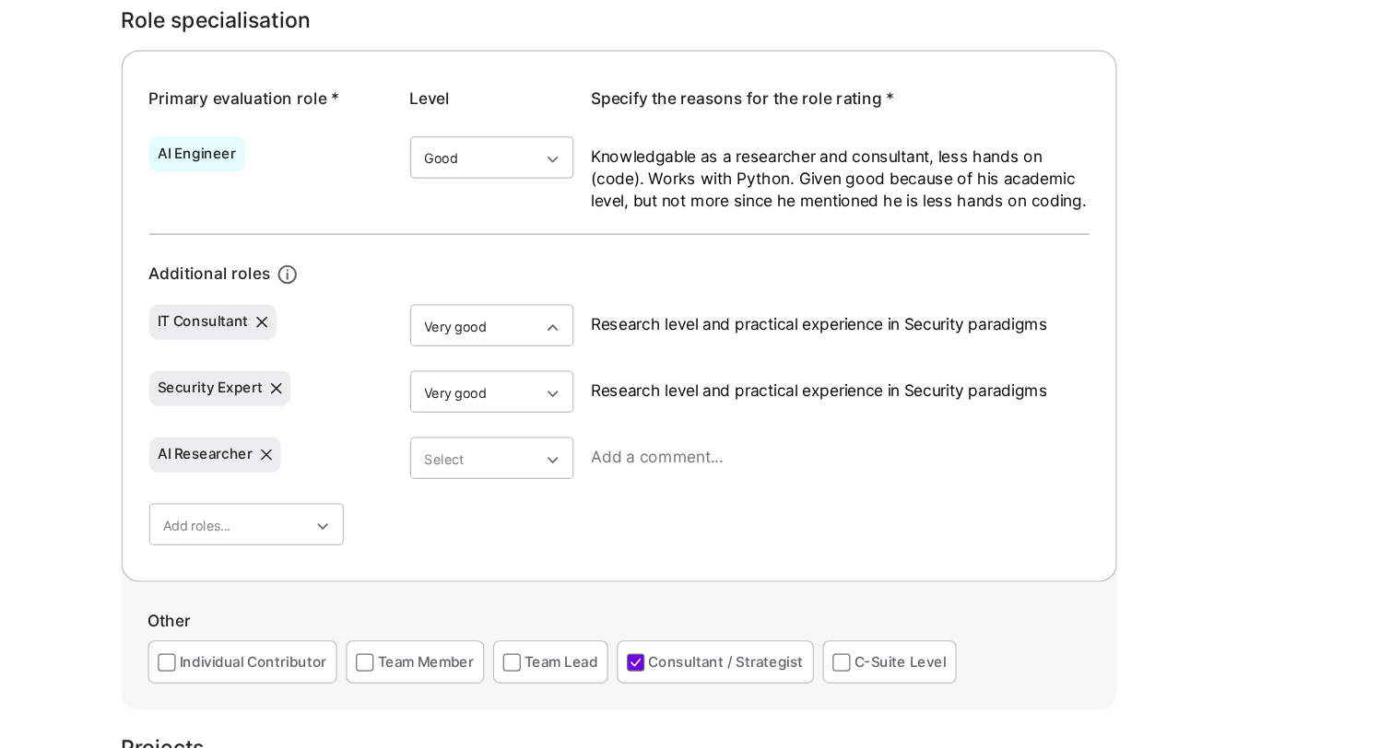
click at [761, 235] on textarea "Knowledgable as a researcher and consultant, less hands on (code). Works with P…" at bounding box center [930, 216] width 415 height 74
click at [747, 448] on div at bounding box center [930, 446] width 415 height 48
click at [764, 440] on textarea at bounding box center [930, 439] width 415 height 18
click at [815, 384] on textarea "Research level and practical experience in Security paradigms" at bounding box center [930, 383] width 415 height 18
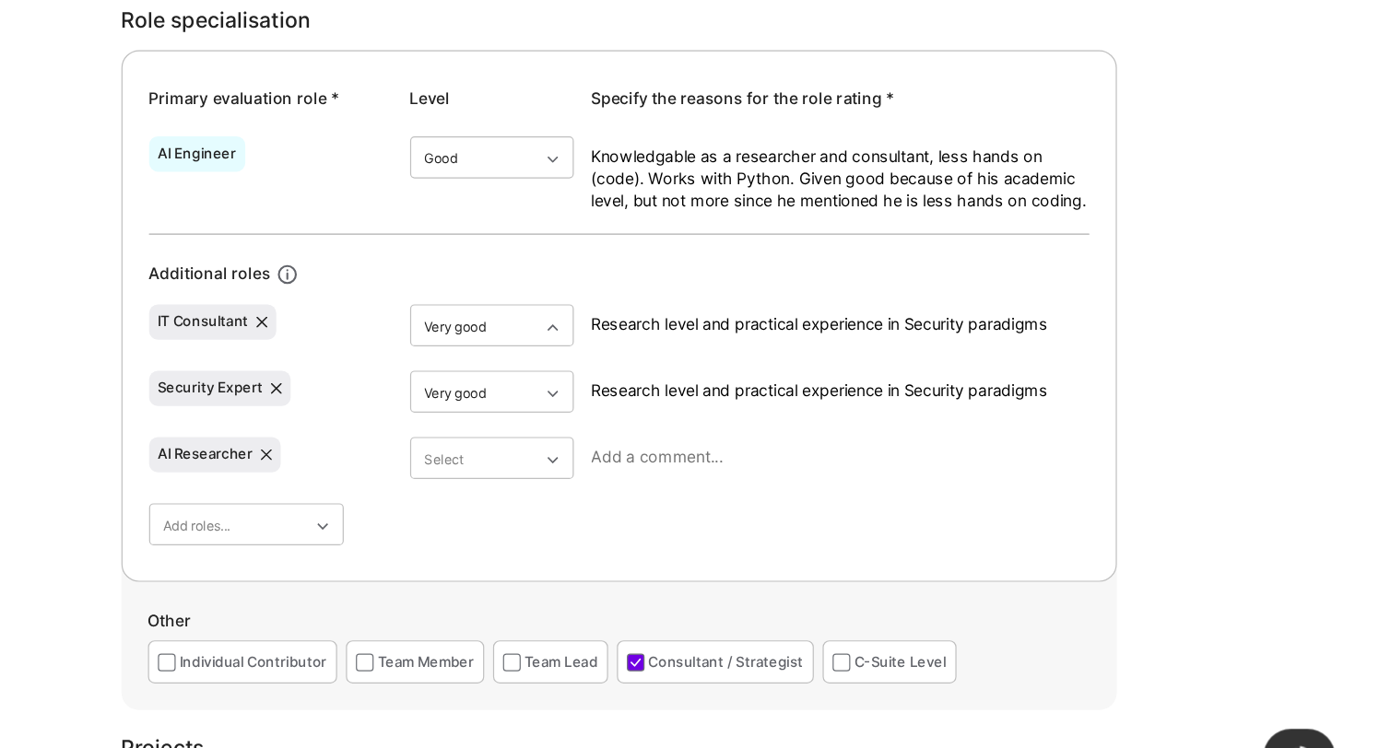
click at [806, 426] on div at bounding box center [930, 446] width 415 height 48
click at [806, 434] on textarea at bounding box center [930, 439] width 415 height 18
paste textarea "Research level and practical experience in Security paradigms"
drag, startPoint x: 1113, startPoint y: 439, endPoint x: 989, endPoint y: 445, distance: 123.7
click at [989, 445] on textarea "Research level and practical experience in Security paradigms" at bounding box center [930, 439] width 415 height 18
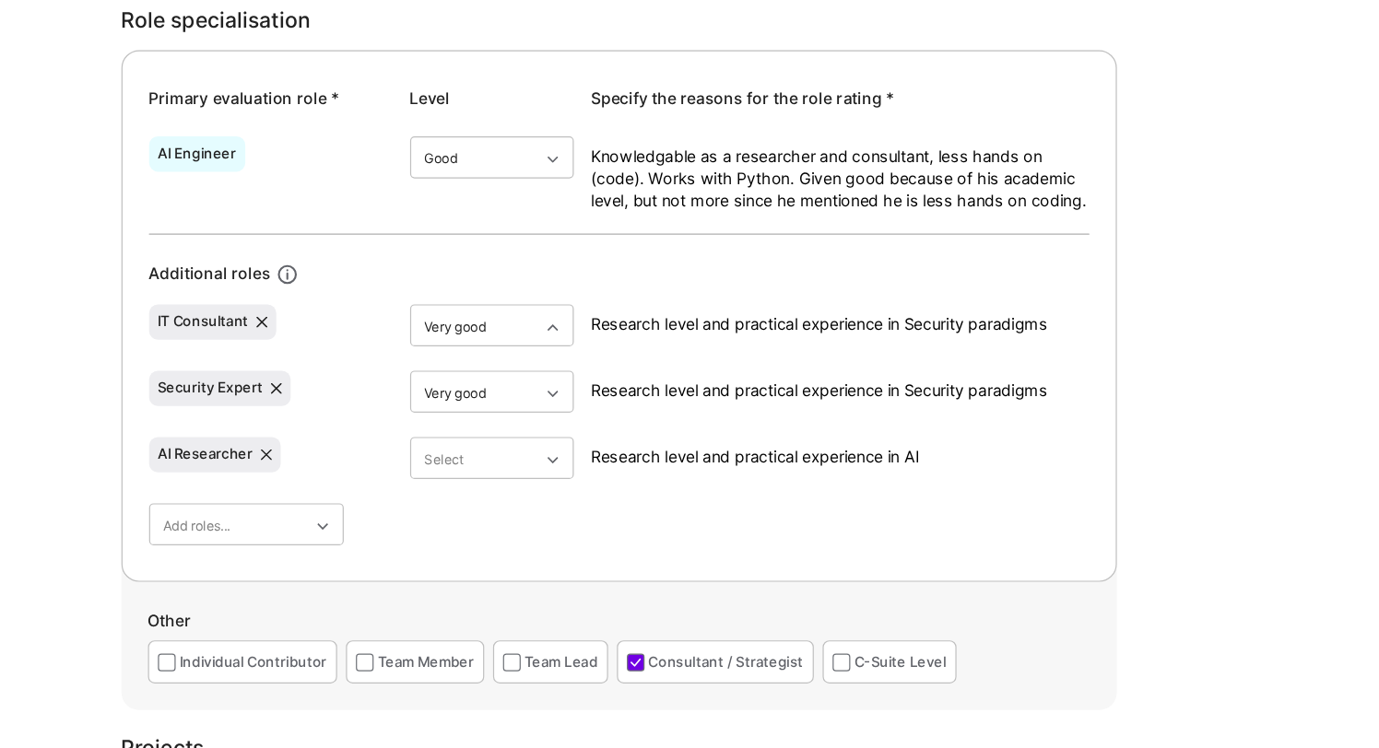
type textarea "Research level and practical experience in AI"
click at [922, 524] on div "Primary evaluation role * Level Specify the reasons for the role rating * AI En…" at bounding box center [746, 321] width 830 height 443
click at [988, 331] on textarea "Research level and practical experience in Security paradigms" at bounding box center [930, 328] width 415 height 18
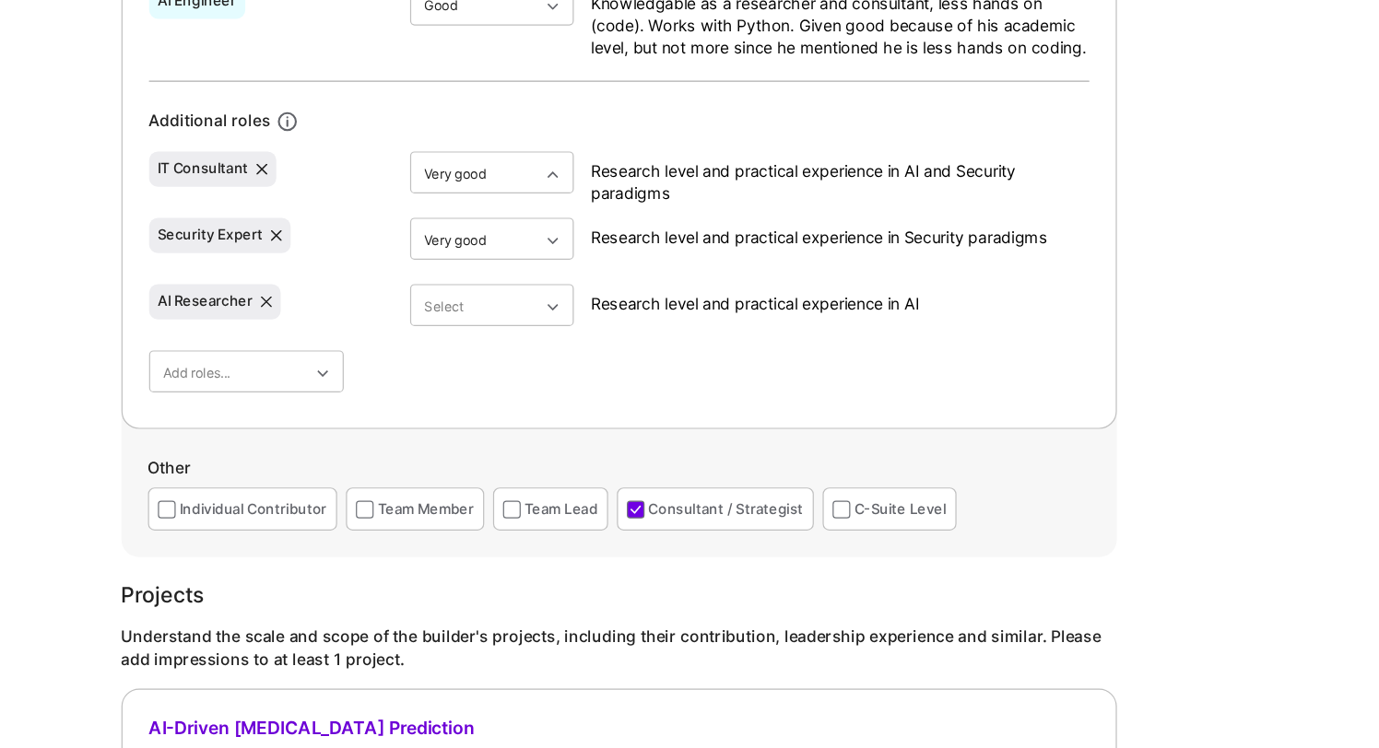
scroll to position [901, 0]
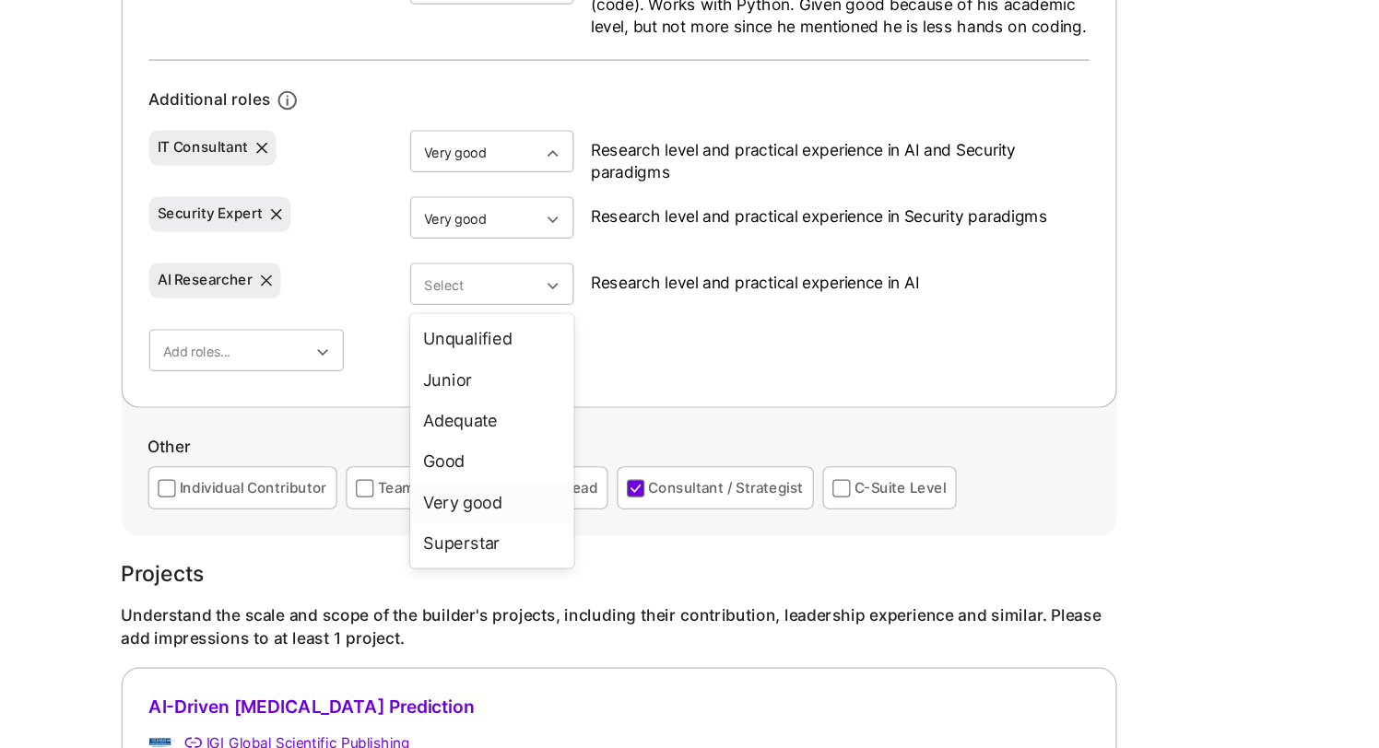
type textarea "Research level and practical experience in AI and Security paradigms"
click at [661, 542] on div "Very good" at bounding box center [639, 537] width 136 height 34
click at [668, 441] on div "Primary evaluation role * Level Specify the reasons for the role rating * AI En…" at bounding box center [746, 236] width 830 height 443
click at [757, 418] on div "AI Engineer Good Knowledgable as a researcher and consultant, less hands on (co…" at bounding box center [745, 253] width 783 height 348
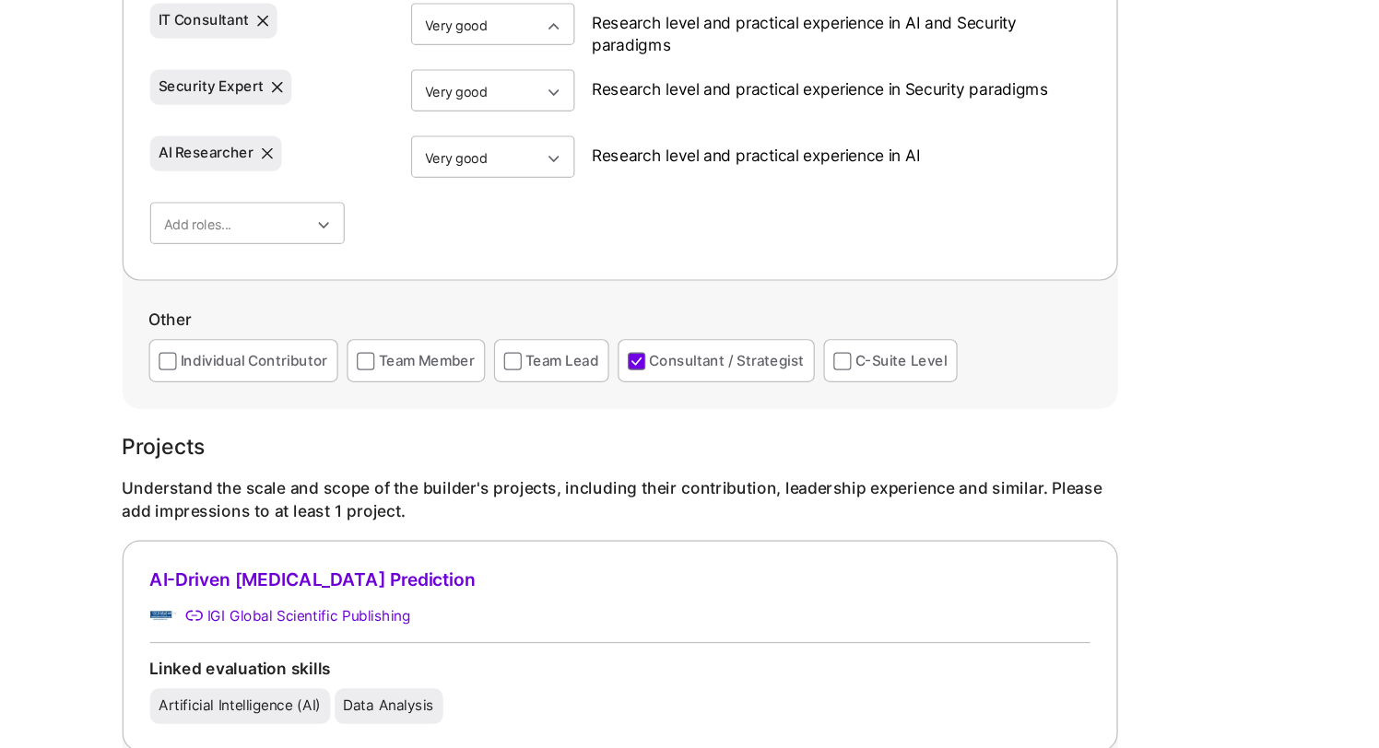
scroll to position [1002, 0]
click at [378, 417] on div "Individual Contributor" at bounding box center [432, 424] width 158 height 36
click at [378, 424] on div "Individual Contributor" at bounding box center [432, 424] width 158 height 36
click at [367, 426] on span at bounding box center [368, 424] width 15 height 15
click at [0, 0] on input "checkbox" at bounding box center [0, 0] width 0 height 0
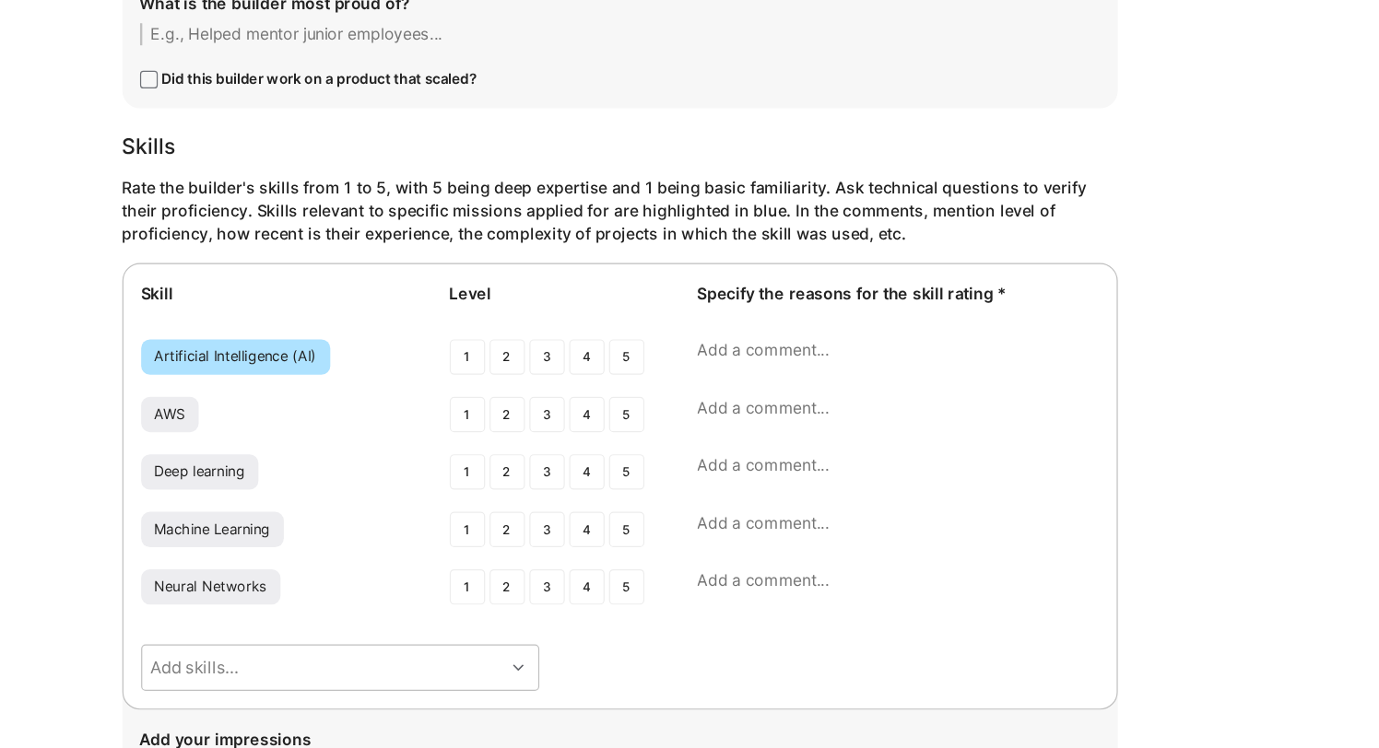
scroll to position [2090, 0]
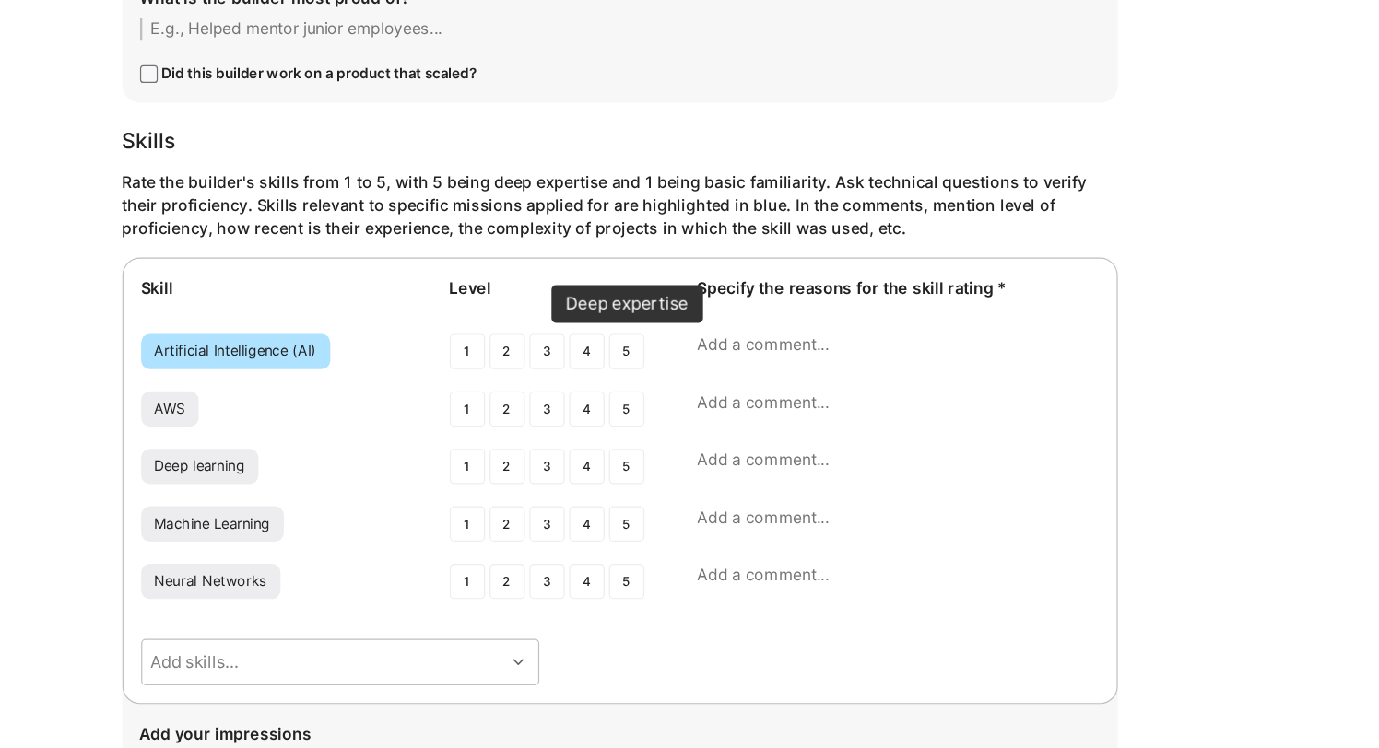
click at [746, 415] on div "5" at bounding box center [750, 417] width 29 height 29
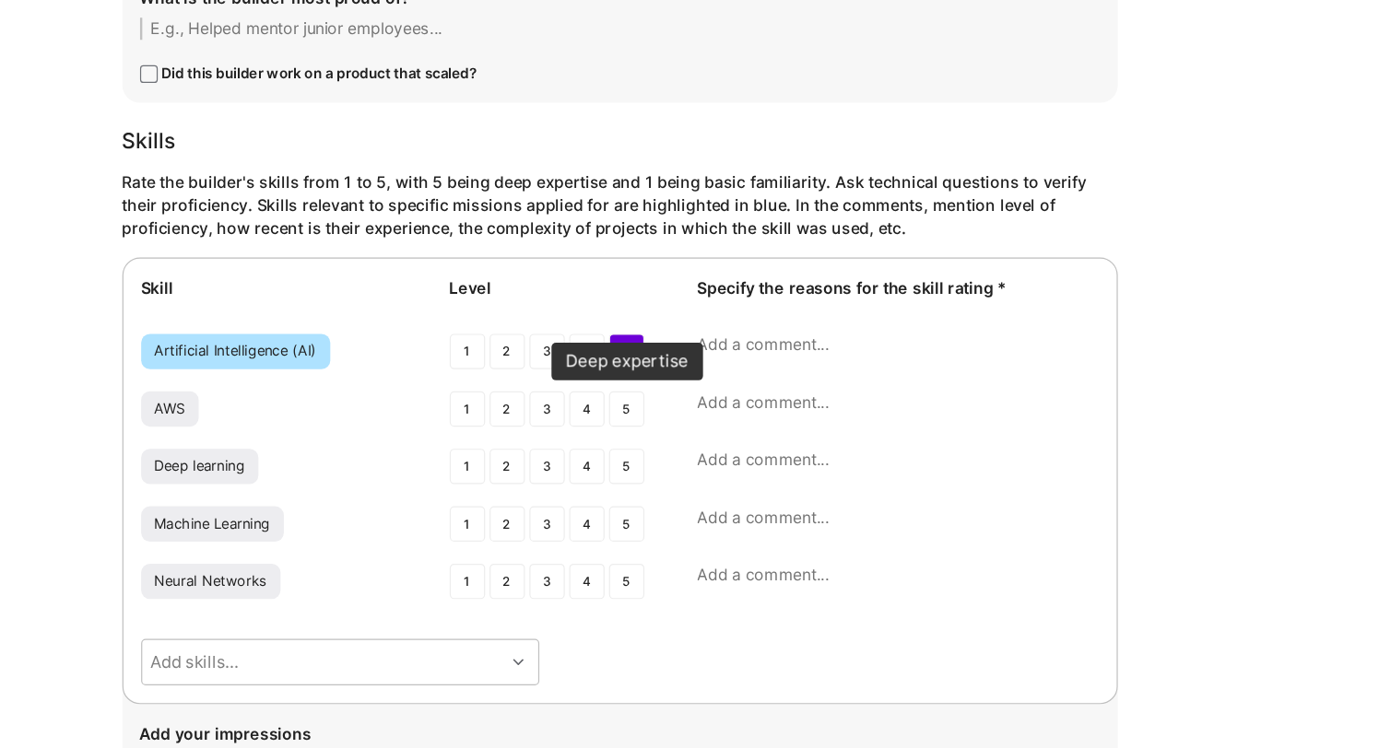
click at [748, 465] on div "5" at bounding box center [750, 465] width 29 height 29
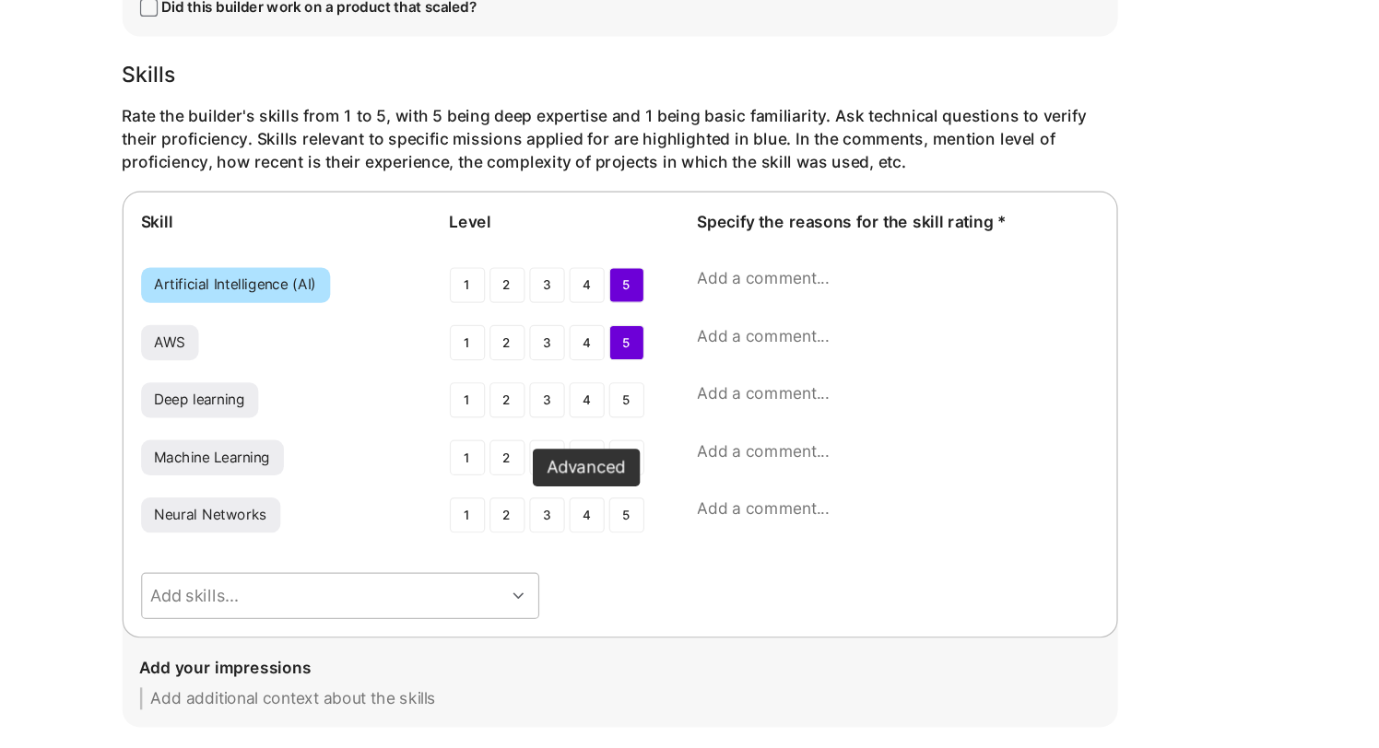
scroll to position [2149, 0]
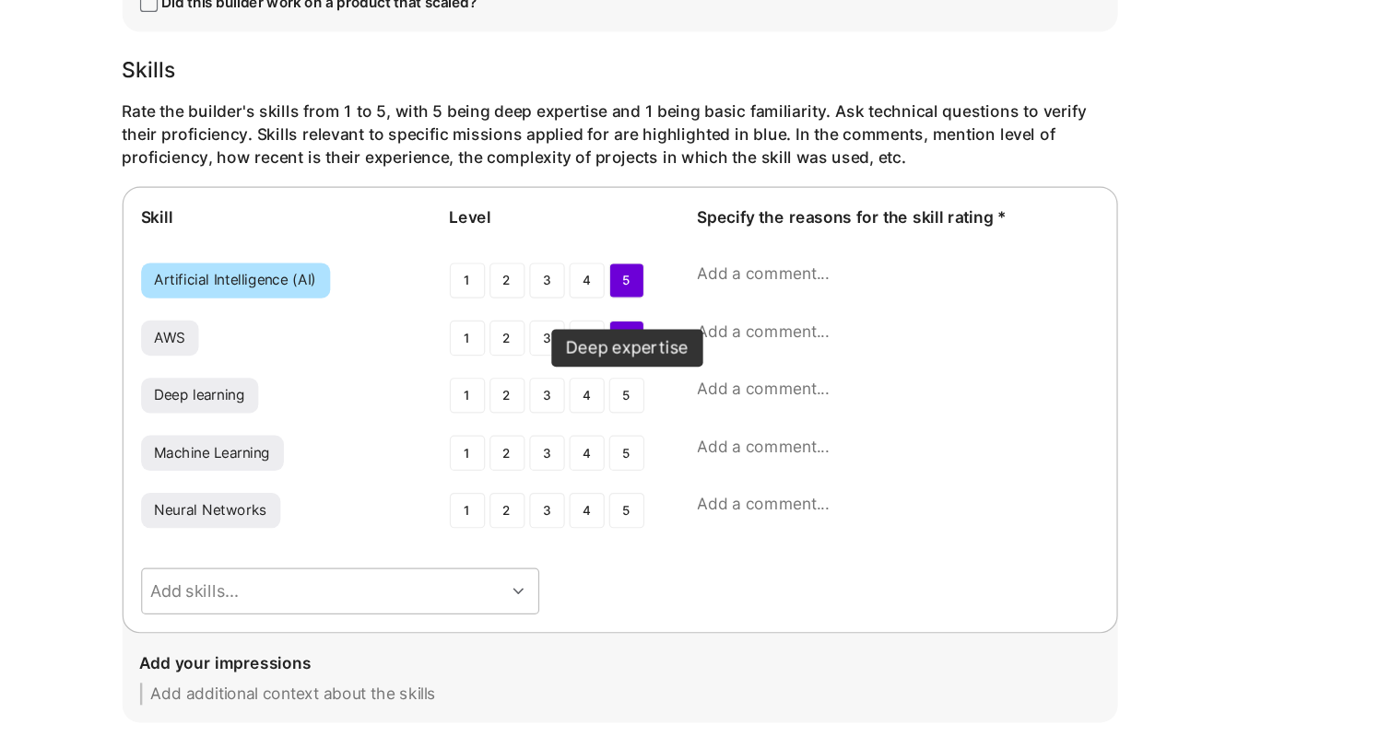
click at [751, 460] on div "5" at bounding box center [750, 454] width 29 height 29
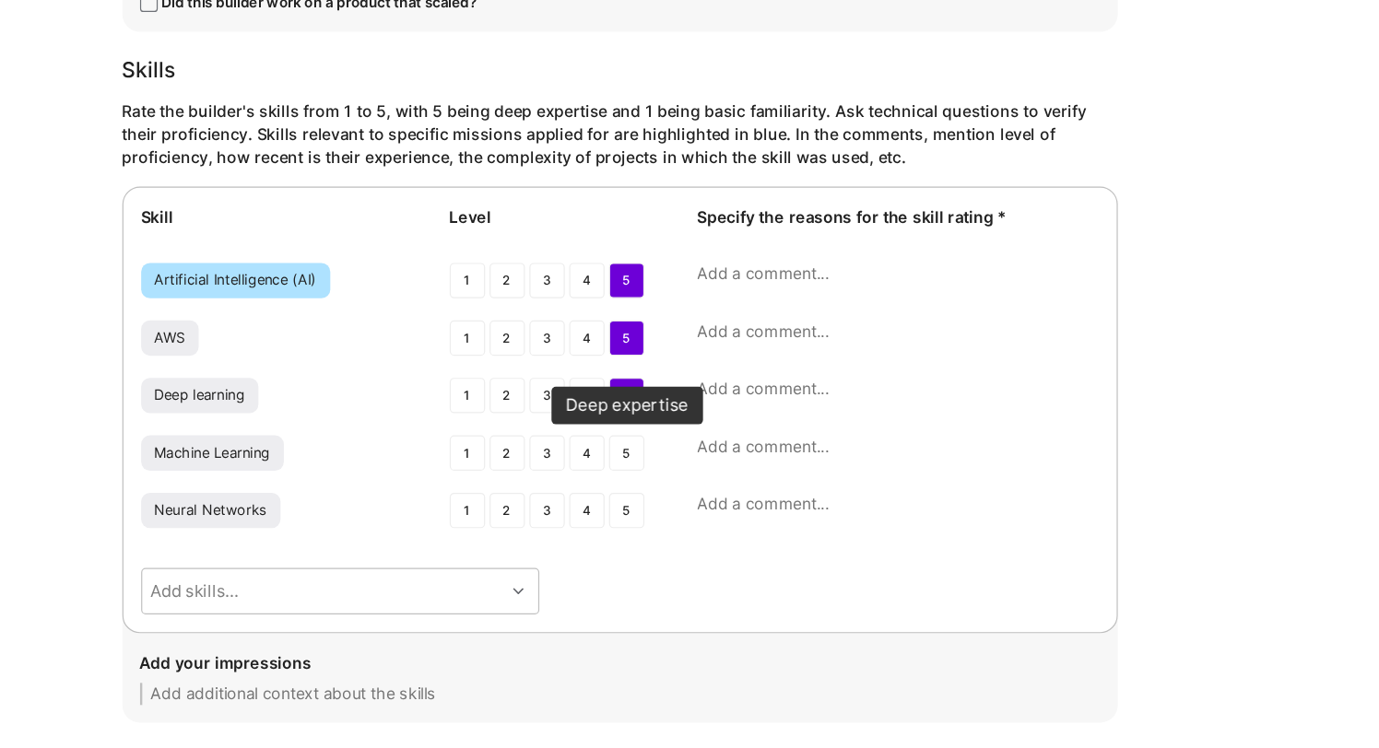
click at [750, 504] on div "5" at bounding box center [750, 502] width 29 height 29
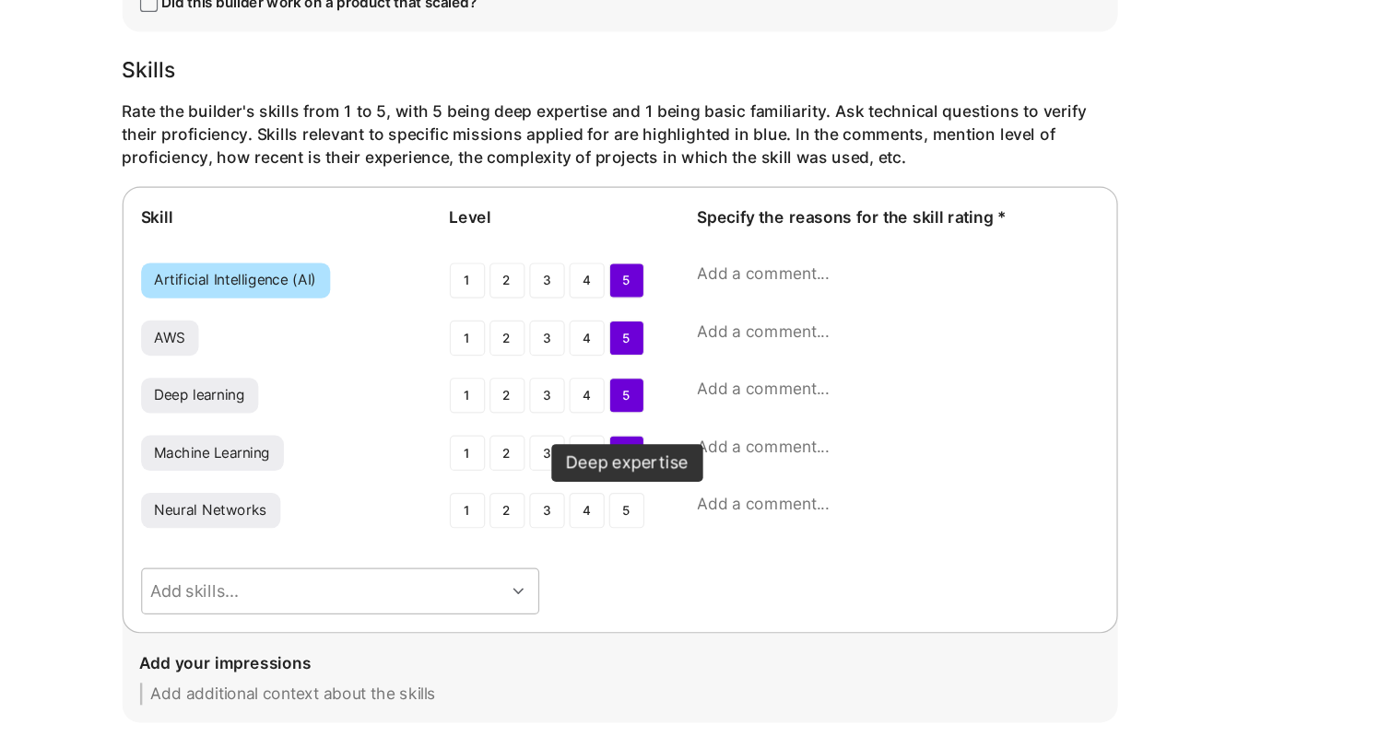
click at [750, 550] on div "5" at bounding box center [750, 550] width 29 height 29
click at [868, 358] on textarea at bounding box center [977, 353] width 335 height 18
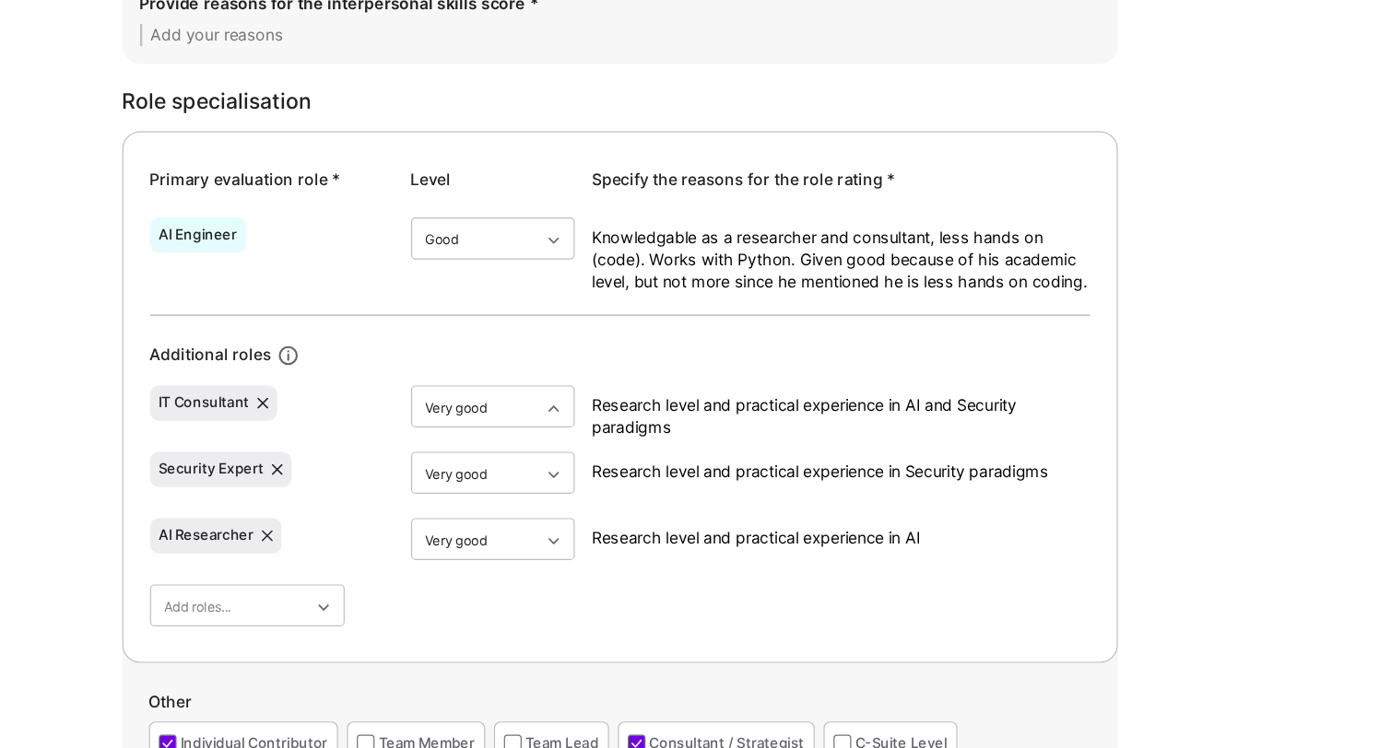
scroll to position [793, 0]
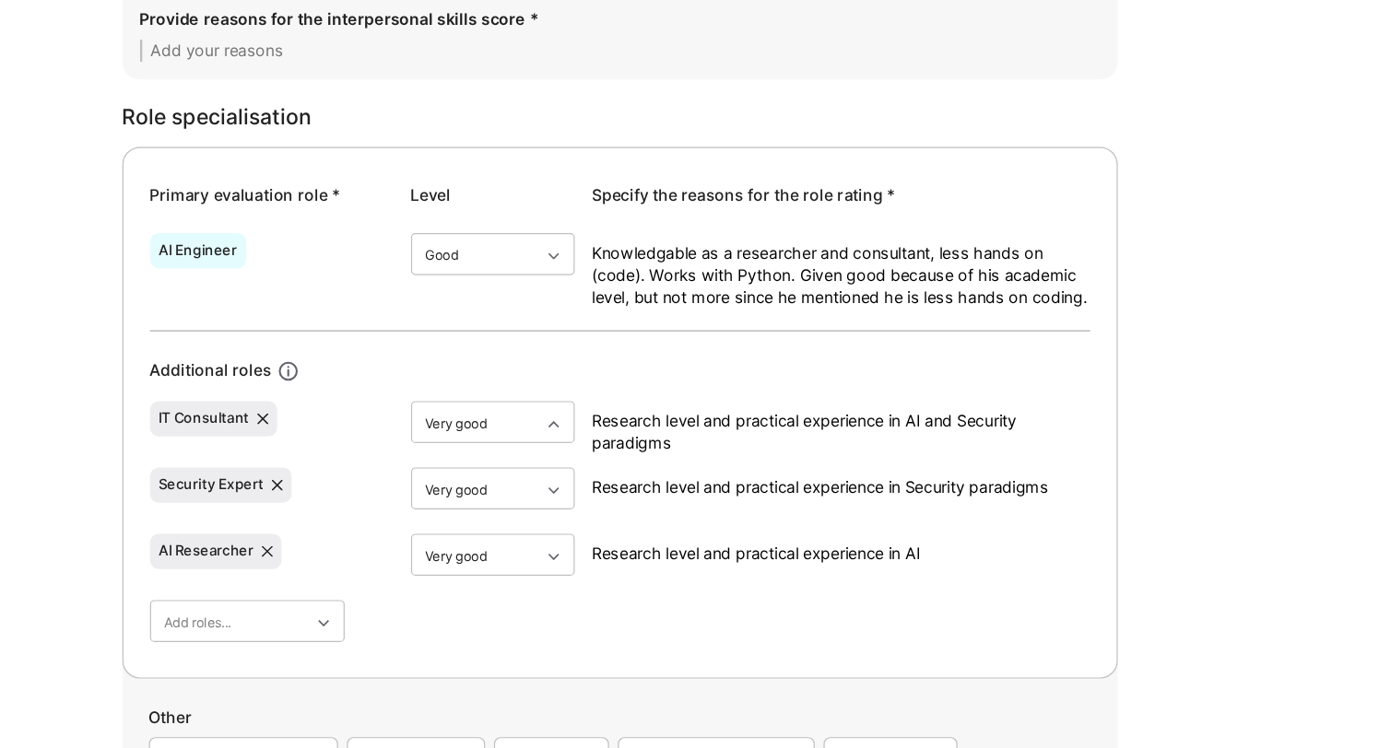
click at [834, 405] on textarea "Research level and practical experience in Security paradigms" at bounding box center [930, 406] width 415 height 18
click at [832, 466] on textarea "Research level and practical experience in AI" at bounding box center [930, 462] width 415 height 18
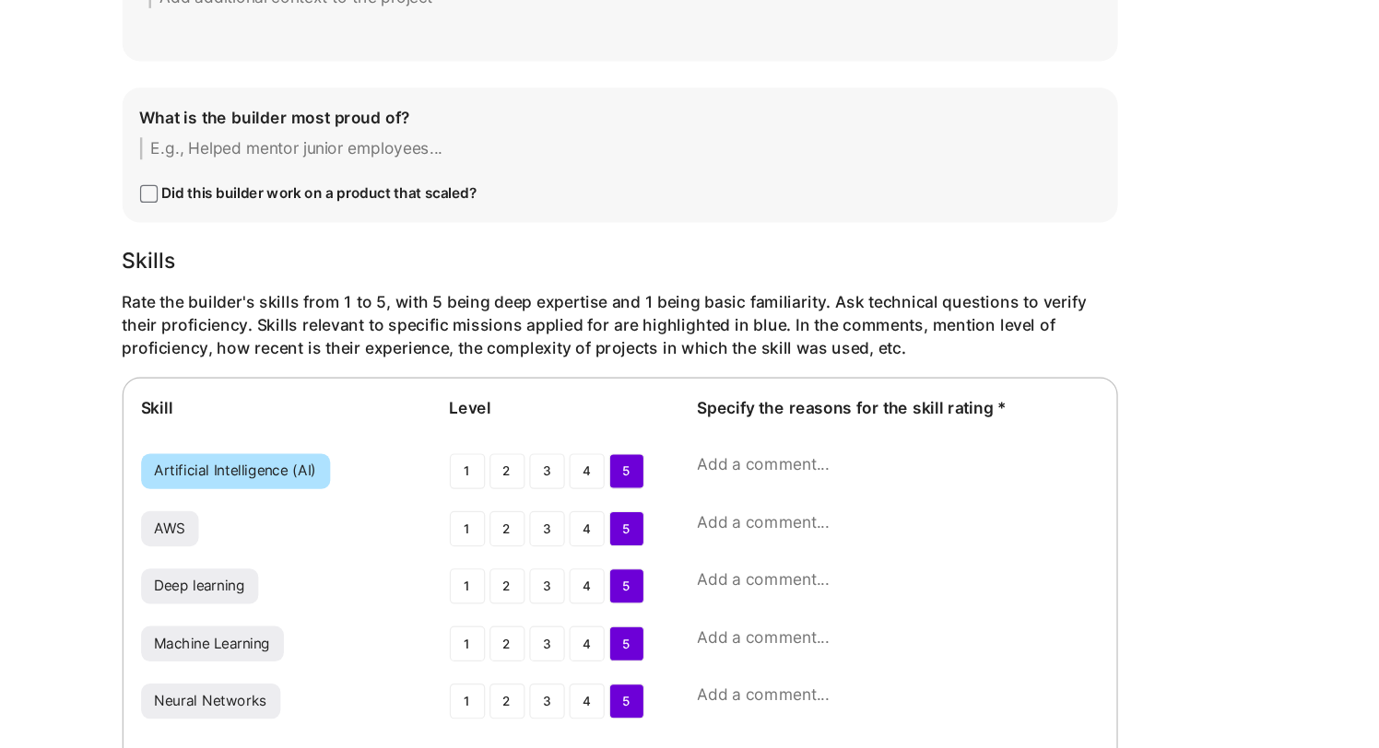
scroll to position [1992, 0]
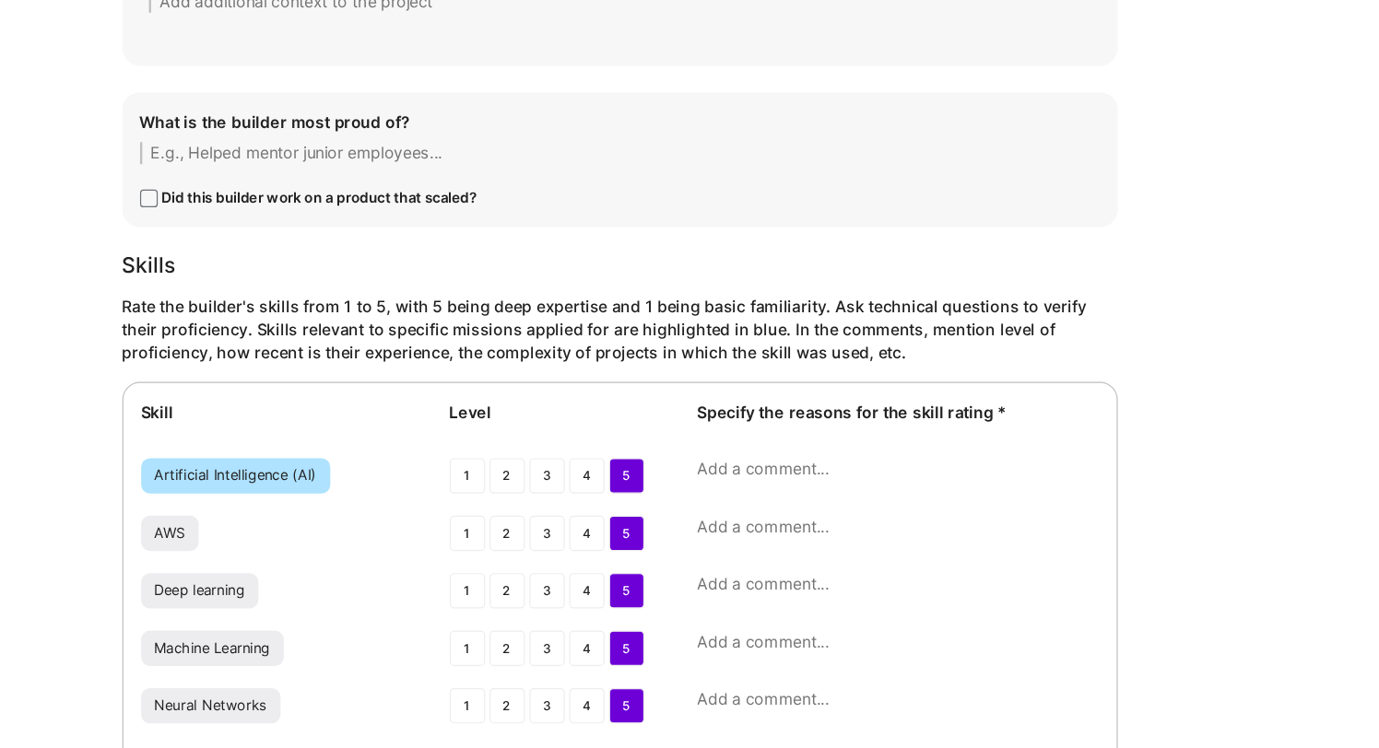
click at [861, 513] on textarea at bounding box center [977, 510] width 335 height 18
paste textarea "Research level and practical experience in AI"
type textarea "Research level and practical experience in AI"
click at [859, 560] on textarea at bounding box center [977, 557] width 335 height 18
paste textarea "Research level and practical experience in AI"
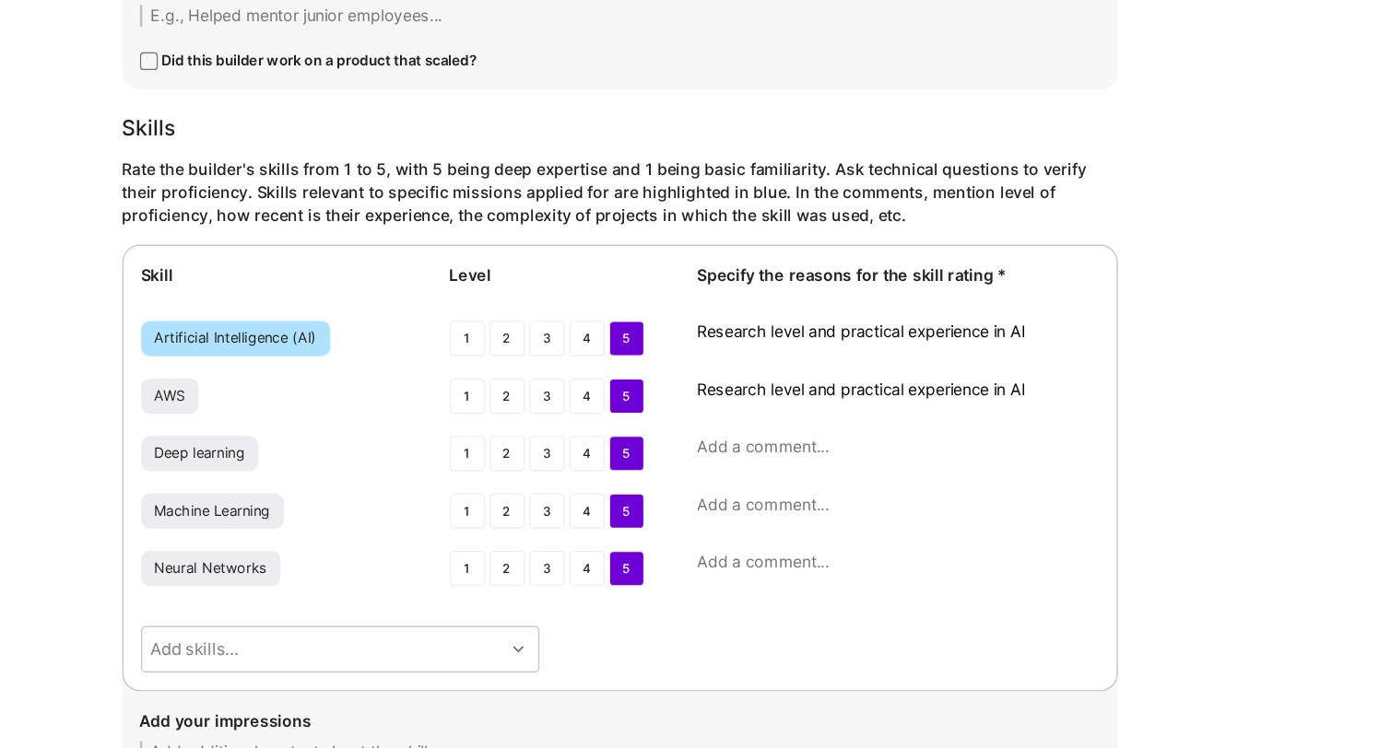
scroll to position [2121, 0]
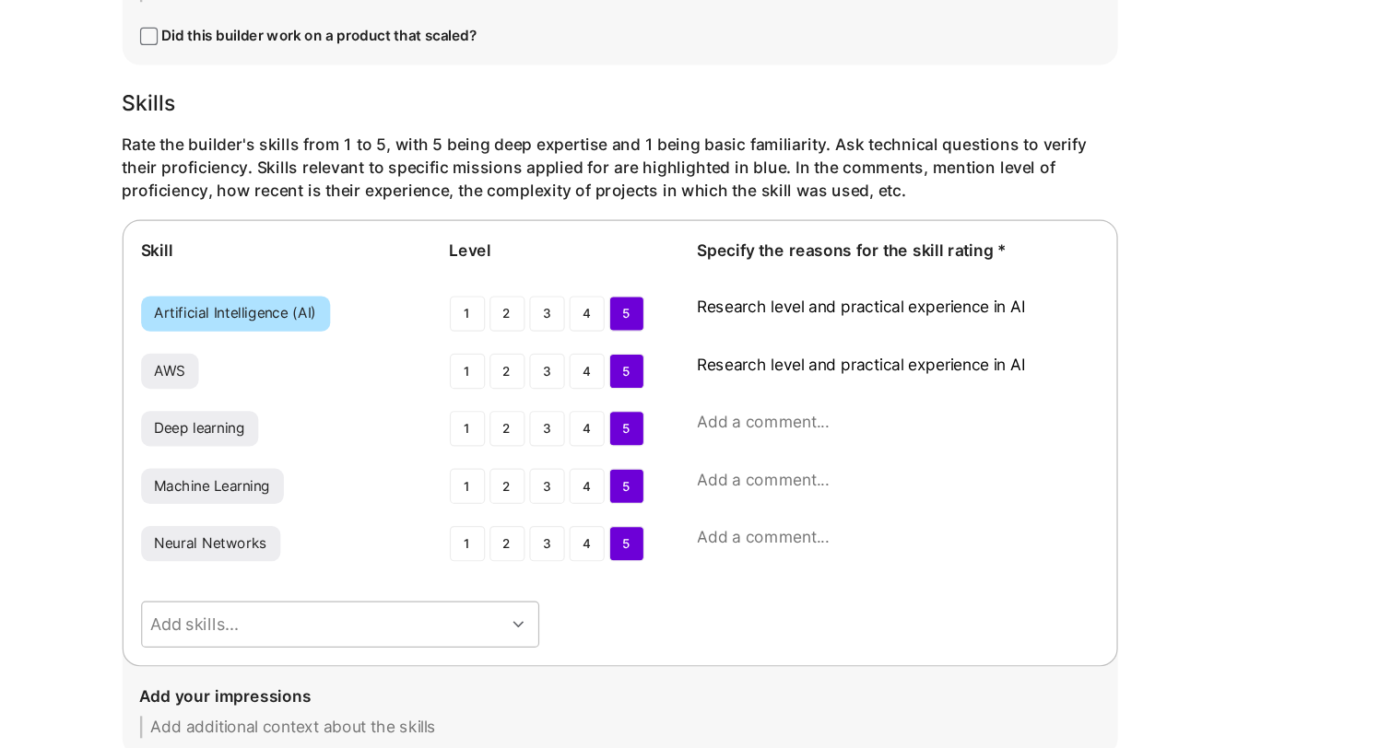
type textarea "Research level and practical experience in AI"
click at [875, 472] on textarea at bounding box center [977, 476] width 335 height 18
paste textarea "Research level and practical experience in AI"
type textarea "Research level and practical experience in AI"
click at [873, 533] on textarea at bounding box center [977, 524] width 335 height 18
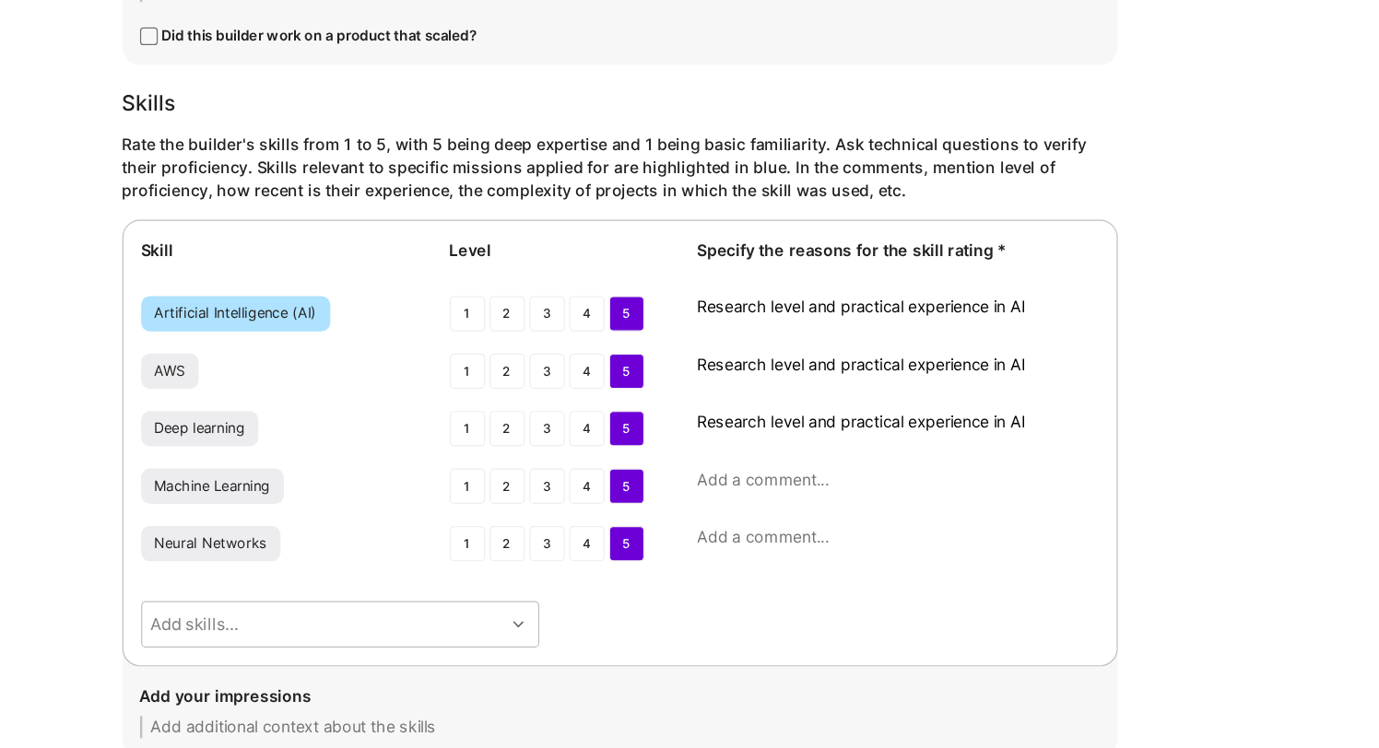
click at [873, 532] on textarea at bounding box center [977, 524] width 335 height 18
paste textarea "Research level and practical experience in AI"
type textarea "Research level and practical experience in AI"
click at [873, 565] on textarea at bounding box center [977, 572] width 335 height 18
paste textarea "Research level and practical experience in AI"
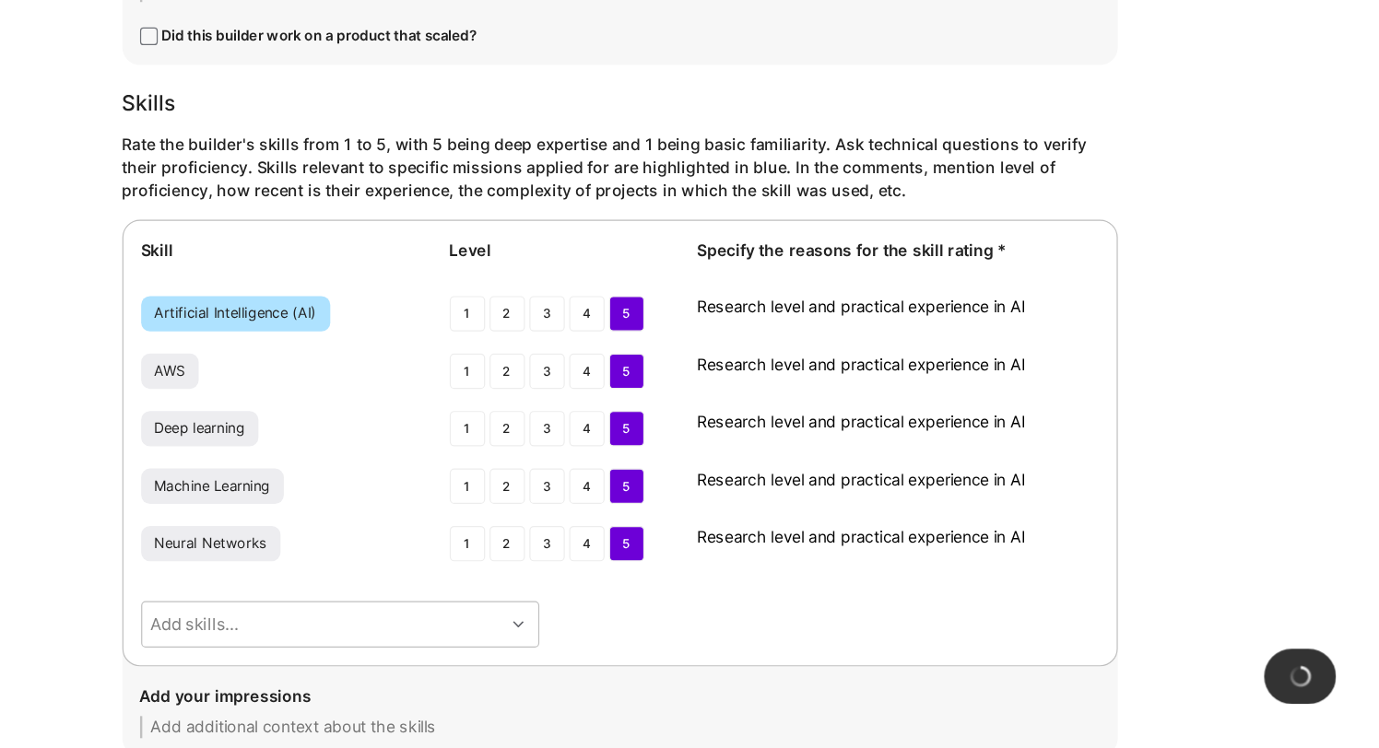
type textarea "Research level and practical experience in AI"
click at [1094, 430] on textarea "Research level and practical experience in AI" at bounding box center [977, 428] width 335 height 18
drag, startPoint x: 1095, startPoint y: 430, endPoint x: 794, endPoint y: 428, distance: 301.4
click at [793, 430] on div "AWS 1 2 3 4 5 Research level and practical experience in AI" at bounding box center [746, 435] width 798 height 33
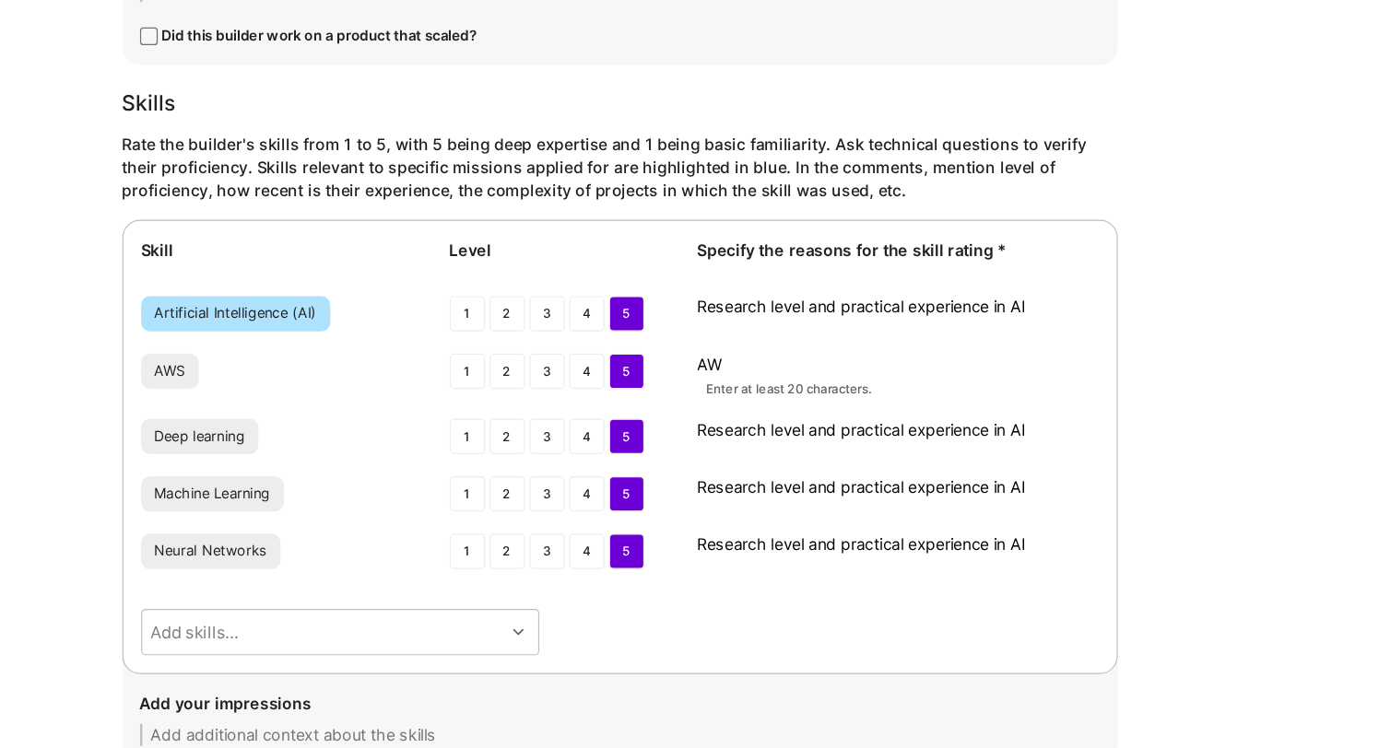
type textarea "AWS"
drag, startPoint x: 866, startPoint y: 430, endPoint x: 786, endPoint y: 430, distance: 80.2
click at [786, 430] on div "AWS 1 2 3 4 5 AWS Enter at least 20 characters." at bounding box center [746, 439] width 798 height 40
click at [816, 430] on textarea "Some DevOps related" at bounding box center [977, 428] width 335 height 18
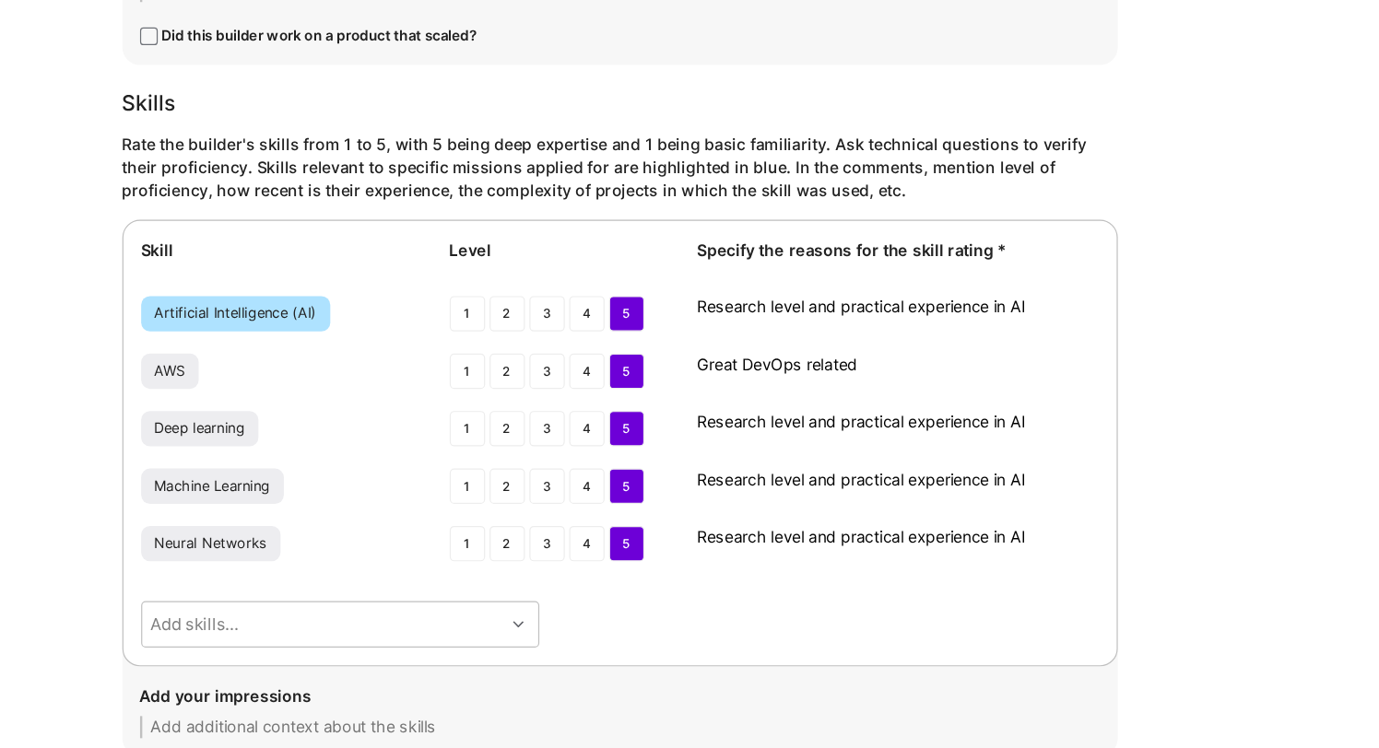
click at [987, 442] on div "AWS 1 2 3 4 5 Great DevOps related" at bounding box center [746, 435] width 798 height 33
click at [988, 435] on textarea "Great DevOps related" at bounding box center [977, 428] width 335 height 18
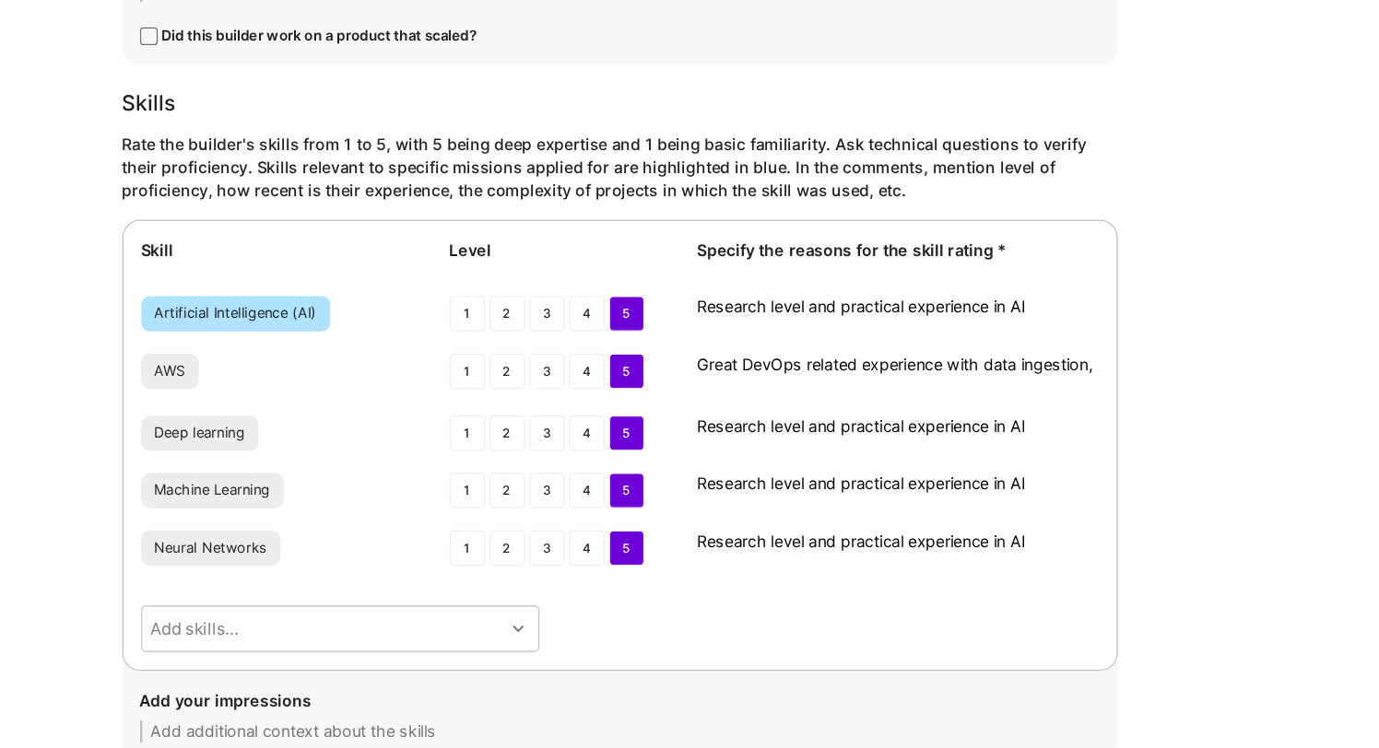
scroll to position [0, 0]
type textarea "Great DevOps related experience with data ingestion, kinesis firehose etc."
click at [1156, 476] on div "Skill Level Specify the reasons for the skill rating * Artificial Intelligence …" at bounding box center [746, 496] width 830 height 376
click at [1067, 484] on textarea "Research level and practical experience in AI" at bounding box center [977, 480] width 335 height 18
drag, startPoint x: 1097, startPoint y: 484, endPoint x: 802, endPoint y: 489, distance: 295.0
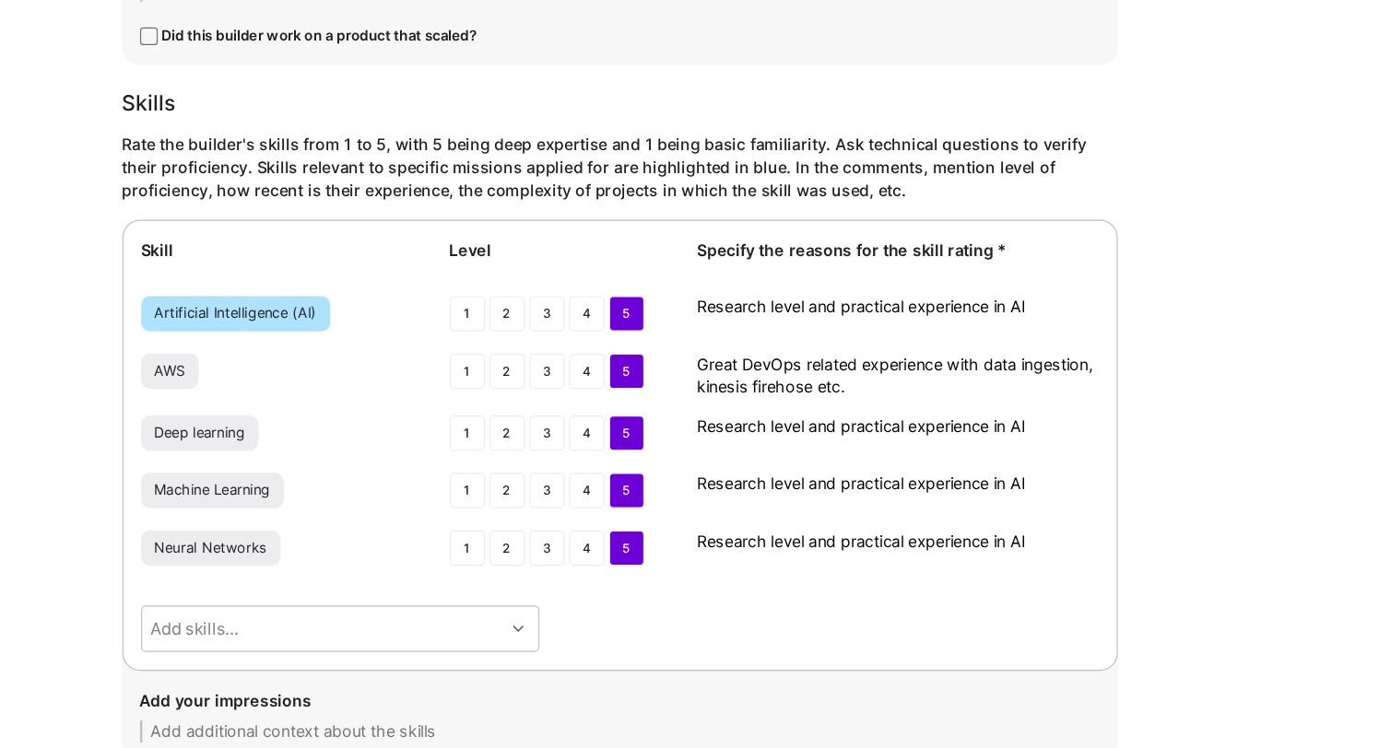
click at [801, 489] on div "Deep learning 1 2 3 4 5 Research level and practical experience in AI" at bounding box center [746, 487] width 798 height 33
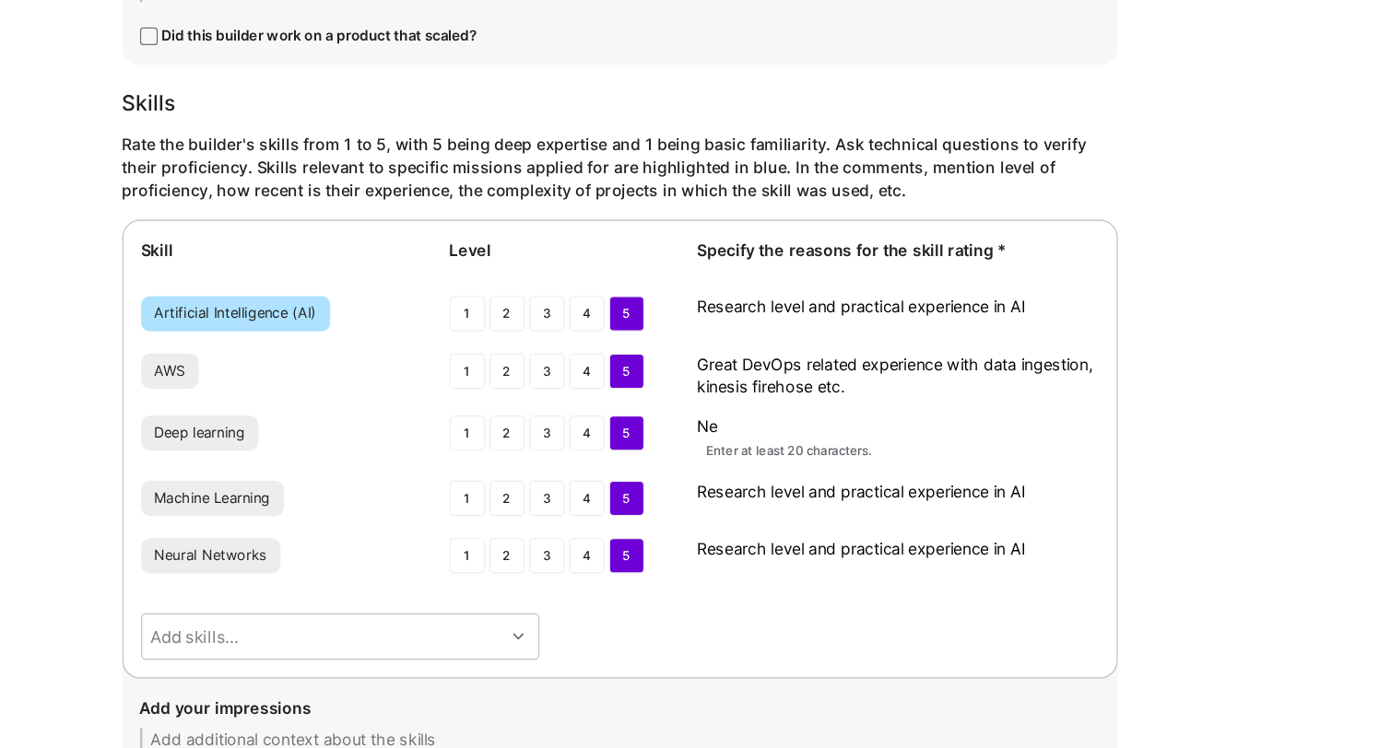
type textarea "N"
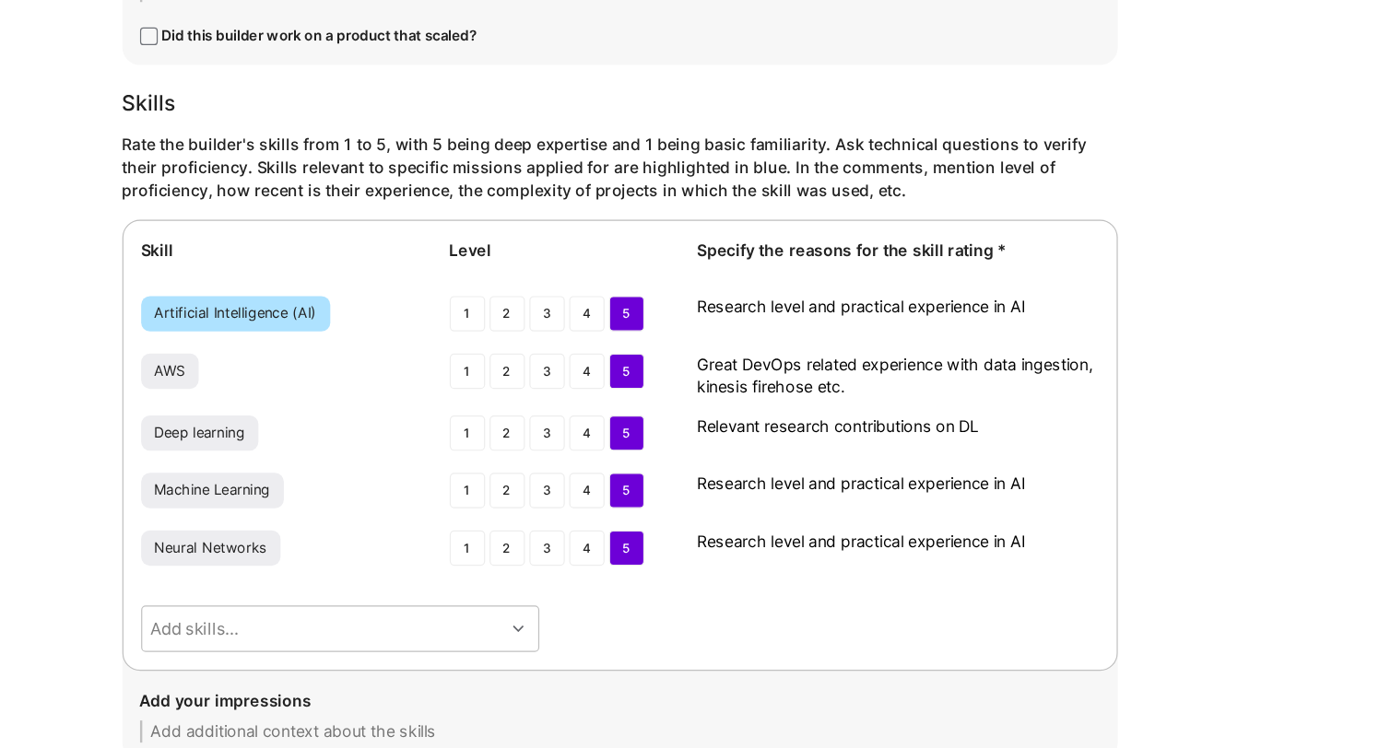
click at [1014, 475] on textarea "Relevant research contributions on DL" at bounding box center [977, 480] width 335 height 18
type textarea "Relevant research contributions on DL"
click at [1010, 531] on textarea "Research level and practical experience in AI" at bounding box center [977, 528] width 335 height 18
paste textarea "levant research contributions on DL"
click at [1048, 529] on textarea "Relevant research contributions on DL" at bounding box center [977, 528] width 335 height 18
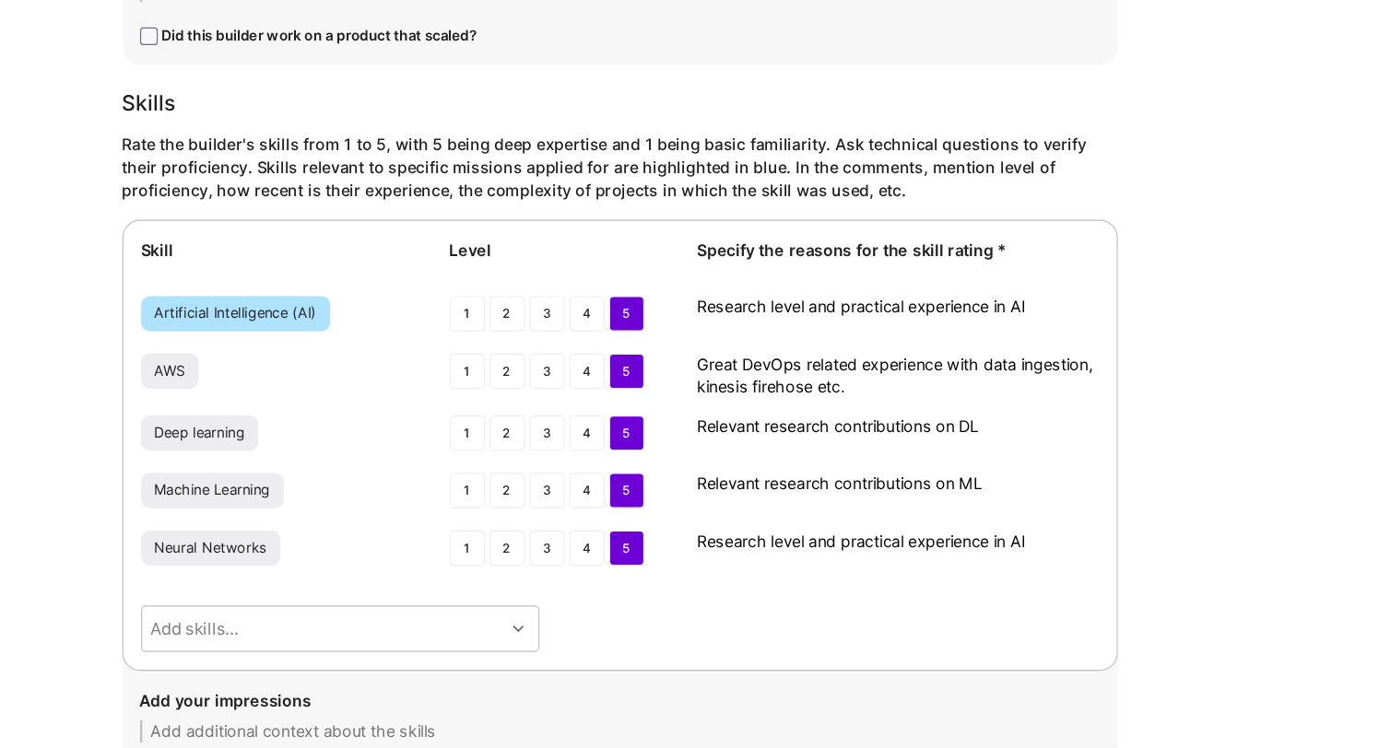
type textarea "Relevant research contributions on ML"
click at [992, 577] on textarea "Research level and practical experience in AI" at bounding box center [977, 576] width 335 height 18
click at [1083, 577] on textarea "Research level and practical experience in AI" at bounding box center [977, 576] width 335 height 18
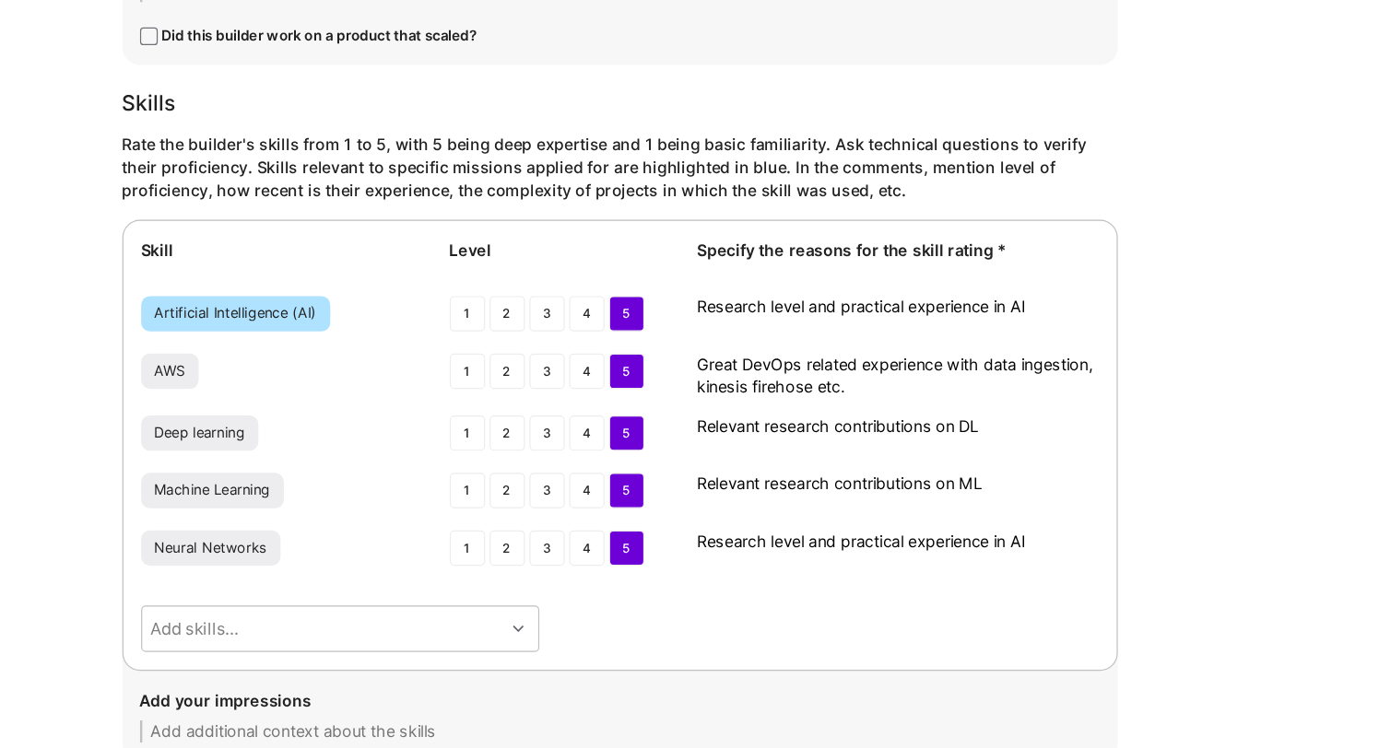
click at [997, 627] on div "Skill Level Specify the reasons for the skill rating * Artificial Intelligence …" at bounding box center [746, 496] width 830 height 376
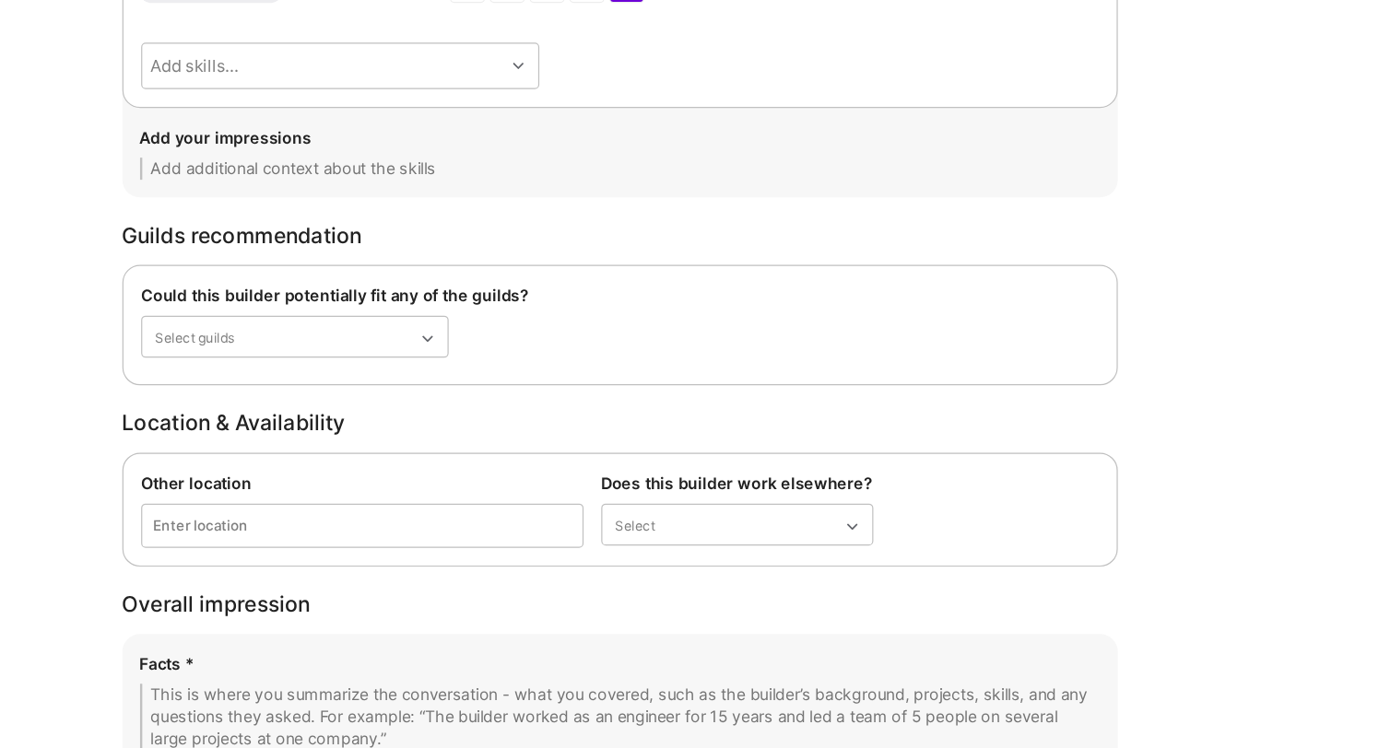
scroll to position [2593, 0]
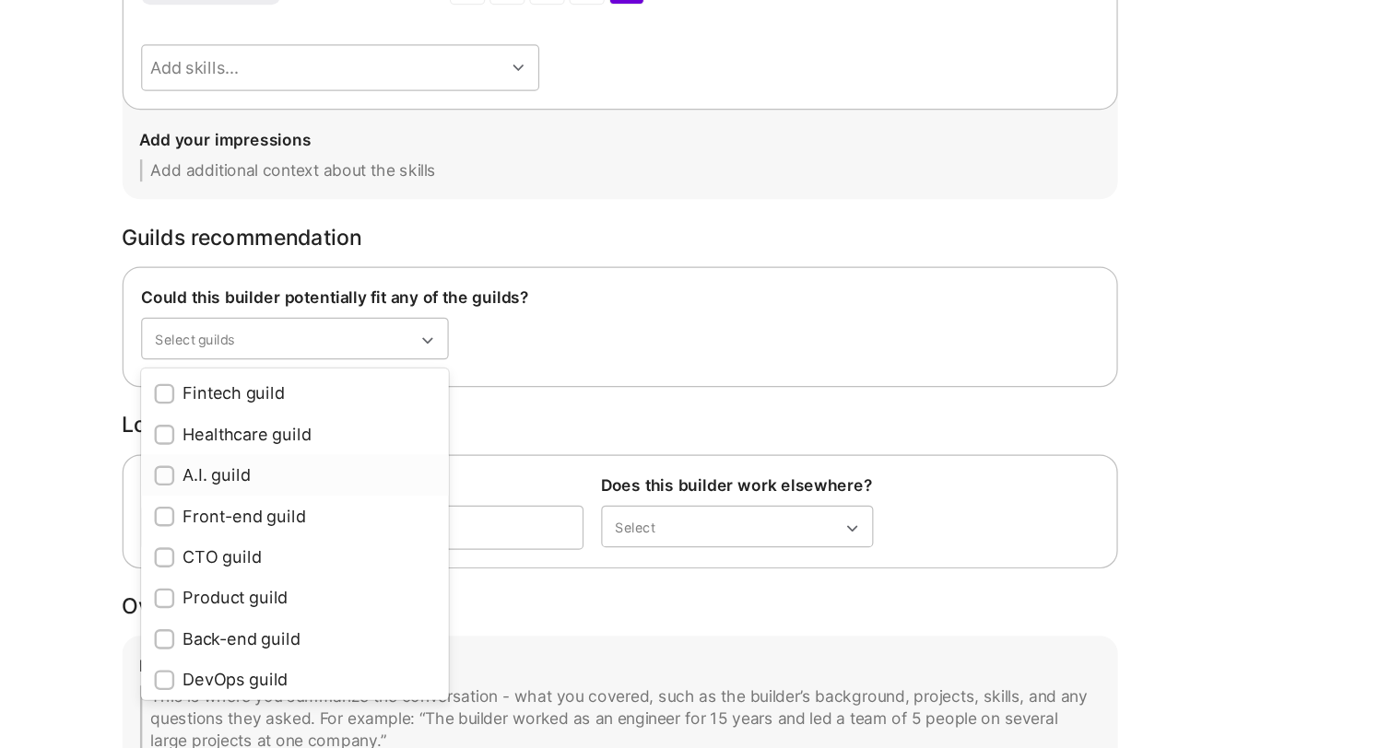
click at [370, 519] on input "checkbox" at bounding box center [367, 518] width 13 height 13
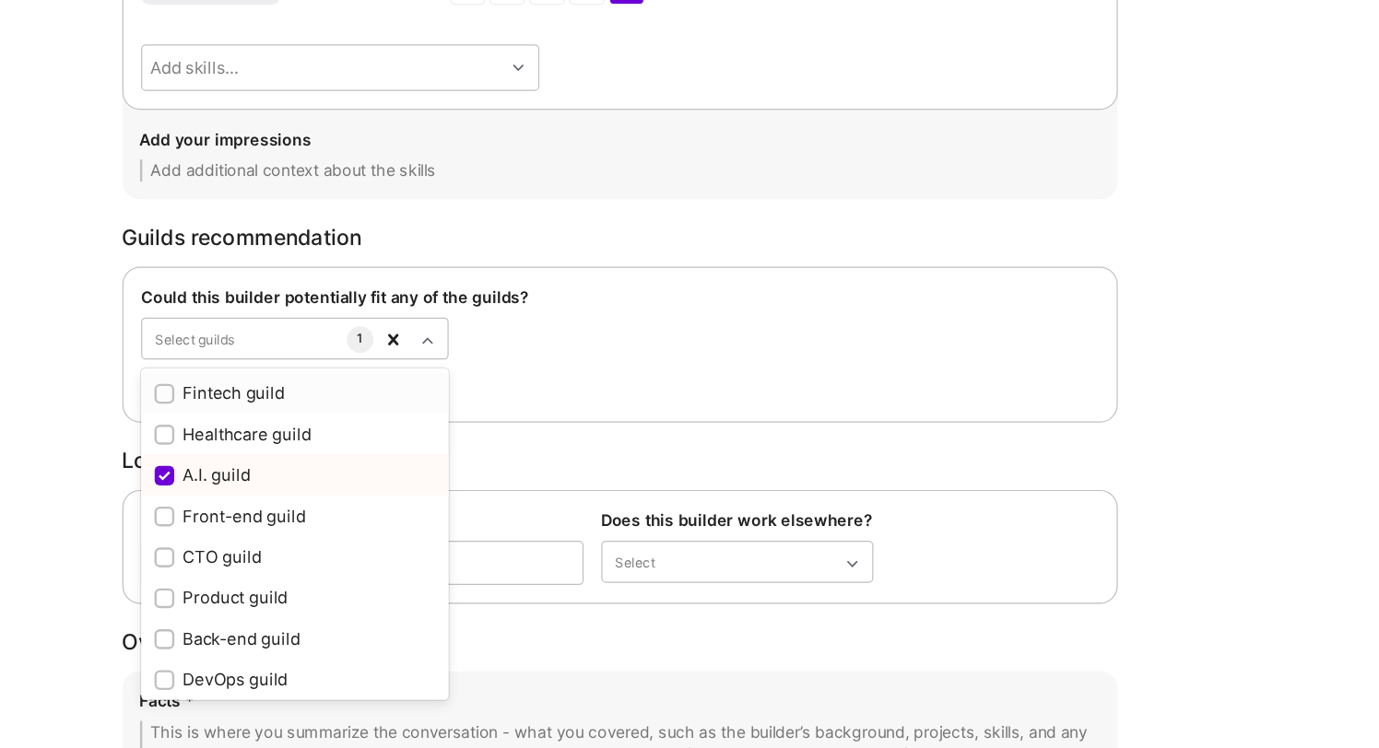
click at [704, 519] on div "Location & Availability Other location Enter location Does this builder work el…" at bounding box center [746, 559] width 830 height 129
click at [528, 523] on div "A.I. guild" at bounding box center [475, 516] width 234 height 19
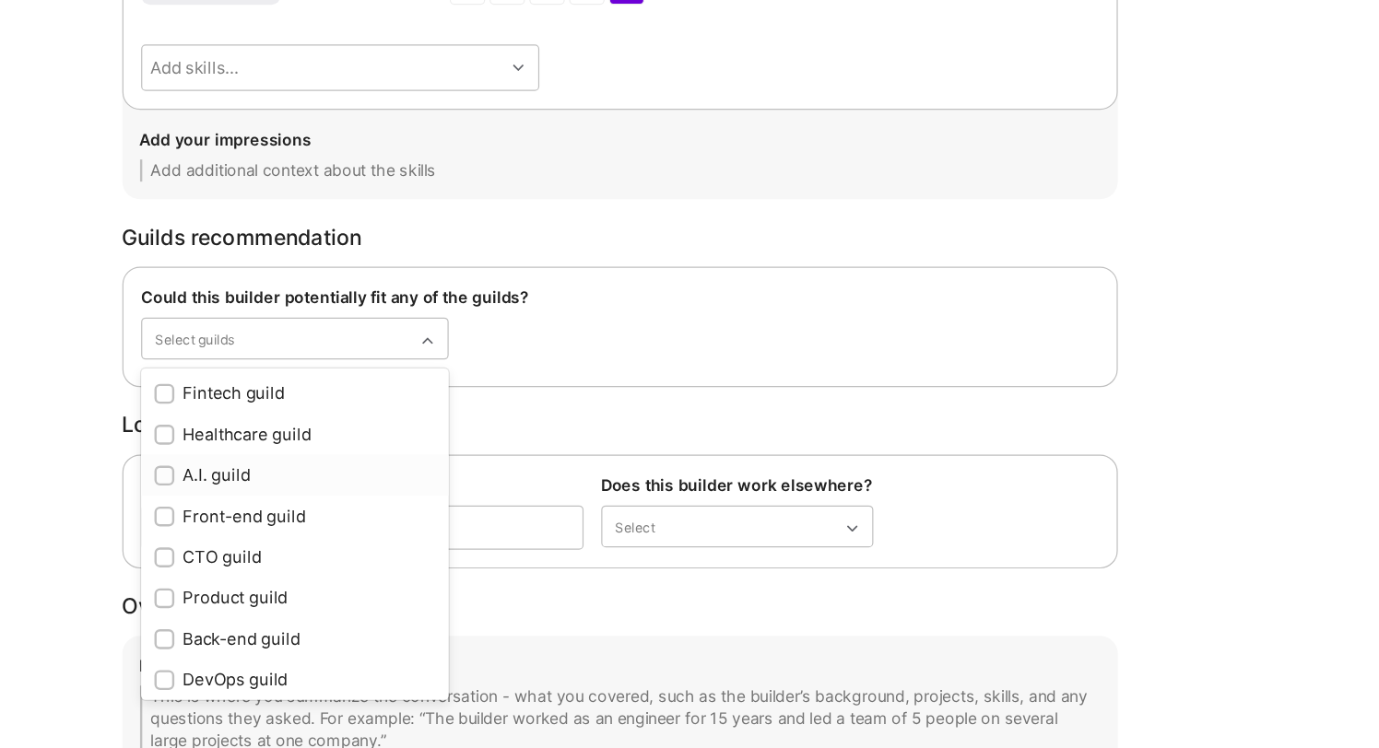
click at [528, 523] on div "A.I. guild" at bounding box center [475, 516] width 234 height 19
checkbox input "true"
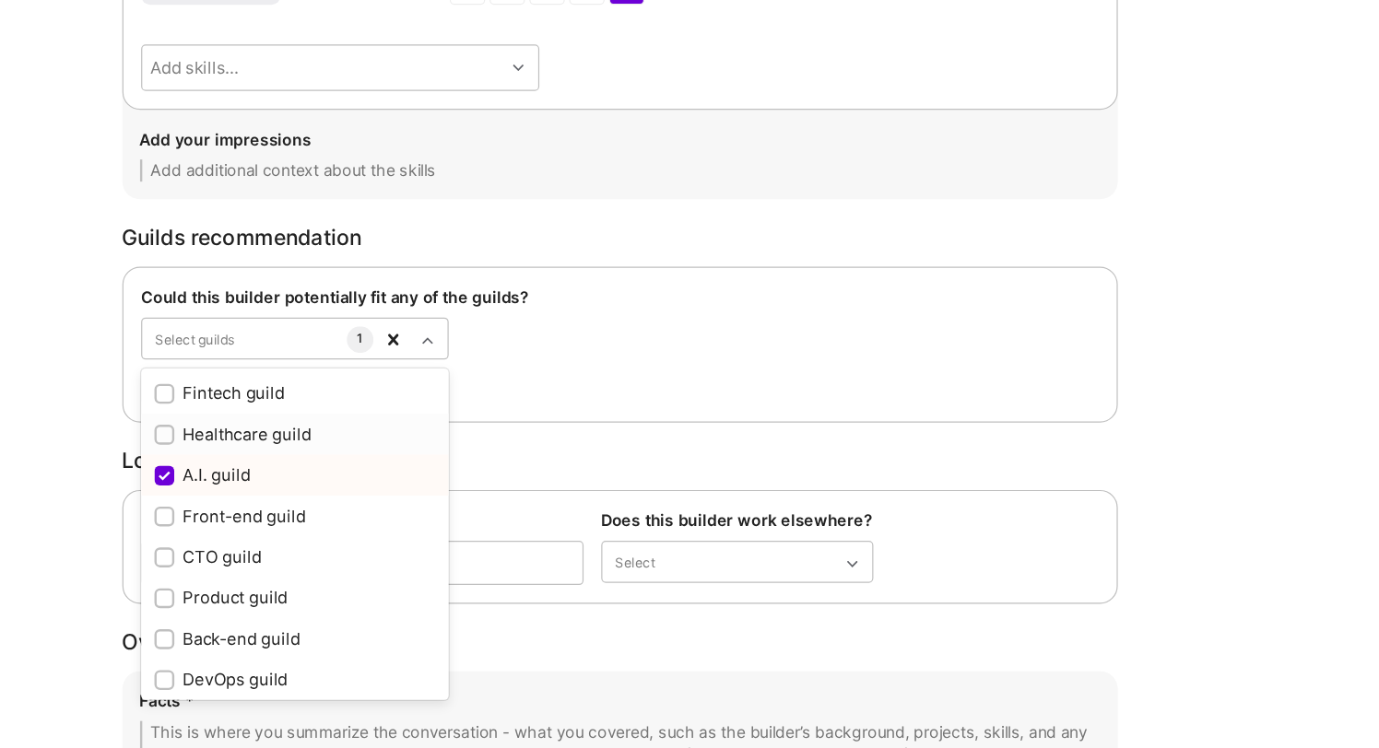
click at [660, 455] on div "Could this builder potentially fit any of the guilds? option A.I. guild, select…" at bounding box center [746, 408] width 830 height 130
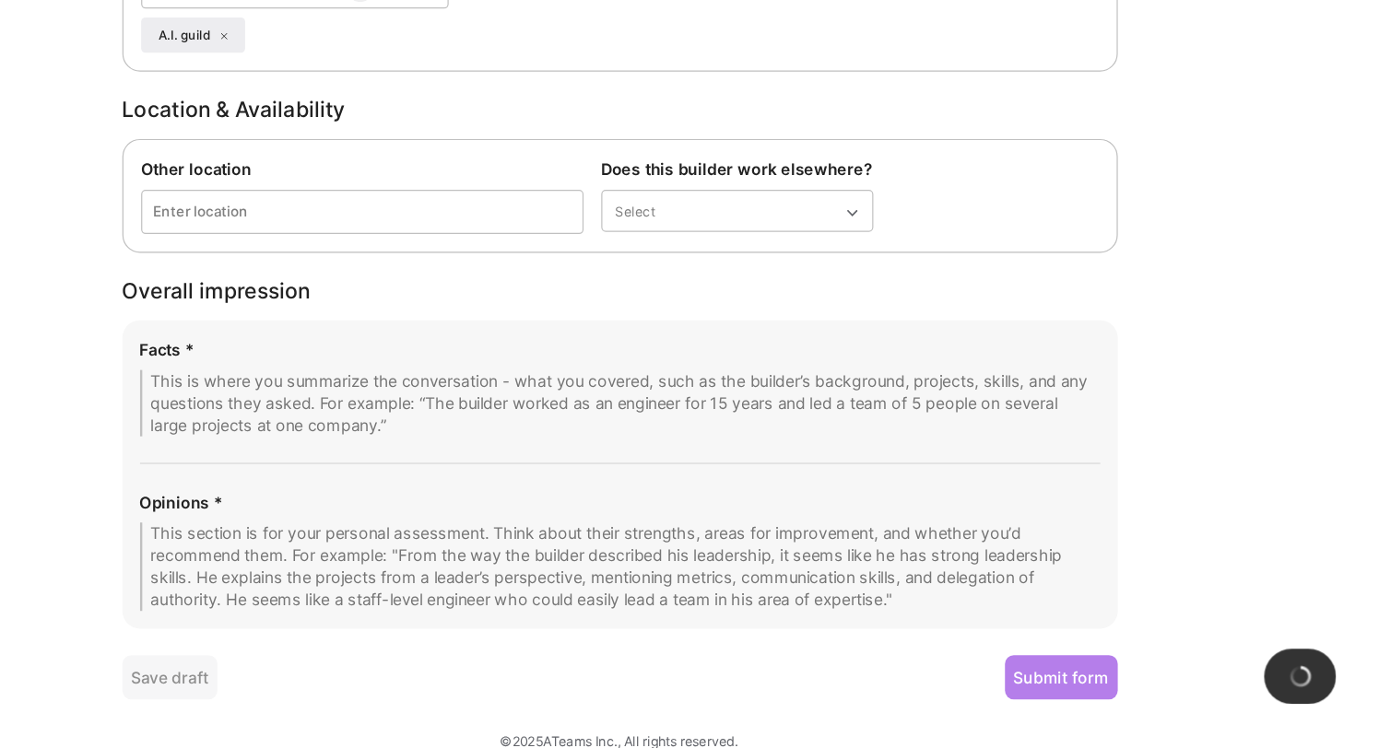
scroll to position [2907, 0]
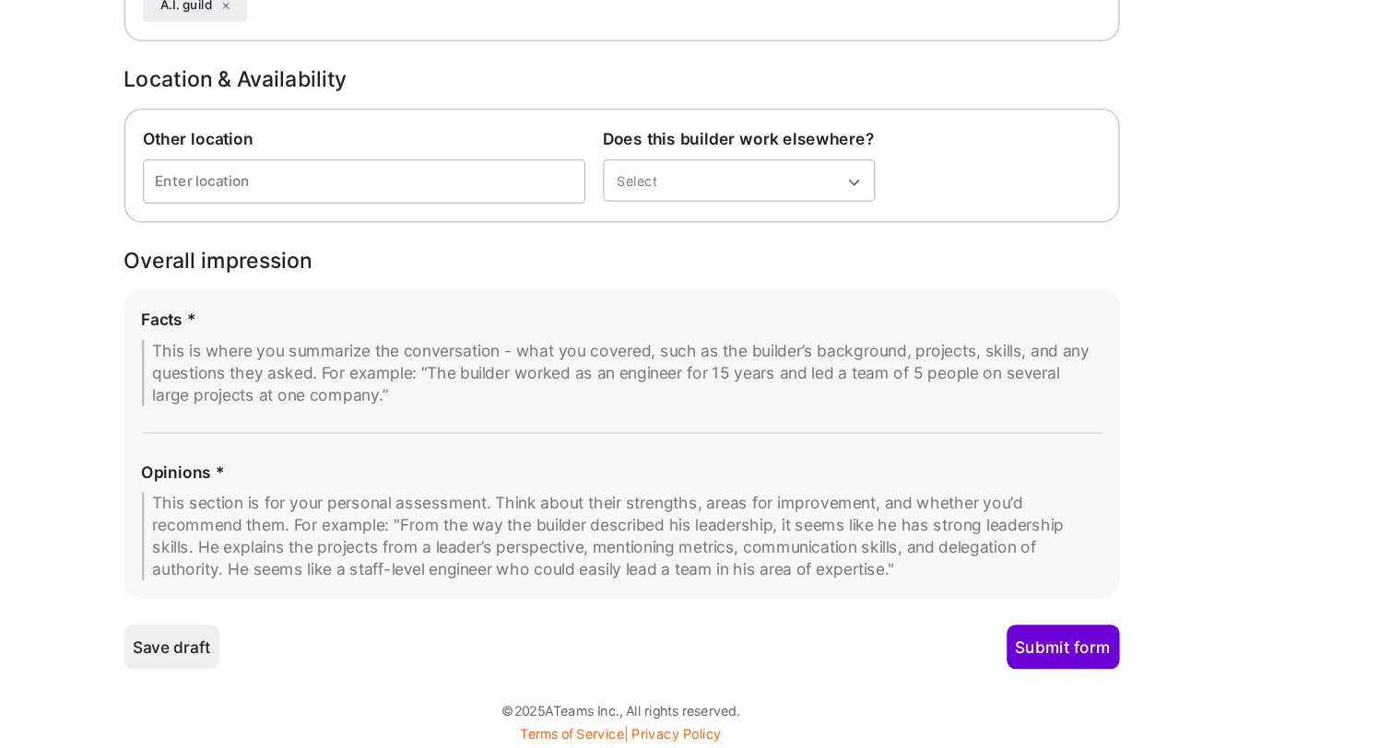
drag, startPoint x: 1028, startPoint y: 602, endPoint x: 587, endPoint y: 433, distance: 471.8
click at [587, 433] on div "Facts * Opinions *" at bounding box center [746, 494] width 830 height 257
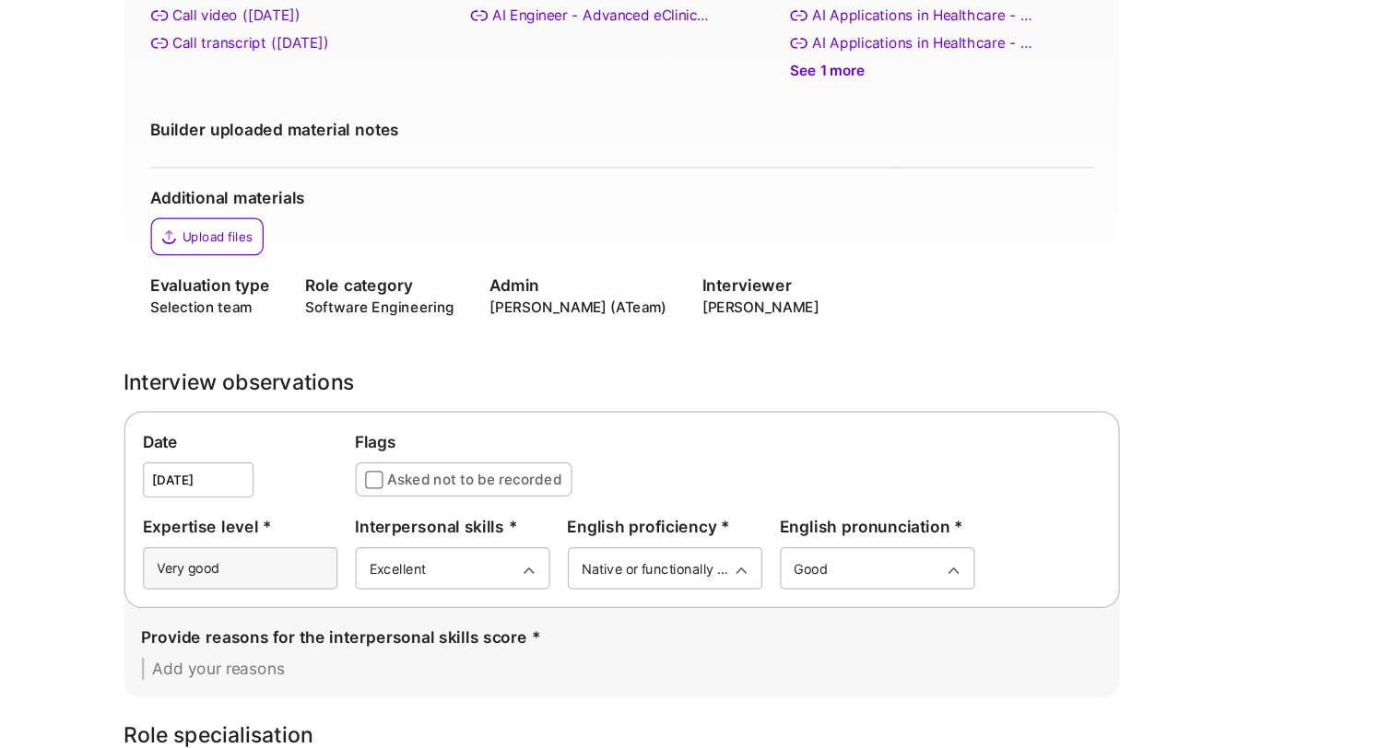
scroll to position [0, 0]
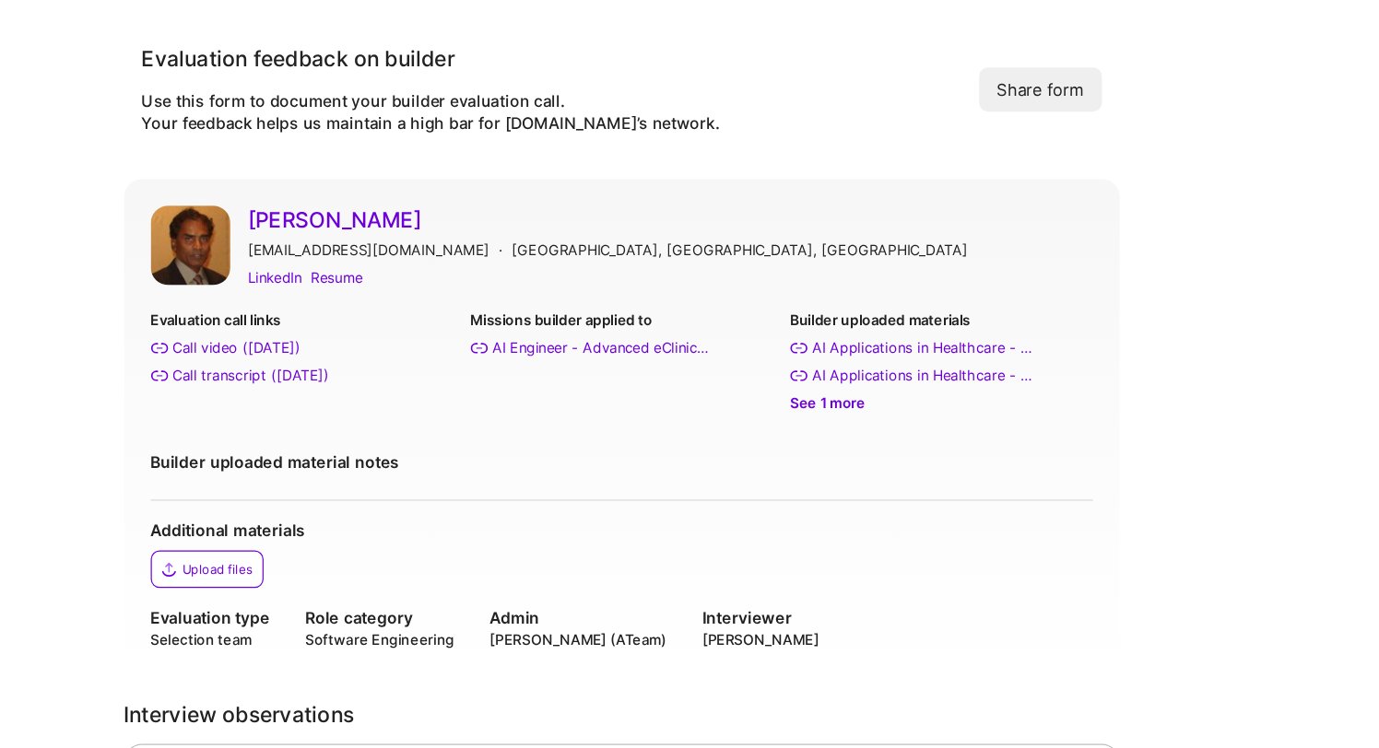
drag, startPoint x: 371, startPoint y: 100, endPoint x: 714, endPoint y: 546, distance: 563.2
click at [718, 423] on div "Gamini Bulumulle gaminib@ieee.org · Orlando, FL, USA LinkedIn Resume Evaluation…" at bounding box center [746, 356] width 830 height 415
click at [470, 186] on link "[PERSON_NAME]" at bounding box center [786, 183] width 704 height 24
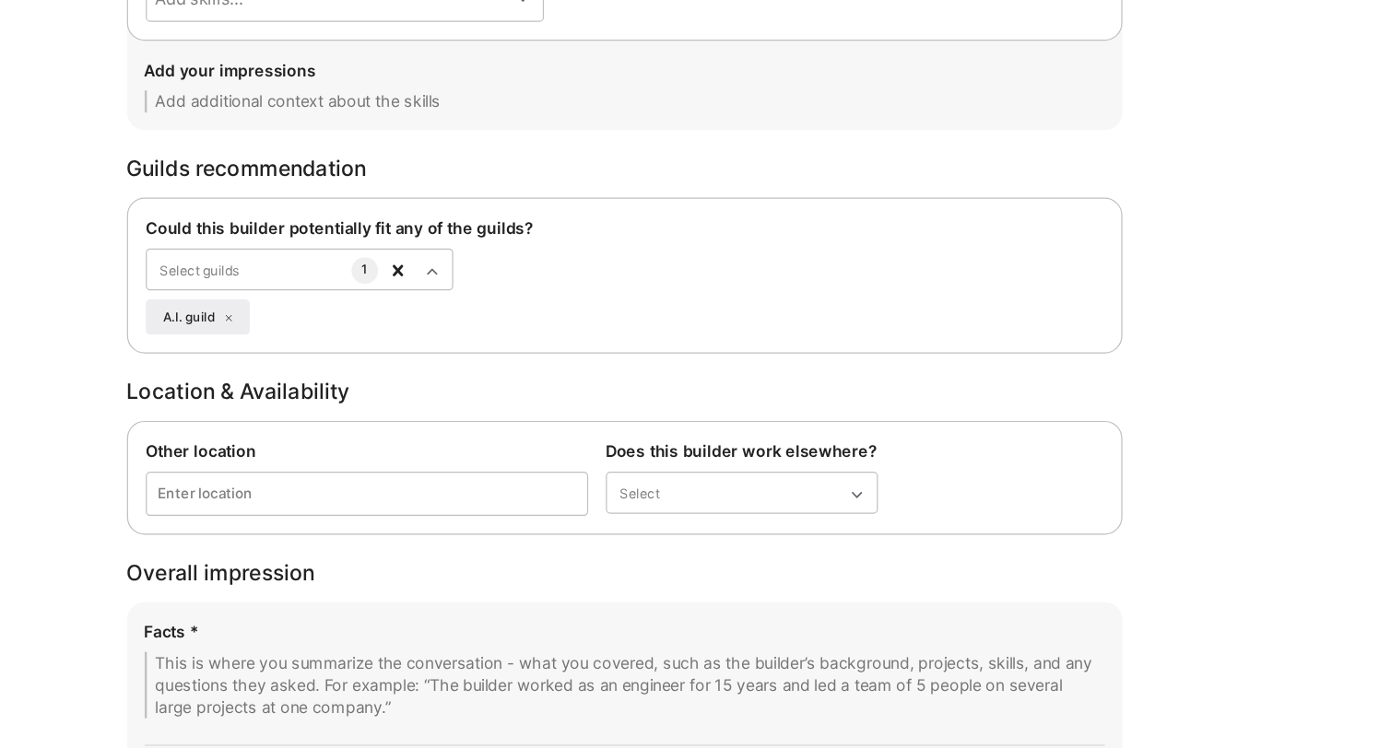
scroll to position [2907, 0]
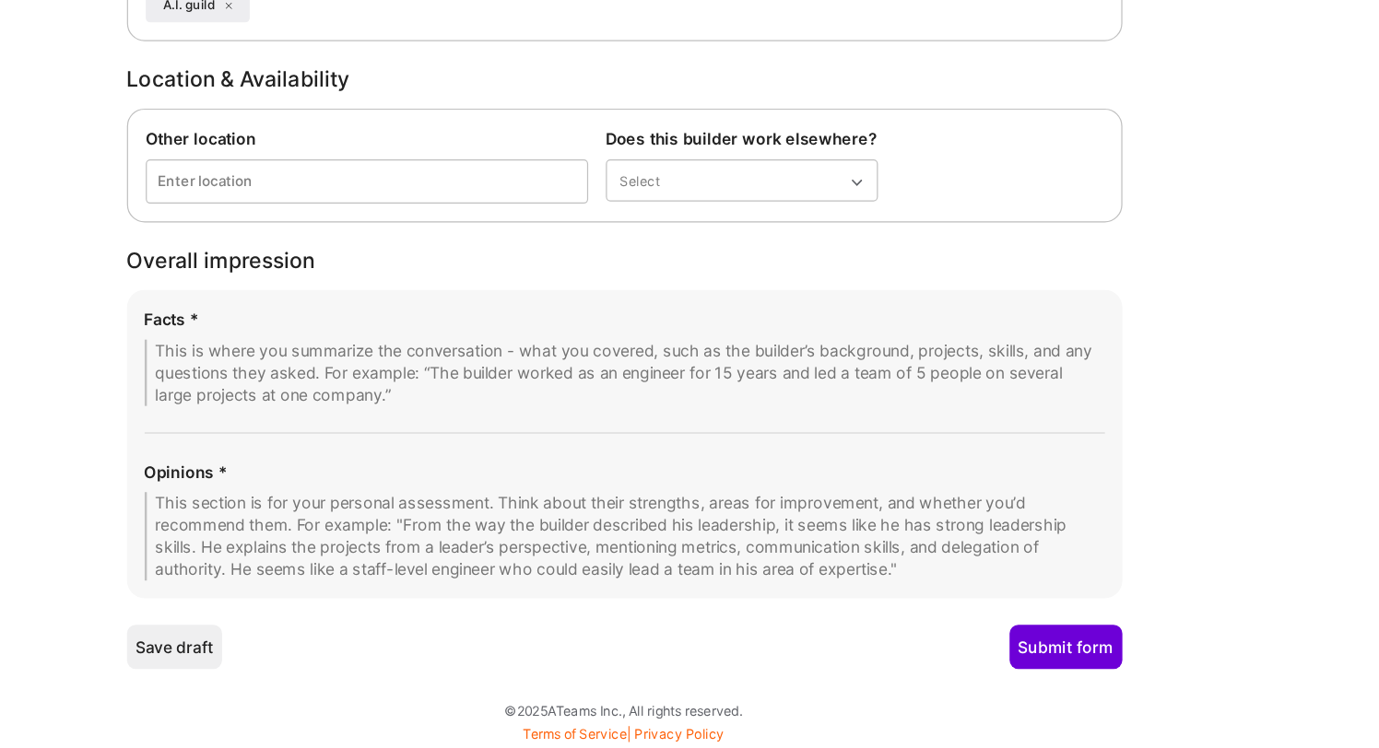
click at [592, 434] on textarea at bounding box center [746, 434] width 800 height 55
paste textarea "Availability: Available now. Profile last updated 11 days ago. Background: Long…"
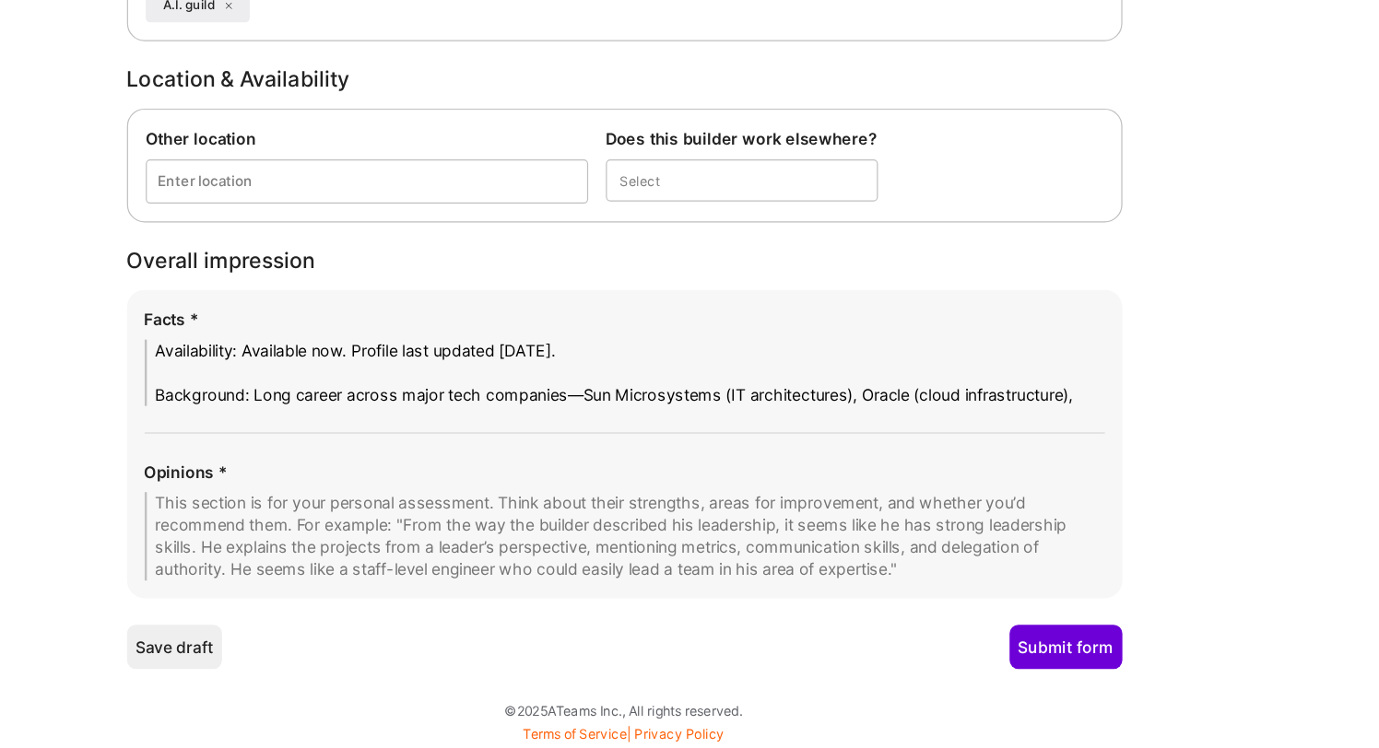
scroll to position [0, 0]
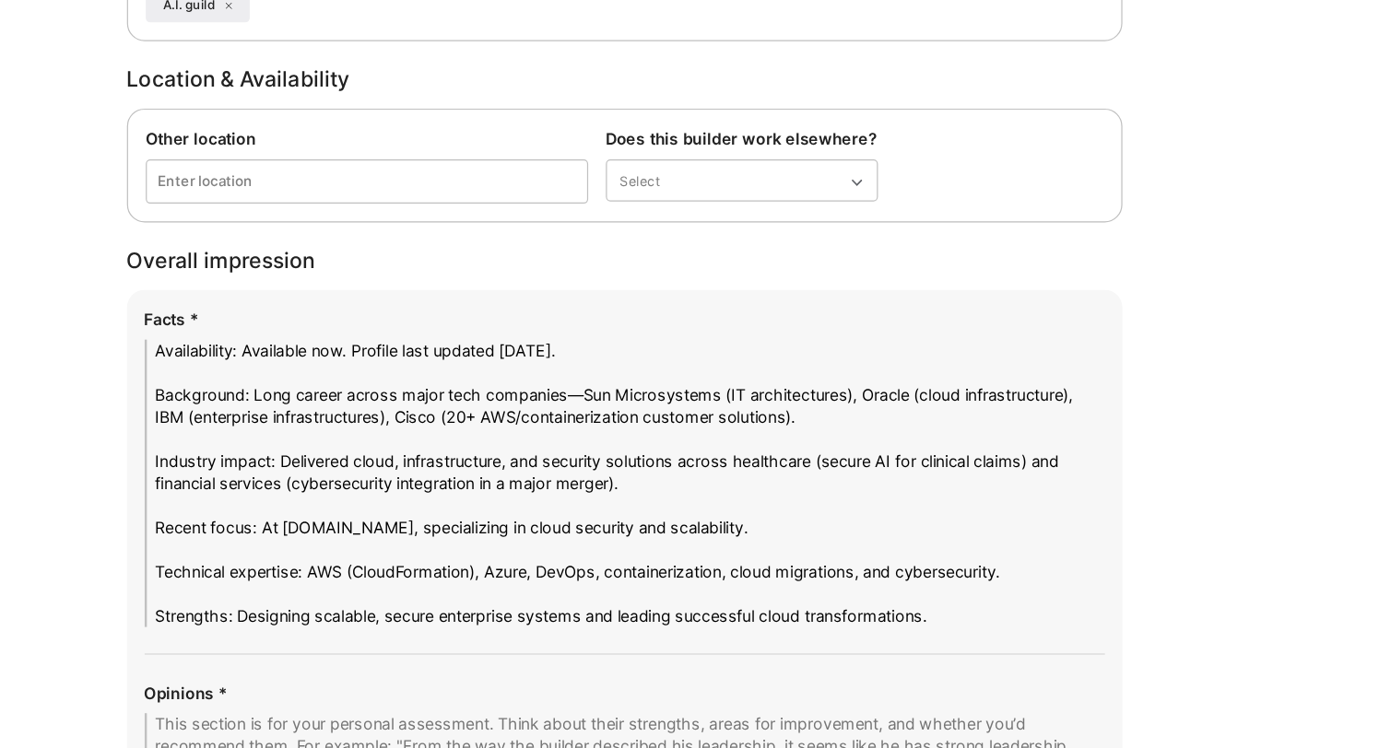
type textarea "Availability: Available now. Profile last updated 11 days ago. Background: Long…"
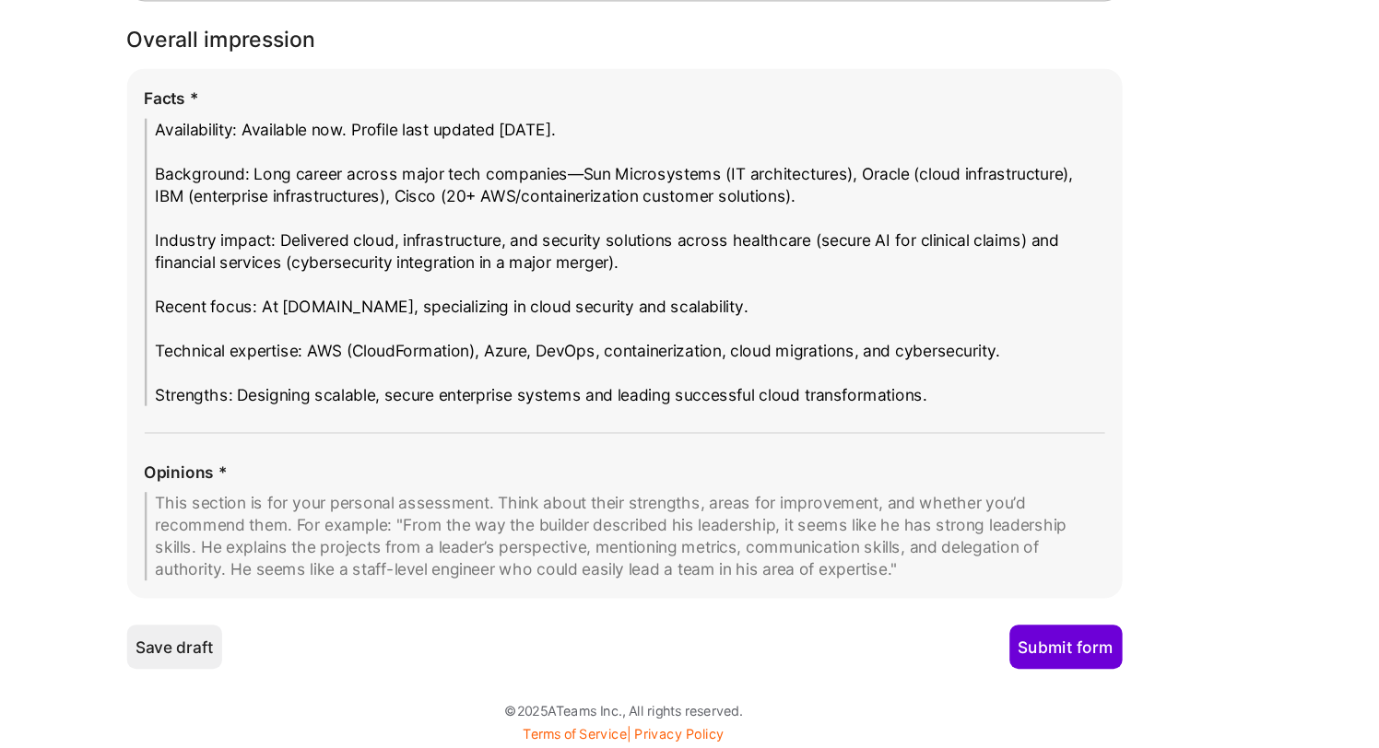
click at [665, 577] on textarea at bounding box center [746, 572] width 800 height 74
paste textarea "Strengths: Impressive breadth of enterprise experience; strong mix of infrastru…"
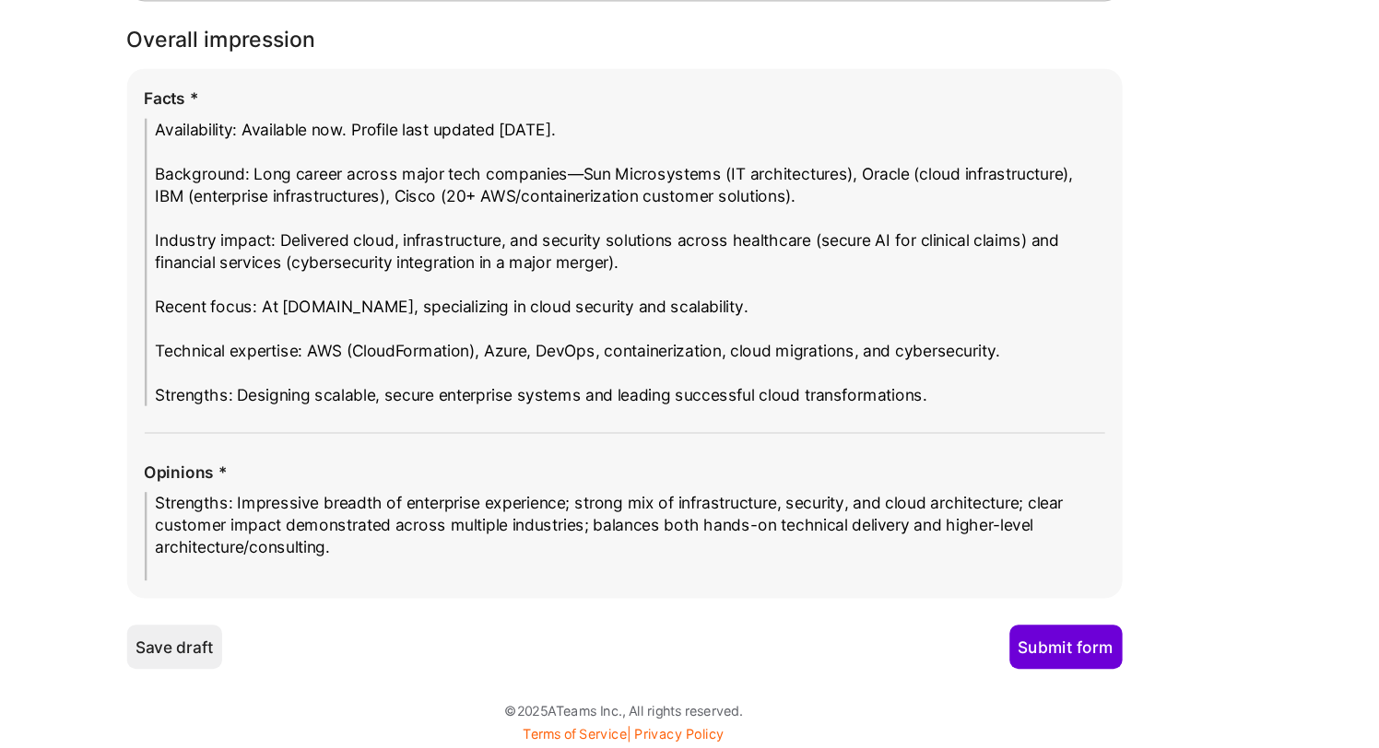
scroll to position [0, 0]
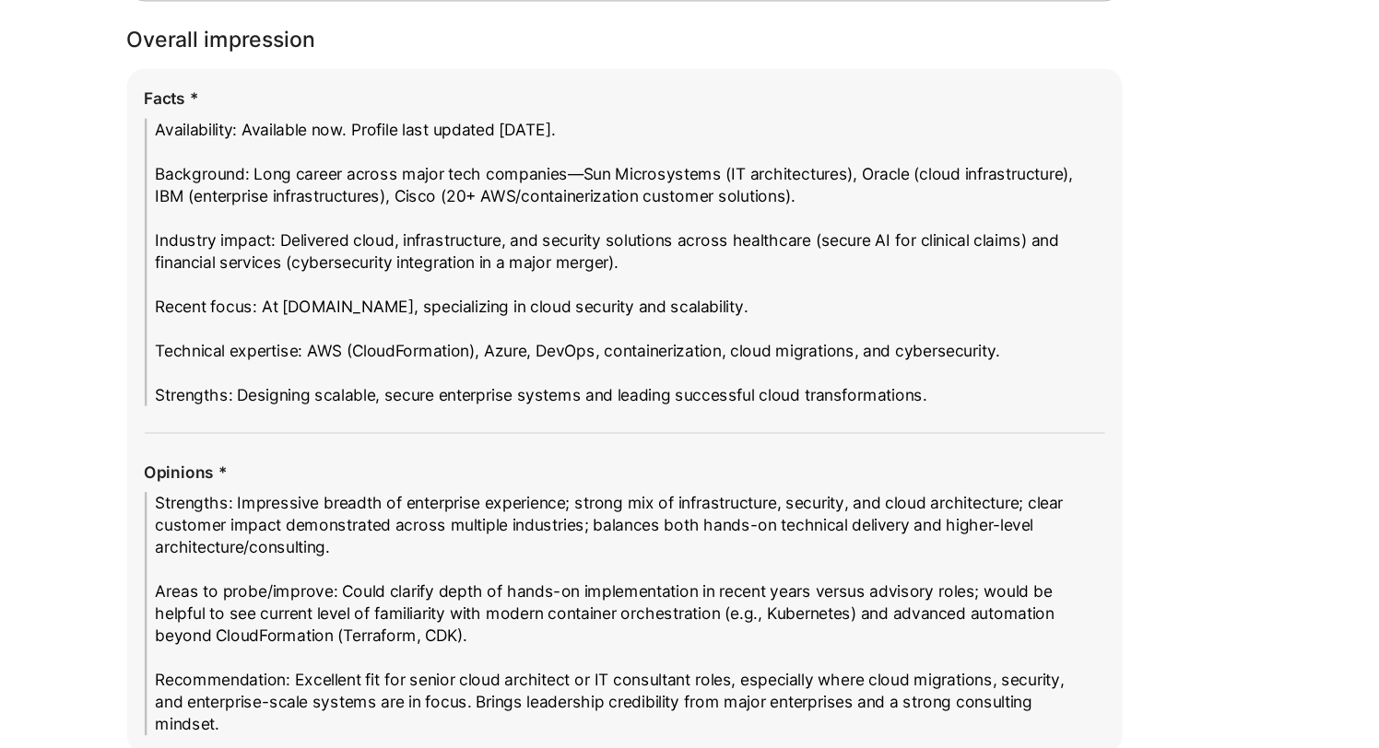
type textarea "Strengths: Impressive breadth of enterprise experience; strong mix of infrastru…"
drag, startPoint x: 742, startPoint y: 226, endPoint x: 360, endPoint y: 215, distance: 381.8
click at [358, 216] on div "Facts * Availability: Available now. Profile last updated 11 days ago. Backgrou…" at bounding box center [746, 329] width 800 height 266
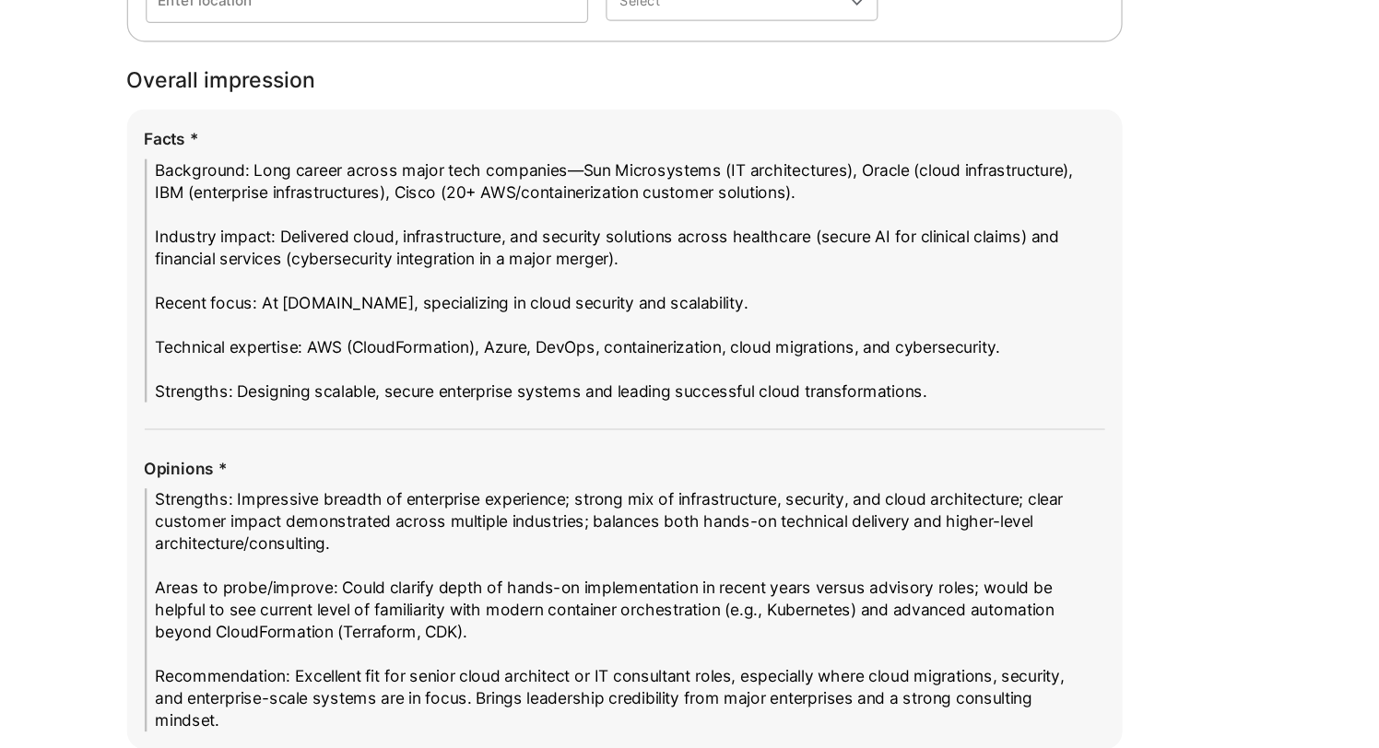
click at [442, 237] on textarea "Background: Long career across major tech companies—Sun Microsystems (IT archit…" at bounding box center [746, 324] width 800 height 203
click at [439, 236] on textarea "Background: Long career across major tech companies—Sun Microsystems (IT archit…" at bounding box center [746, 324] width 800 height 203
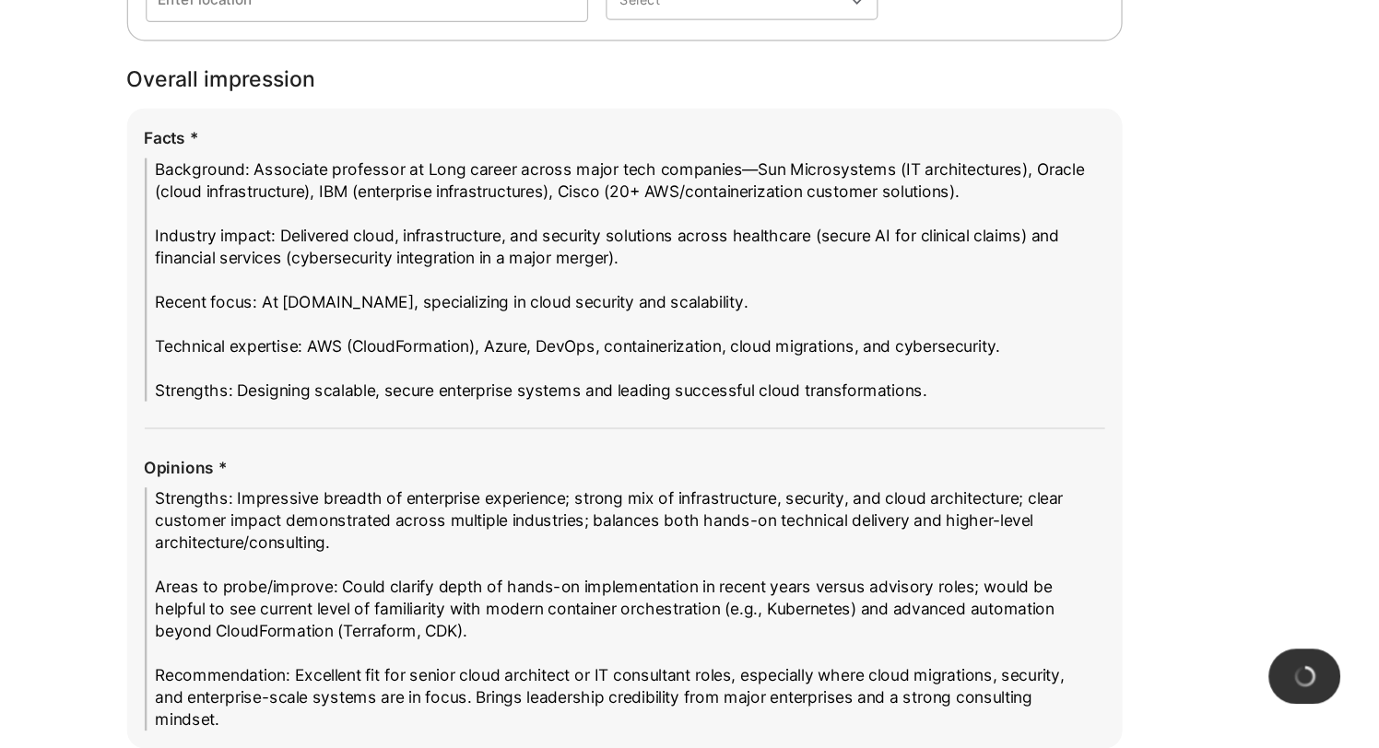
paste textarea "ucumberlands"
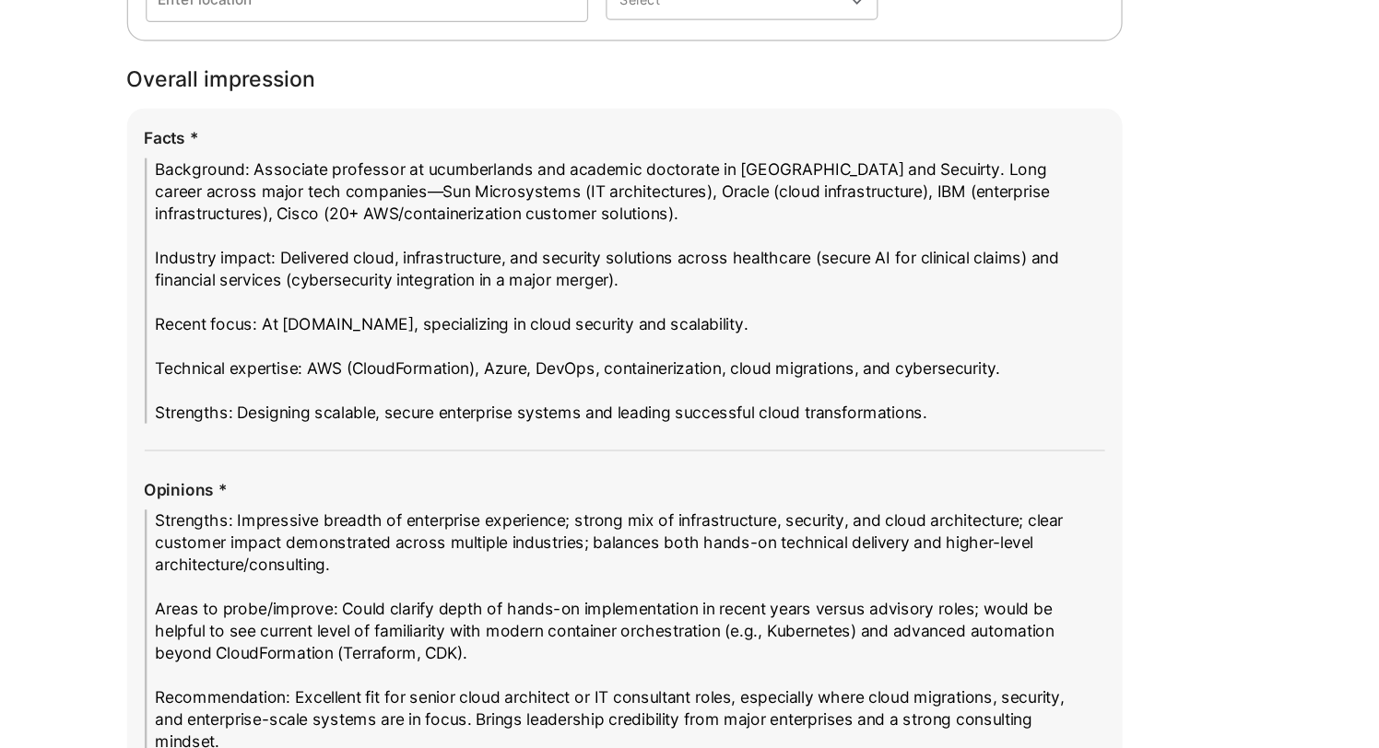
click at [904, 255] on div "Facts * Background: Associate professor at ucumberlands and academic doctorate …" at bounding box center [746, 354] width 800 height 248
click at [904, 272] on textarea "Background: Associate professor at ucumberlands and academic doctorate in AI an…" at bounding box center [746, 366] width 800 height 221
click at [916, 271] on textarea "Background: Associate professor at ucumberlands and academic doctorate in AI an…" at bounding box center [746, 366] width 800 height 221
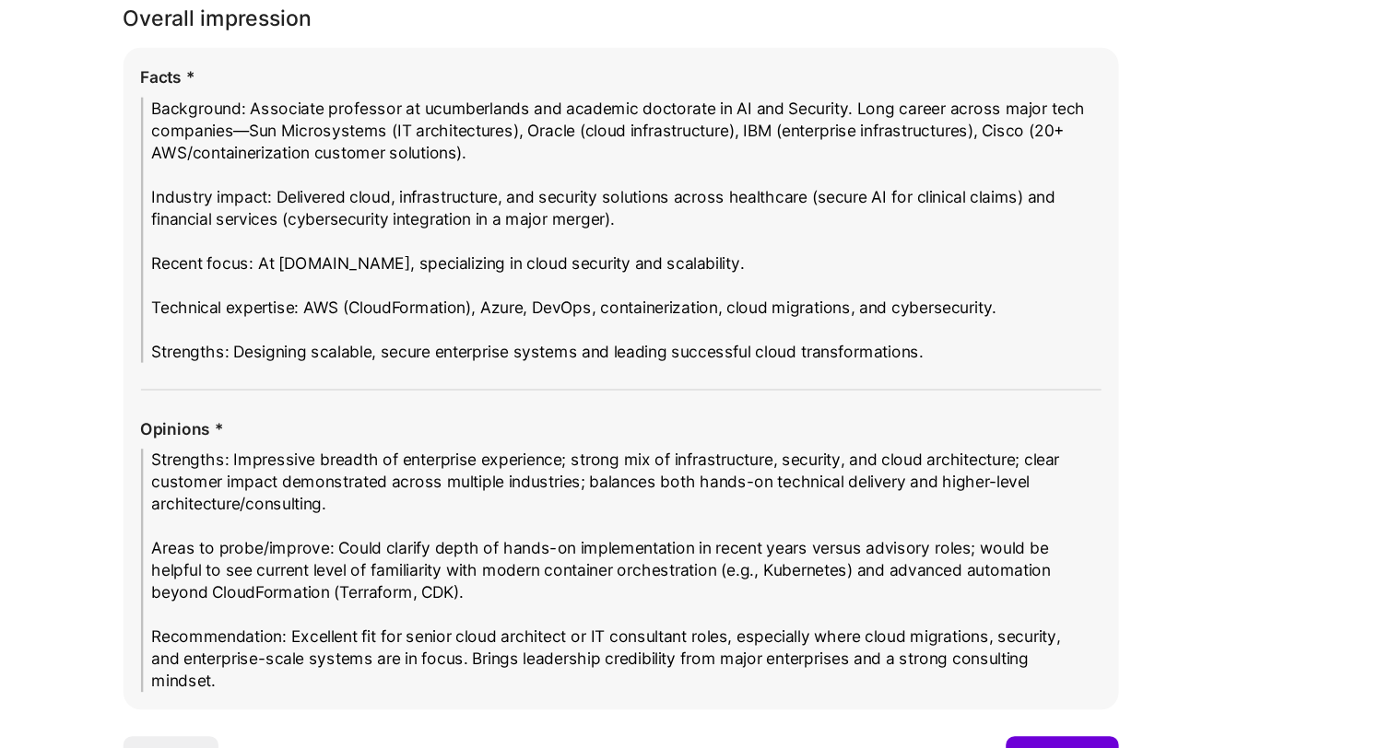
scroll to position [3127, 0]
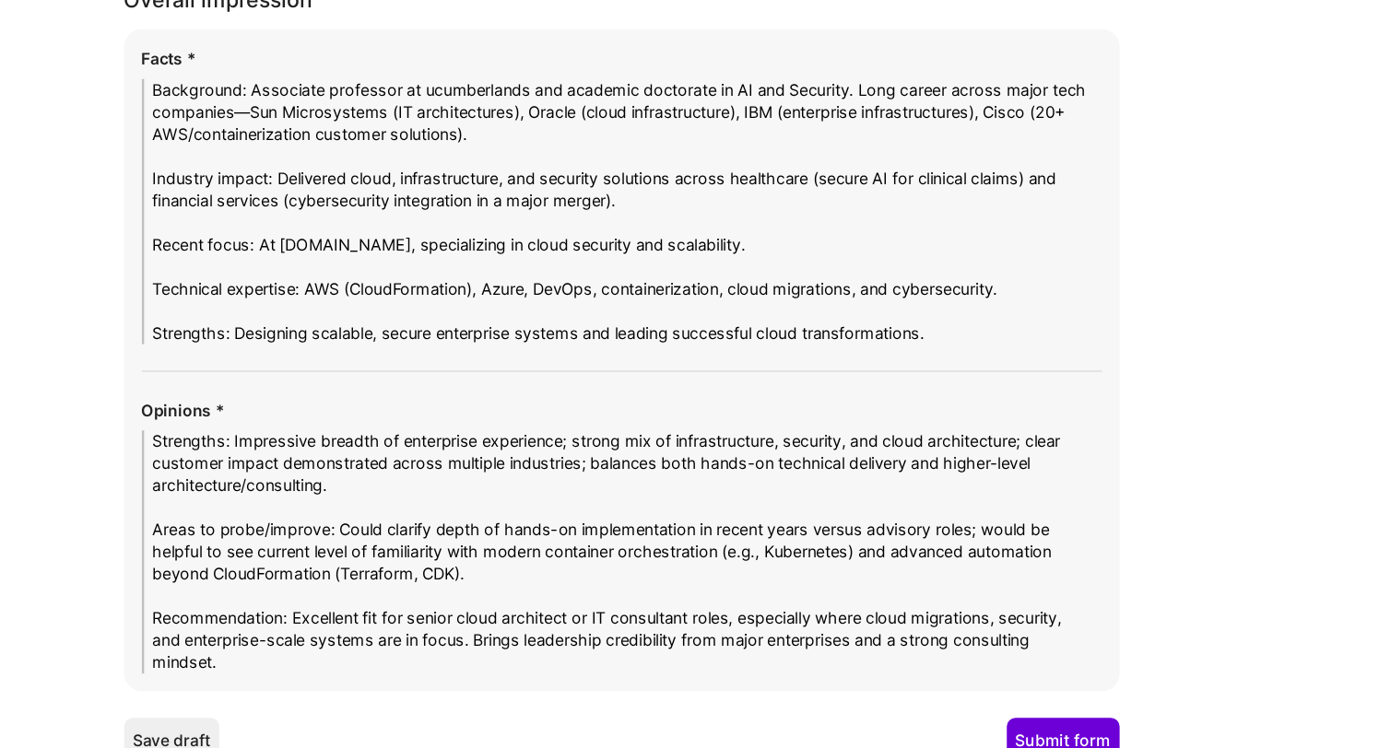
drag, startPoint x: 1071, startPoint y: 397, endPoint x: 361, endPoint y: 399, distance: 709.8
click at [361, 399] on textarea "Background: Associate professor at ucumberlands and academic doctorate in AI an…" at bounding box center [746, 298] width 800 height 221
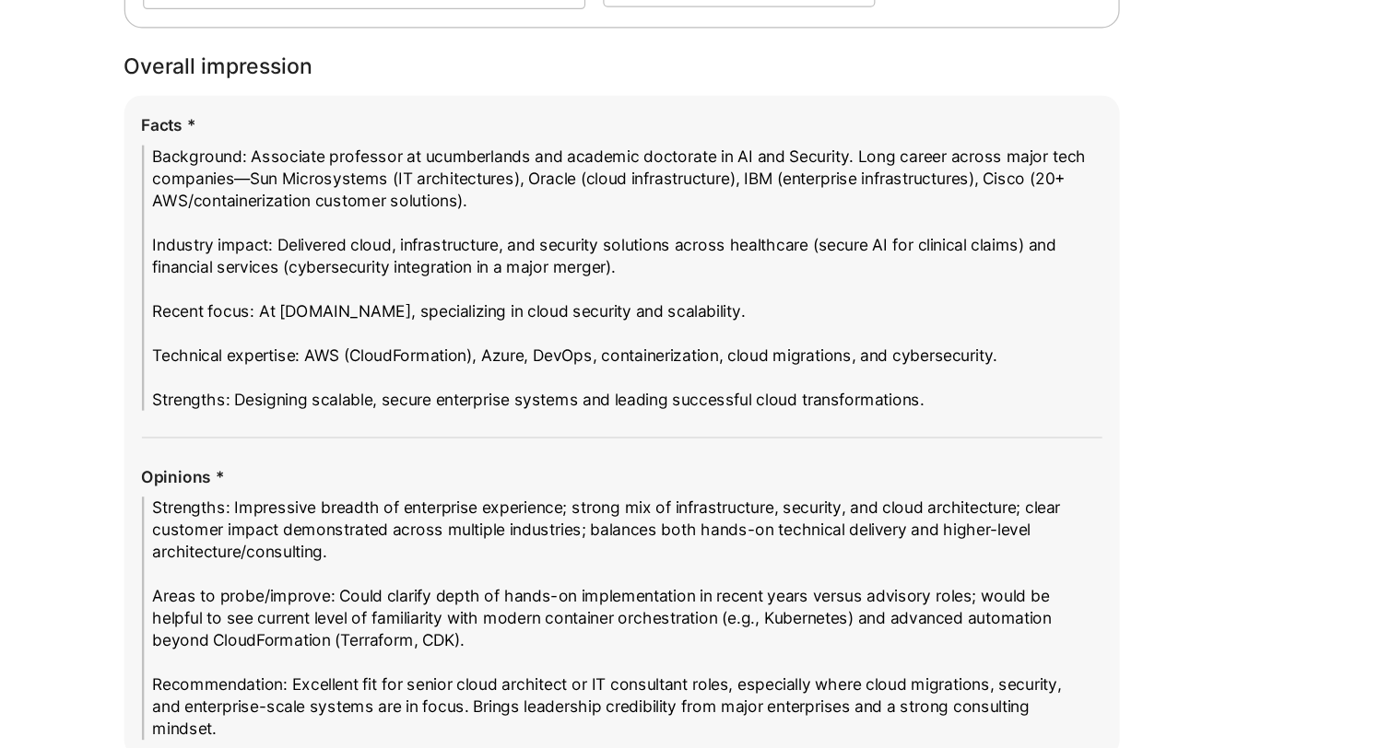
scroll to position [3169, 0]
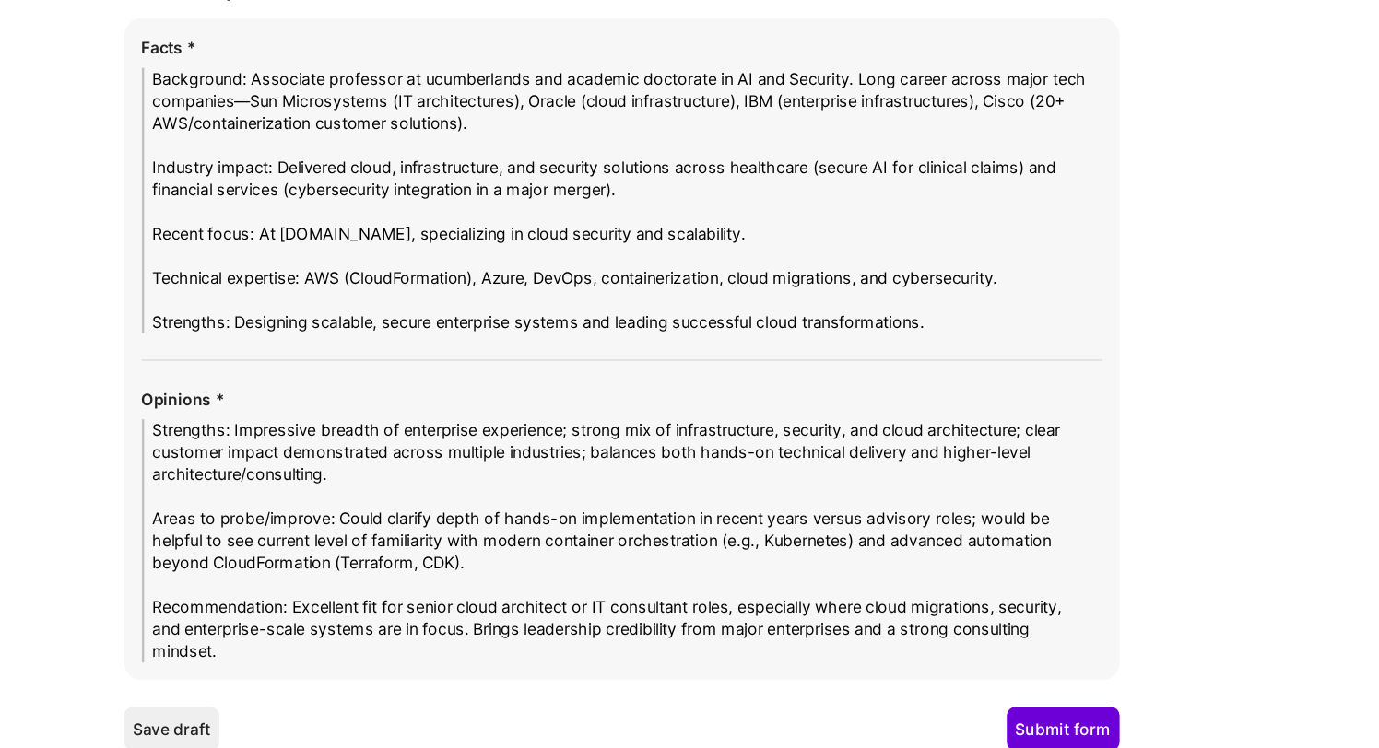
type textarea "Background: Associate professor at ucumberlands and academic doctorate in AI an…"
click at [465, 446] on textarea "Strengths: Impressive breadth of enterprise experience; strong mix of infrastru…" at bounding box center [746, 540] width 800 height 203
click at [666, 486] on textarea "Strengths: Great breadth of enterprise experience; strong mix of infrastructure…" at bounding box center [746, 575] width 800 height 203
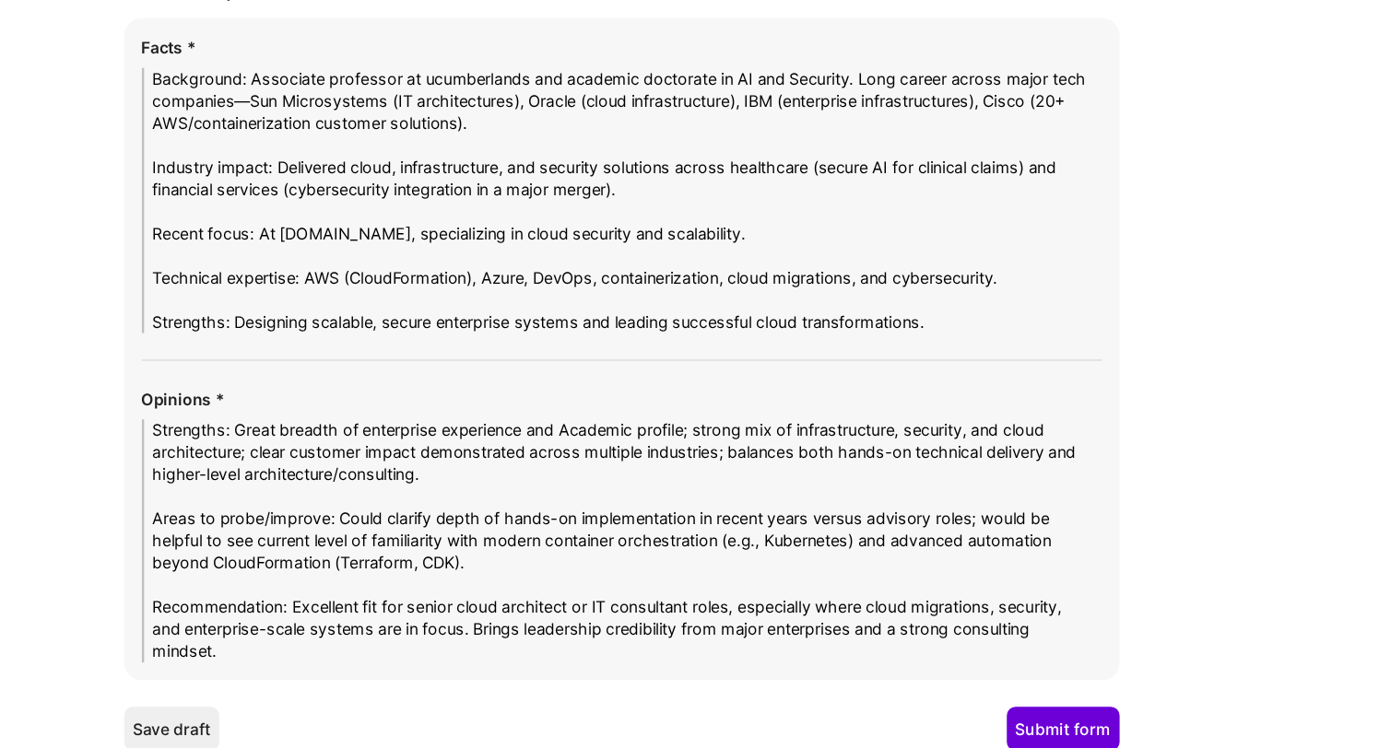
click at [699, 484] on textarea "Strengths: Great breadth of enterprise experience and Academic profile; strong …" at bounding box center [746, 575] width 800 height 203
drag, startPoint x: 695, startPoint y: 524, endPoint x: 436, endPoint y: 509, distance: 259.5
click at [436, 510] on textarea "Strengths: Great breadth of enterprise experience and Academic profile; strong …" at bounding box center [746, 575] width 800 height 203
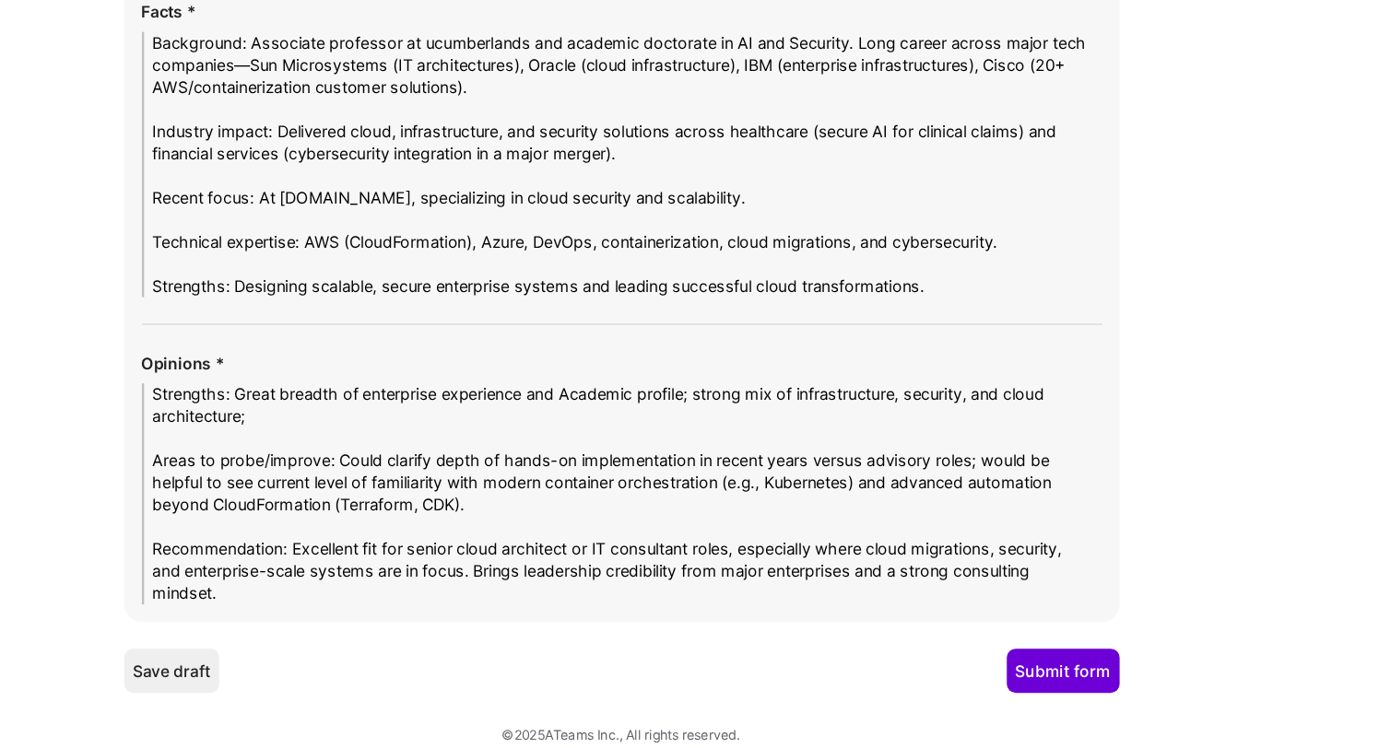
scroll to position [3184, 0]
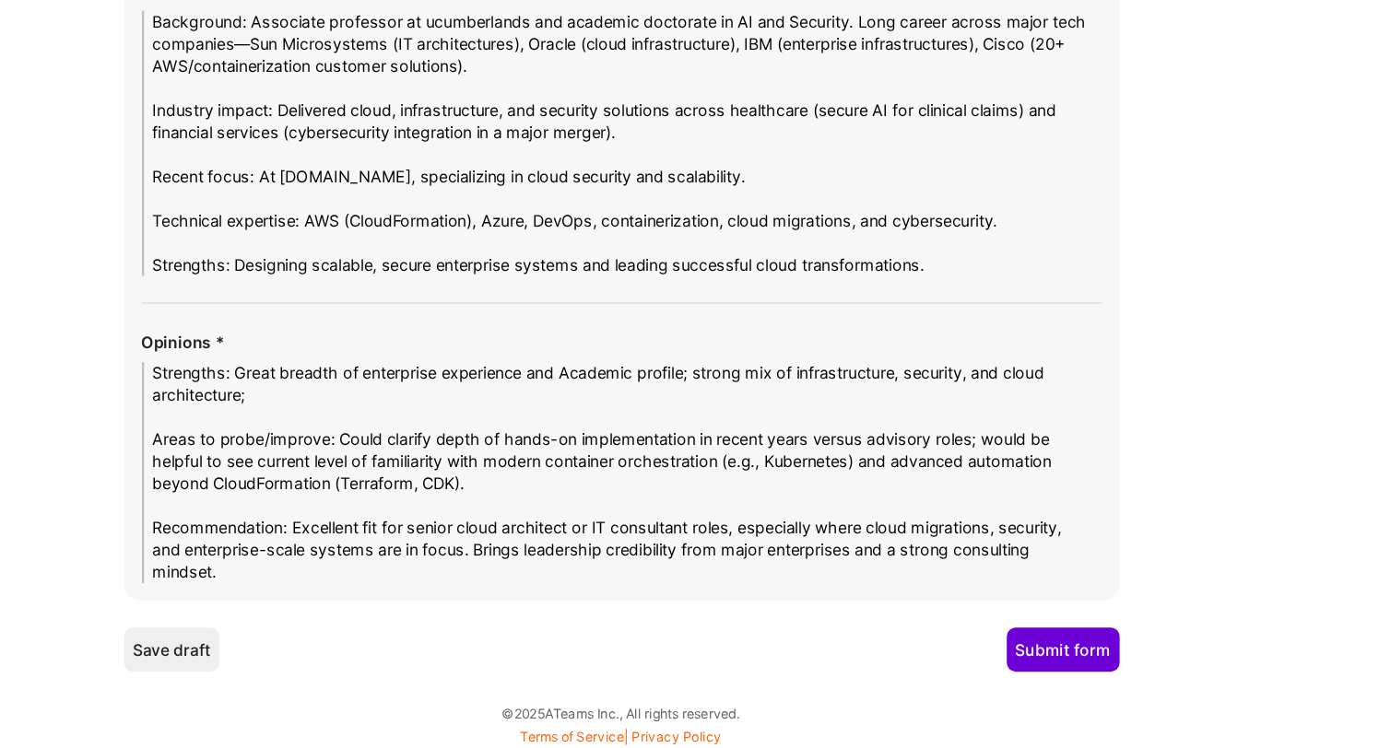
click at [355, 584] on textarea "Strengths: Great breadth of enterprise experience and Academic profile; strong …" at bounding box center [746, 516] width 800 height 184
click at [961, 586] on textarea "Strengths: Great breadth of enterprise experience and Academic profile; strong …" at bounding box center [746, 518] width 800 height 184
drag, startPoint x: 662, startPoint y: 595, endPoint x: 1053, endPoint y: 581, distance: 391.1
click at [1052, 582] on textarea "Strengths: Great breadth of enterprise experience and Academic profile; strong …" at bounding box center [746, 518] width 800 height 184
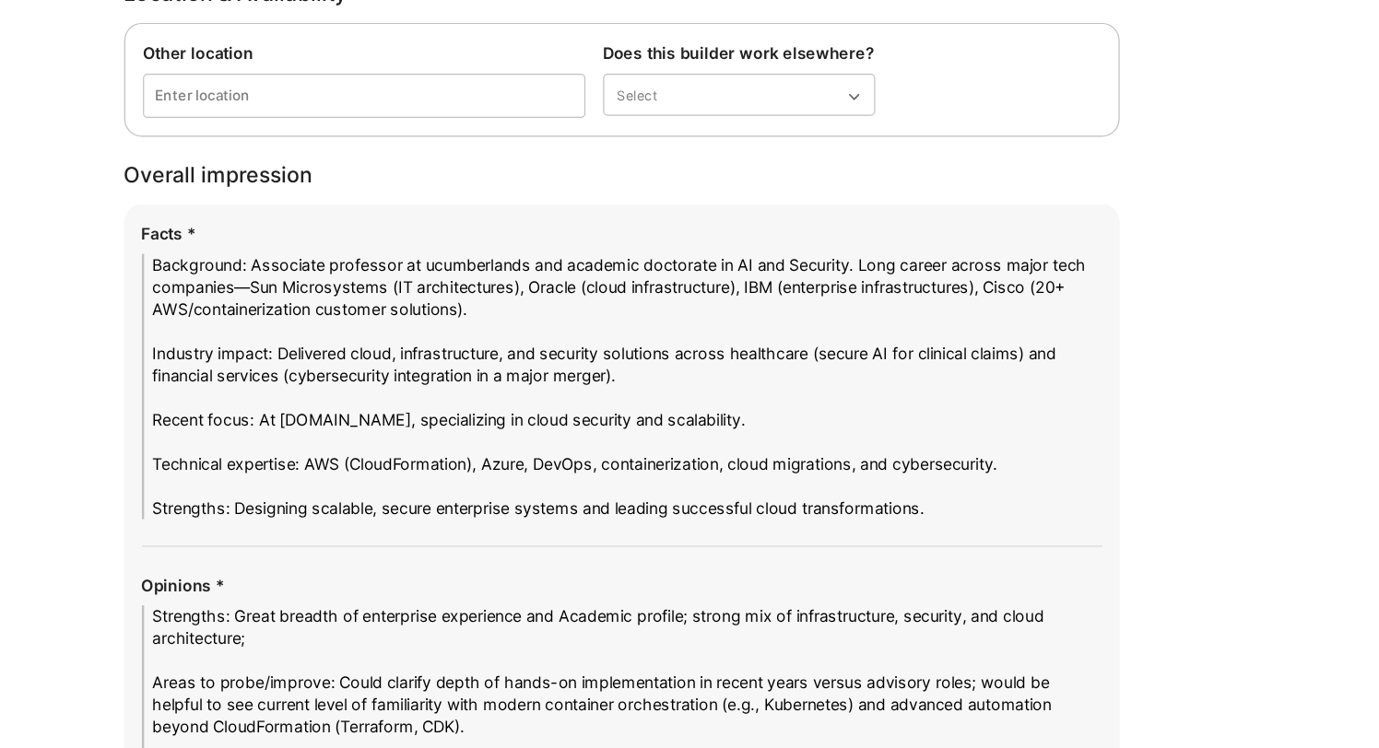
scroll to position [3081, 0]
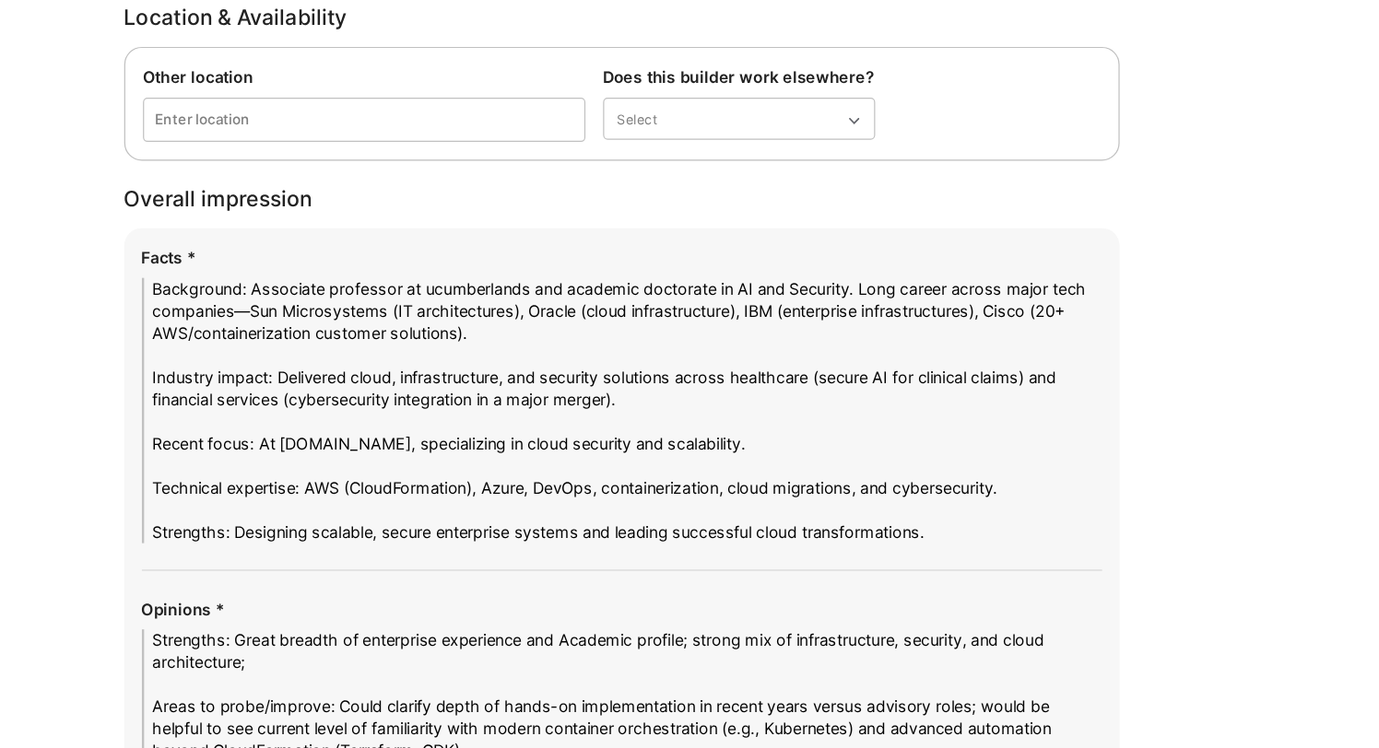
type textarea "Strengths: Great breadth of enterprise experience and Academic profile; strong …"
click at [618, 376] on textarea "Background: Associate professor at ucumberlands and academic doctorate in AI an…" at bounding box center [746, 343] width 800 height 221
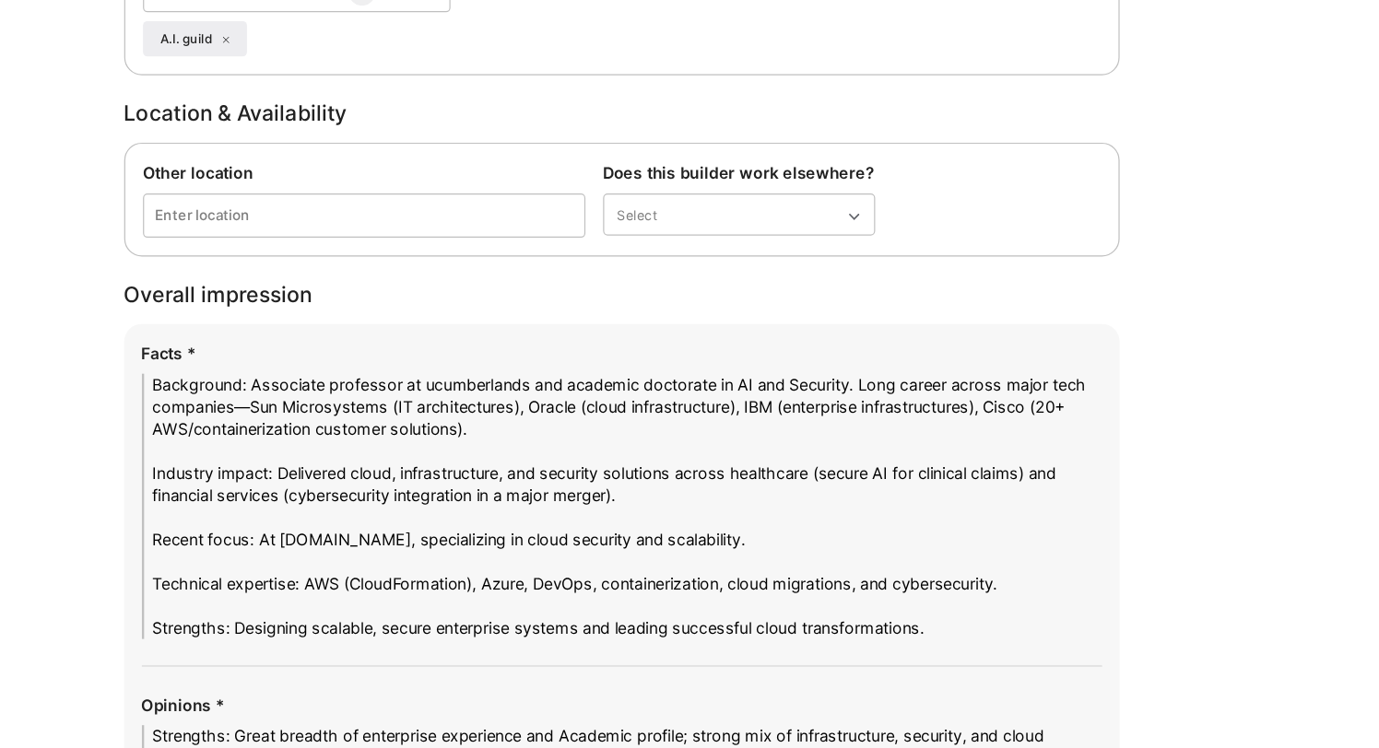
scroll to position [2998, 0]
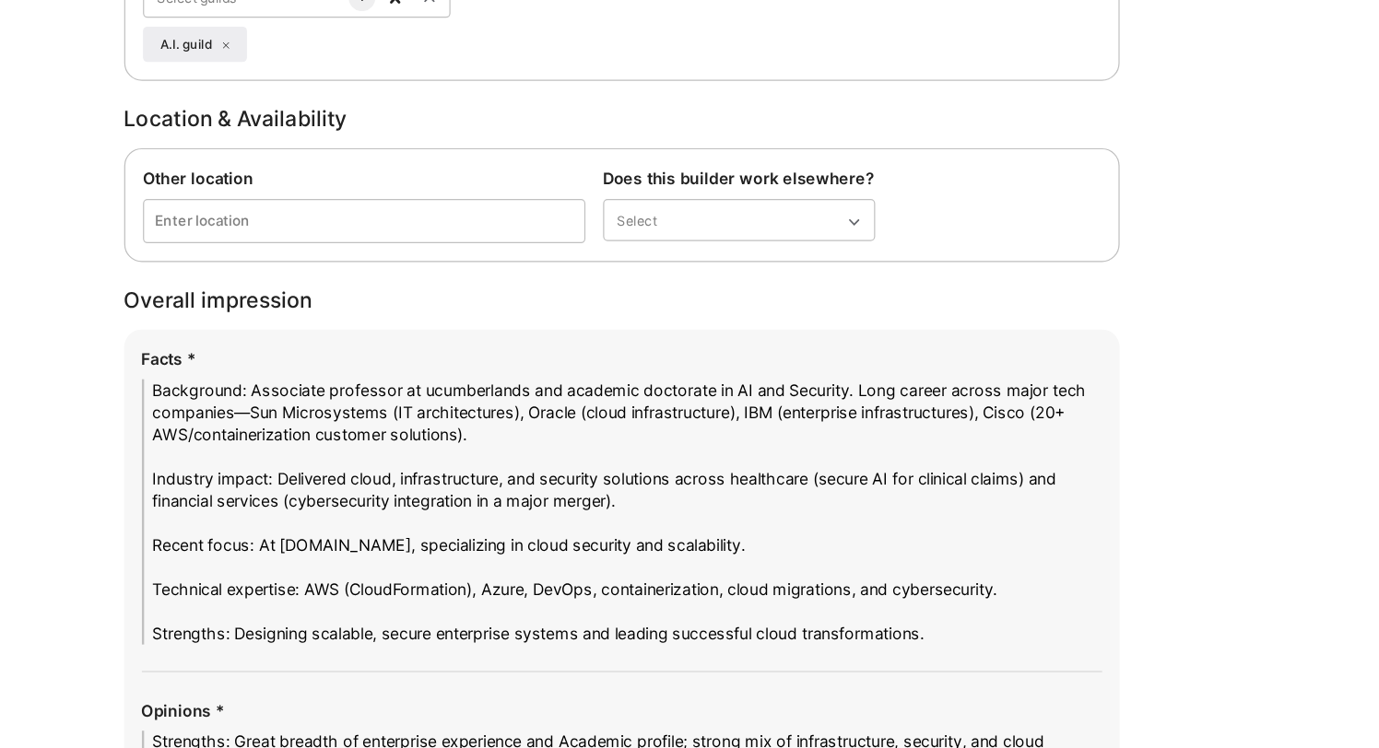
drag, startPoint x: 1100, startPoint y: 483, endPoint x: 734, endPoint y: 490, distance: 366.0
click at [734, 490] on textarea "Background: Associate professor at ucumberlands and academic doctorate in AI an…" at bounding box center [746, 426] width 800 height 221
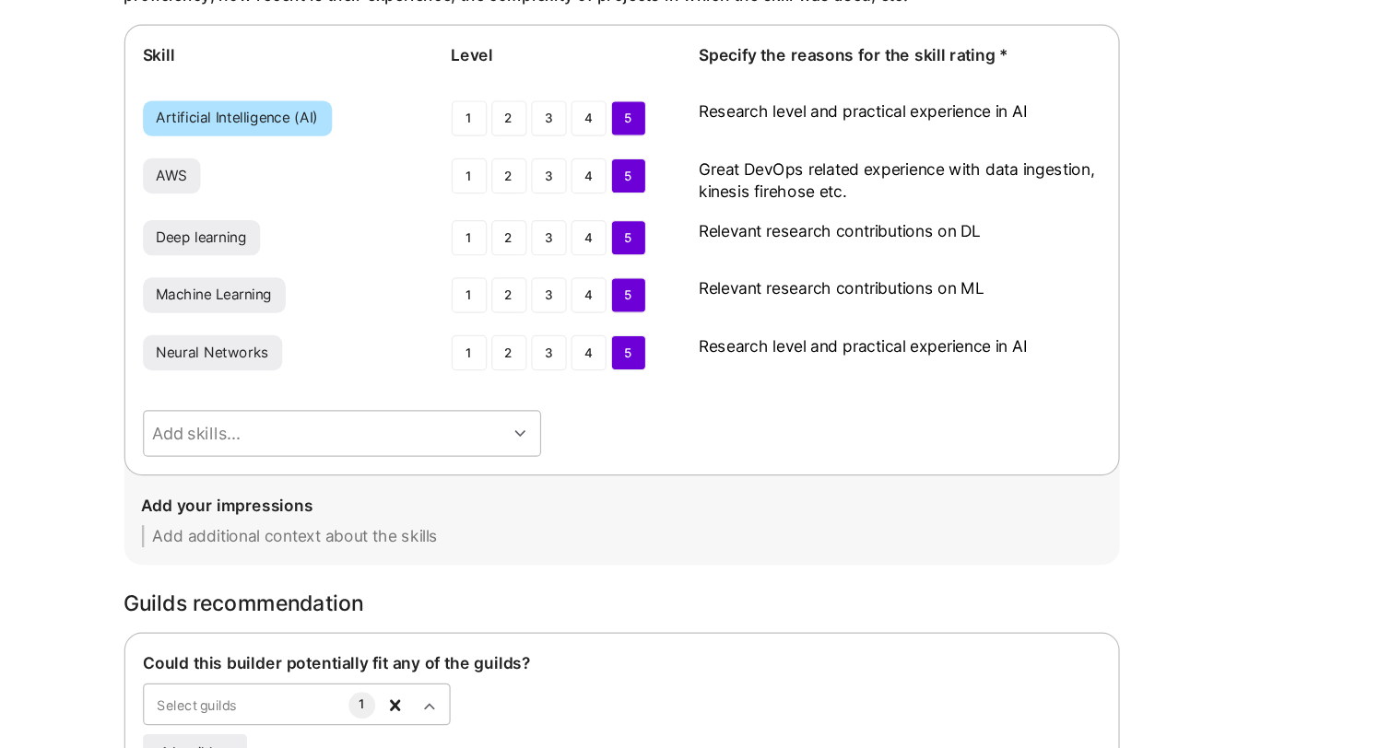
scroll to position [2337, 0]
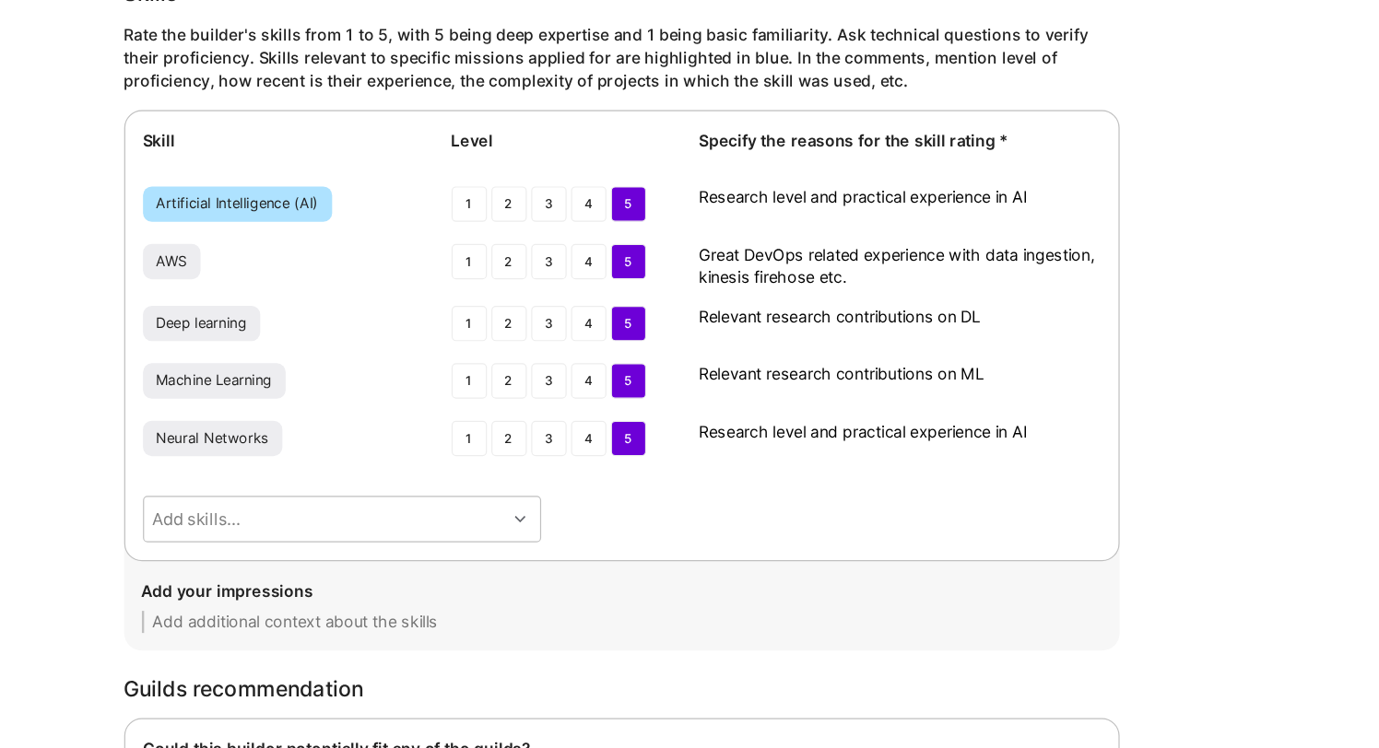
type textarea "Background: Associate professor at ucumberlands and academic doctorate in AI an…"
click at [824, 217] on textarea "Great DevOps related experience with data ingestion, kinesis firehose etc." at bounding box center [977, 222] width 335 height 37
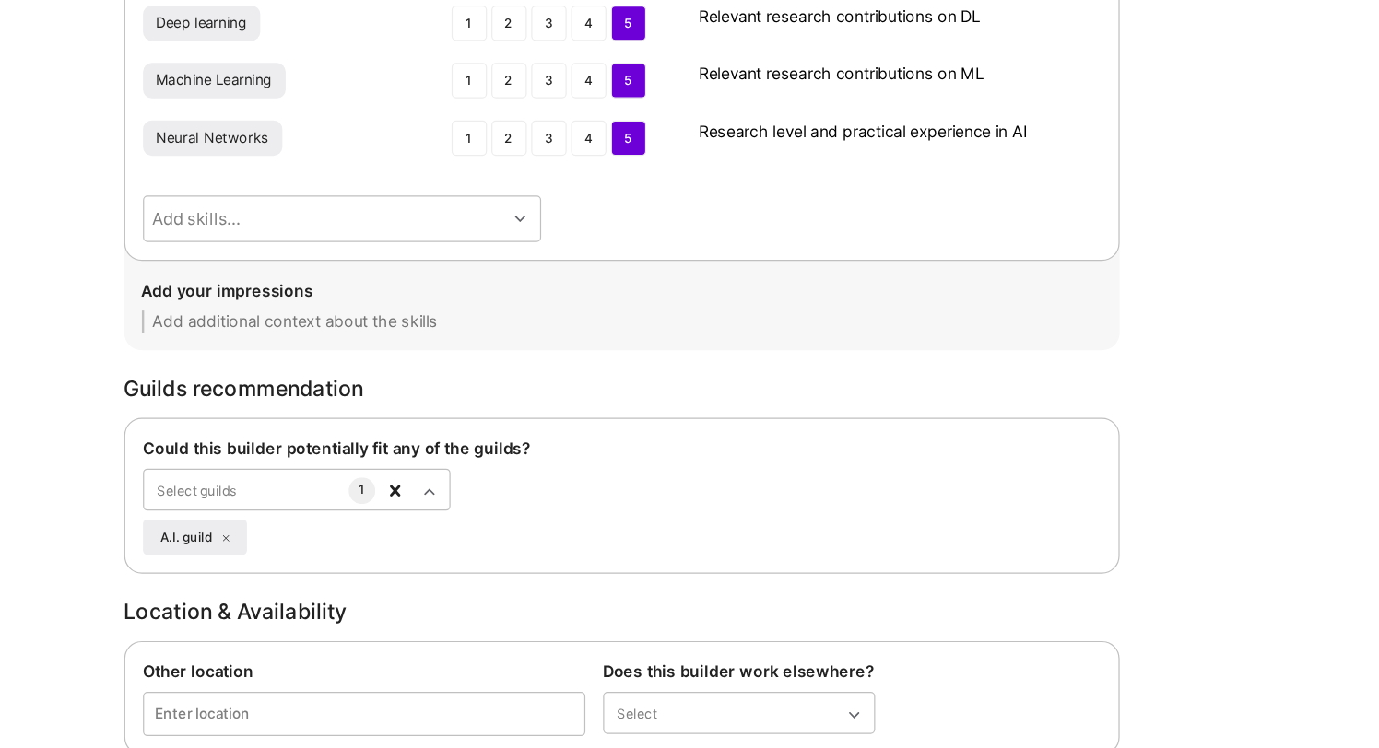
click at [756, 444] on div "Guilds recommendation" at bounding box center [746, 448] width 830 height 19
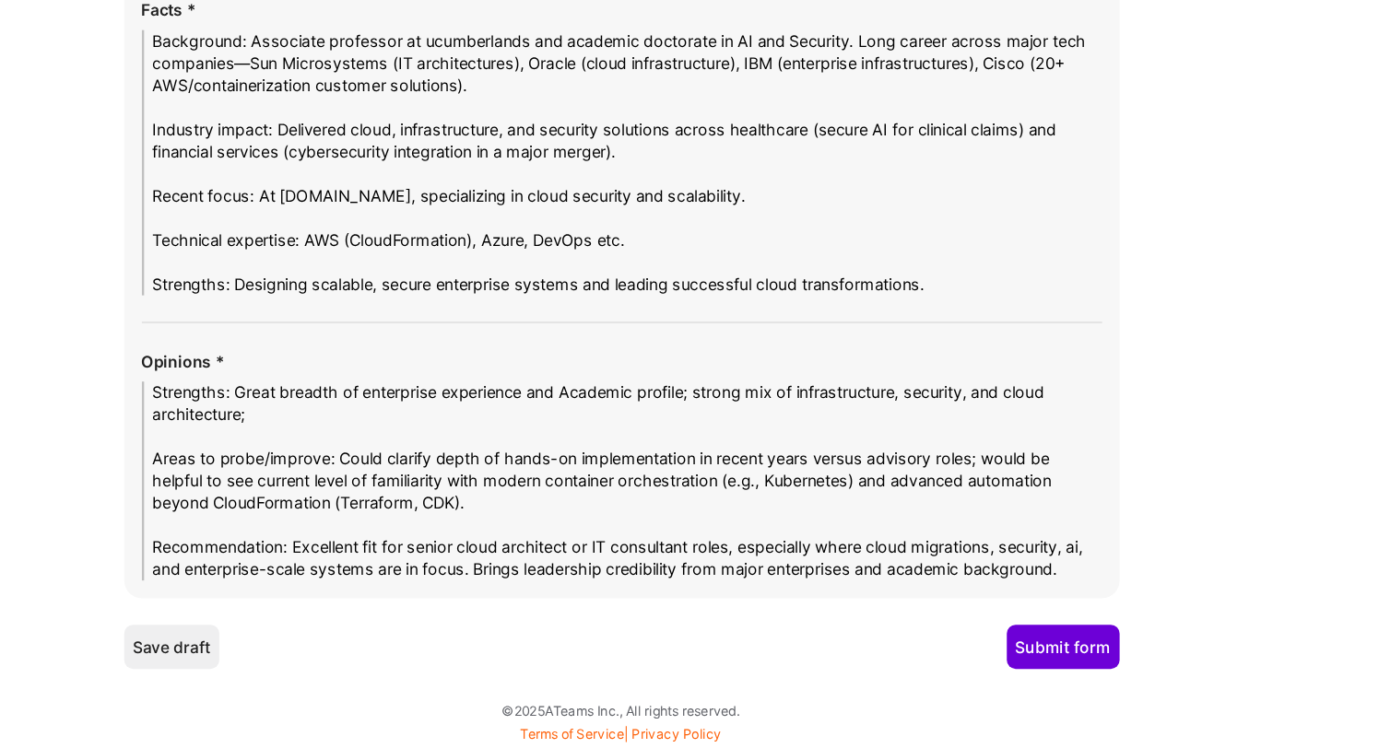
click at [1122, 672] on button "Submit form" at bounding box center [1113, 663] width 94 height 37
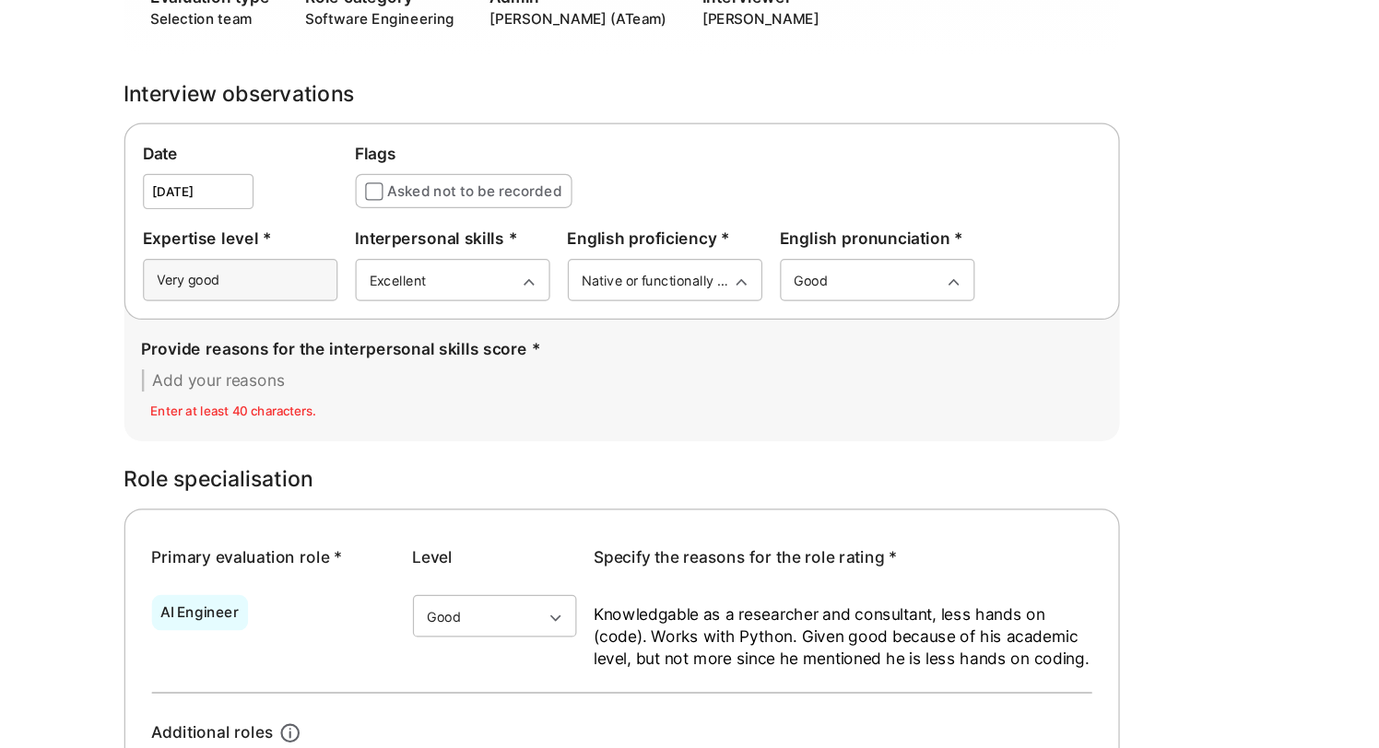
scroll to position [515, 0]
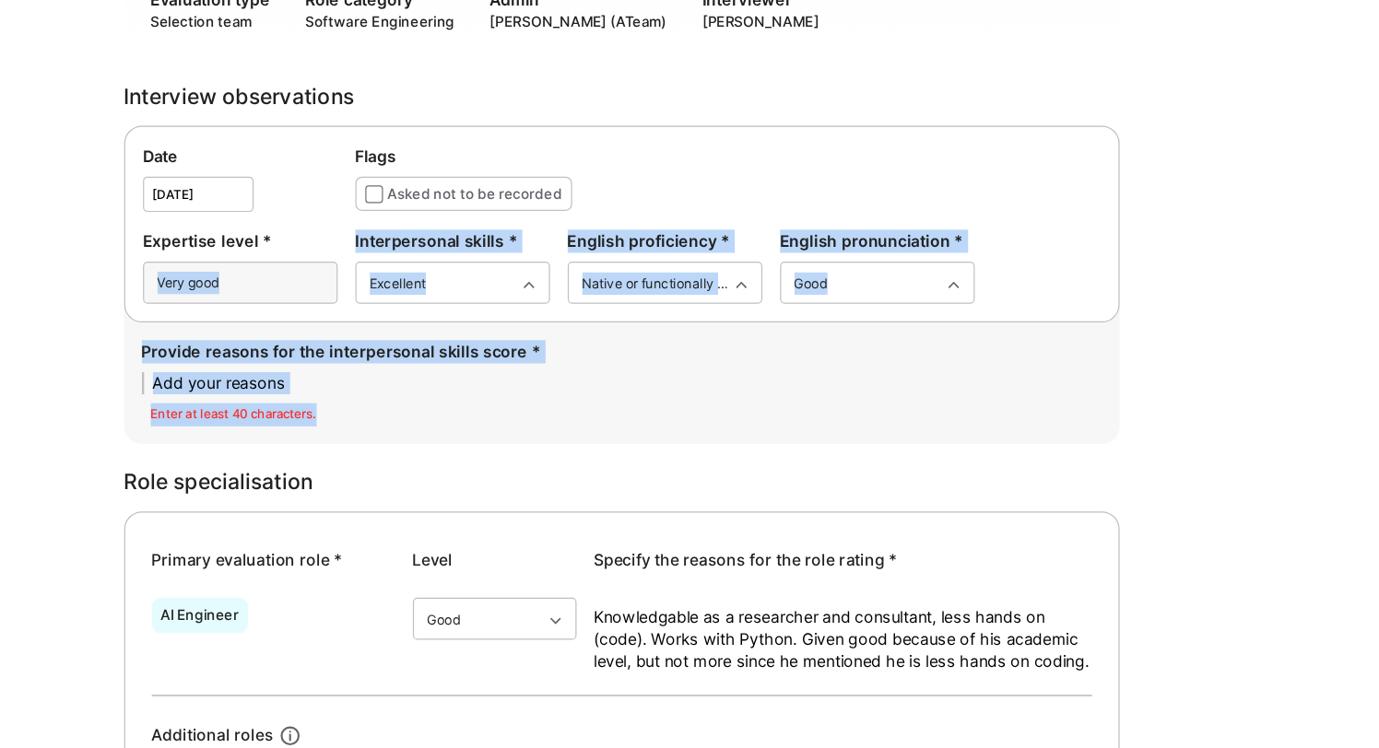
drag, startPoint x: 663, startPoint y: 363, endPoint x: 341, endPoint y: 240, distance: 344.6
click at [341, 240] on div "Date Sep 23,2025 Flags Asked not to be recorded Expertise level * Very good Int…" at bounding box center [746, 237] width 830 height 265
copy div "Very good Interpersonal skills * option Excellent, selected. Select is focused …"
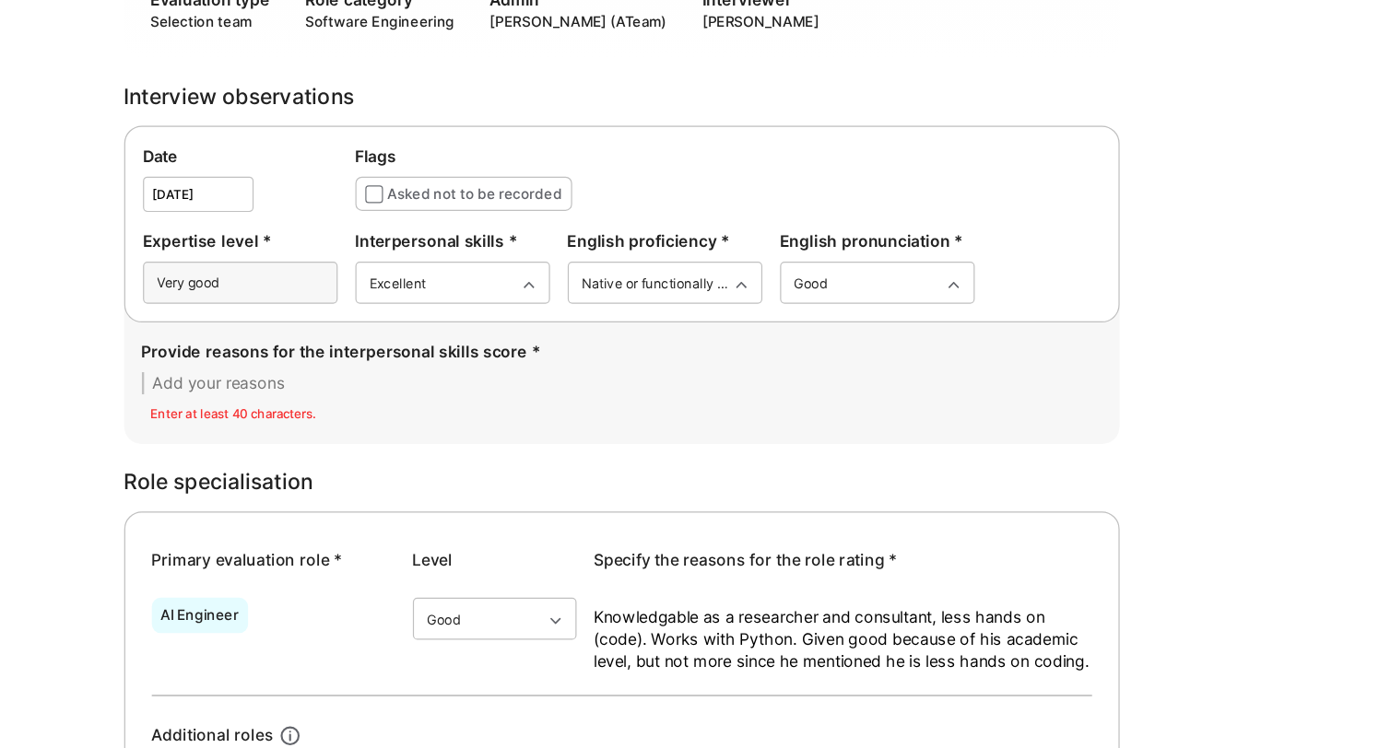
click at [726, 346] on div "Enter at least 40 characters." at bounding box center [746, 345] width 800 height 19
click at [701, 327] on textarea at bounding box center [746, 320] width 800 height 18
paste textarea "“He engages confidently with clients and peers, communicates complex ideas clea…"
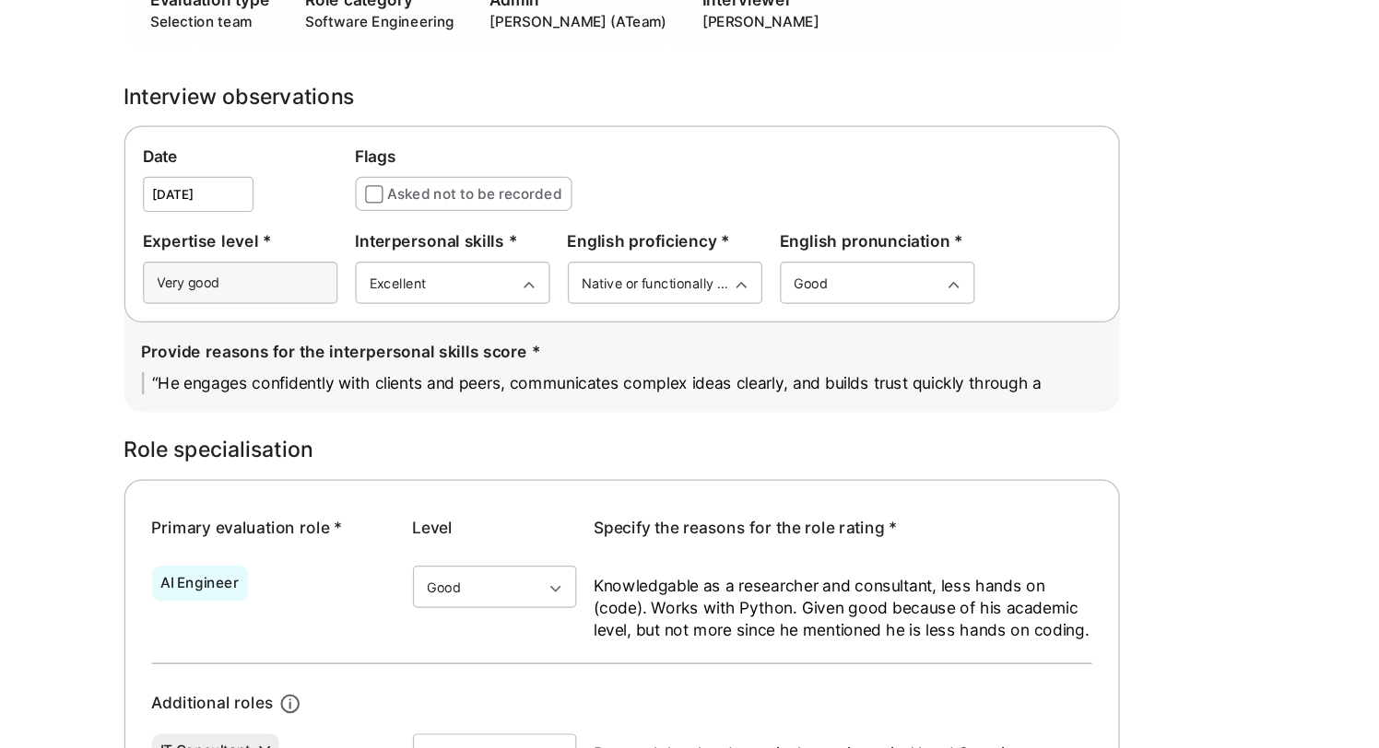
scroll to position [0, 0]
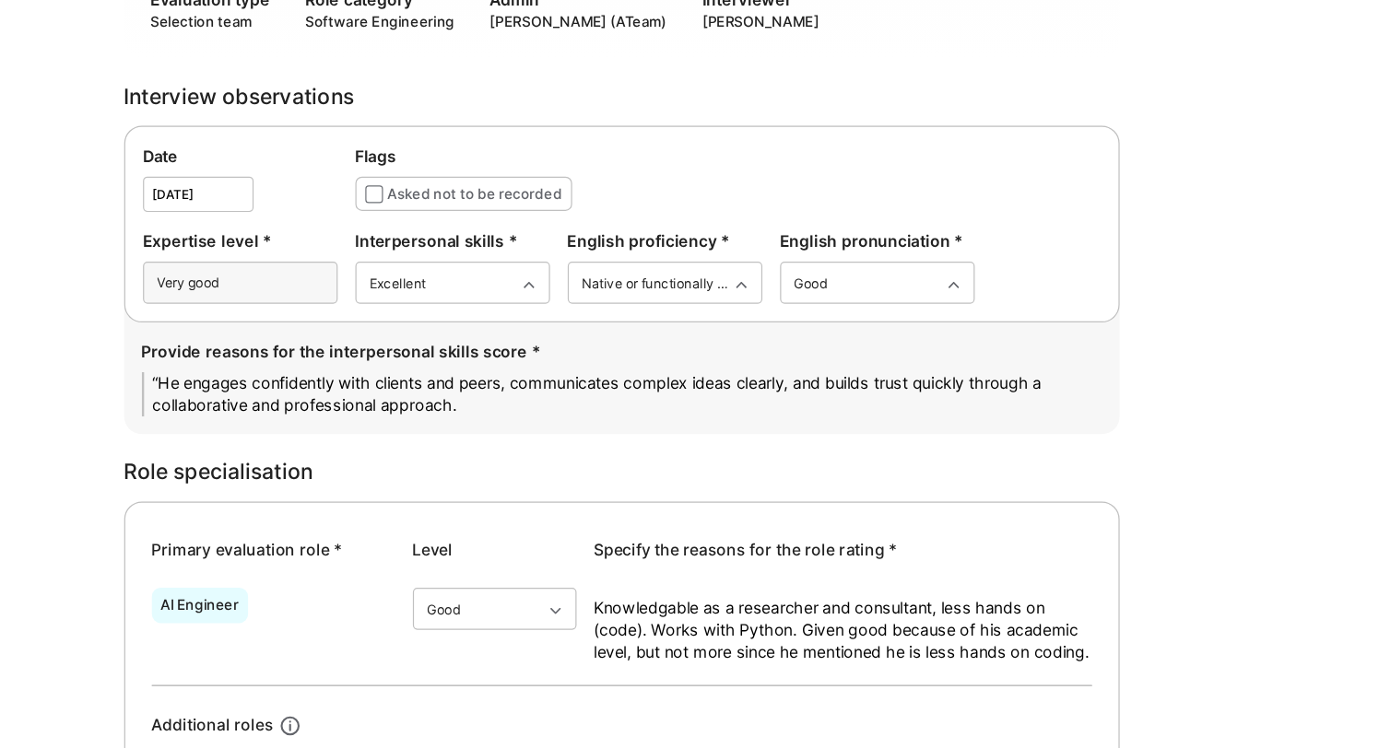
click at [359, 322] on textarea "“He engages confidently with clients and peers, communicates complex ideas clea…" at bounding box center [746, 329] width 800 height 37
drag, startPoint x: 643, startPoint y: 323, endPoint x: 512, endPoint y: 320, distance: 130.9
click at [512, 321] on textarea "He engages confidently with clients and peers, communicates complex ideas clear…" at bounding box center [746, 329] width 800 height 37
type textarea "He engages confidently, communicates complex ideas clearly, and builds trust qu…"
click at [609, 348] on div "Provide reasons for the interpersonal skills score * He engages confidently, co…" at bounding box center [746, 315] width 830 height 93
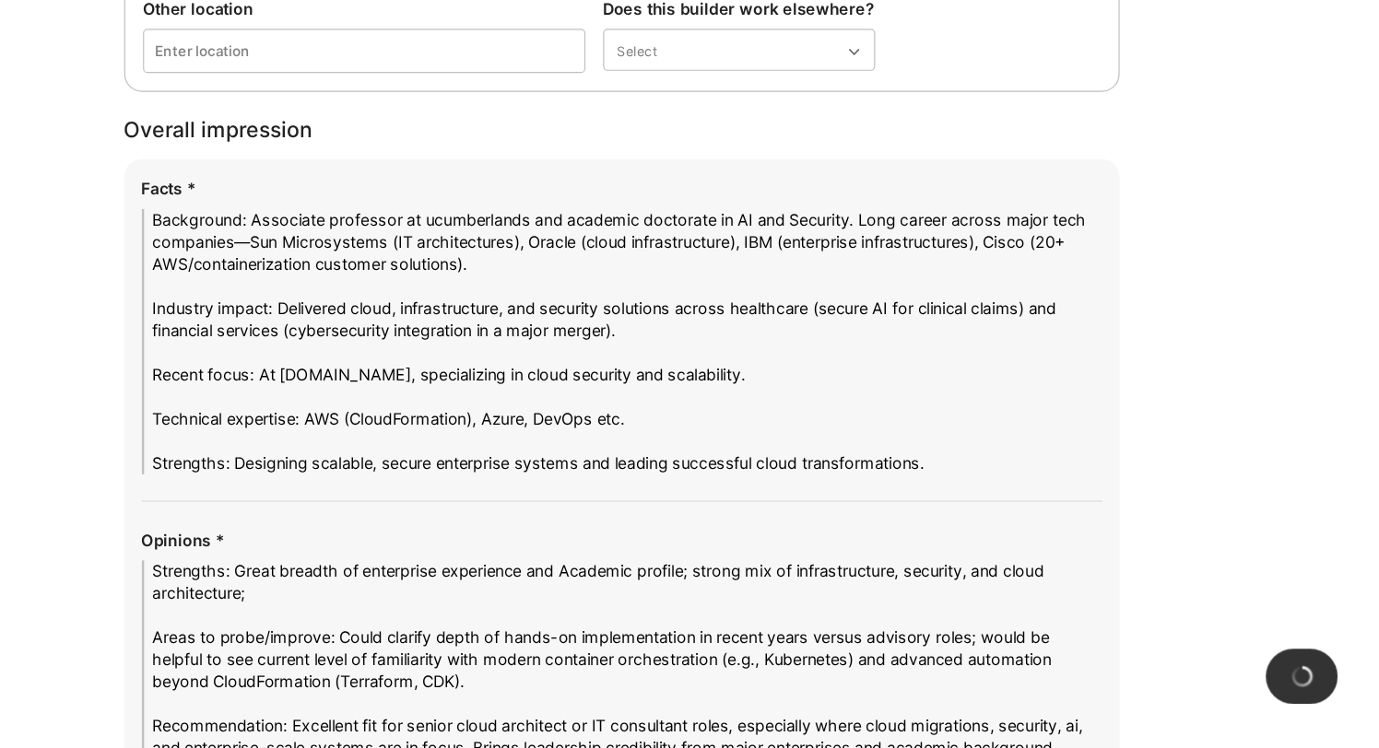
scroll to position [3203, 0]
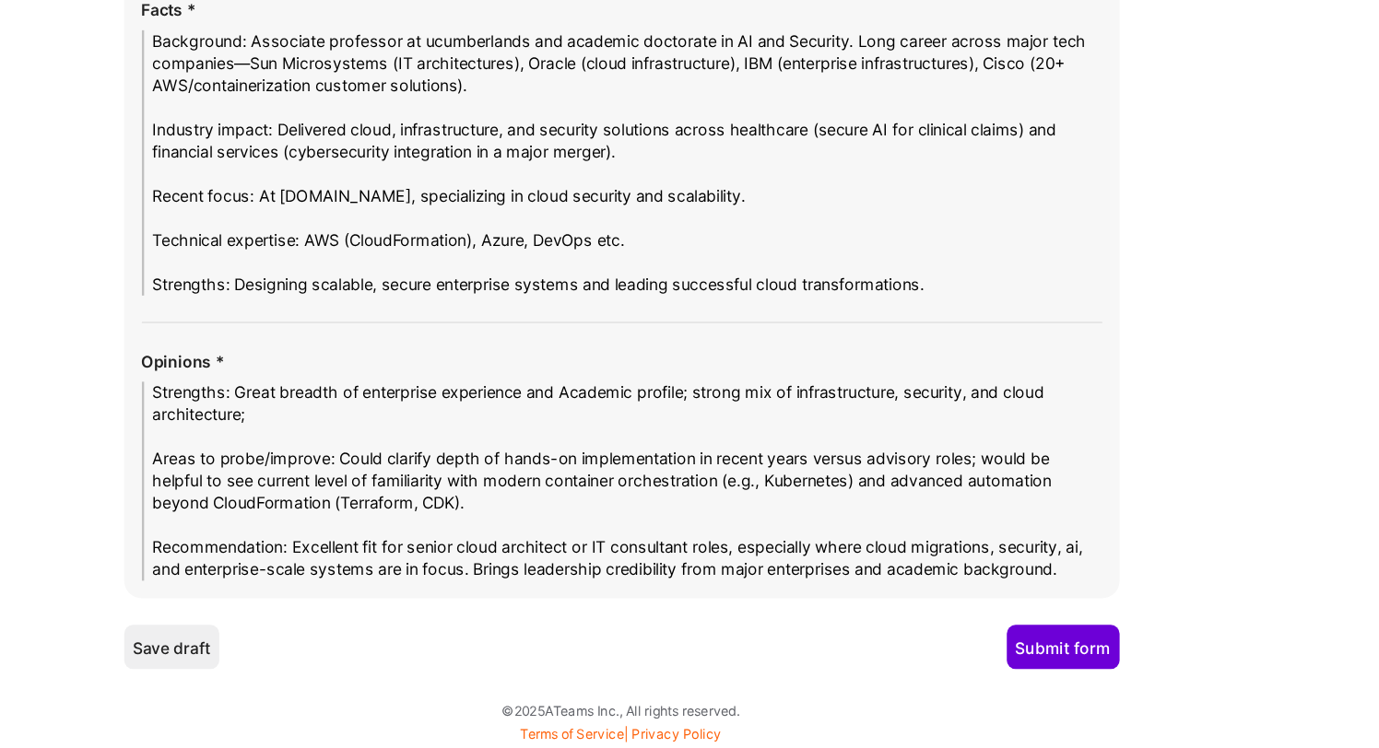
click at [1121, 672] on button "Submit form" at bounding box center [1113, 663] width 94 height 37
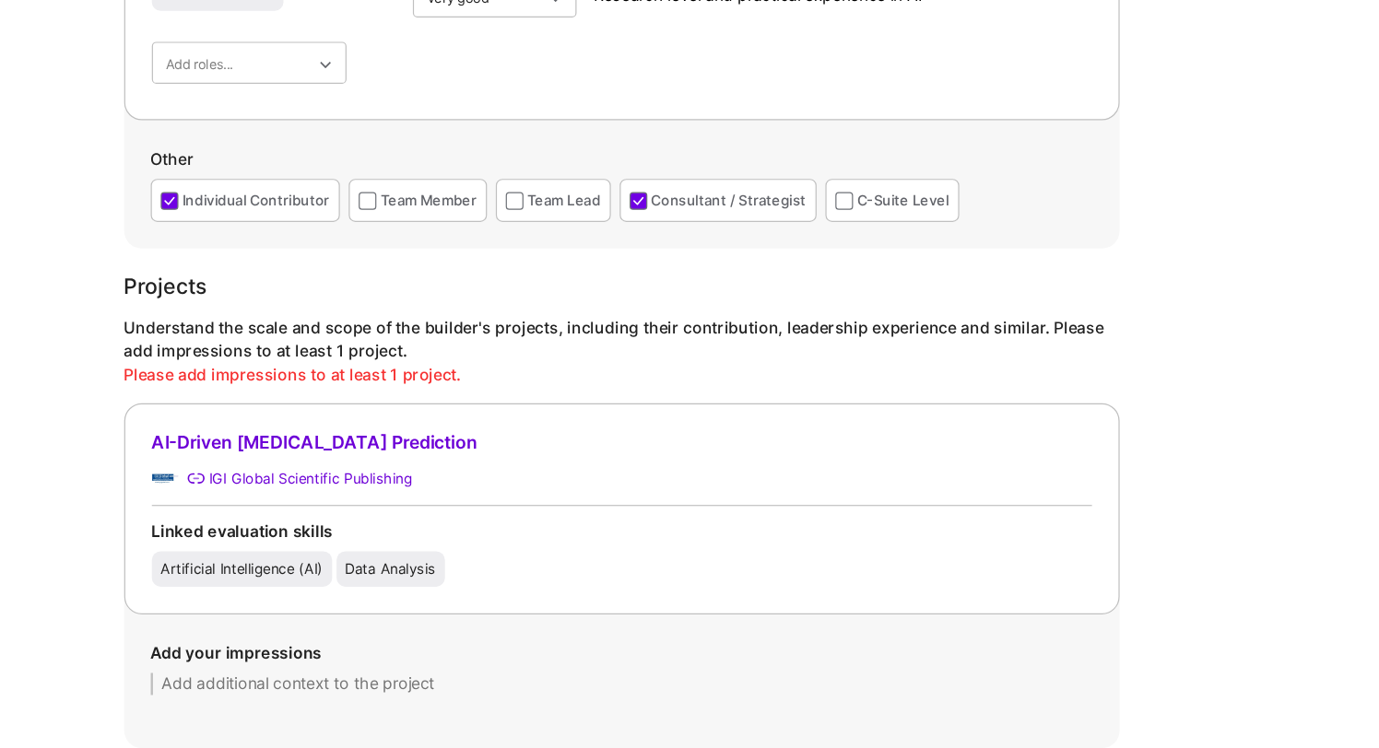
scroll to position [1277, 0]
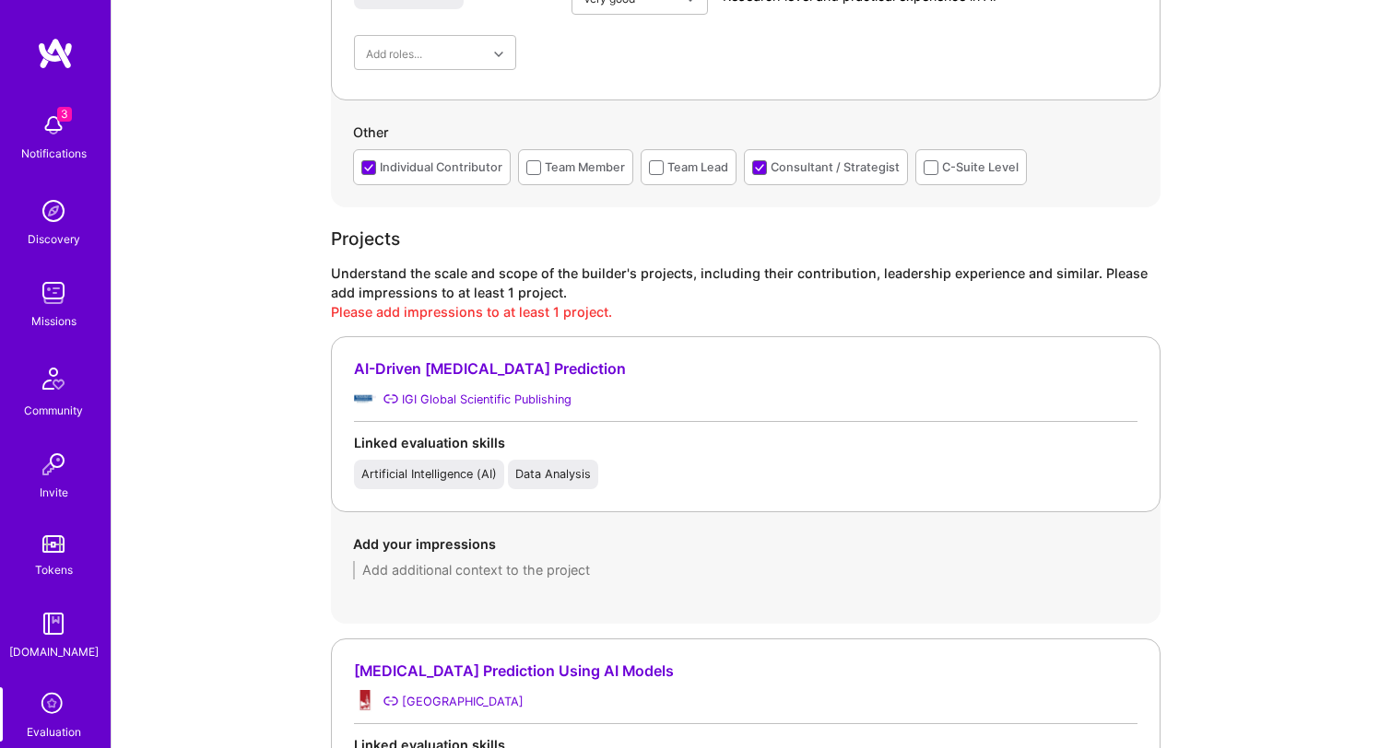
click at [465, 290] on div "Understand the scale and scope of the builder's projects, including their contr…" at bounding box center [746, 283] width 830 height 39
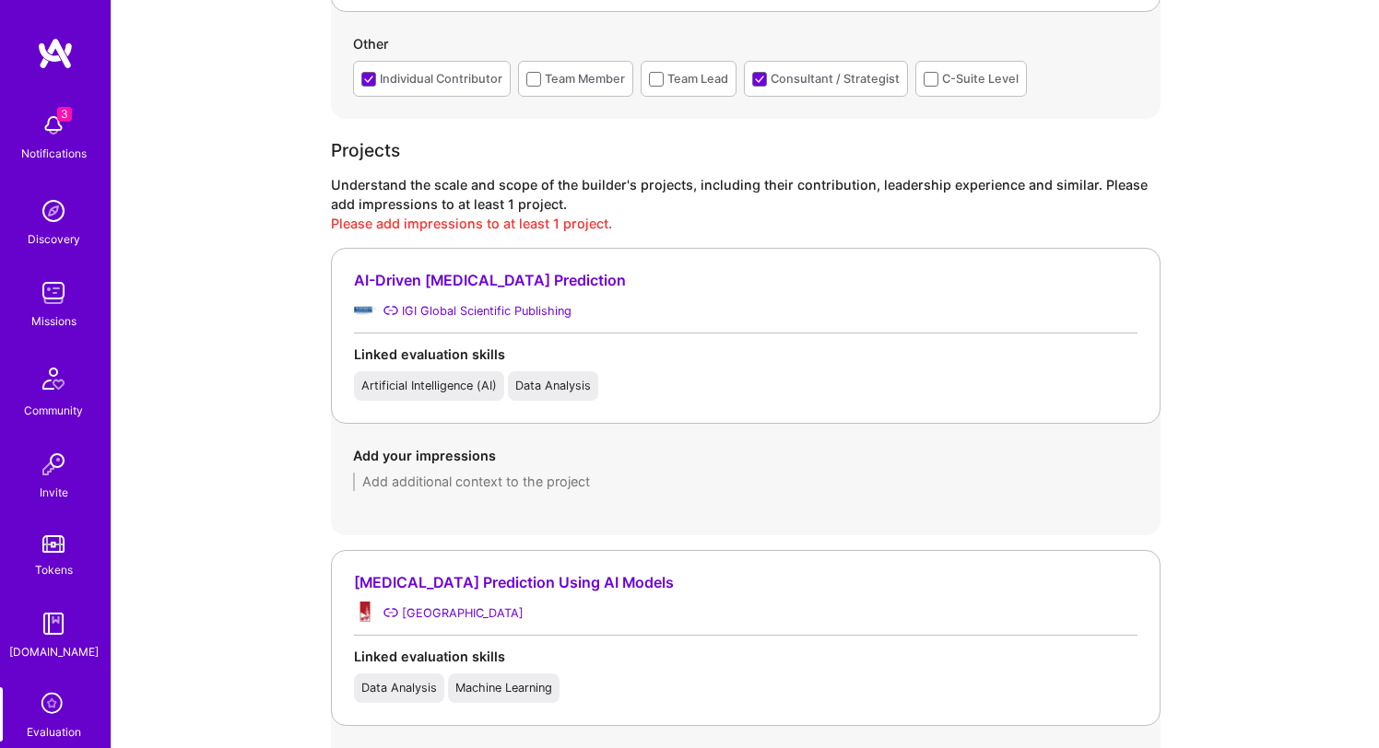
scroll to position [1338, 0]
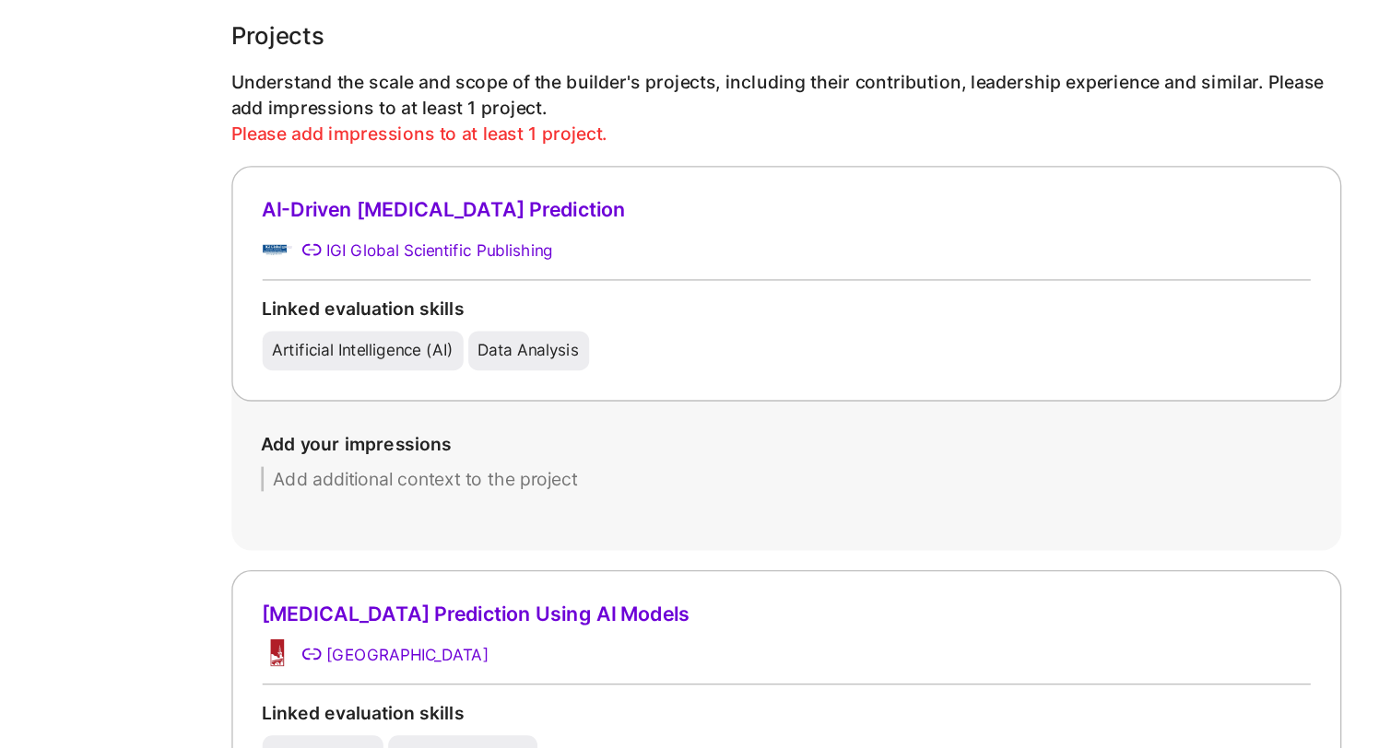
drag, startPoint x: 614, startPoint y: 510, endPoint x: 371, endPoint y: 339, distance: 296.4
click at [371, 341] on div "AI-Driven Diabetes Prediction IGI Global Scientific Publishing Linked evaluatio…" at bounding box center [746, 419] width 830 height 288
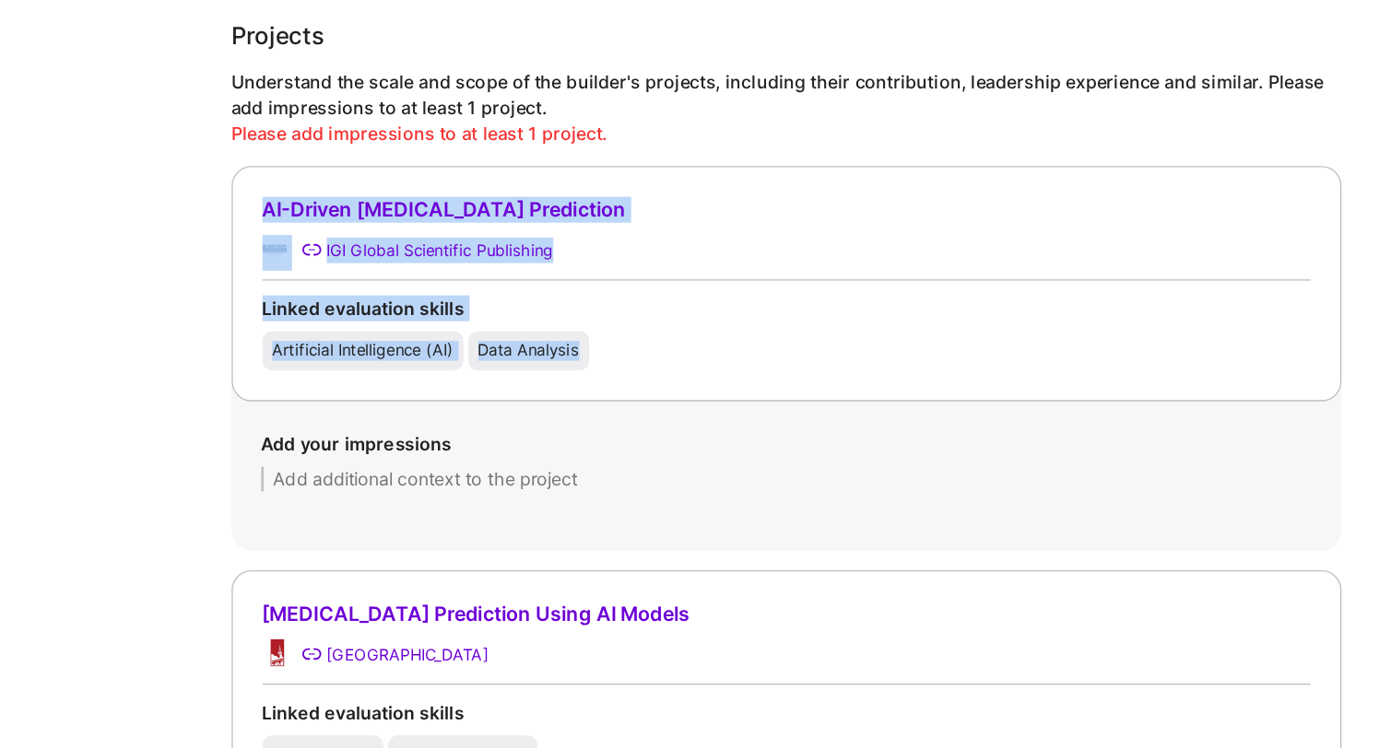
drag, startPoint x: 357, startPoint y: 286, endPoint x: 651, endPoint y: 548, distance: 393.7
click at [651, 548] on div "AI-Driven Diabetes Prediction IGI Global Scientific Publishing Linked evaluatio…" at bounding box center [746, 419] width 830 height 288
copy div "AI-Driven Diabetes Prediction IGI Global Scientific Publishing Linked evaluatio…"
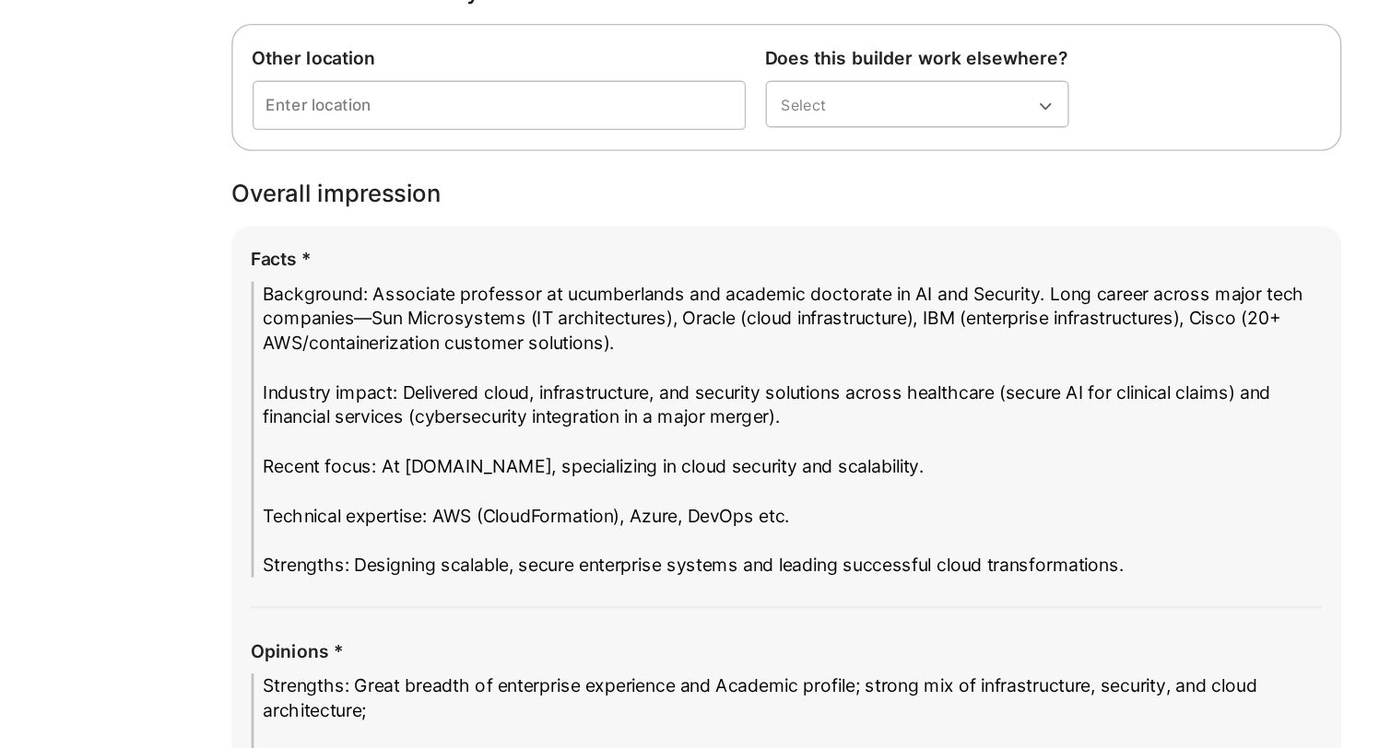
scroll to position [3203, 0]
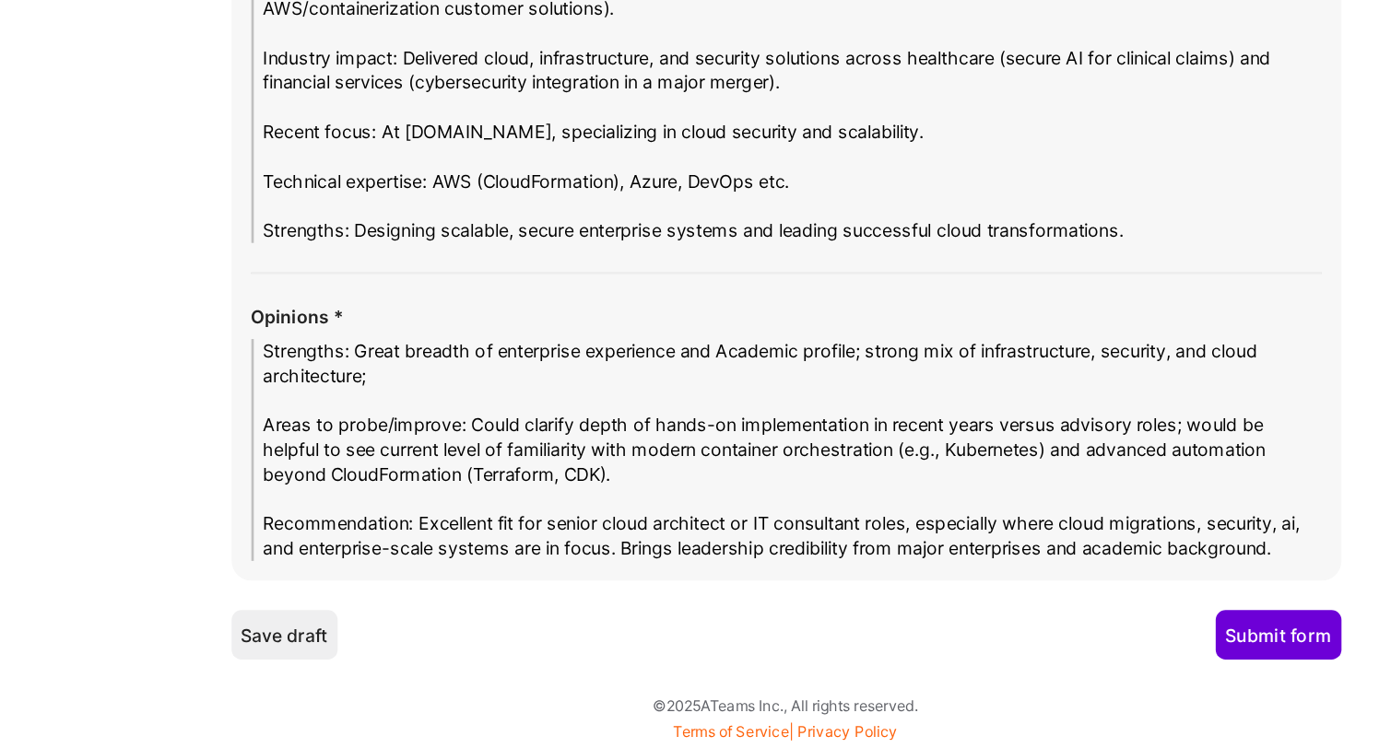
click at [673, 500] on textarea "Strengths: Great breadth of enterprise experience and Academic profile; strong …" at bounding box center [746, 525] width 800 height 166
click at [662, 352] on textarea "Background: Associate professor at ucumberlands and academic doctorate in AI an…" at bounding box center [746, 259] width 800 height 221
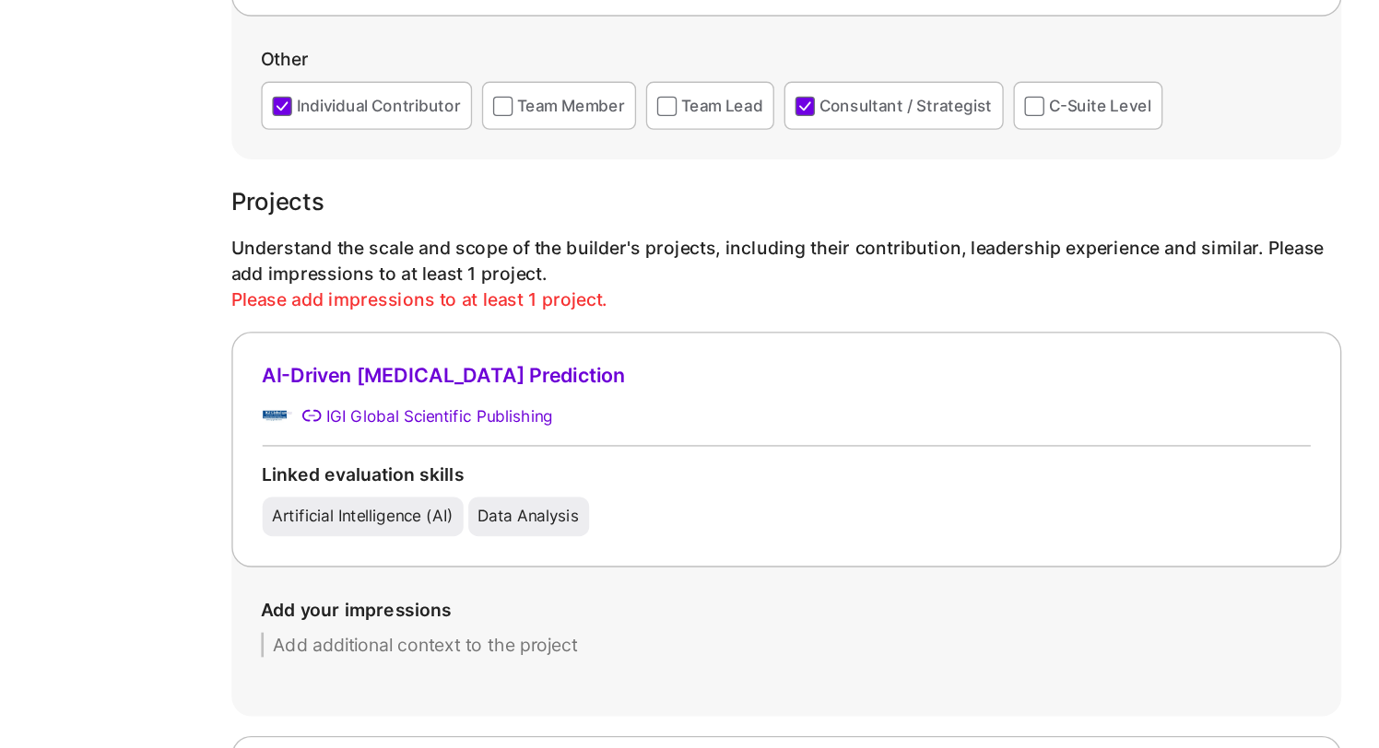
scroll to position [1350, 0]
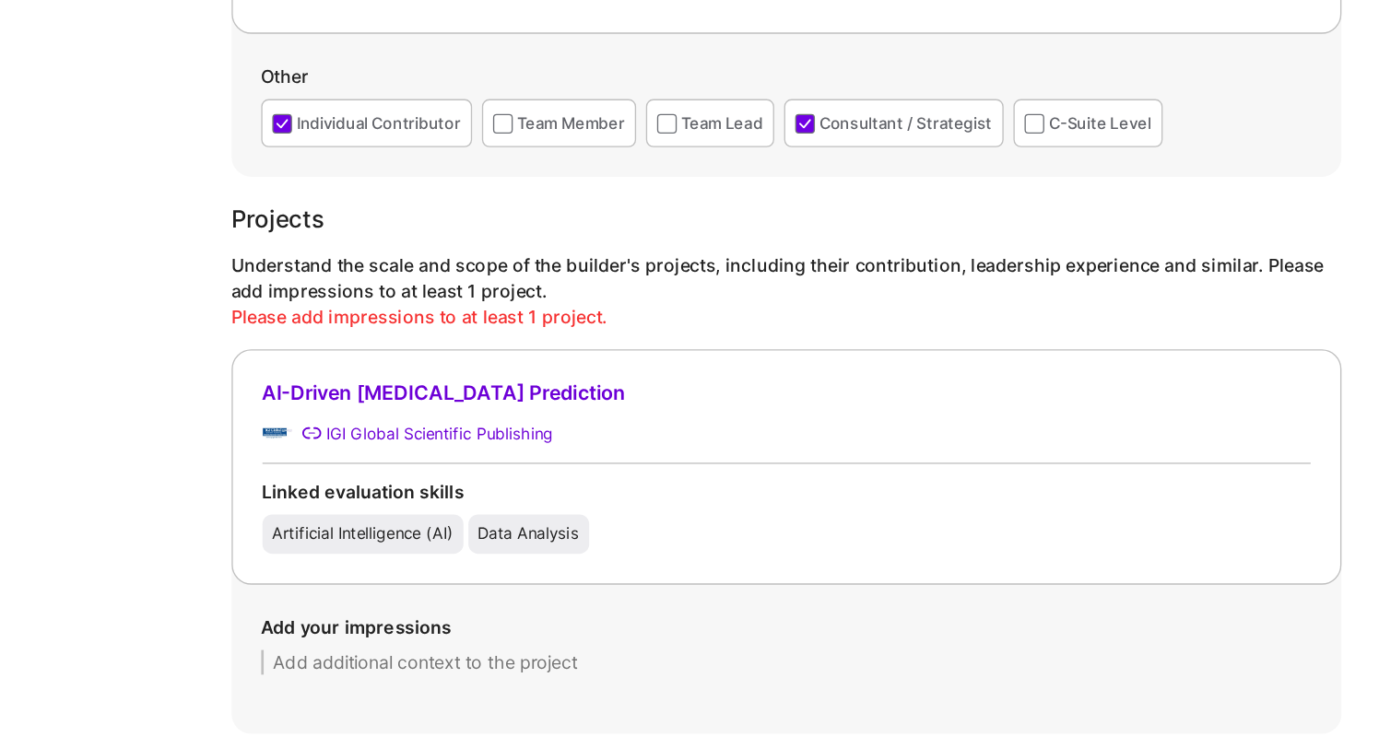
click at [468, 491] on textarea at bounding box center [745, 497] width 785 height 18
paste textarea "A unique blend of academic rigor and industry depth. Well positioned to contrib…"
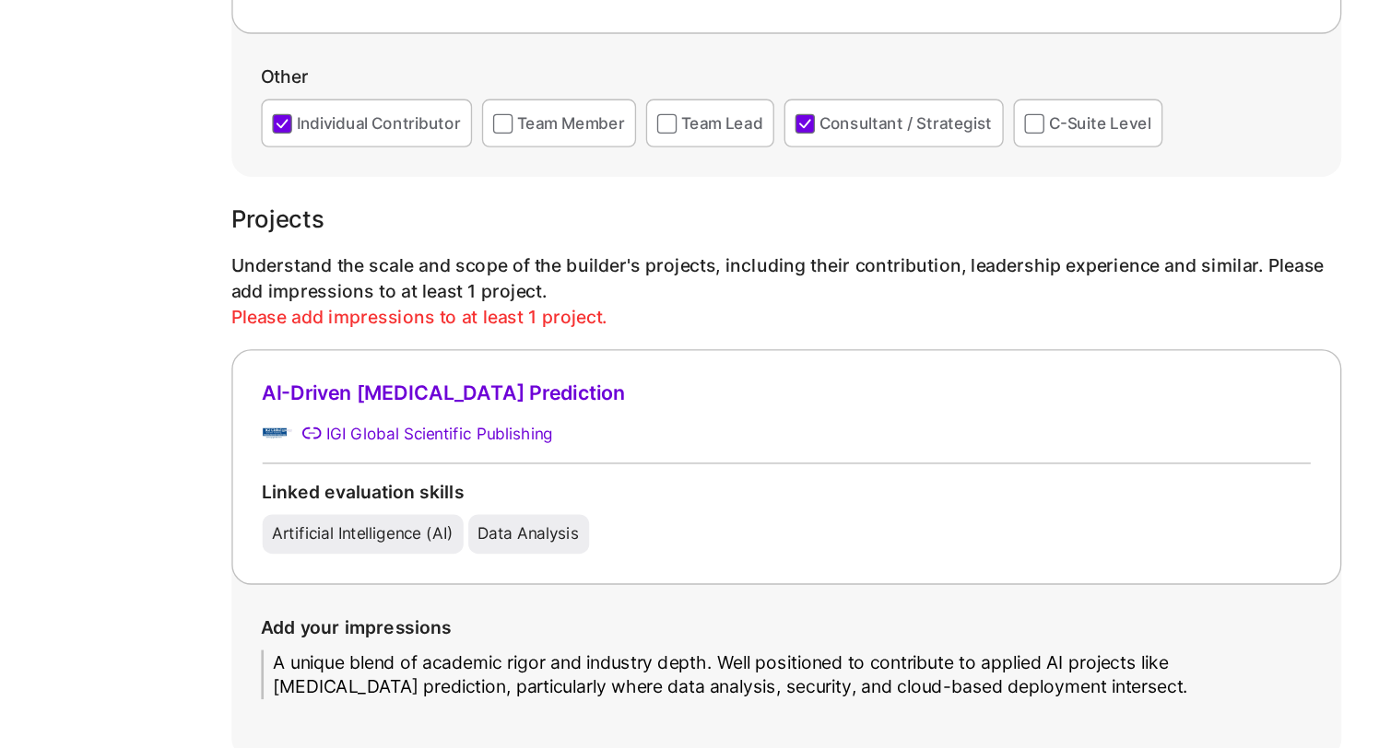
scroll to position [0, 0]
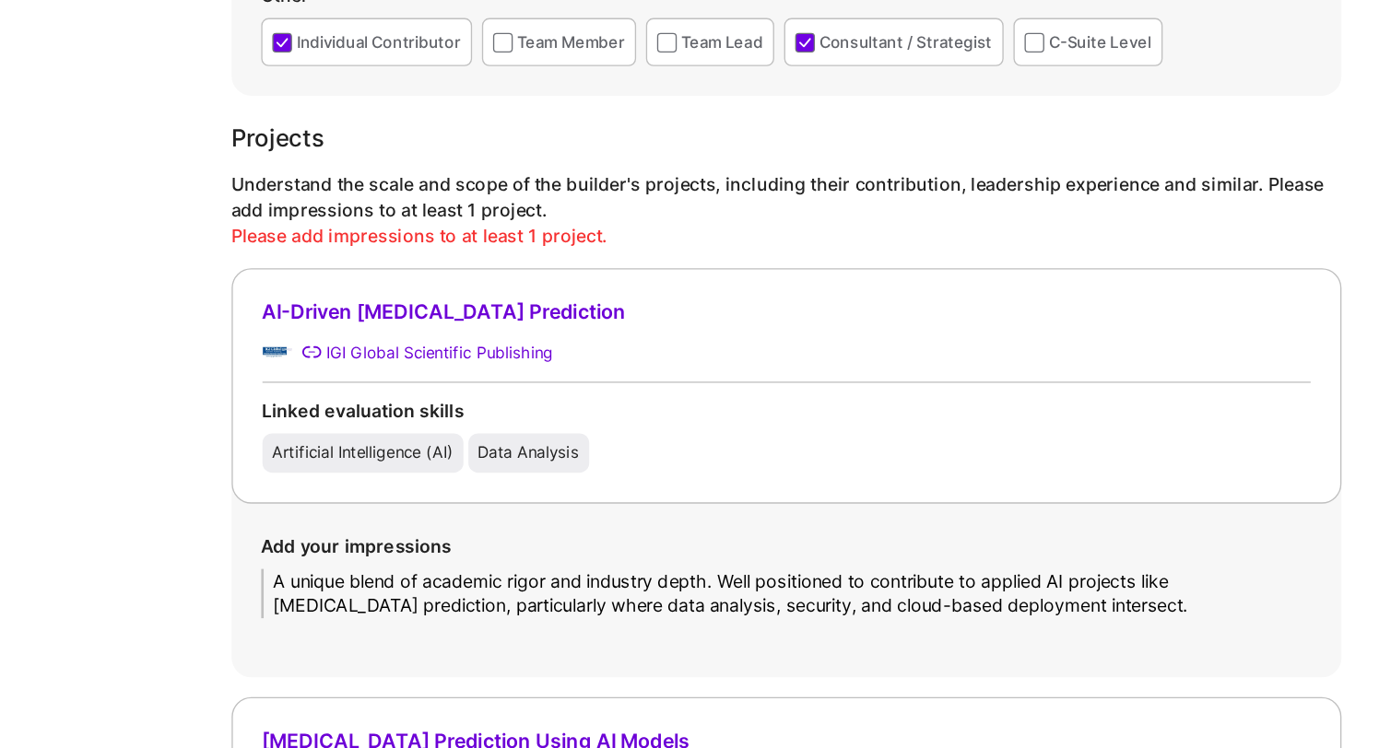
click at [406, 498] on textarea "A unique blend of academic rigor and industry depth. Well positioned to contrib…" at bounding box center [745, 506] width 785 height 37
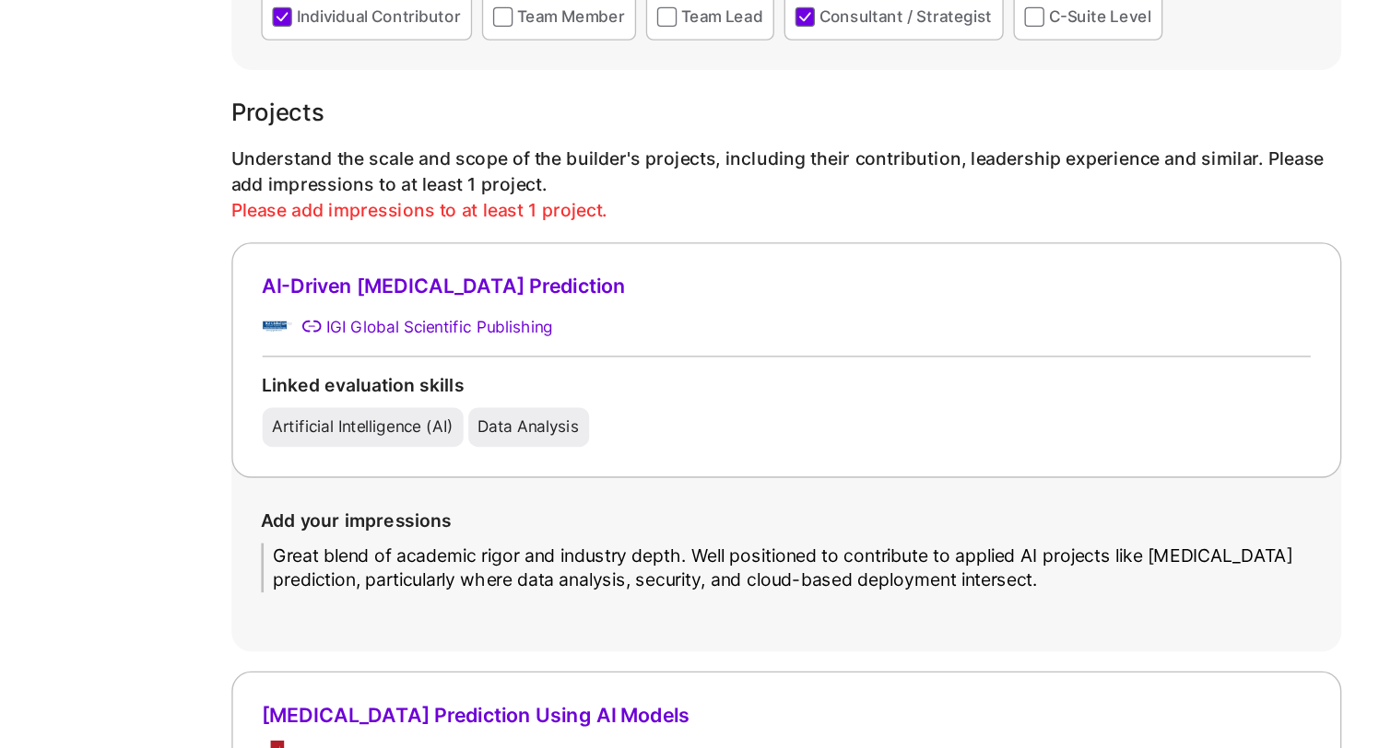
click at [470, 511] on textarea "Great blend of academic rigor and industry depth. Well positioned to contribute…" at bounding box center [745, 506] width 785 height 37
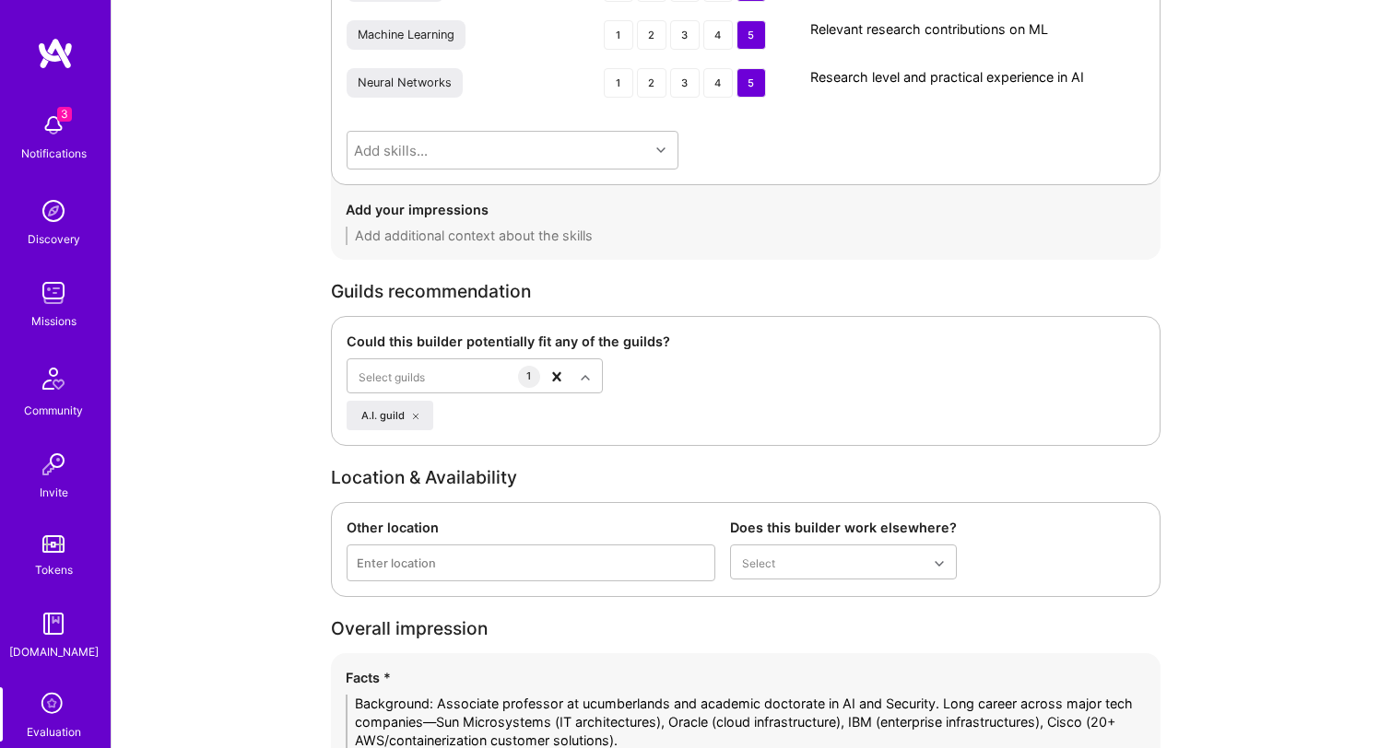
scroll to position [3222, 0]
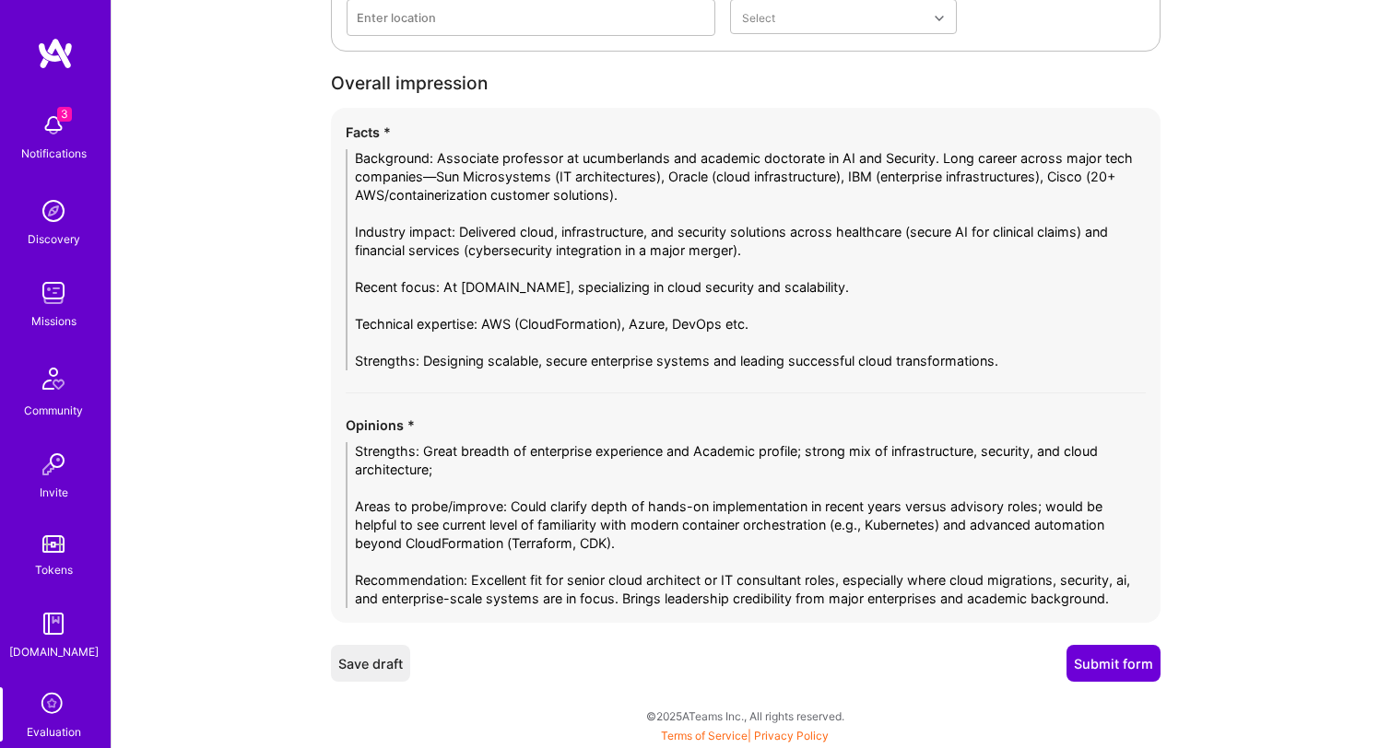
type textarea "Great blend of academic rigor and industry depth. Well positioned to contribute…"
click at [1111, 665] on button "Submit form" at bounding box center [1113, 663] width 94 height 37
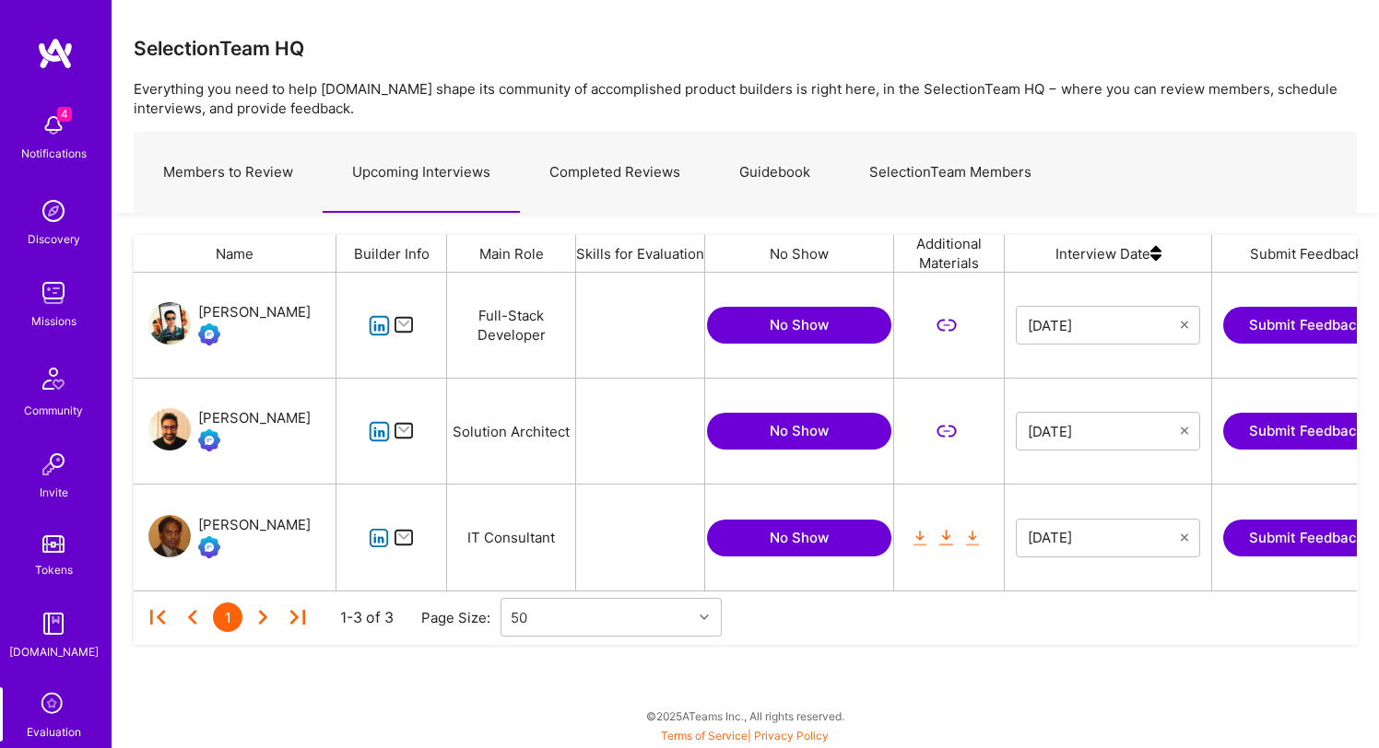
scroll to position [318, 1223]
drag, startPoint x: 318, startPoint y: 523, endPoint x: 198, endPoint y: 522, distance: 119.8
click at [198, 523] on div "Gamini Bulumulle" at bounding box center [235, 538] width 203 height 106
copy div "Gamini Bulumulle"
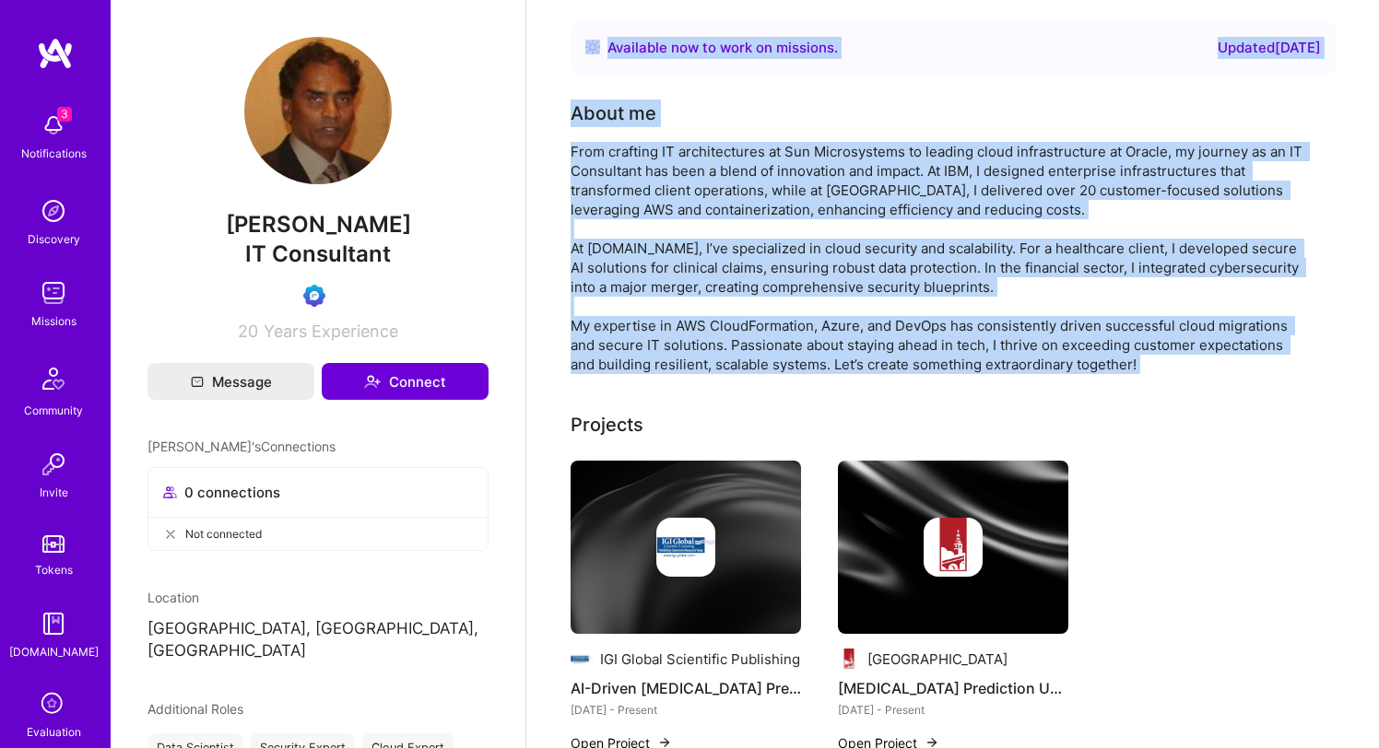
click at [1203, 381] on div "Available now to work on missions . Updated [DATE] About me Projects IGI Global…" at bounding box center [953, 582] width 765 height 1121
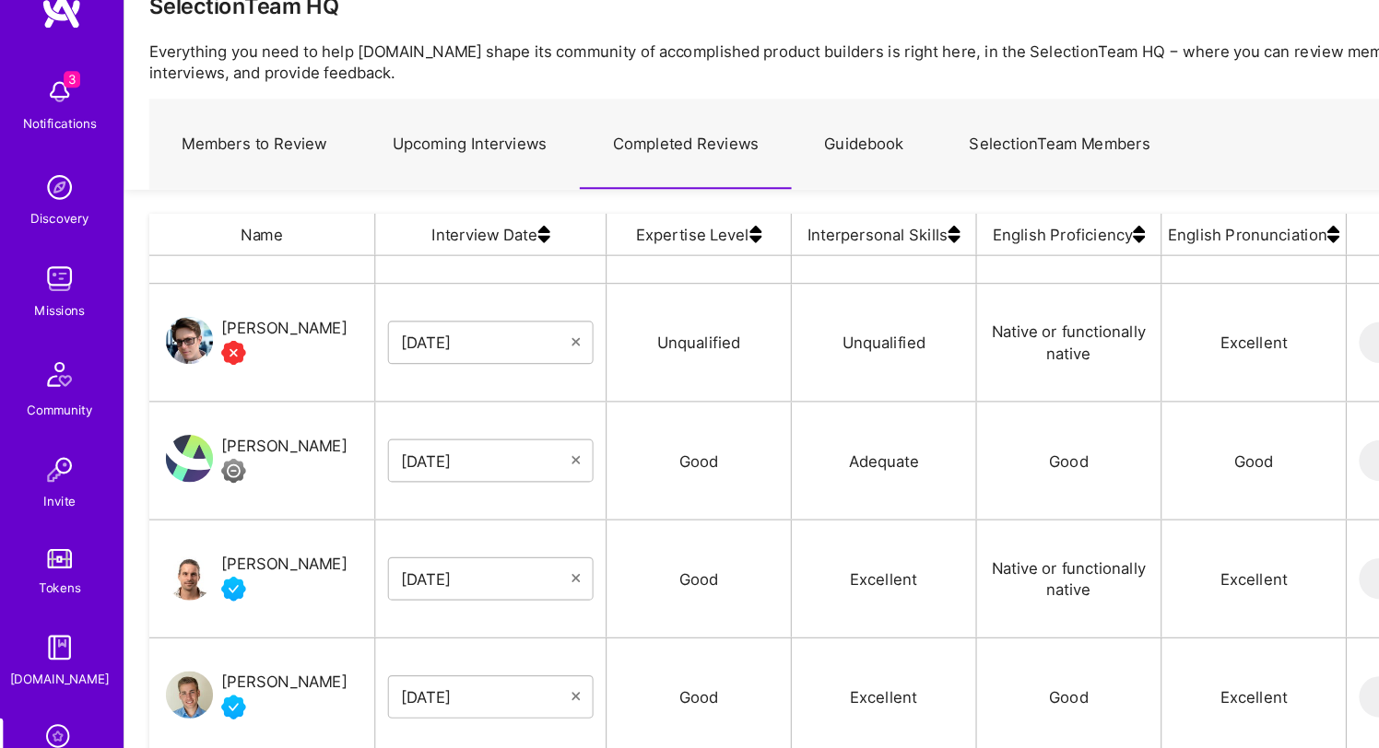
scroll to position [92, 0]
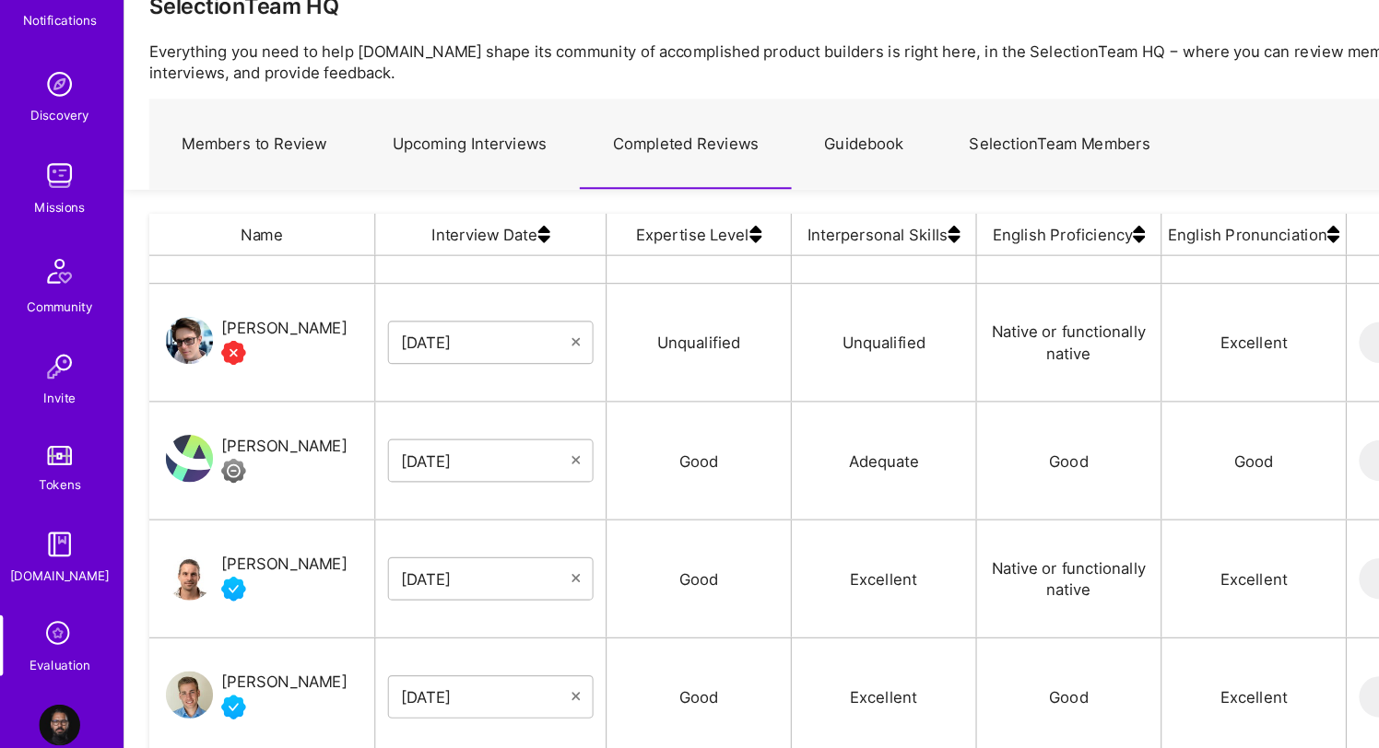
click at [53, 701] on img at bounding box center [53, 694] width 37 height 37
